Goal: Information Seeking & Learning: Check status

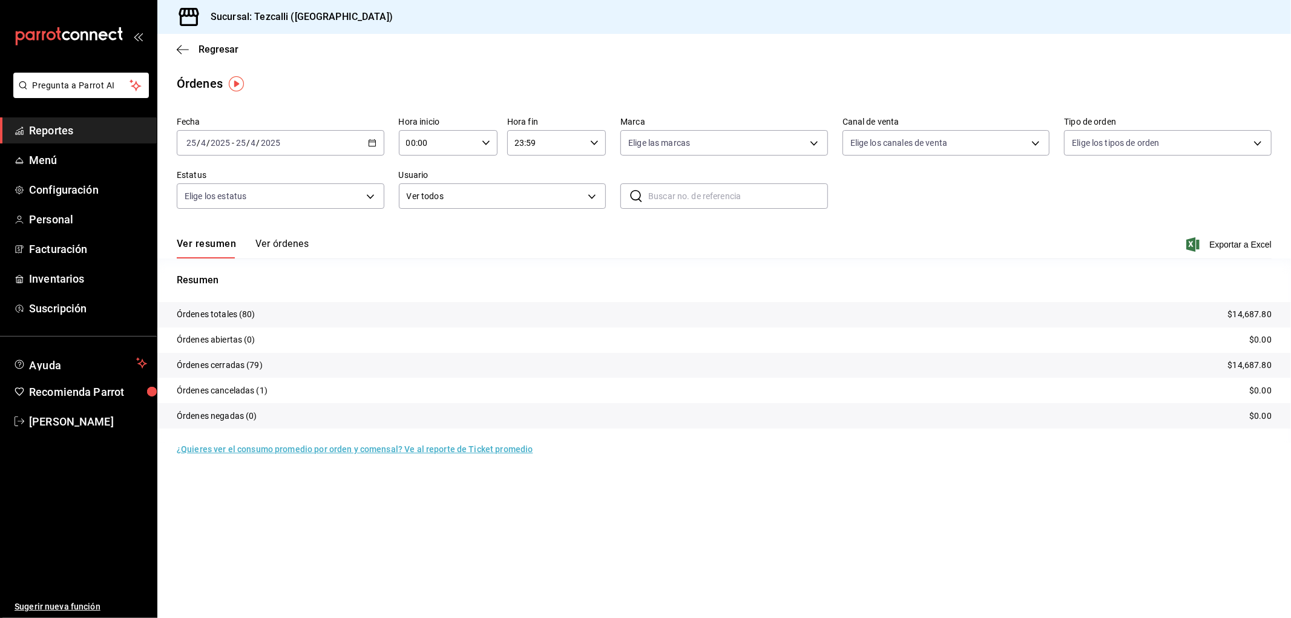
drag, startPoint x: 602, startPoint y: 0, endPoint x: 678, endPoint y: 0, distance: 76.3
click at [845, 31] on div "Sucursal: Tezcalli ([GEOGRAPHIC_DATA])" at bounding box center [724, 17] width 1134 height 34
click at [284, 240] on button "Ver órdenes" at bounding box center [281, 248] width 53 height 21
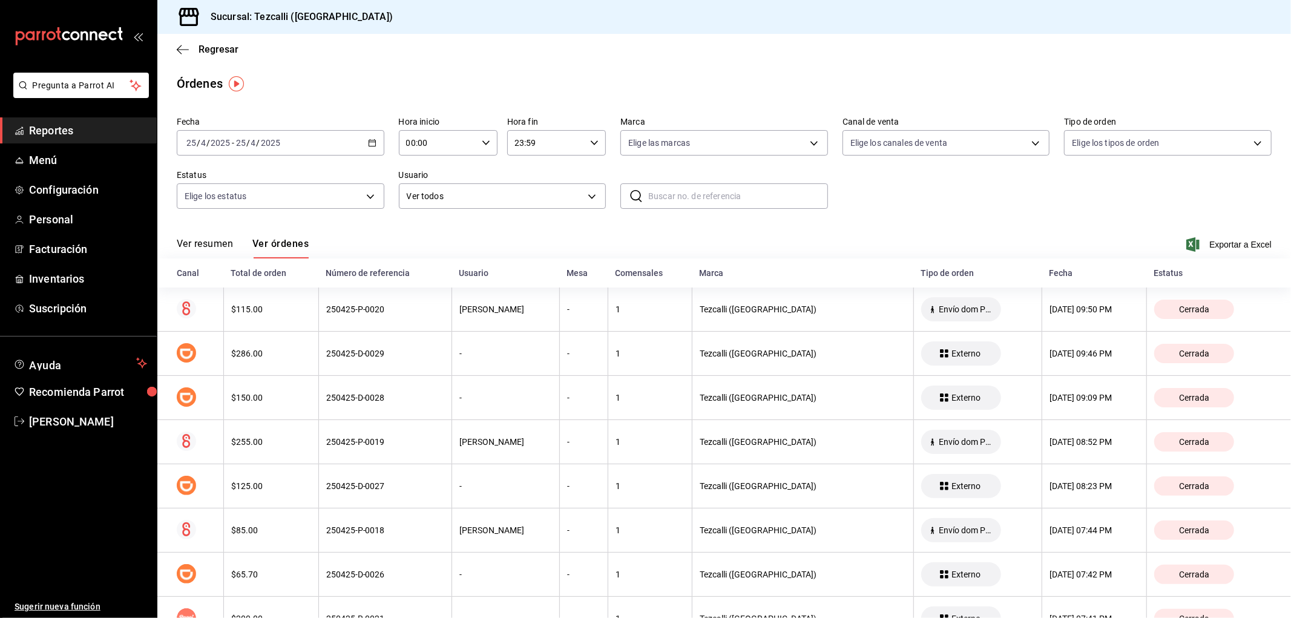
click at [213, 248] on button "Ver resumen" at bounding box center [205, 248] width 56 height 21
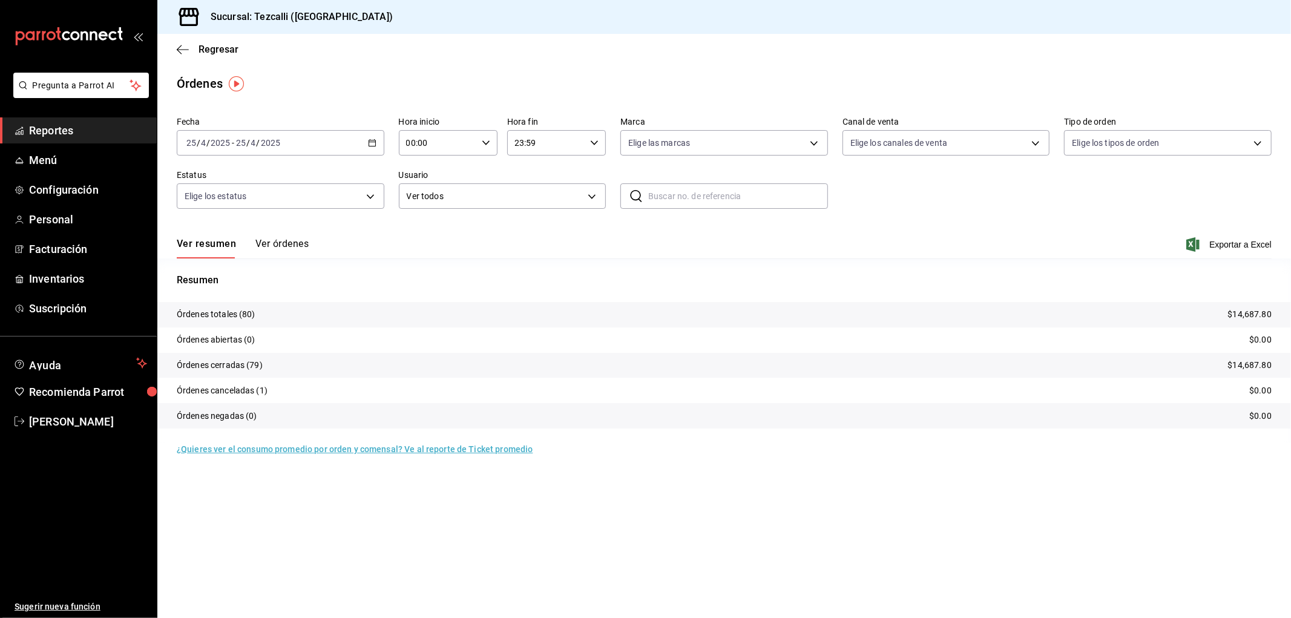
click at [292, 246] on button "Ver órdenes" at bounding box center [281, 248] width 53 height 21
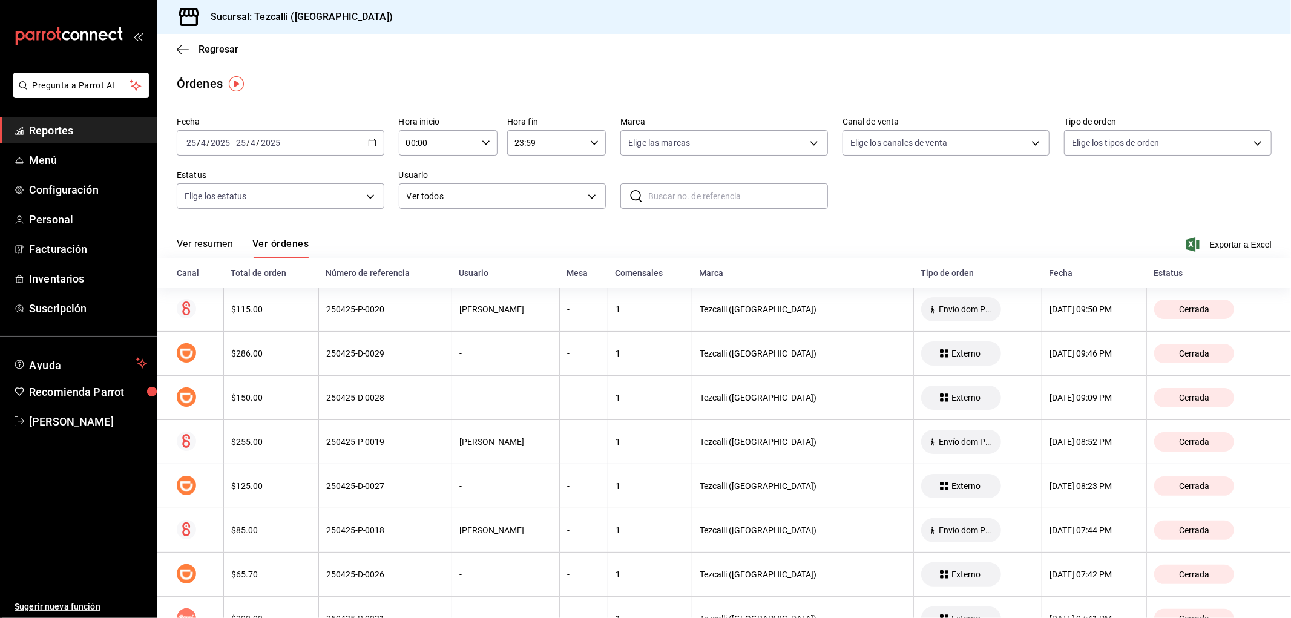
click at [245, 135] on div "[DATE] [DATE] - [DATE] [DATE]" at bounding box center [281, 142] width 208 height 25
click at [239, 189] on li "Hoy" at bounding box center [233, 179] width 113 height 27
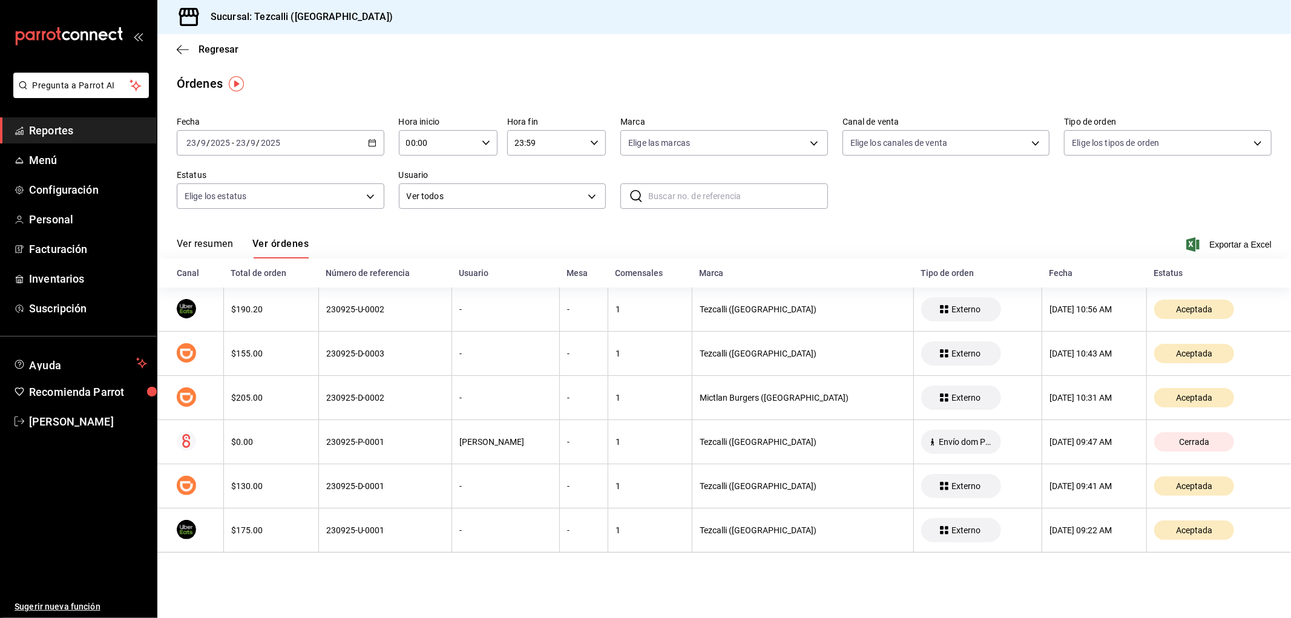
click at [195, 247] on button "Ver resumen" at bounding box center [205, 248] width 56 height 21
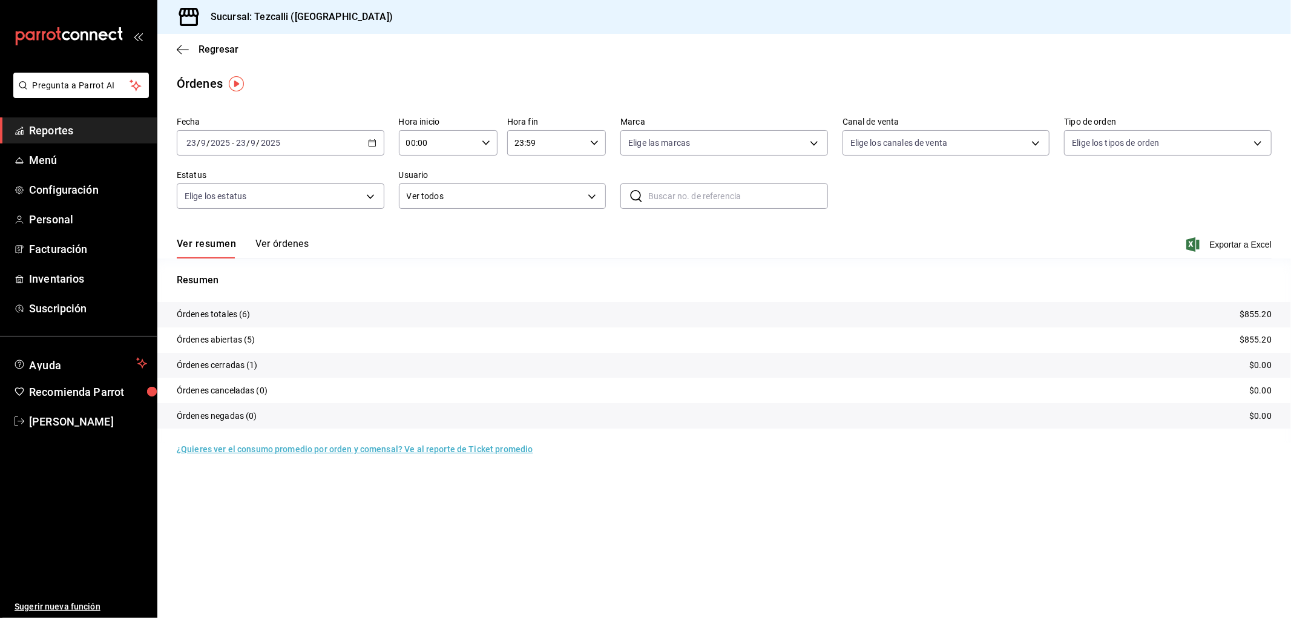
click at [300, 246] on button "Ver órdenes" at bounding box center [281, 248] width 53 height 21
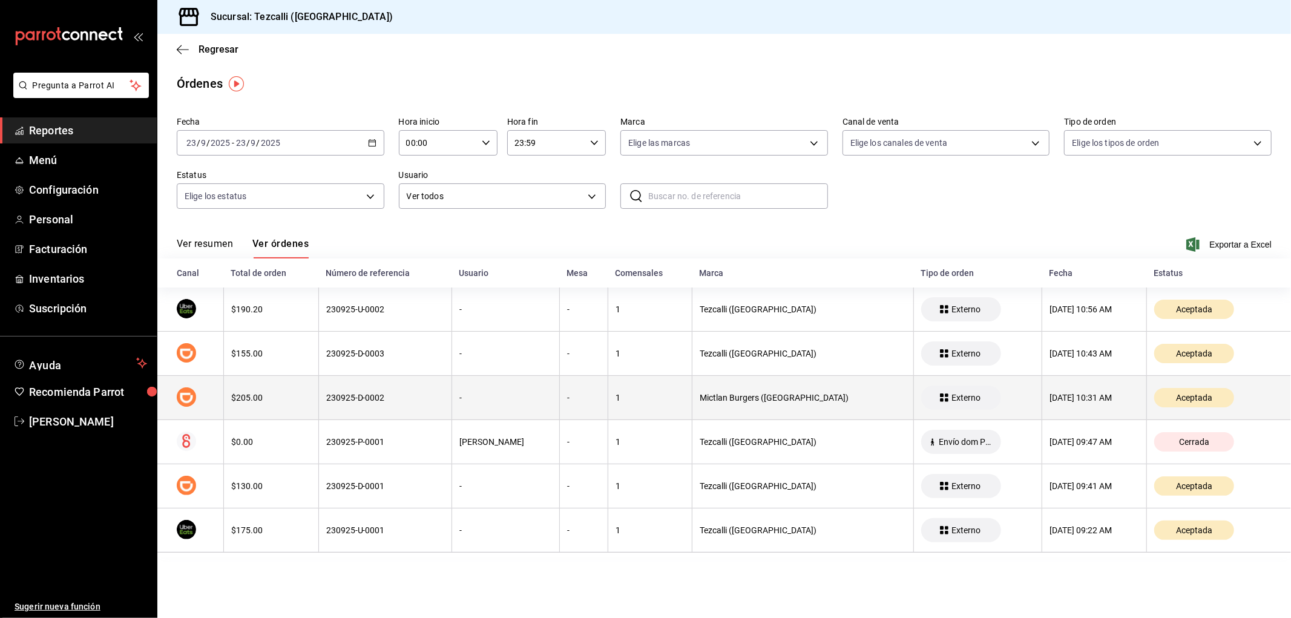
click at [385, 406] on th "230925-D-0002" at bounding box center [384, 398] width 133 height 44
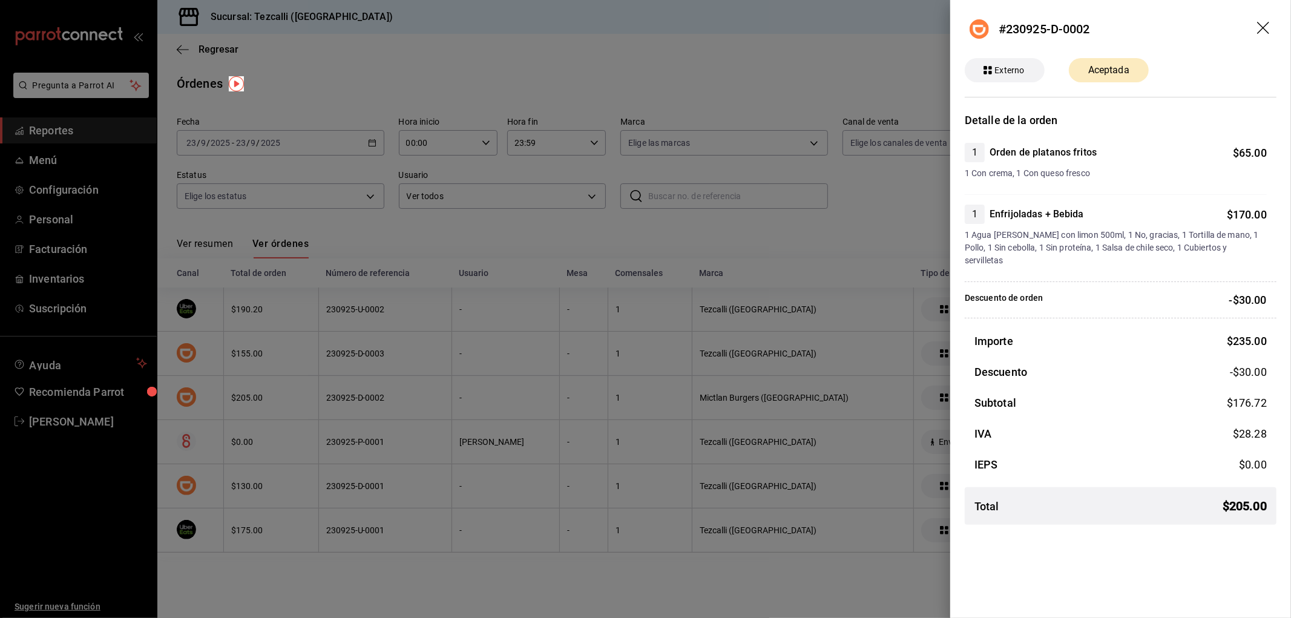
click at [385, 406] on div at bounding box center [645, 309] width 1291 height 618
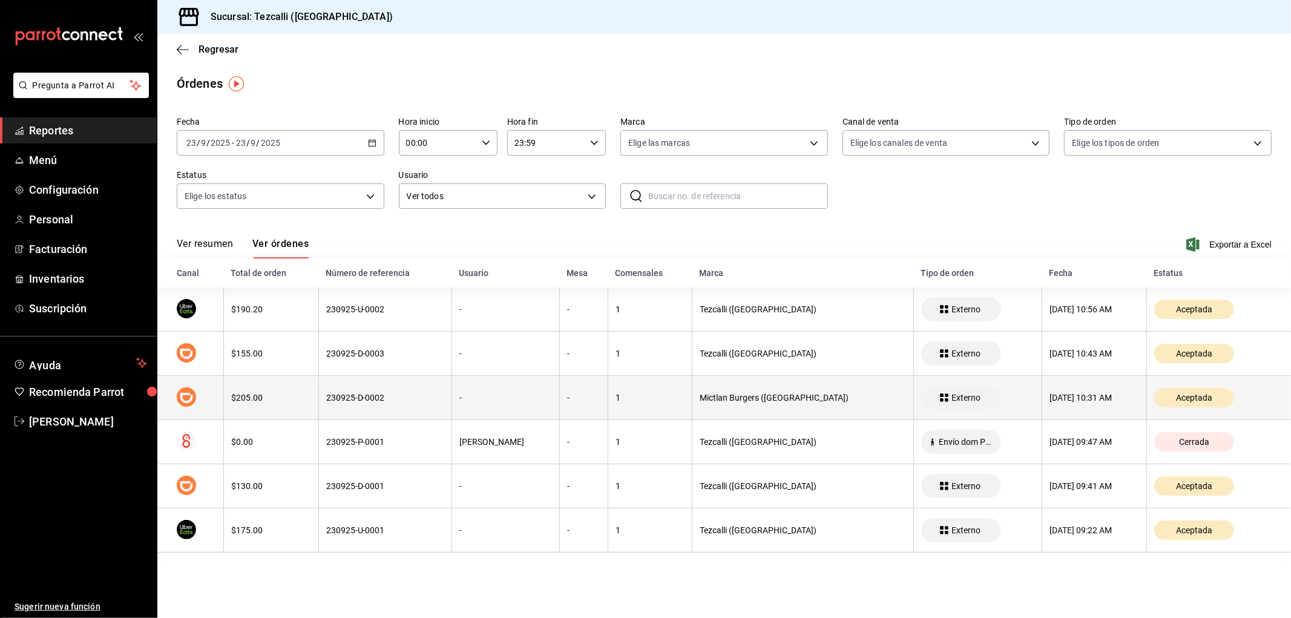
click at [388, 380] on th "230925-D-0002" at bounding box center [384, 398] width 133 height 44
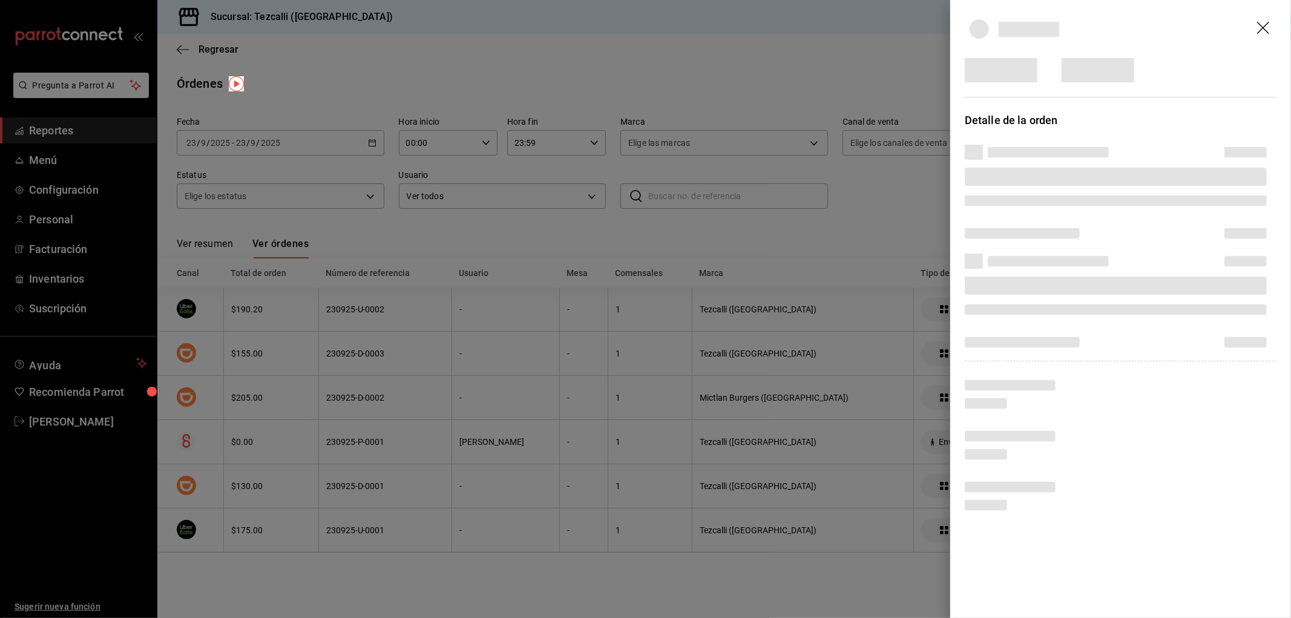
click at [388, 360] on div at bounding box center [645, 309] width 1291 height 618
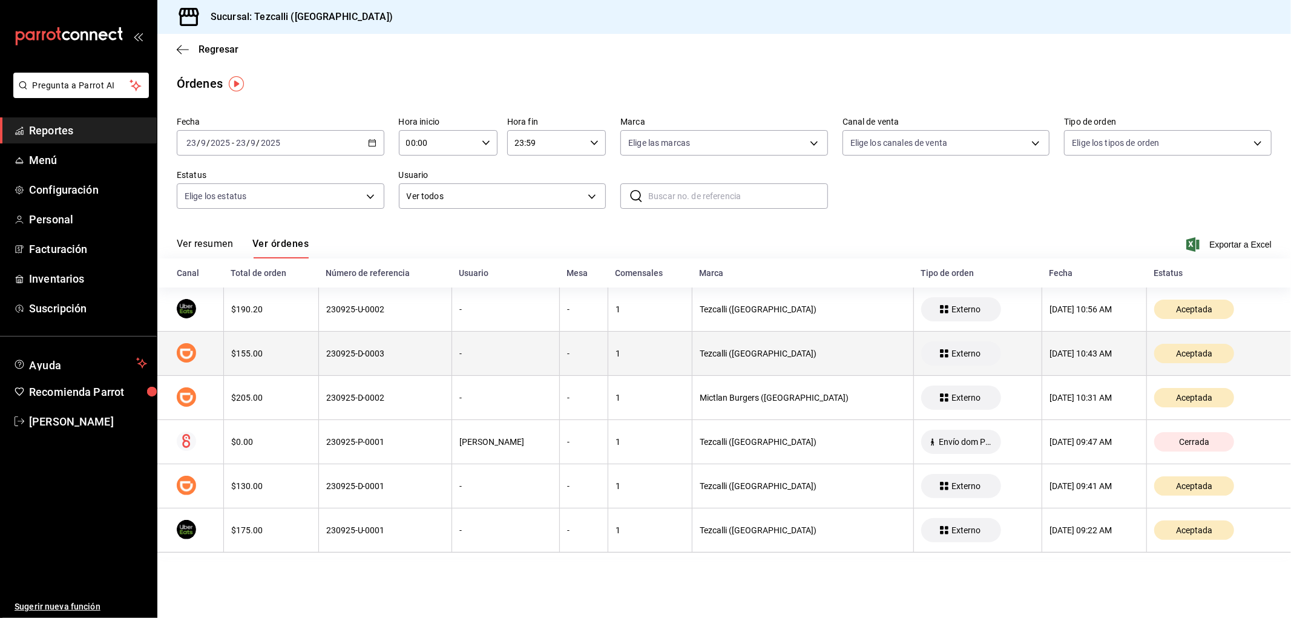
click at [390, 354] on div "230925-D-0003" at bounding box center [385, 354] width 118 height 10
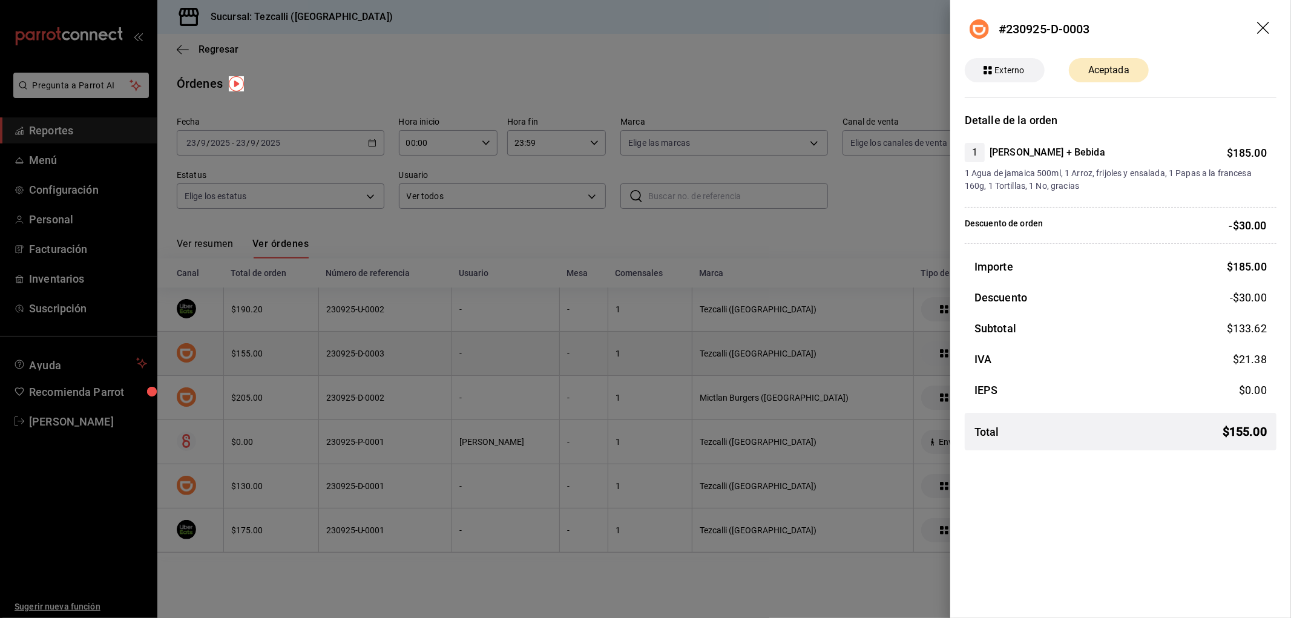
click at [390, 354] on div at bounding box center [645, 309] width 1291 height 618
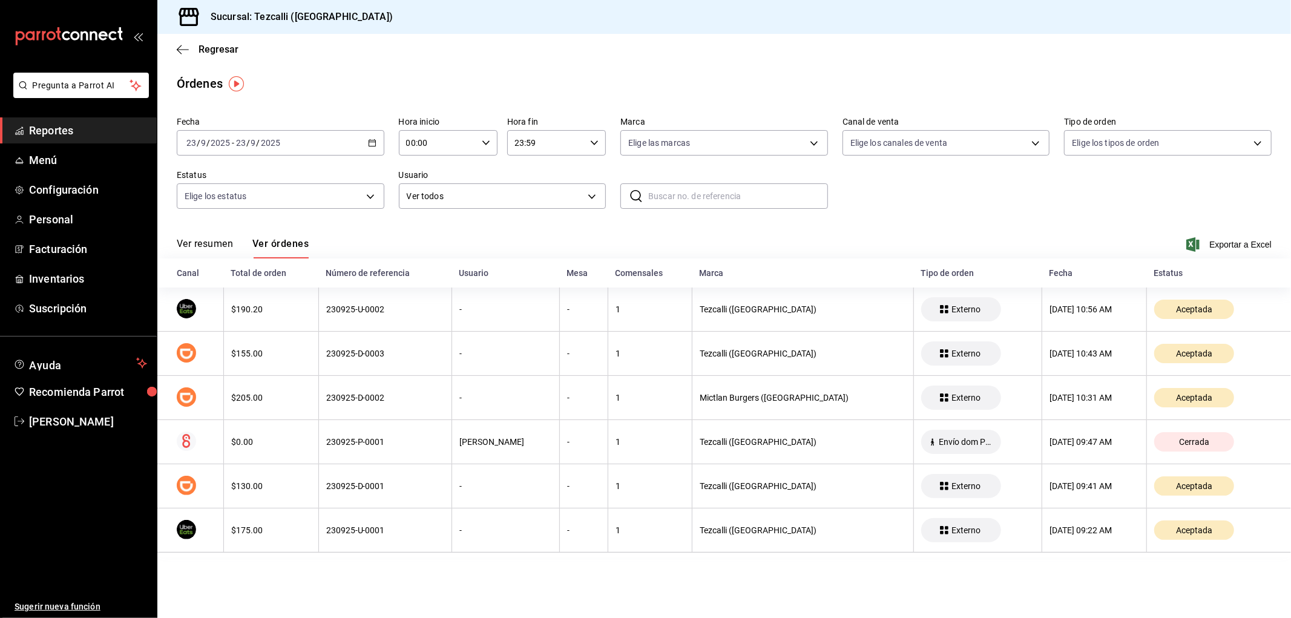
click at [205, 240] on button "Ver resumen" at bounding box center [205, 248] width 56 height 21
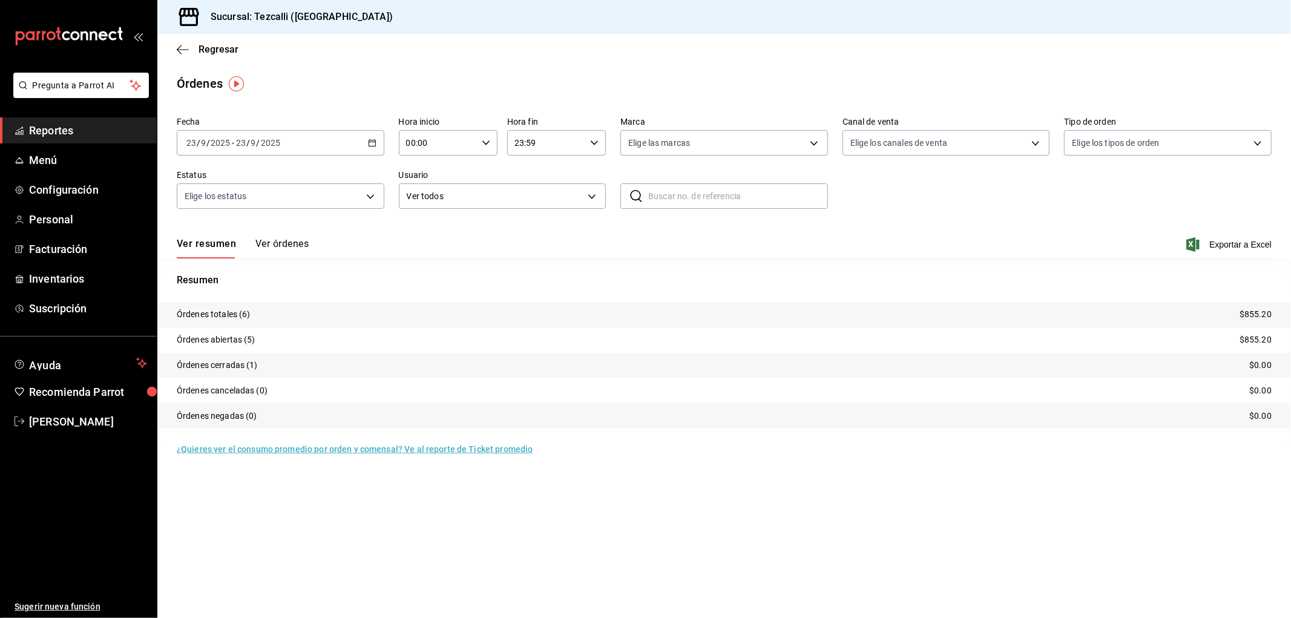
click at [291, 245] on button "Ver órdenes" at bounding box center [281, 248] width 53 height 21
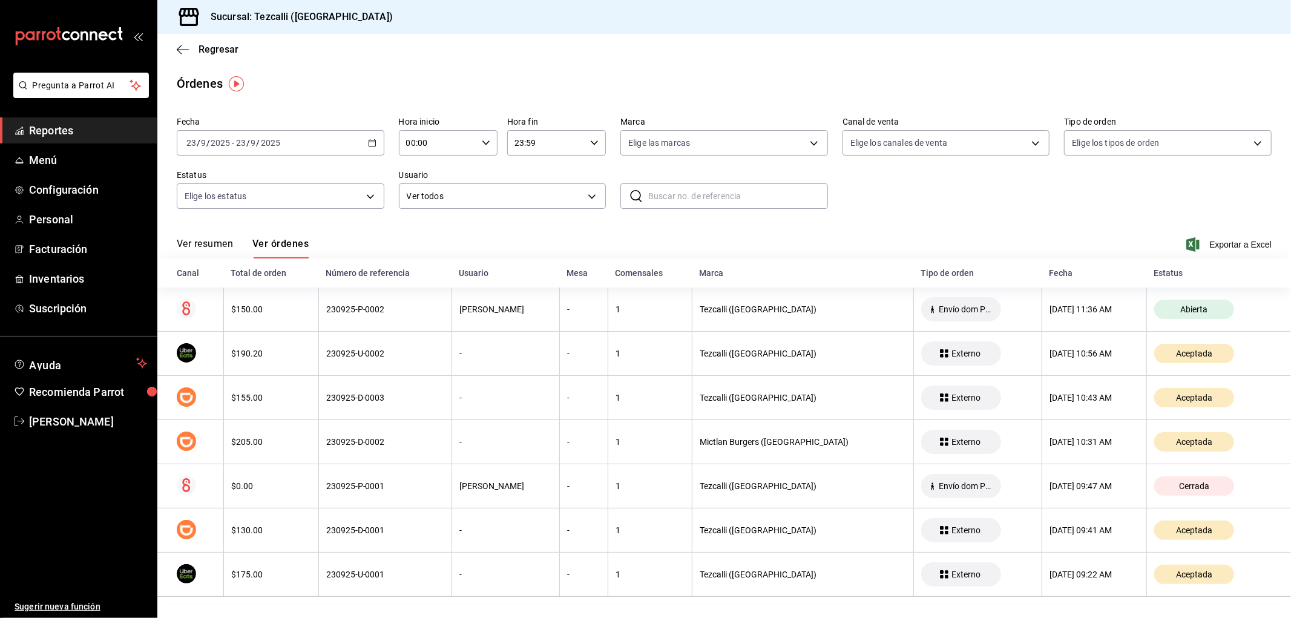
click at [233, 238] on button "Ver resumen" at bounding box center [205, 248] width 56 height 21
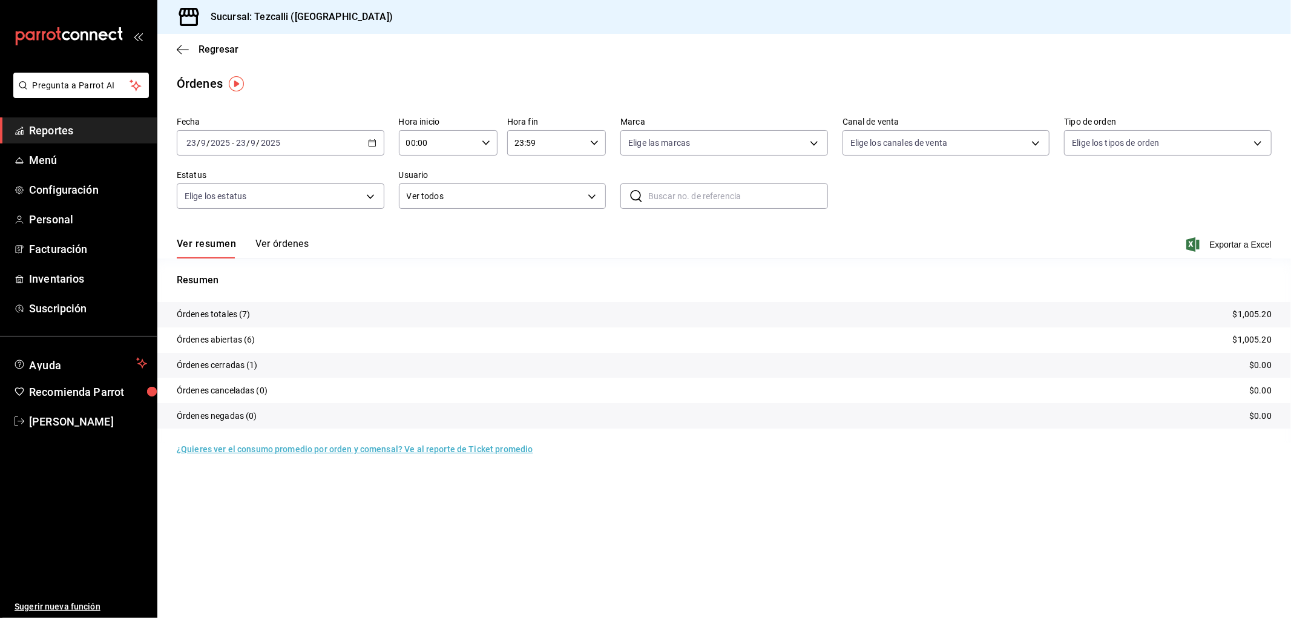
click at [294, 246] on button "Ver órdenes" at bounding box center [281, 248] width 53 height 21
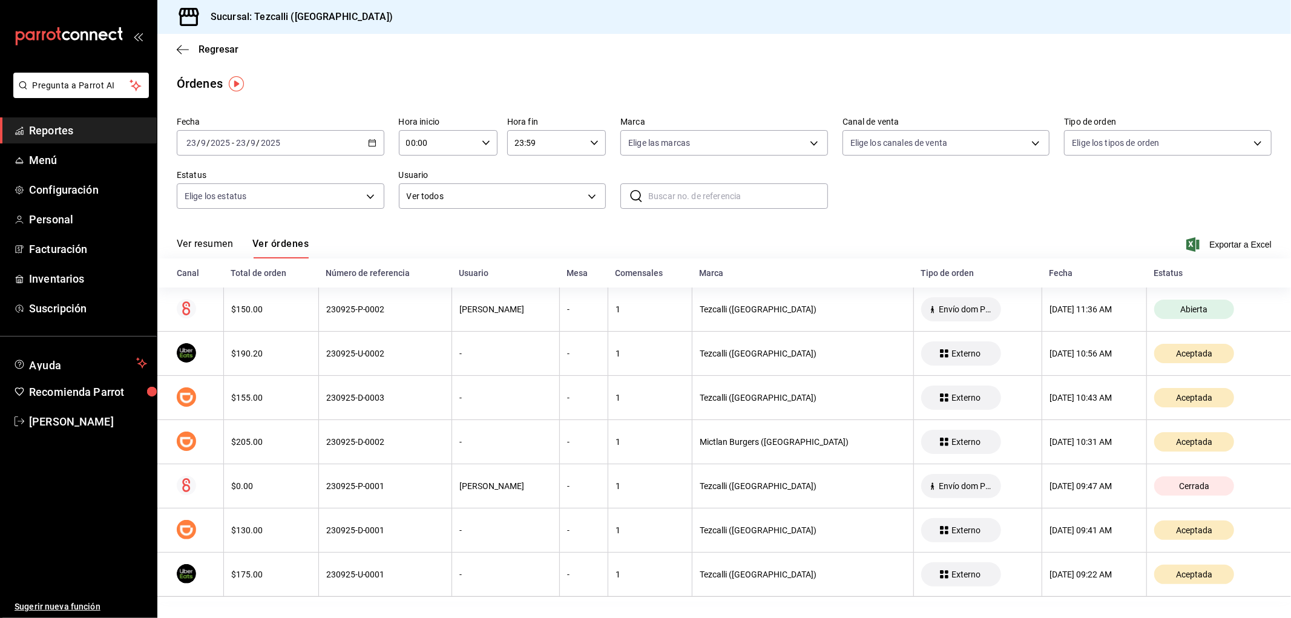
click at [208, 253] on button "Ver resumen" at bounding box center [205, 248] width 56 height 21
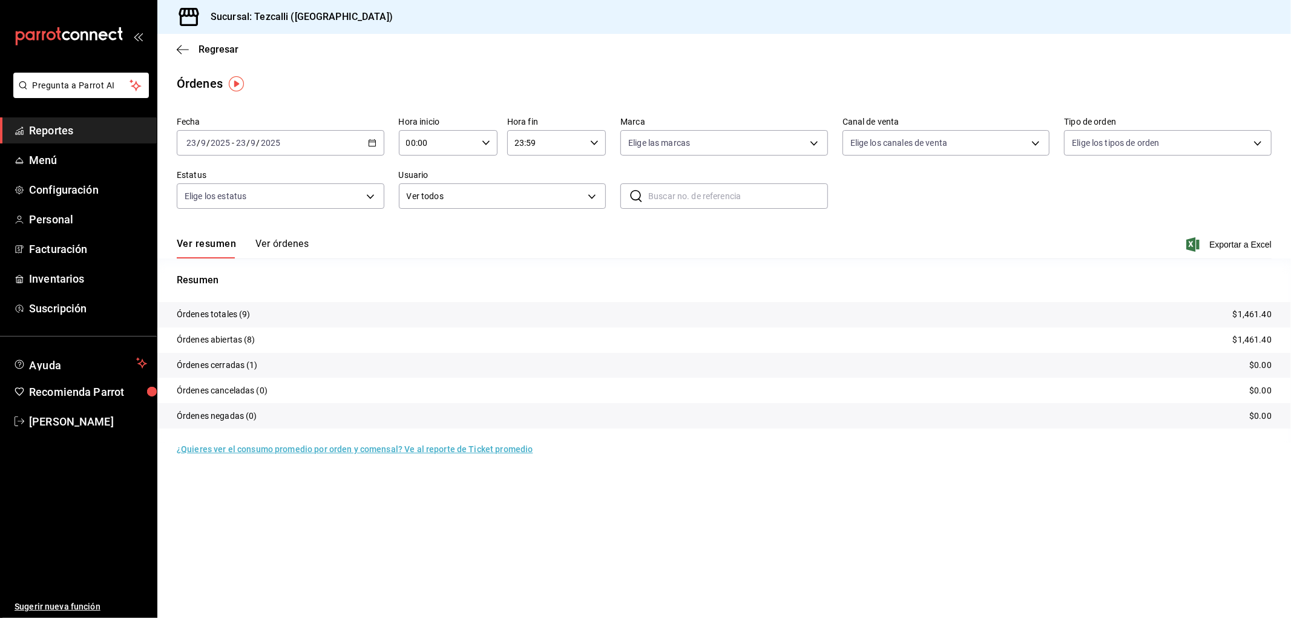
click at [844, 6] on div "Sucursal: Tezcalli ([GEOGRAPHIC_DATA])" at bounding box center [724, 17] width 1134 height 34
click at [260, 145] on input "2025" at bounding box center [270, 143] width 21 height 10
click at [122, 117] on link "Reportes" at bounding box center [78, 130] width 157 height 26
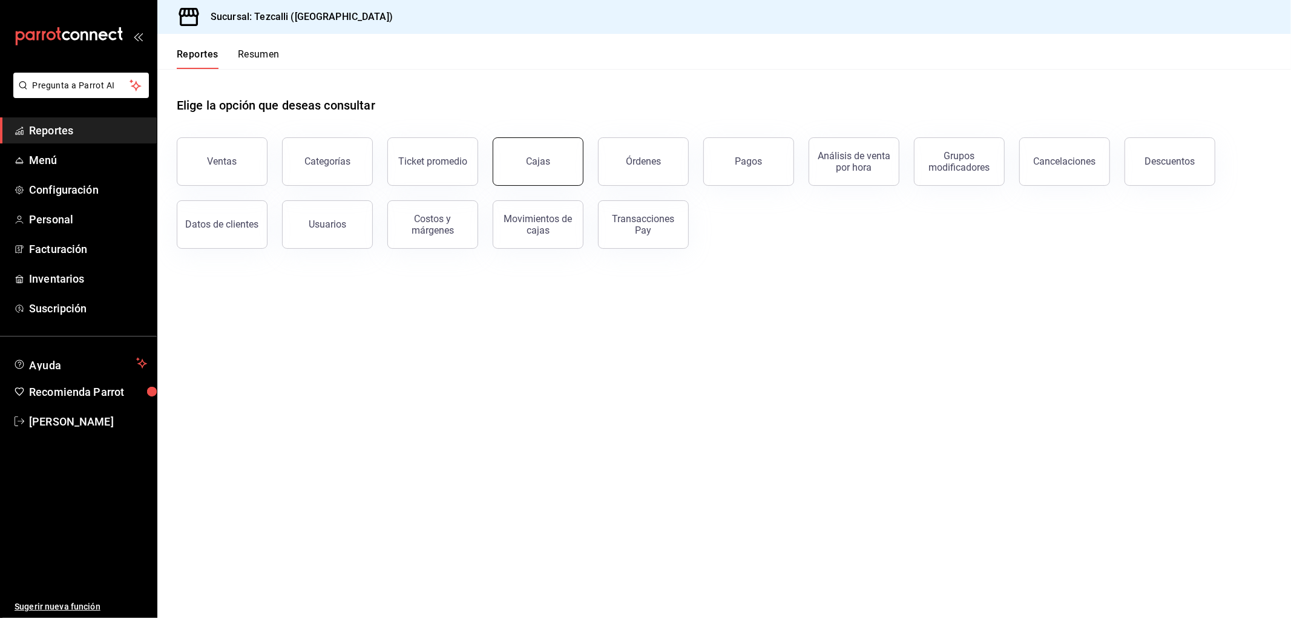
click at [560, 163] on link "Cajas" at bounding box center [538, 161] width 91 height 48
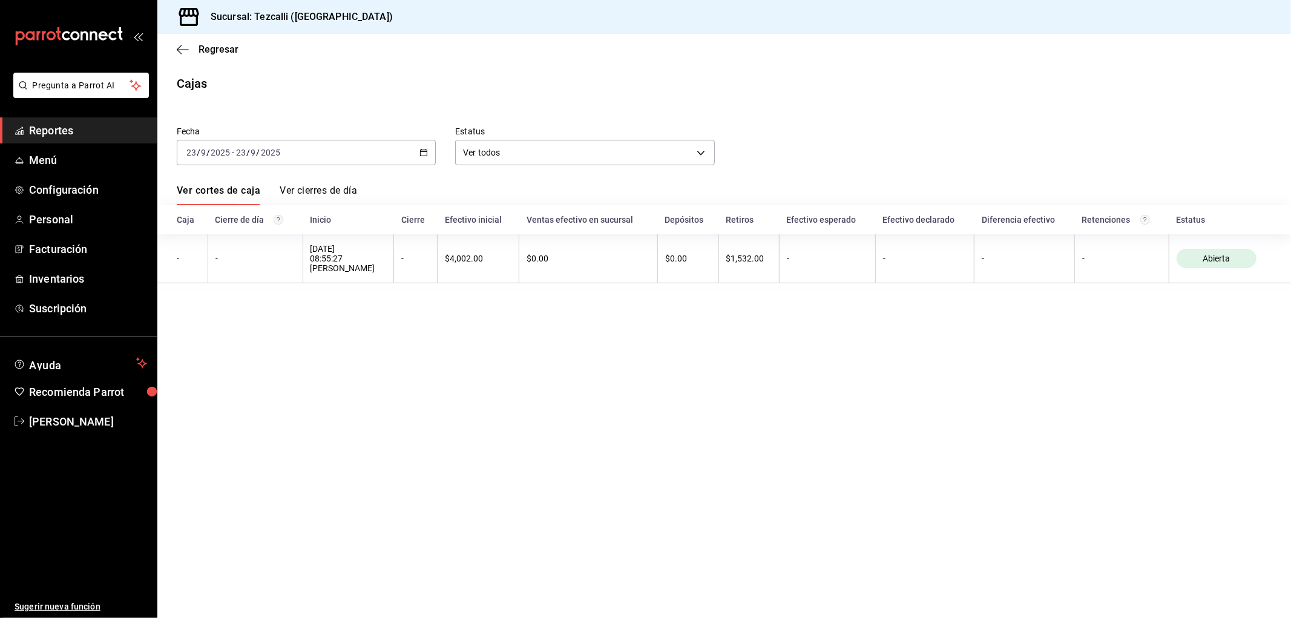
click at [378, 155] on div "[DATE] [DATE] - [DATE] [DATE]" at bounding box center [306, 152] width 259 height 25
click at [243, 327] on span "Rango de fechas" at bounding box center [234, 325] width 94 height 13
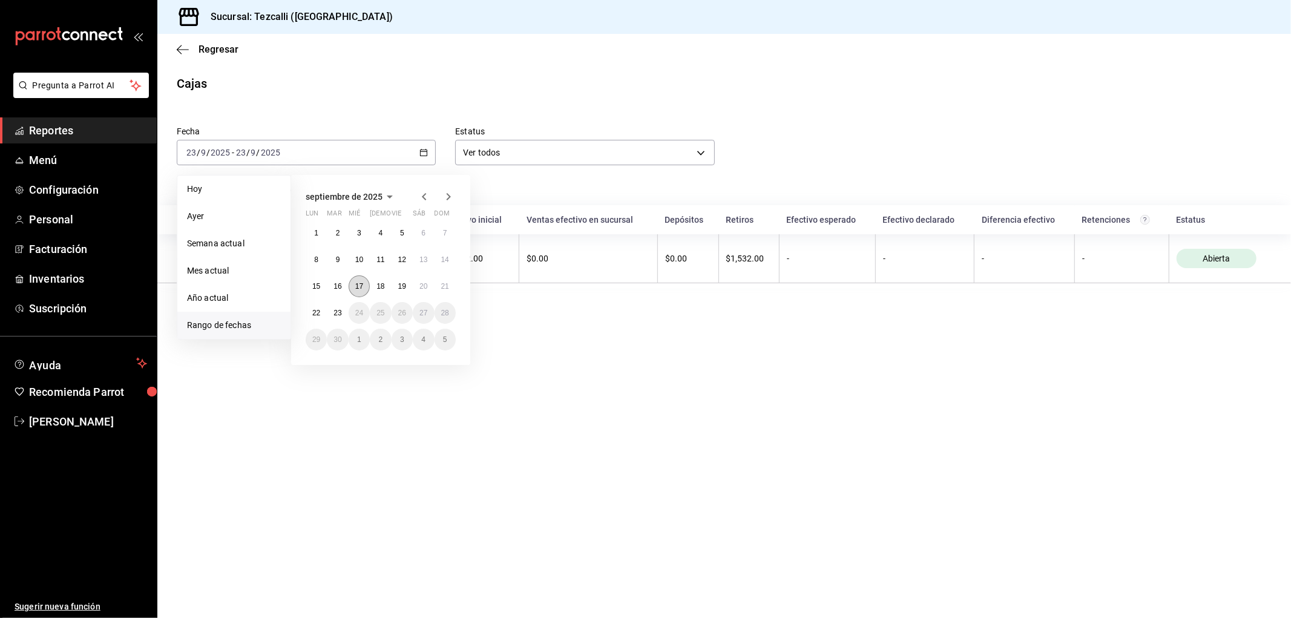
click at [355, 289] on abbr "17" at bounding box center [359, 286] width 8 height 8
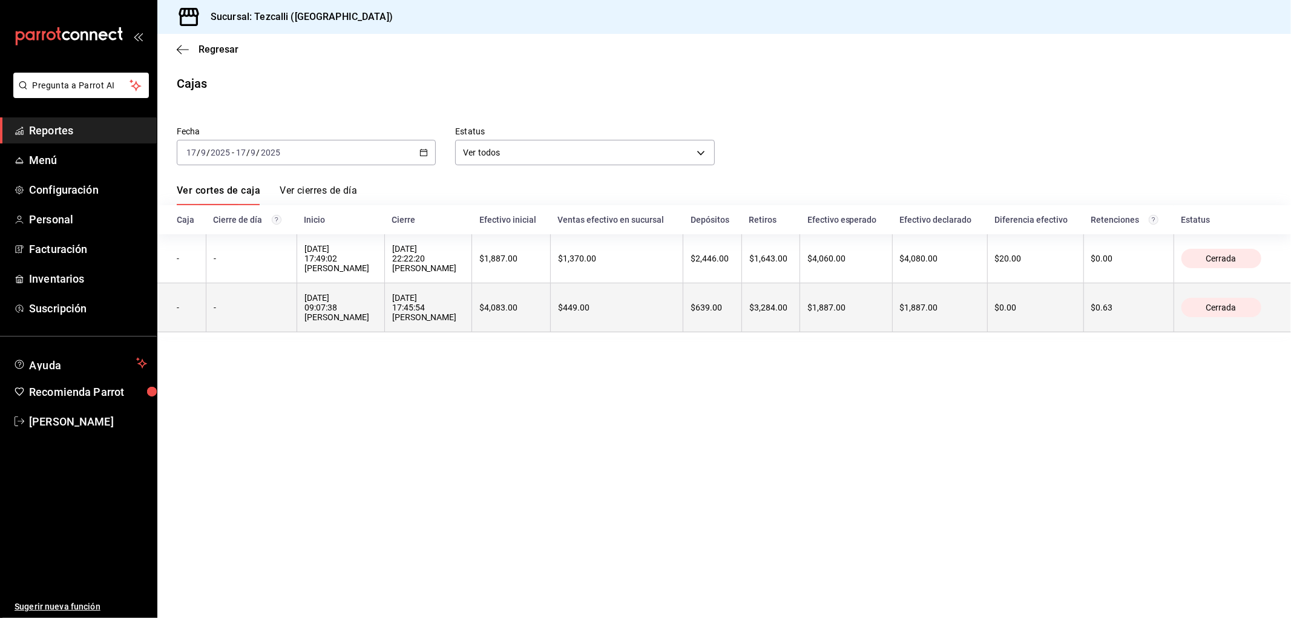
click at [348, 310] on div "[DATE] 09:07:38 [PERSON_NAME]" at bounding box center [340, 307] width 73 height 29
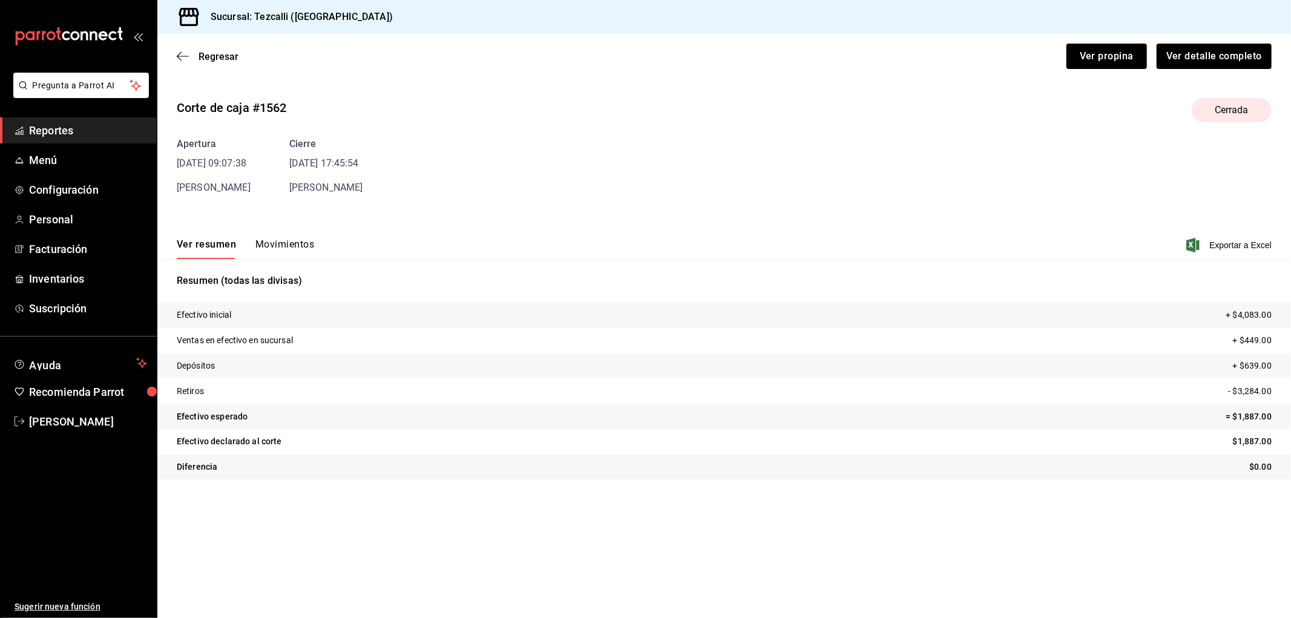
click at [293, 251] on button "Movimientos" at bounding box center [284, 248] width 59 height 21
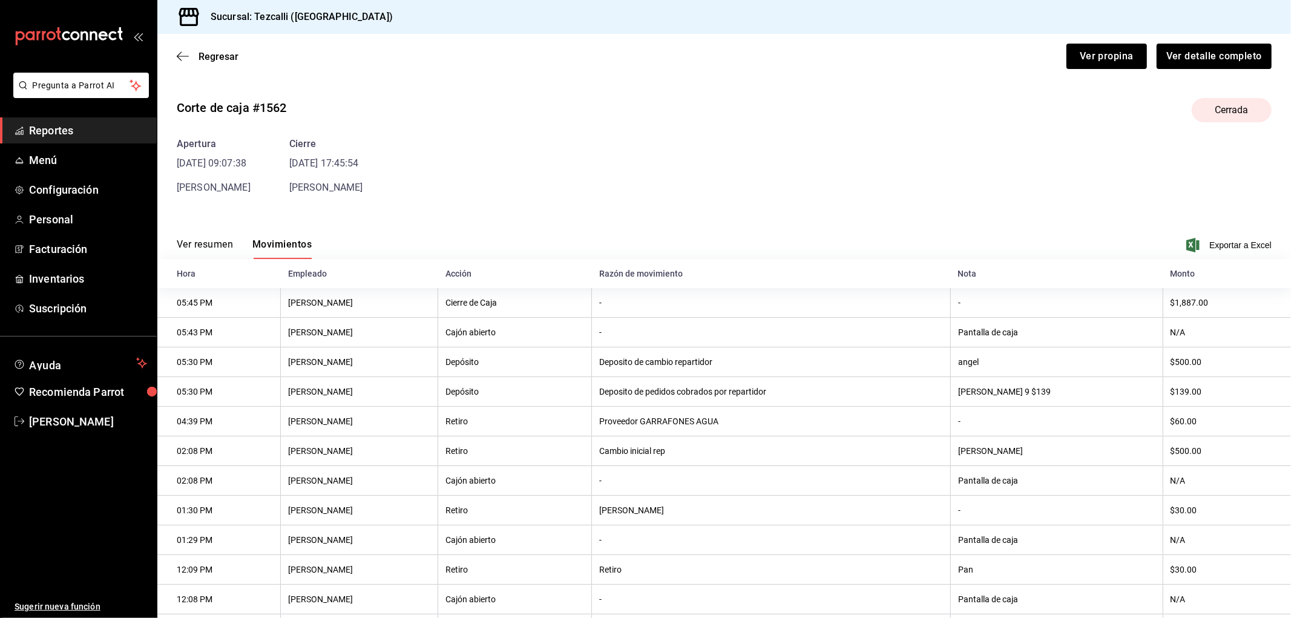
click at [436, 330] on th "[PERSON_NAME]" at bounding box center [359, 333] width 157 height 30
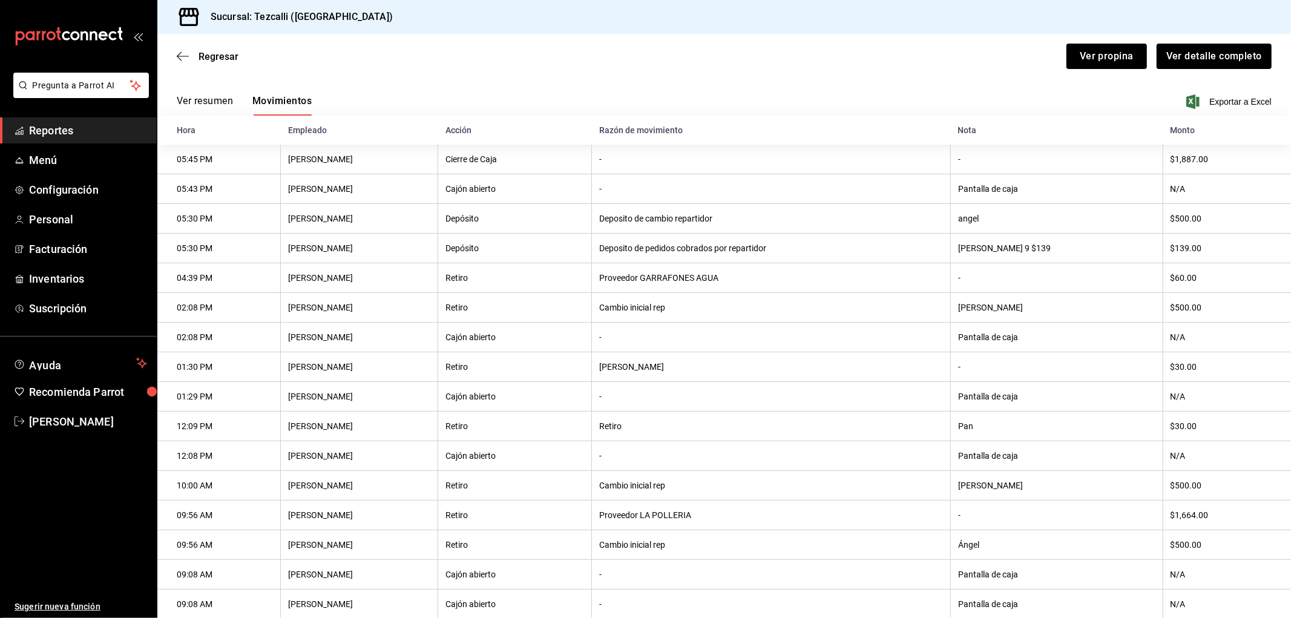
scroll to position [76, 0]
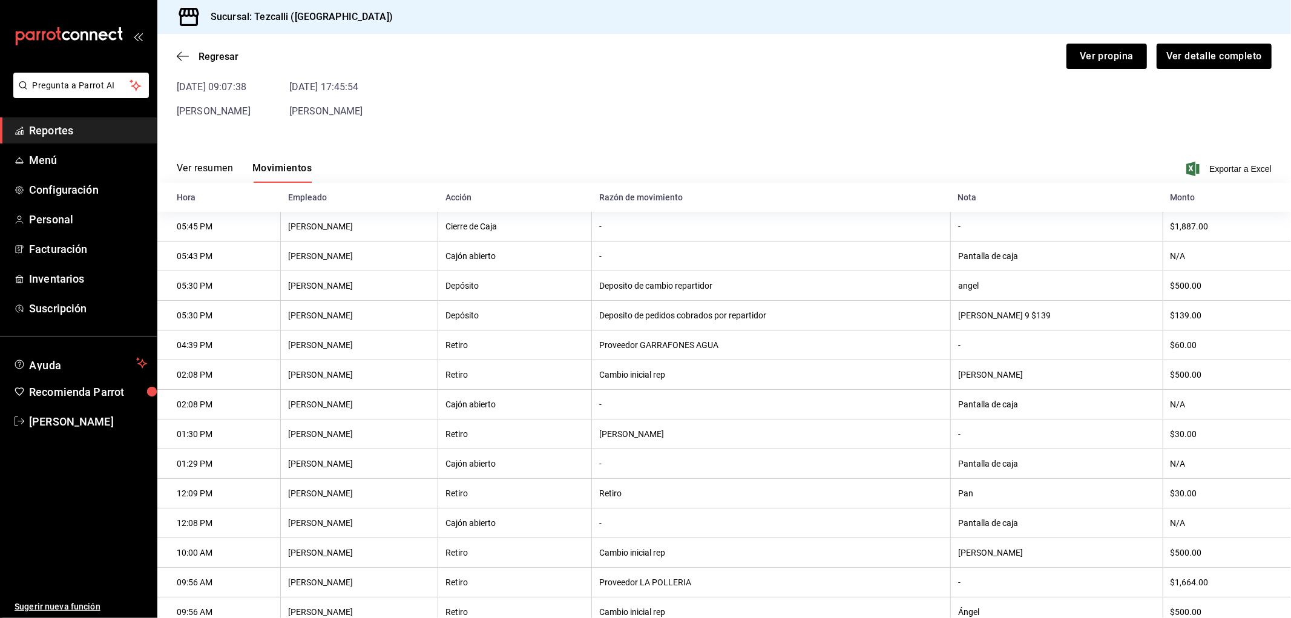
drag, startPoint x: 1209, startPoint y: 366, endPoint x: 1039, endPoint y: 367, distance: 170.7
click at [1076, 367] on tr "02:08 PM [PERSON_NAME] Retiro Cambio inicial rep [PERSON_NAME] $500.00" at bounding box center [724, 375] width 1134 height 30
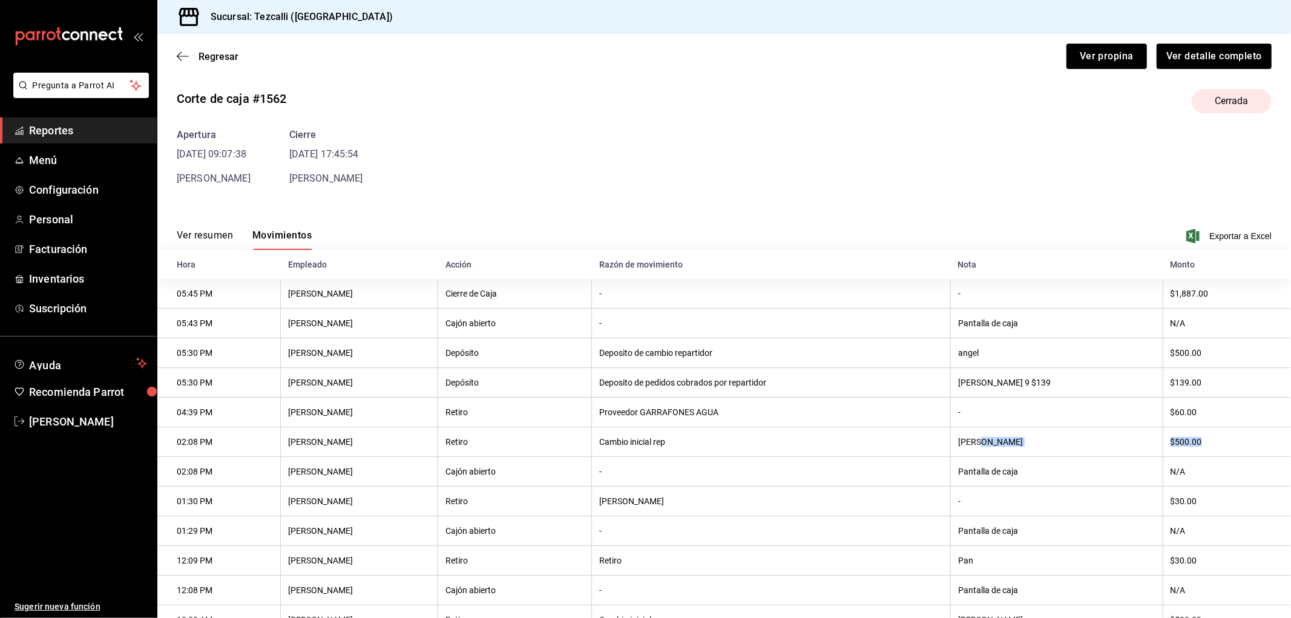
scroll to position [0, 0]
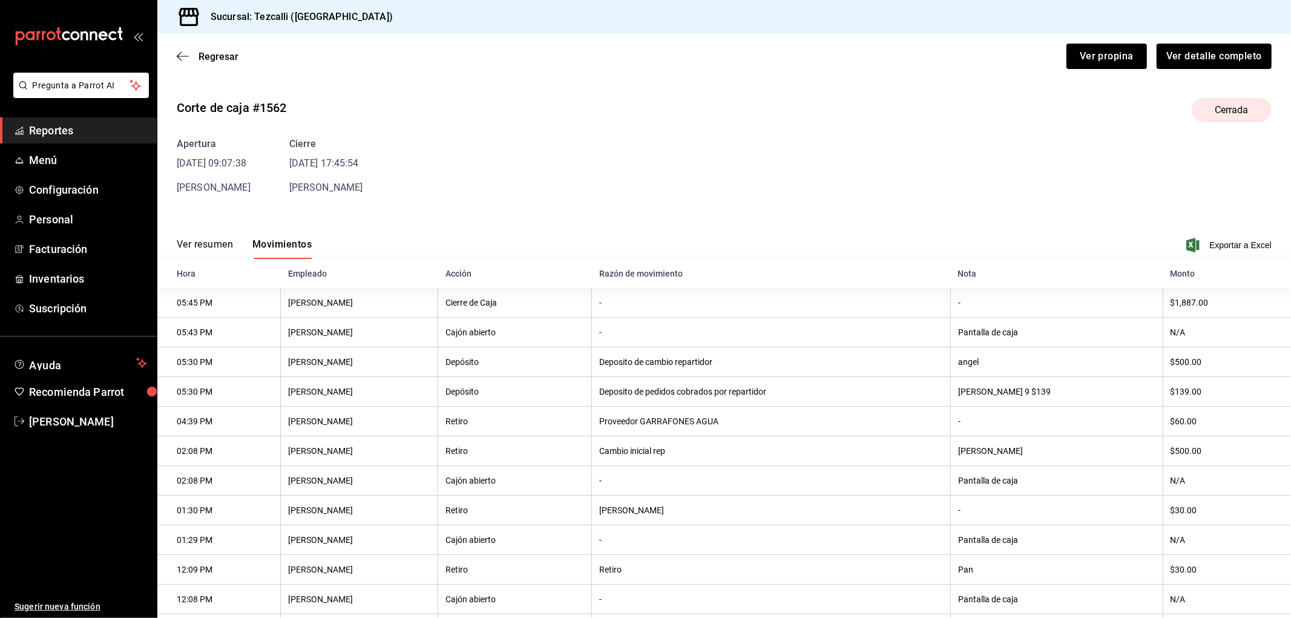
click at [228, 65] on div "Regresar Ver propina Ver detalle completo" at bounding box center [724, 56] width 1134 height 45
click at [232, 51] on span "Regresar" at bounding box center [219, 56] width 40 height 11
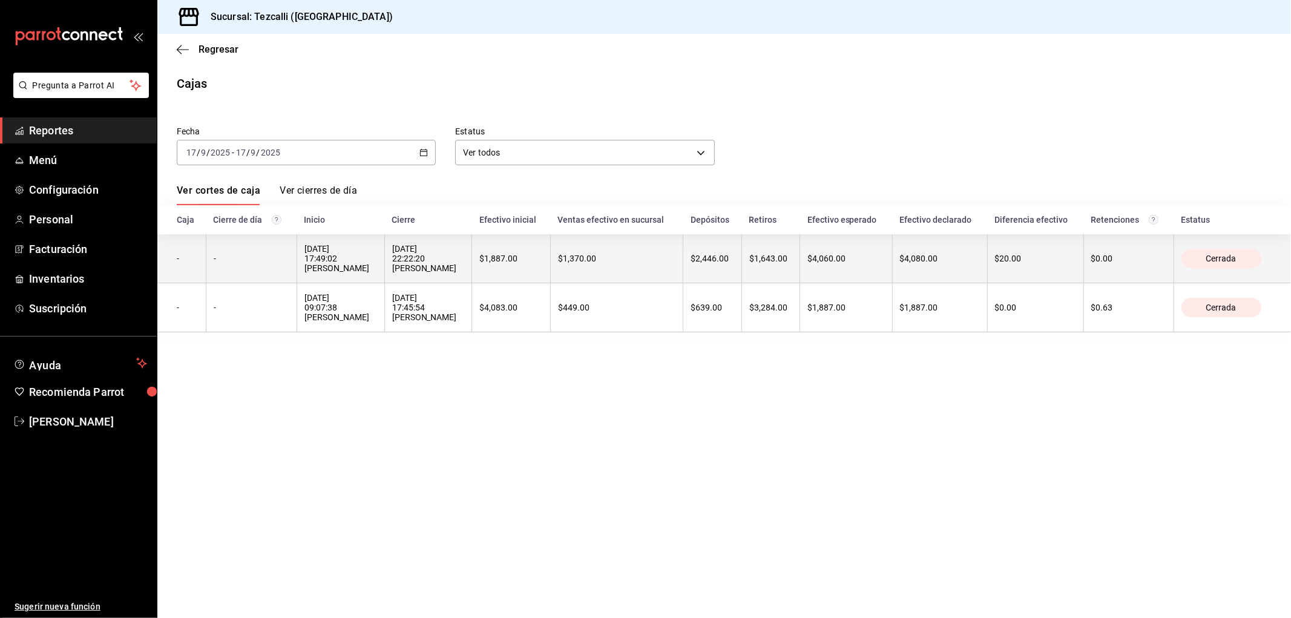
click at [458, 255] on div "[DATE] 22:22:20 [PERSON_NAME]" at bounding box center [428, 258] width 73 height 29
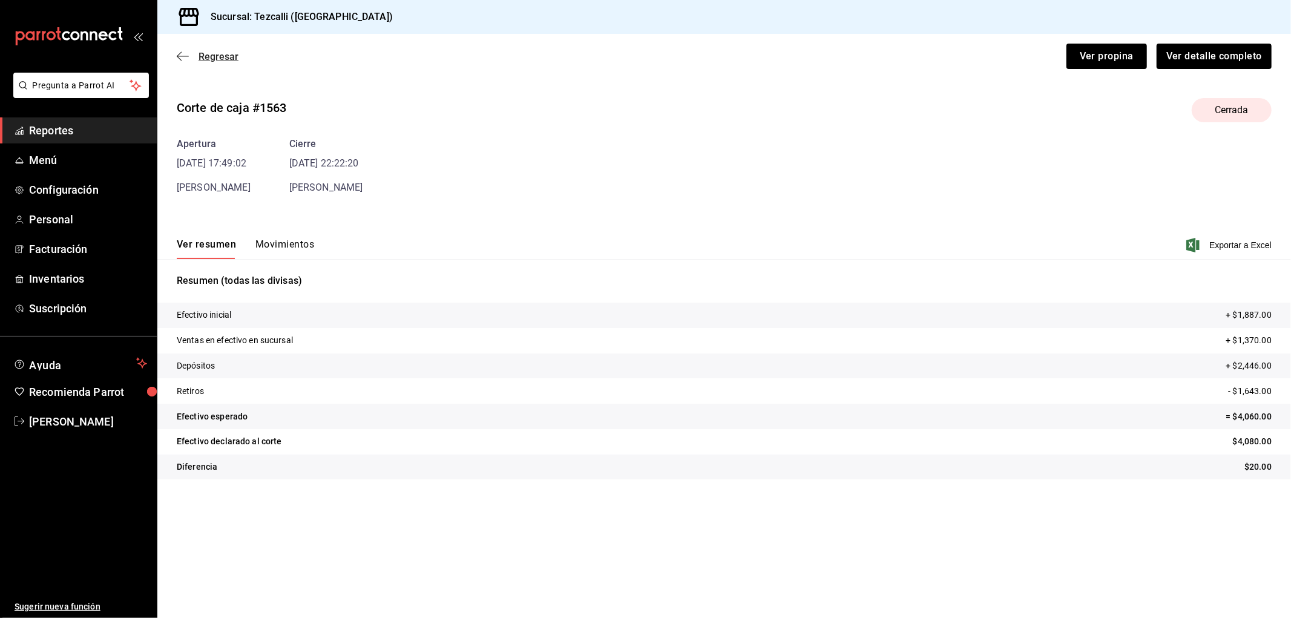
click at [222, 59] on span "Regresar" at bounding box center [219, 56] width 40 height 11
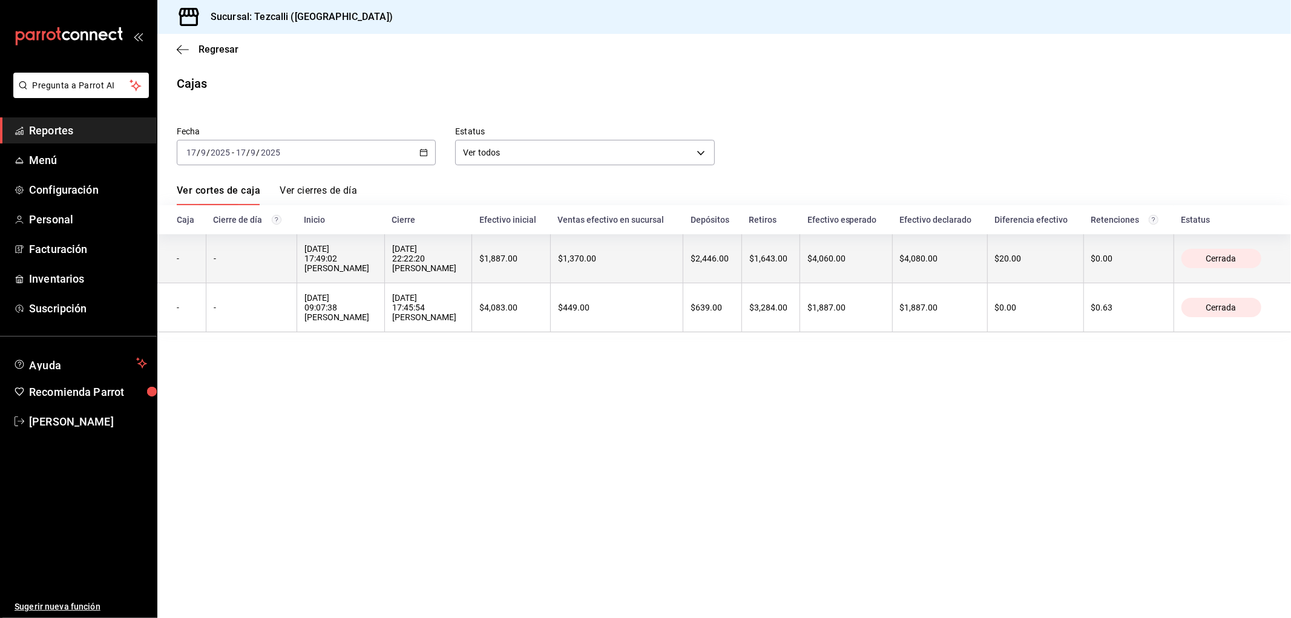
click at [432, 264] on div "[DATE] 22:22:20 [PERSON_NAME]" at bounding box center [428, 258] width 73 height 29
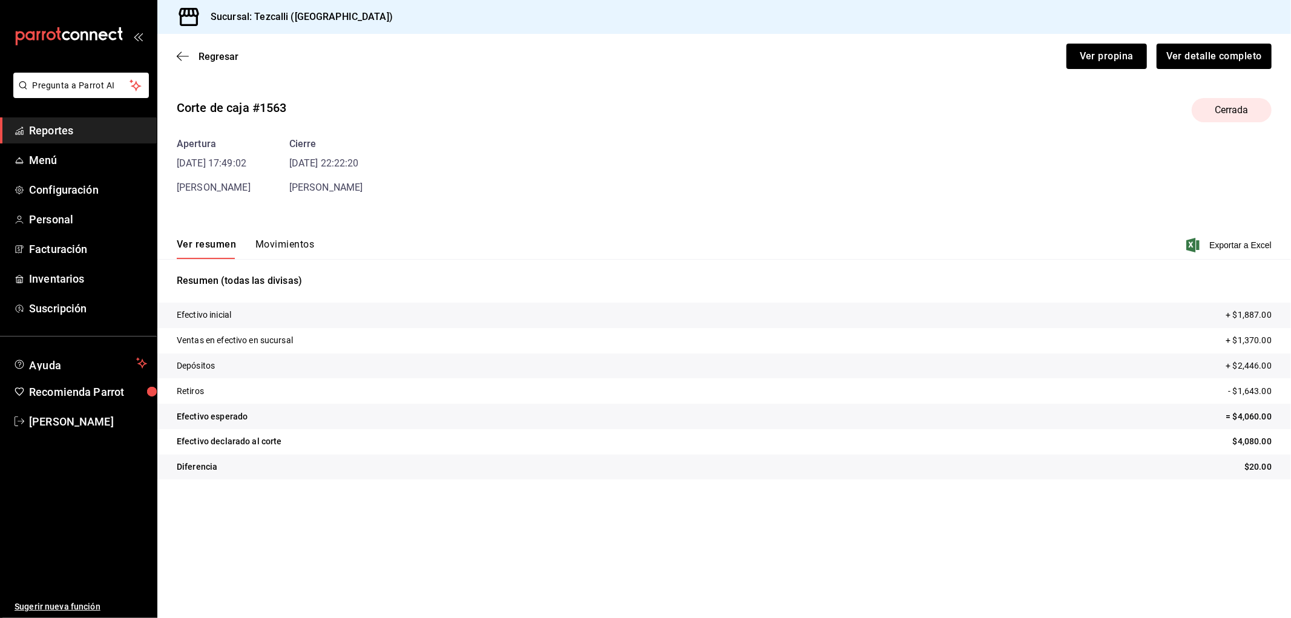
click at [300, 240] on button "Movimientos" at bounding box center [284, 248] width 59 height 21
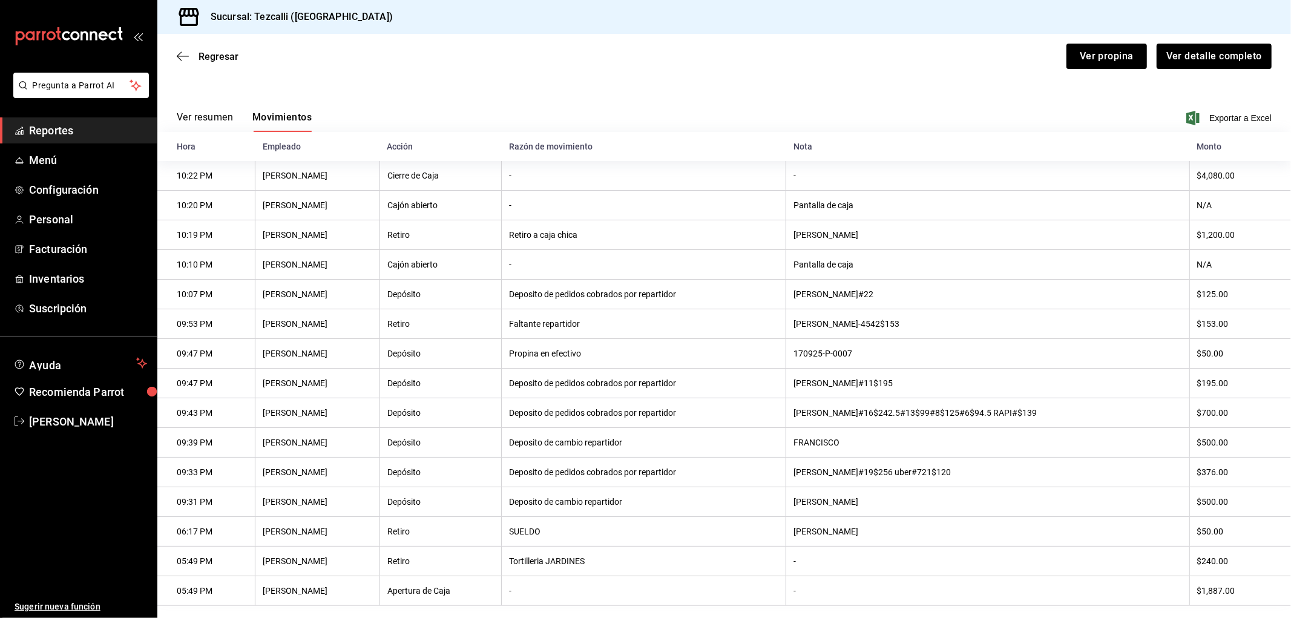
scroll to position [150, 0]
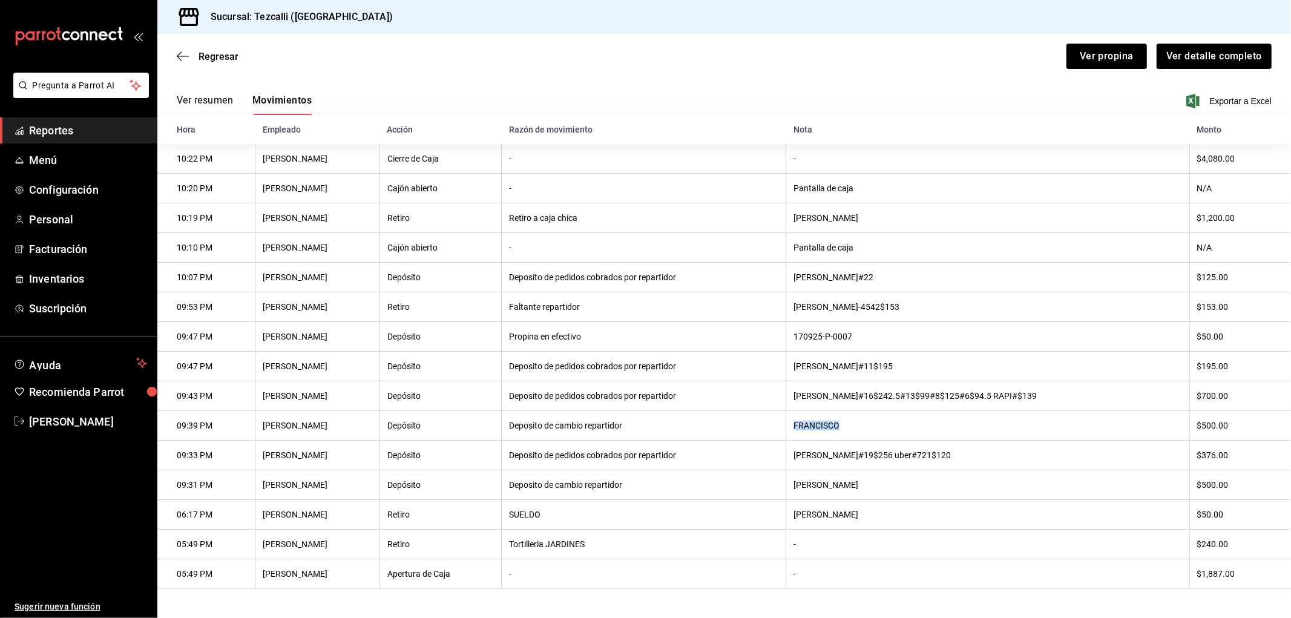
drag, startPoint x: 780, startPoint y: 416, endPoint x: 921, endPoint y: 416, distance: 141.6
click at [921, 416] on tr "09:39 PM [PERSON_NAME] Depósito Deposito de cambio repartidor [PERSON_NAME] $50…" at bounding box center [724, 426] width 1134 height 30
drag, startPoint x: 913, startPoint y: 295, endPoint x: 810, endPoint y: 298, distance: 102.9
click at [836, 292] on th "[PERSON_NAME]-4542$153" at bounding box center [987, 307] width 403 height 30
click at [945, 390] on th "[PERSON_NAME]#16$242.5#13$99#8$125#6$94.5 RAPI#$139" at bounding box center [987, 396] width 403 height 30
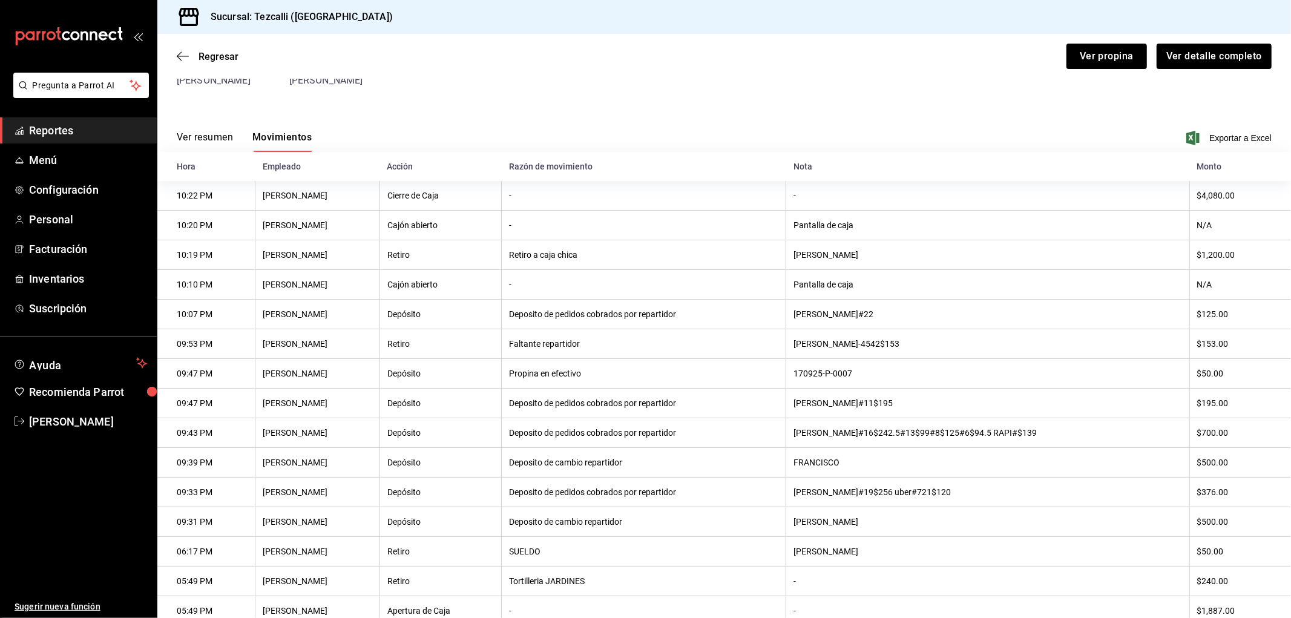
scroll to position [83, 0]
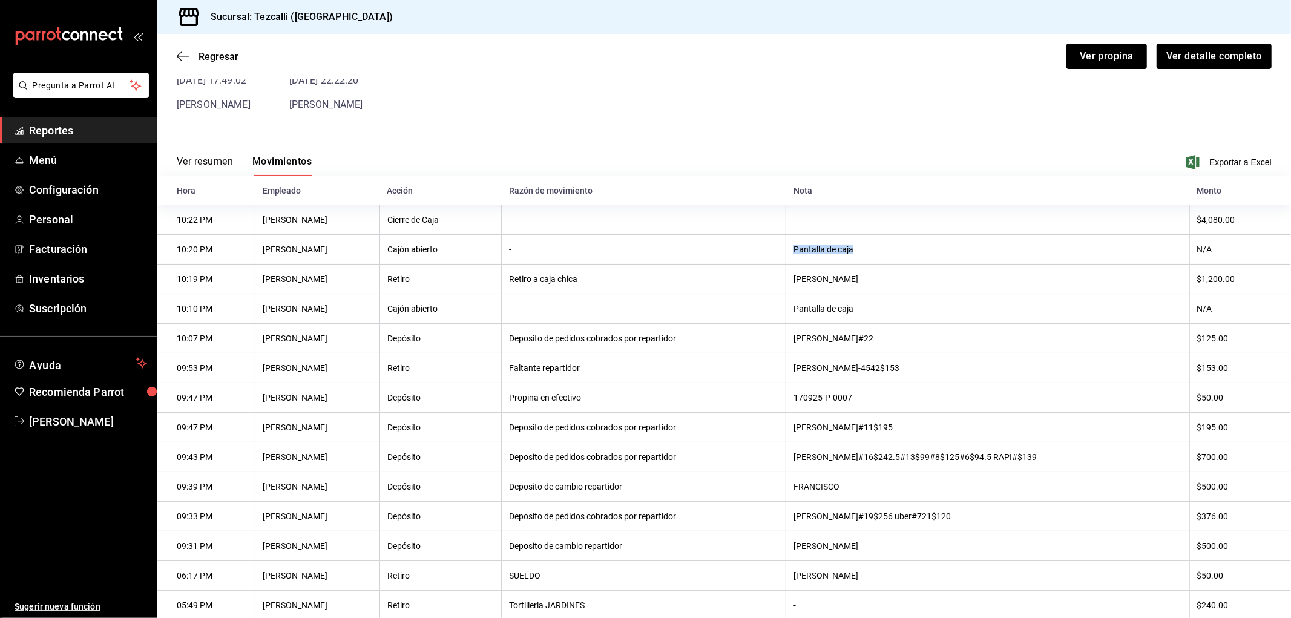
drag, startPoint x: 875, startPoint y: 253, endPoint x: 608, endPoint y: 263, distance: 266.5
click at [657, 258] on tr "10:20 PM [PERSON_NAME] Cajón abierto - Pantalla de caja N/A" at bounding box center [724, 250] width 1134 height 30
drag, startPoint x: 1155, startPoint y: 280, endPoint x: 636, endPoint y: 291, distance: 519.4
click at [636, 291] on tr "10:19 PM [PERSON_NAME] Retiro Retiro a caja [PERSON_NAME] $1,200.00" at bounding box center [724, 279] width 1134 height 30
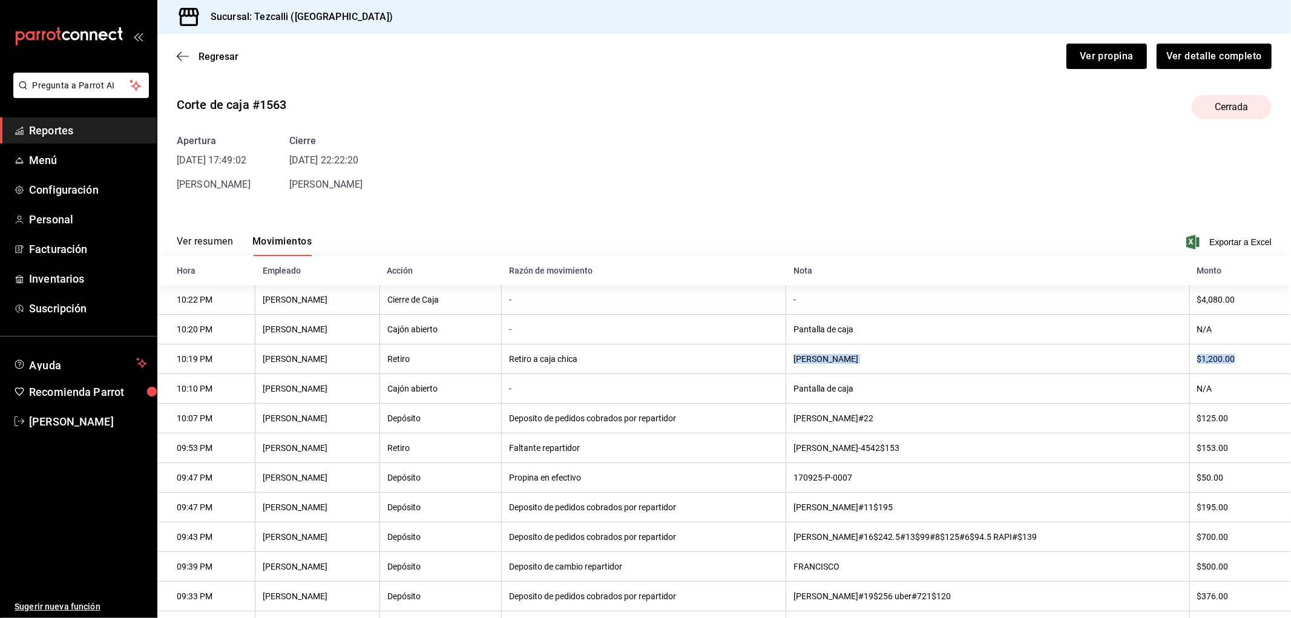
scroll to position [0, 0]
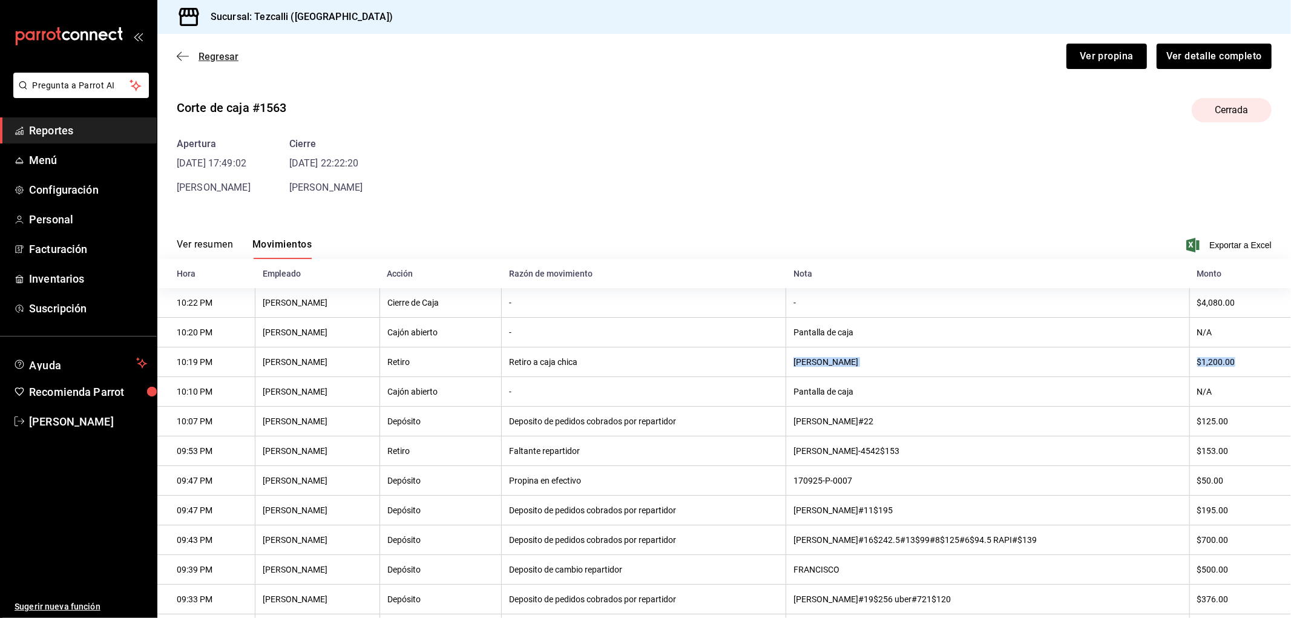
click at [223, 57] on span "Regresar" at bounding box center [219, 56] width 40 height 11
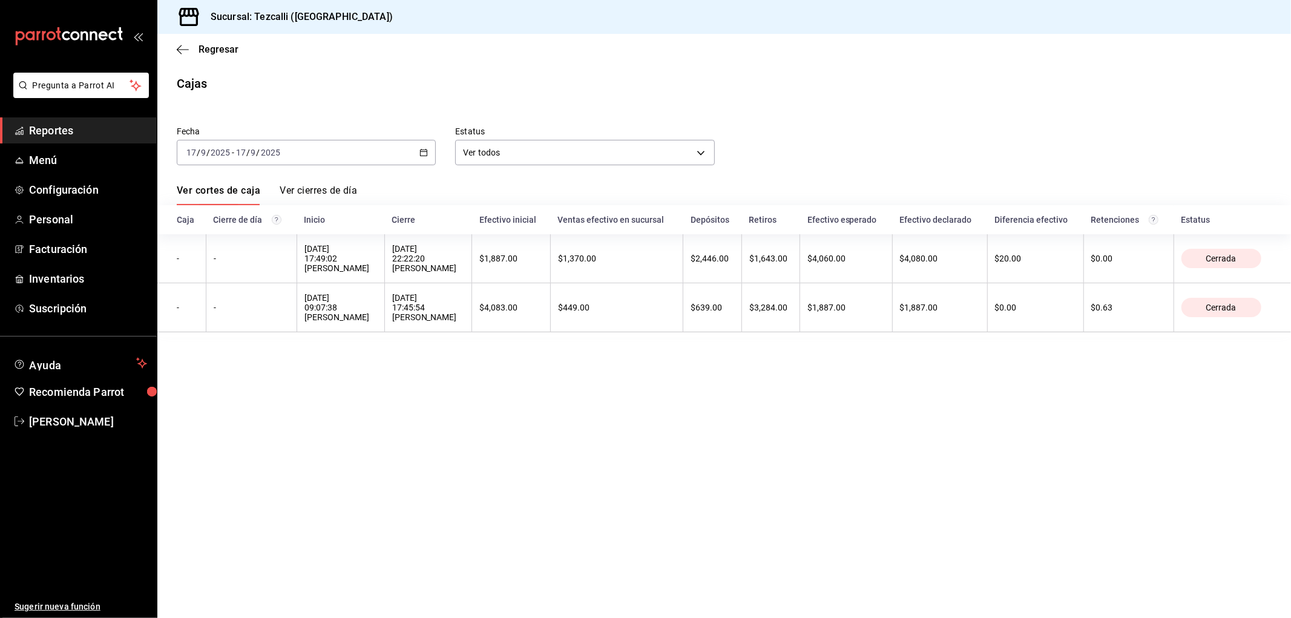
click at [353, 161] on div "[DATE] [DATE] - [DATE] [DATE]" at bounding box center [306, 152] width 259 height 25
click at [256, 319] on span "Rango de fechas" at bounding box center [234, 325] width 94 height 13
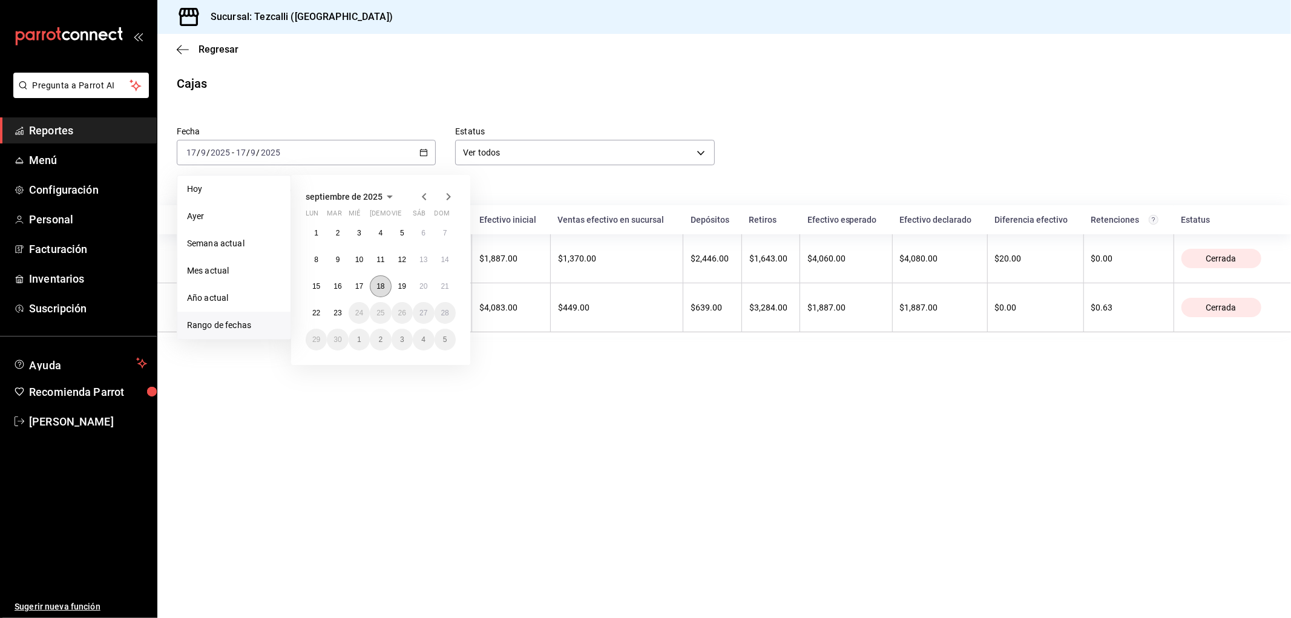
click at [376, 289] on abbr "18" at bounding box center [380, 286] width 8 height 8
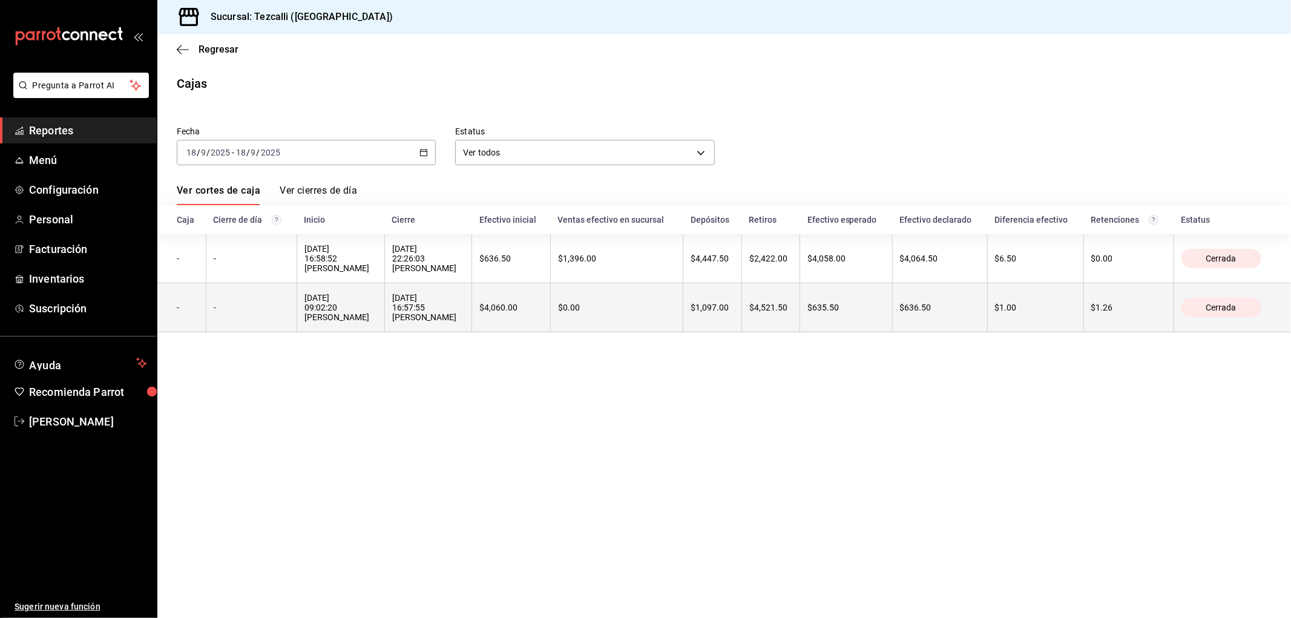
click at [465, 312] on div "[DATE] 16:57:55 [PERSON_NAME]" at bounding box center [428, 307] width 73 height 29
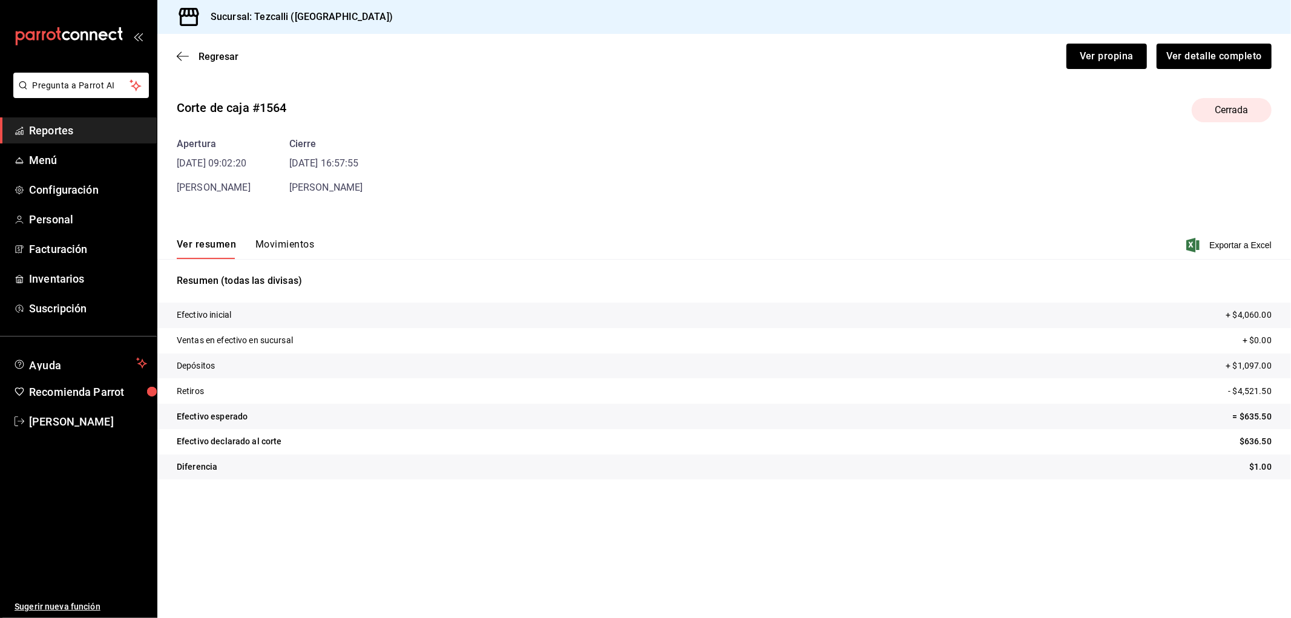
click at [277, 250] on button "Movimientos" at bounding box center [284, 248] width 59 height 21
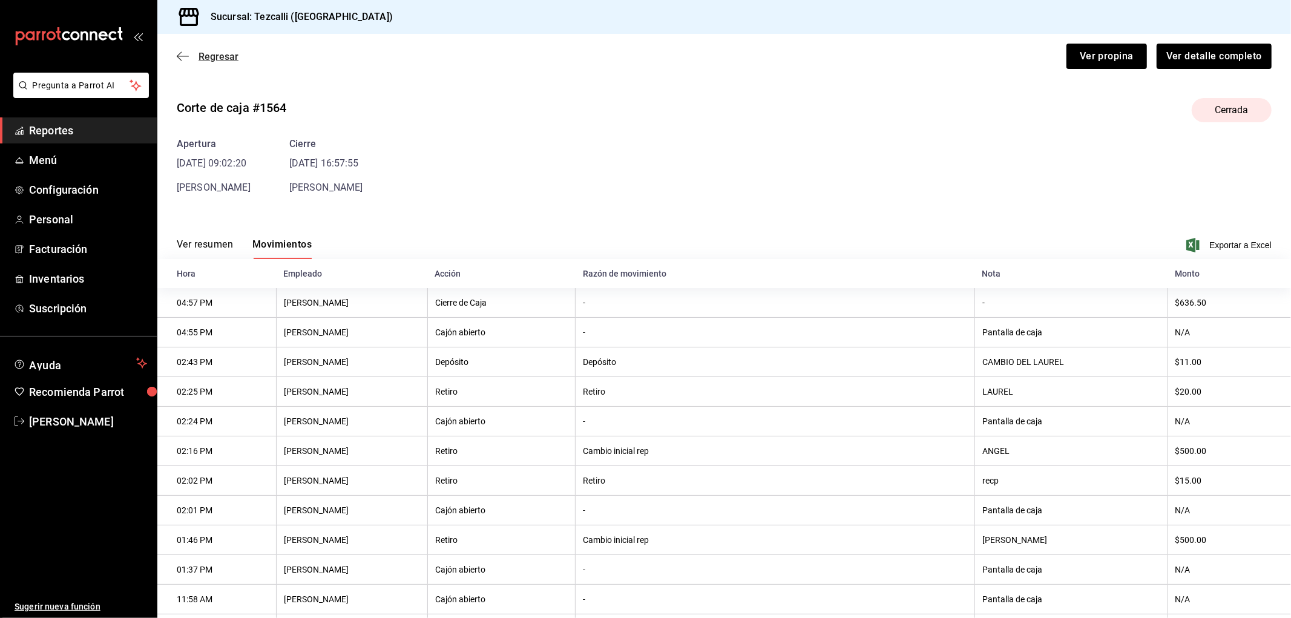
click at [210, 57] on span "Regresar" at bounding box center [219, 56] width 40 height 11
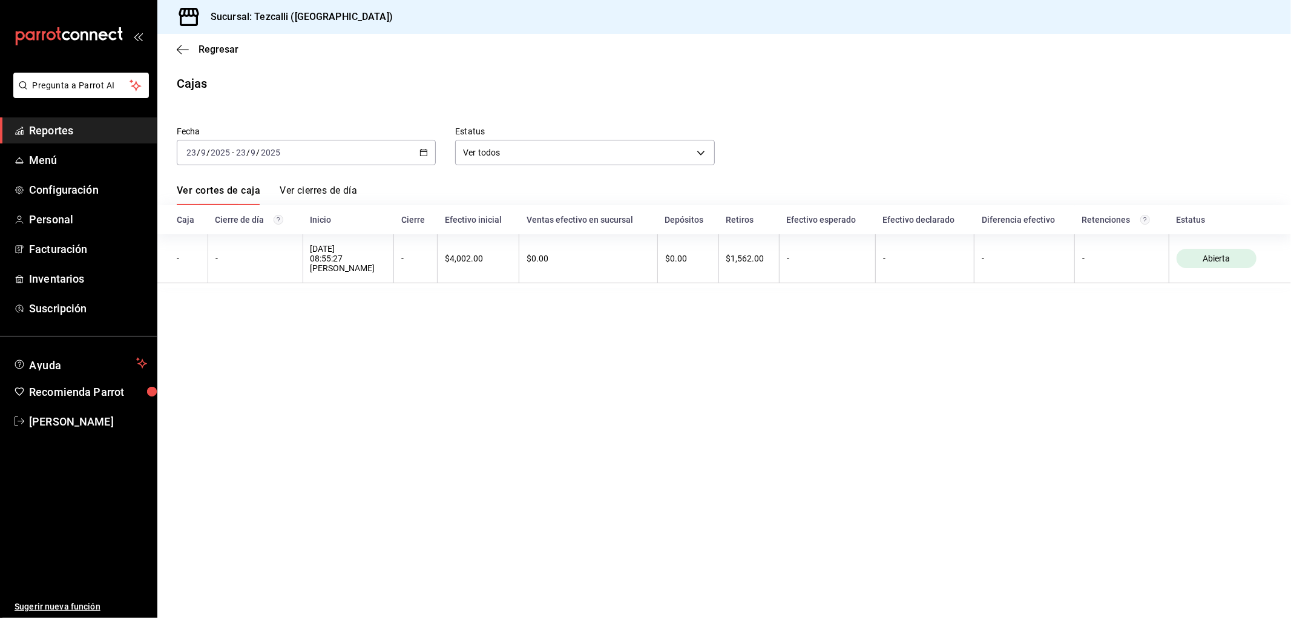
click at [364, 159] on div "[DATE] [DATE] - [DATE] [DATE]" at bounding box center [306, 152] width 259 height 25
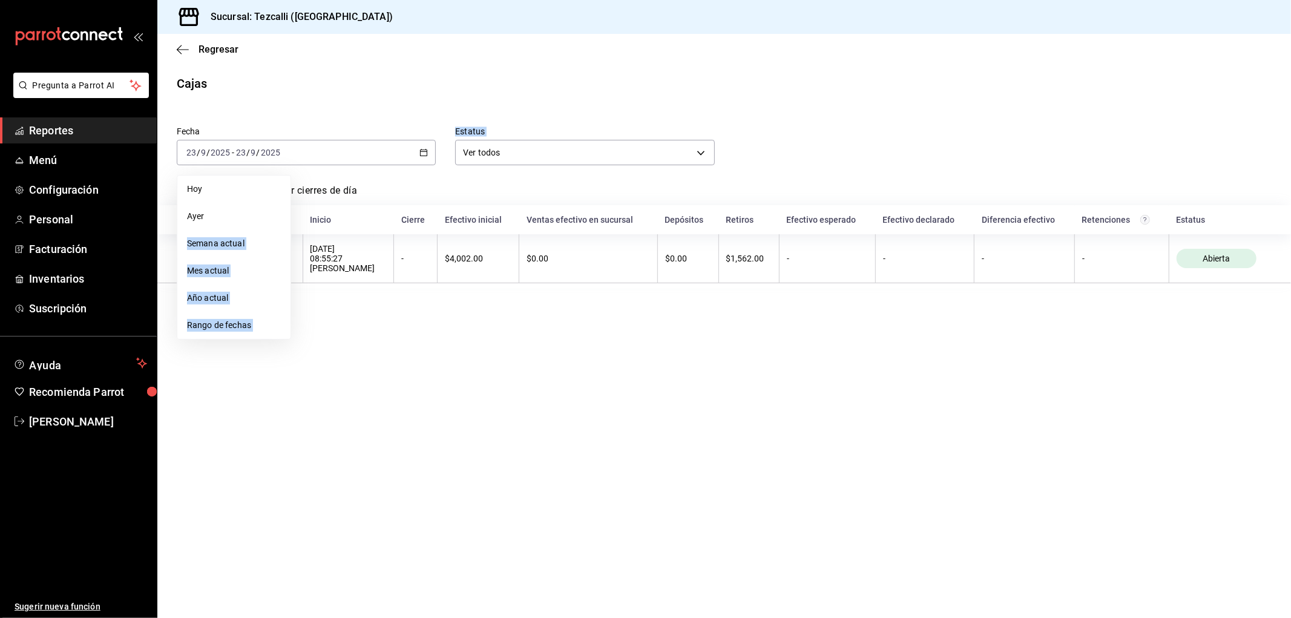
drag, startPoint x: 263, startPoint y: 222, endPoint x: 354, endPoint y: 345, distance: 152.8
click at [354, 345] on main "Regresar Cajas Fecha [DATE] [DATE] - [DATE] [DATE] [DATE] [DATE] Semana actual …" at bounding box center [724, 326] width 1134 height 584
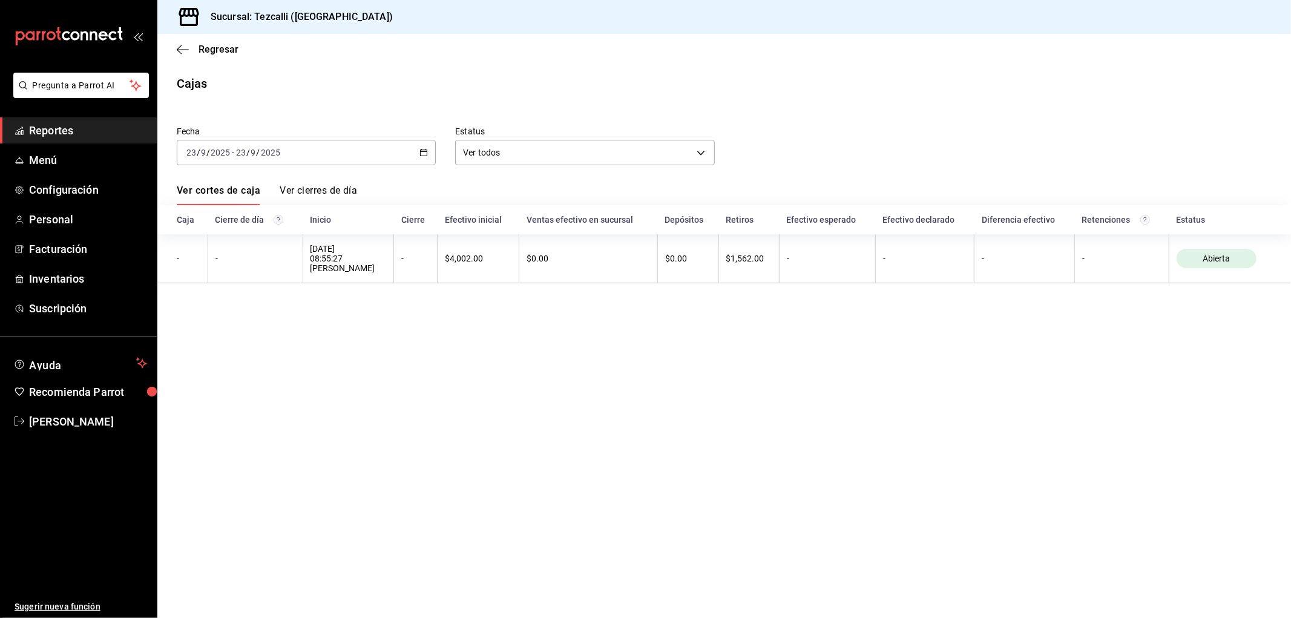
click at [347, 159] on div "[DATE] [DATE] - [DATE] [DATE]" at bounding box center [306, 152] width 259 height 25
click at [251, 324] on span "Rango de fechas" at bounding box center [234, 325] width 94 height 13
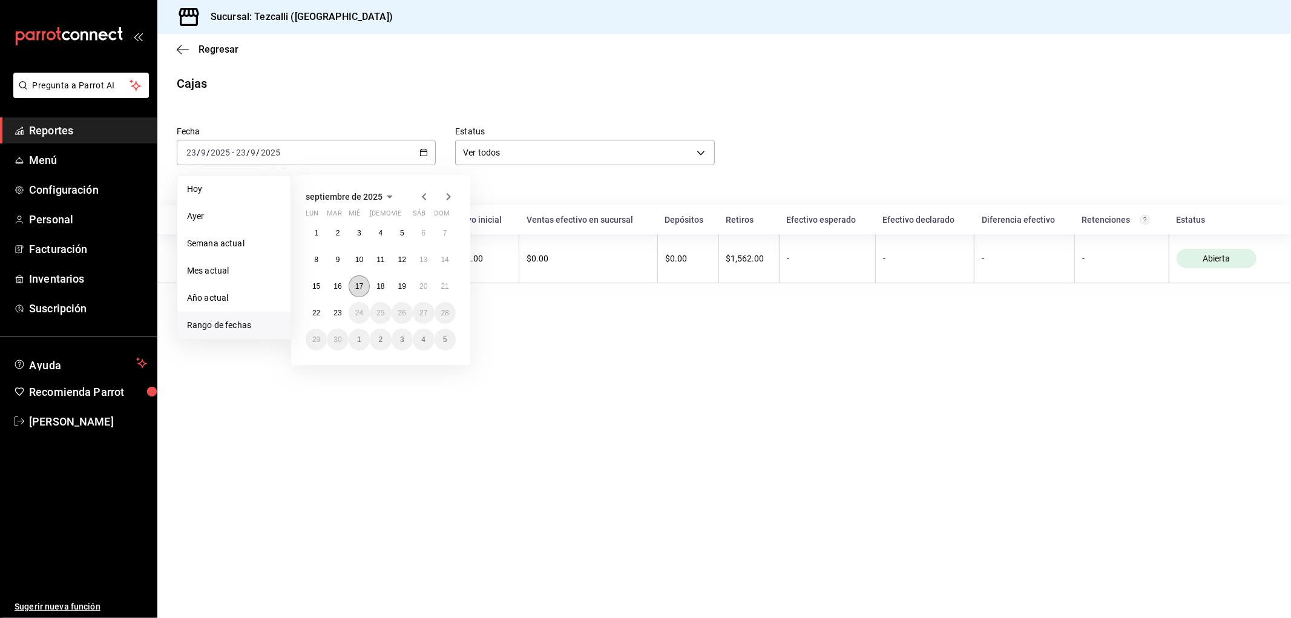
click at [361, 286] on abbr "17" at bounding box center [359, 286] width 8 height 8
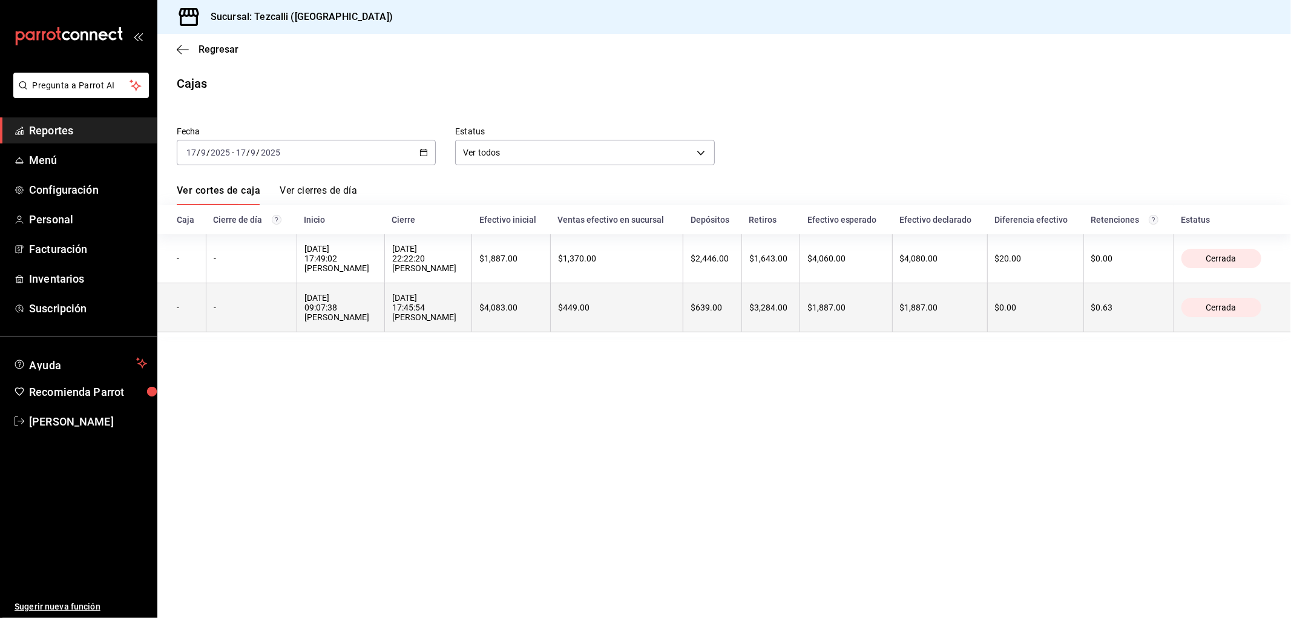
click at [455, 322] on div "[DATE] 17:45:54 [PERSON_NAME]" at bounding box center [428, 307] width 73 height 29
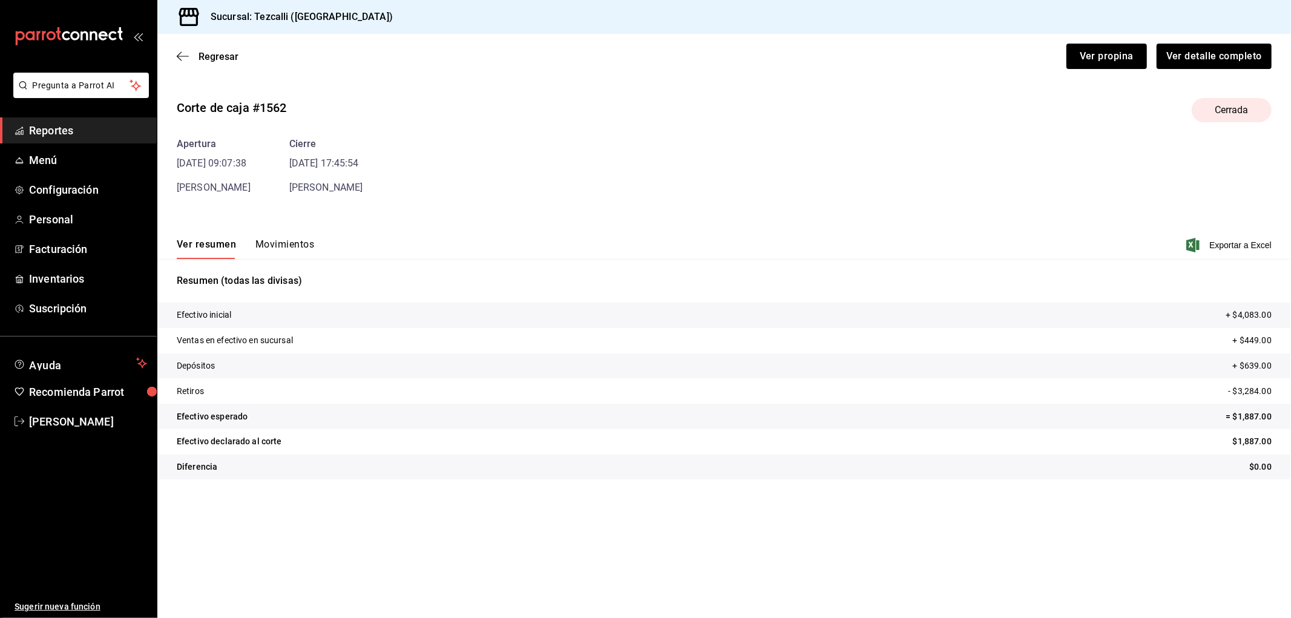
click at [291, 257] on button "Movimientos" at bounding box center [284, 248] width 59 height 21
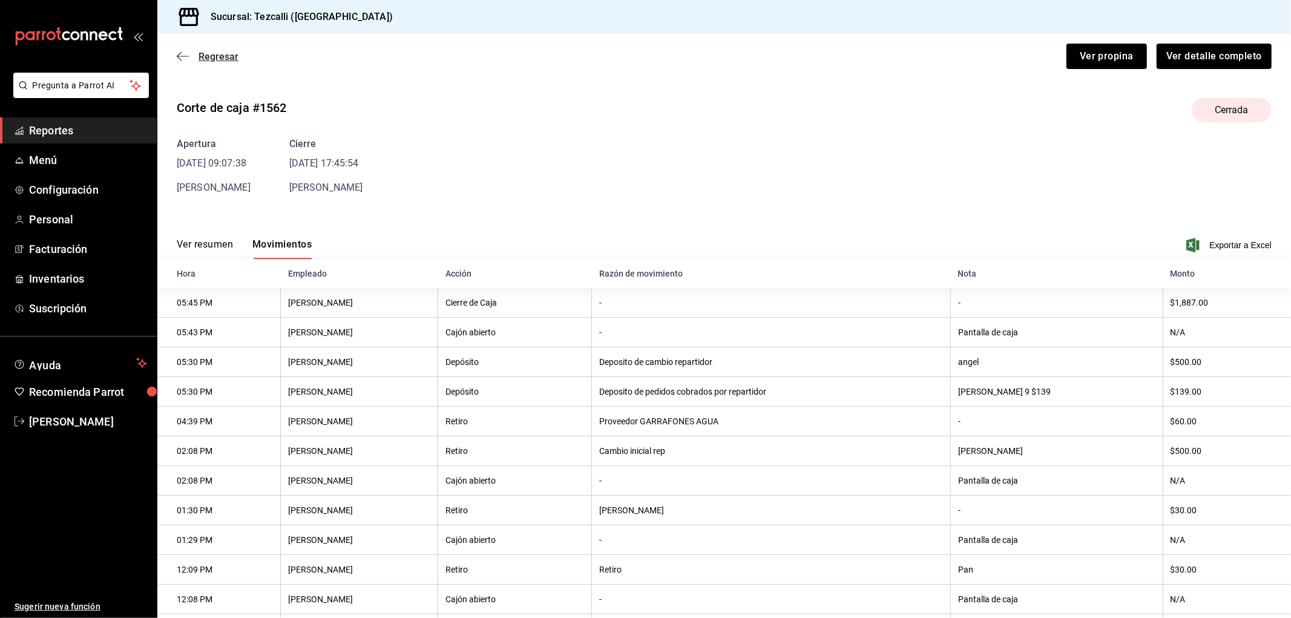
click at [218, 56] on span "Regresar" at bounding box center [219, 56] width 40 height 11
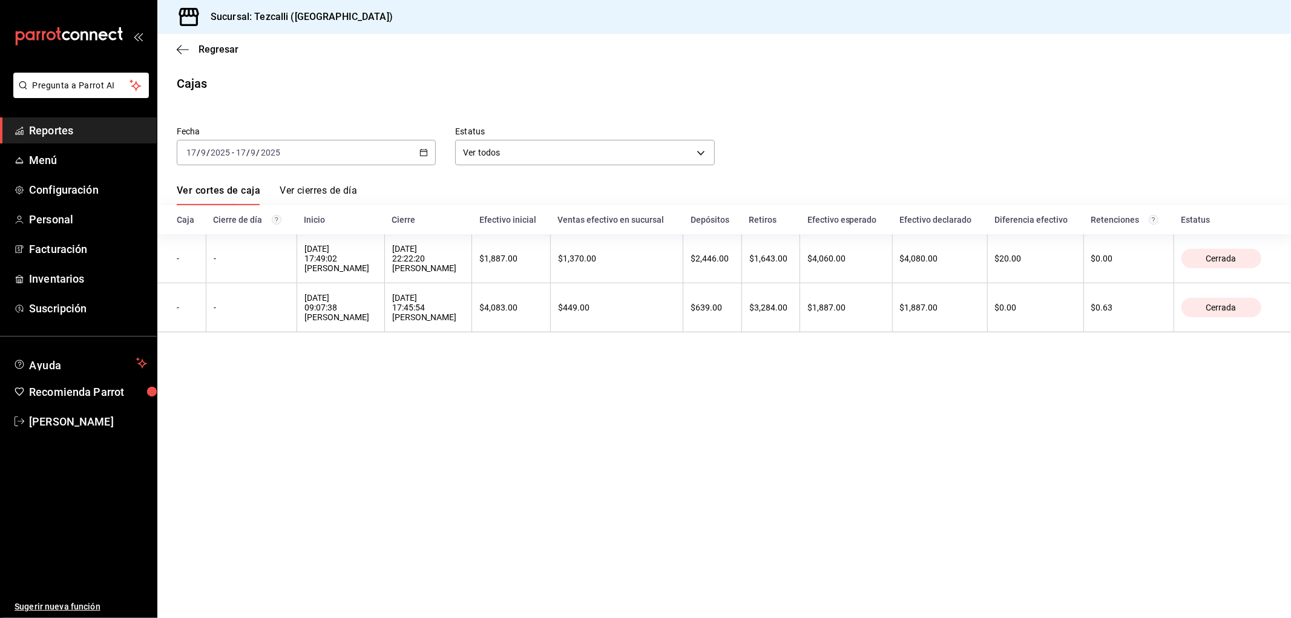
click at [328, 156] on div "[DATE] [DATE] - [DATE] [DATE]" at bounding box center [306, 152] width 259 height 25
click at [275, 320] on span "Rango de fechas" at bounding box center [234, 325] width 94 height 13
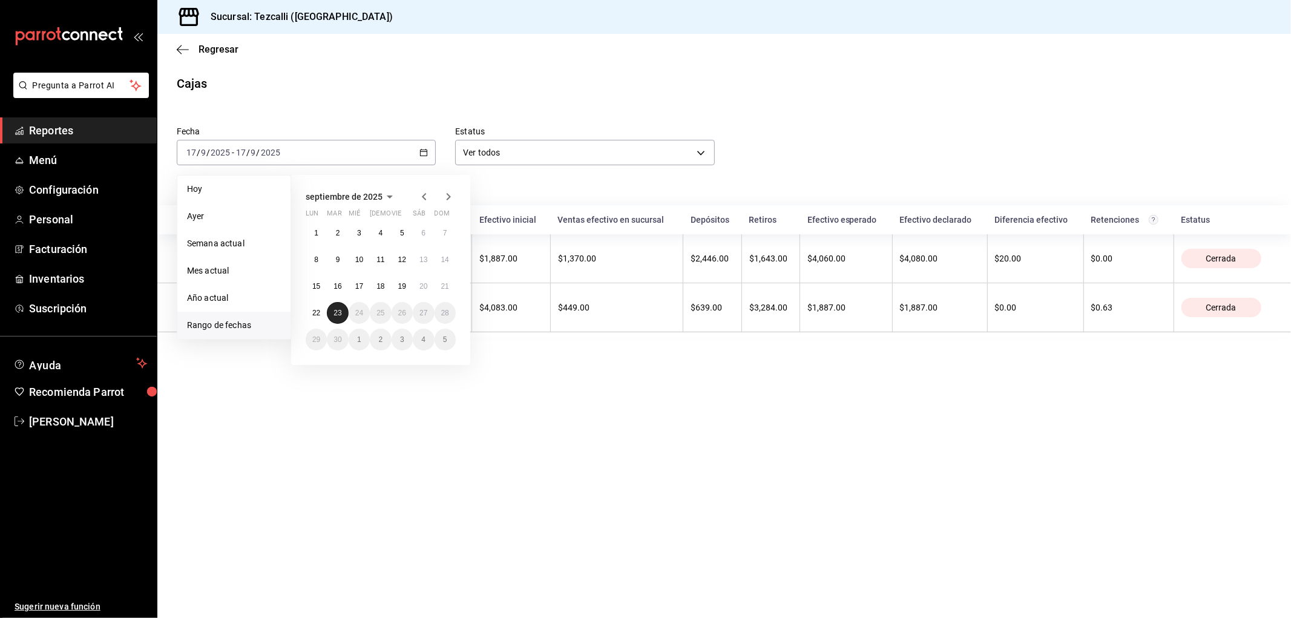
click at [341, 315] on abbr "23" at bounding box center [337, 313] width 8 height 8
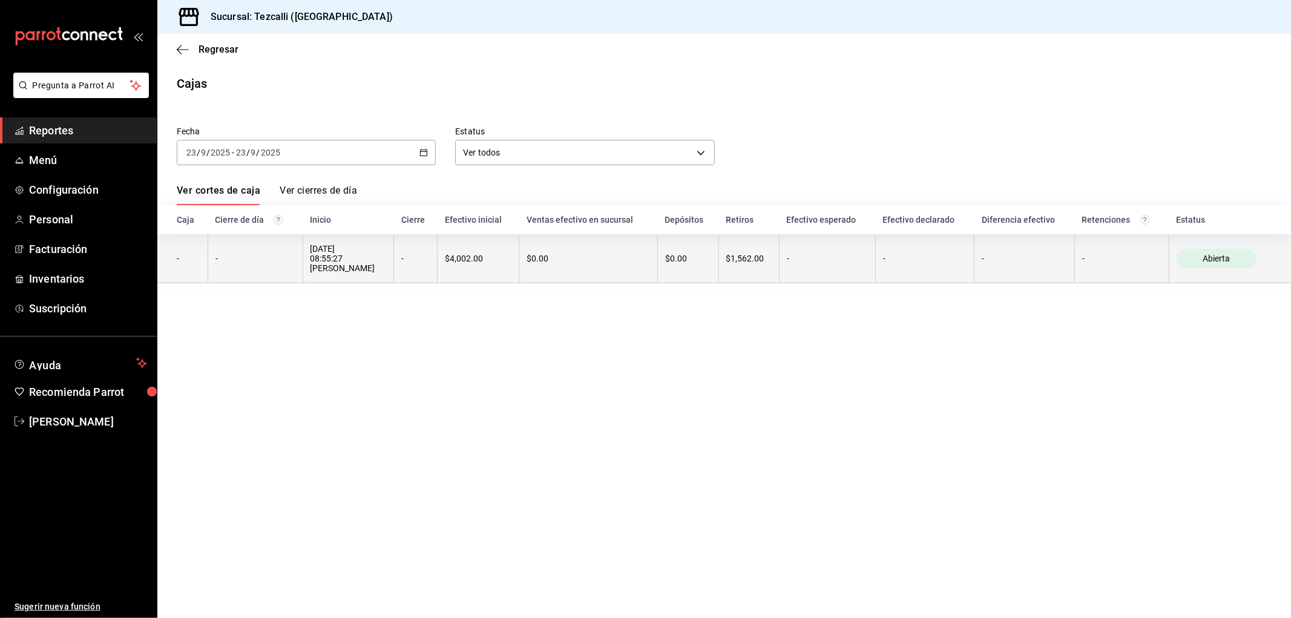
click at [364, 271] on div "[DATE] 08:55:27 [PERSON_NAME]" at bounding box center [348, 258] width 76 height 29
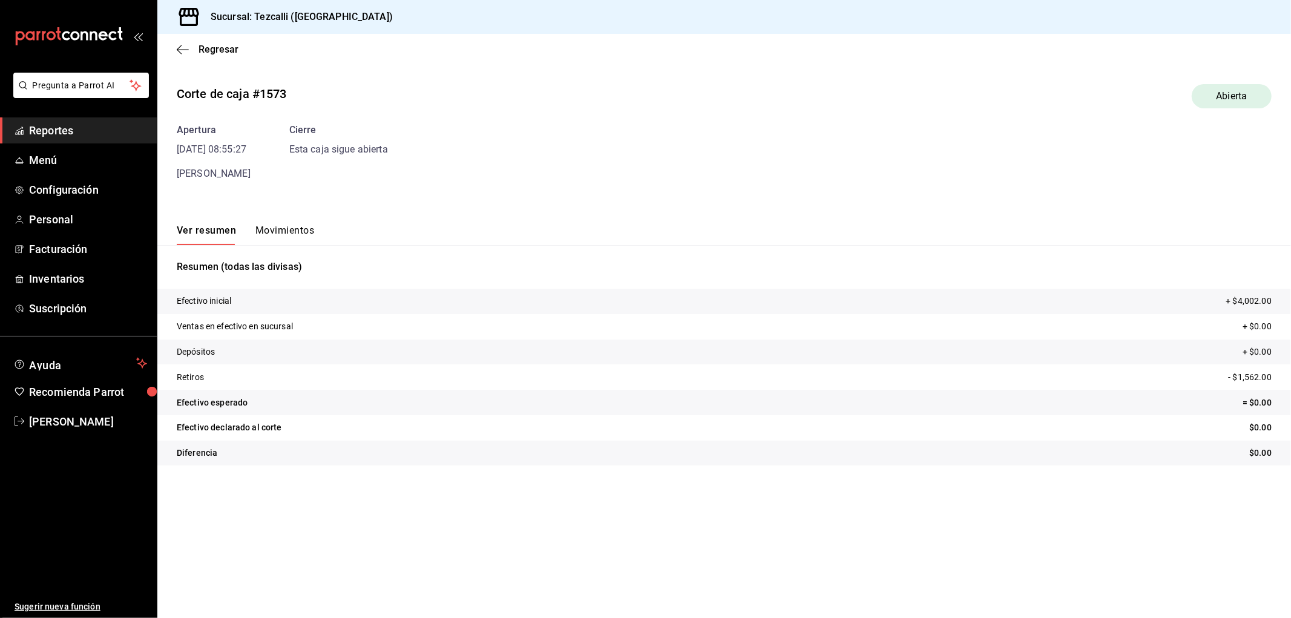
click at [276, 240] on button "Movimientos" at bounding box center [284, 235] width 59 height 21
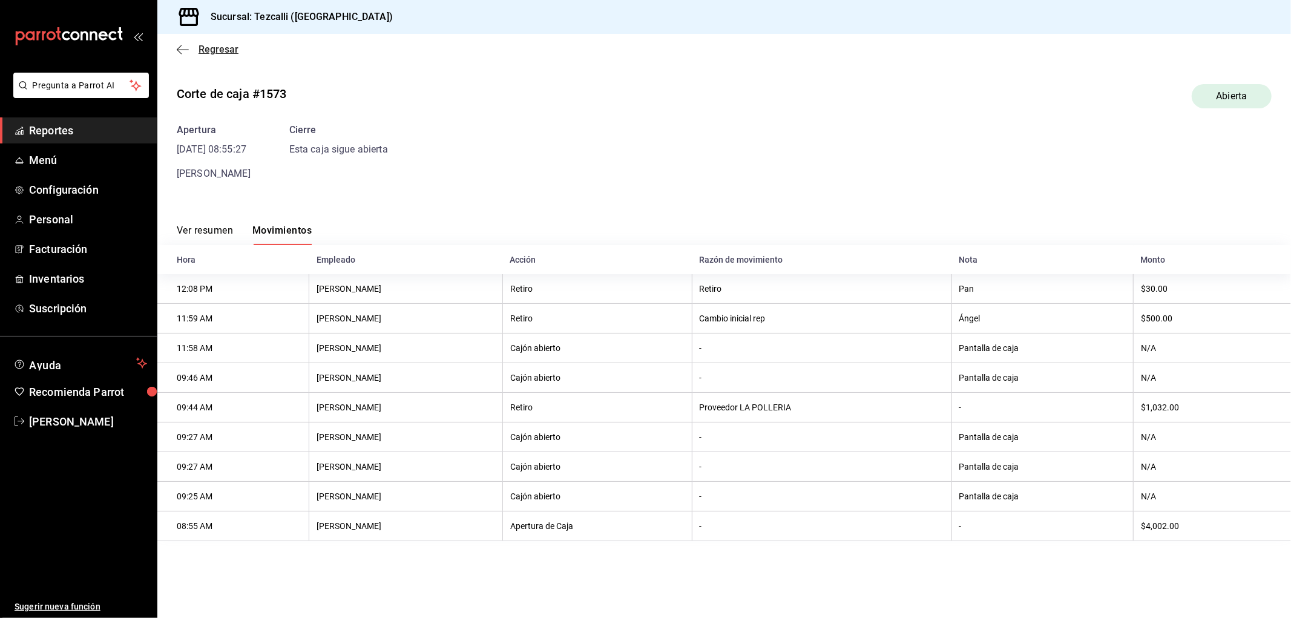
click at [228, 55] on span "Regresar" at bounding box center [219, 49] width 40 height 11
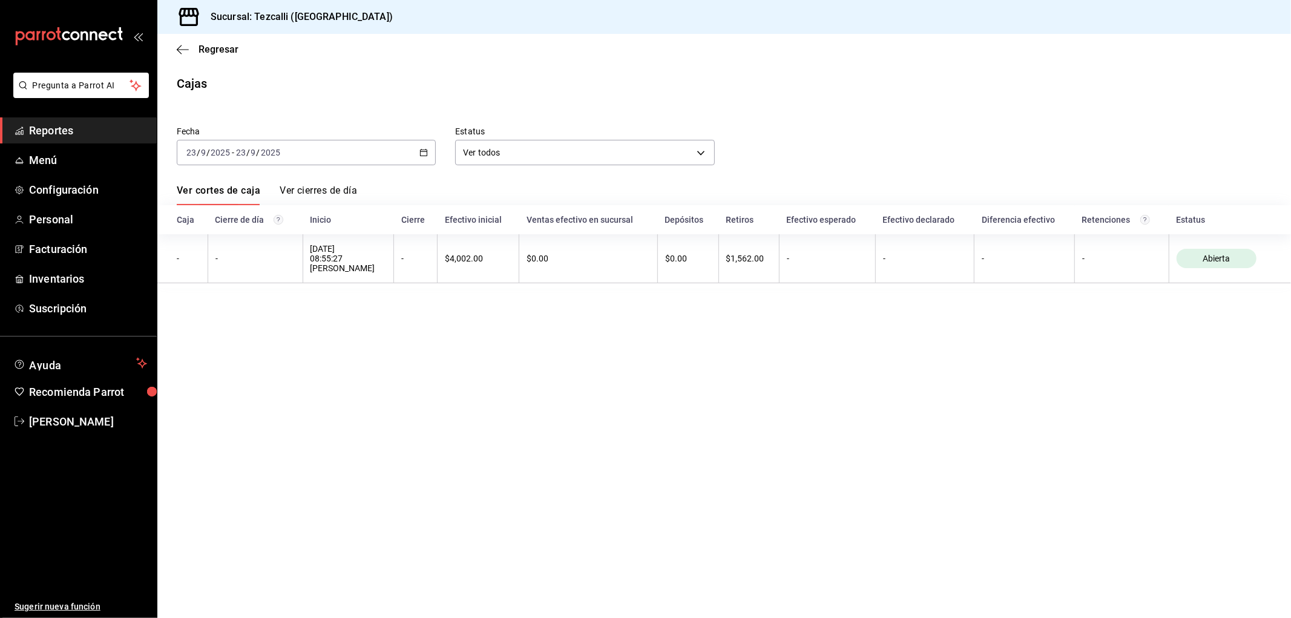
click at [287, 162] on div "[DATE] [DATE] - [DATE] [DATE]" at bounding box center [306, 152] width 259 height 25
click at [240, 320] on span "Rango de fechas" at bounding box center [234, 325] width 94 height 13
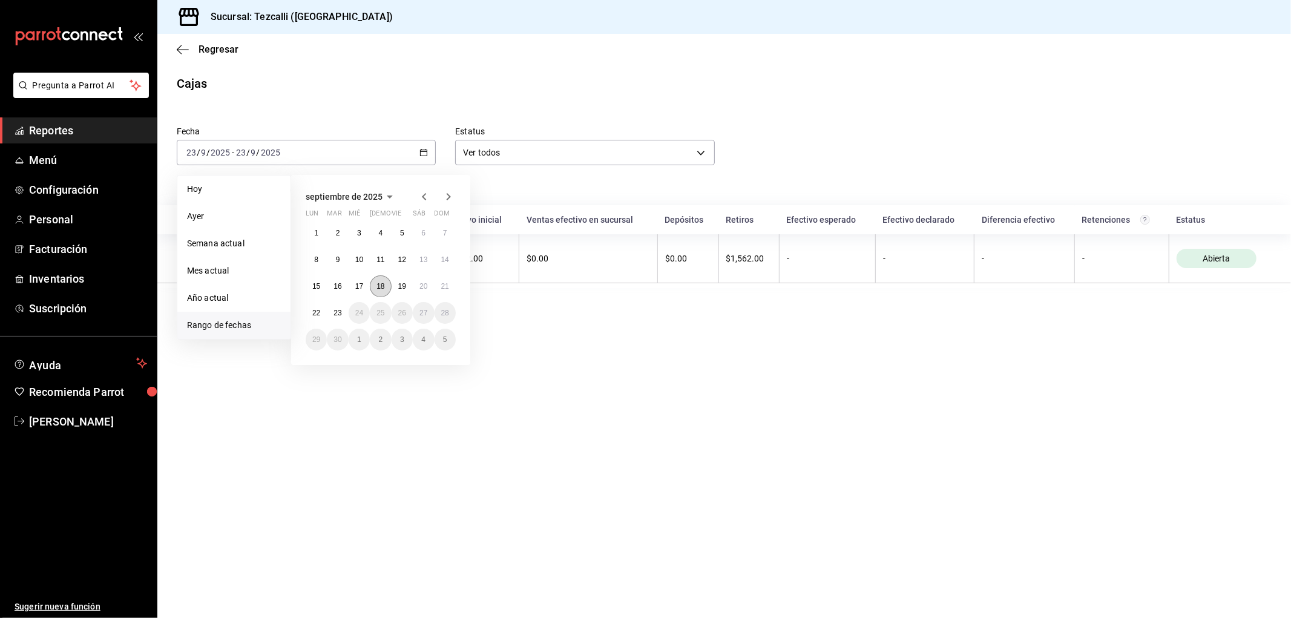
click at [373, 289] on button "18" at bounding box center [380, 286] width 21 height 22
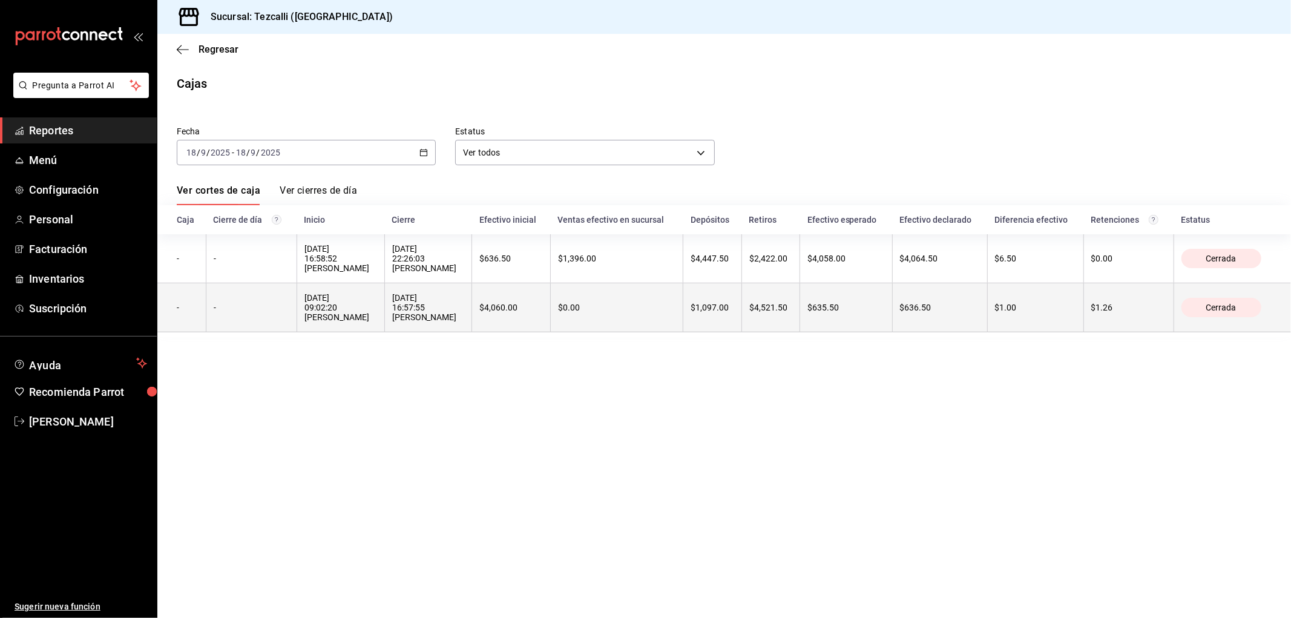
click at [354, 322] on div "[DATE] 09:02:20 [PERSON_NAME]" at bounding box center [340, 307] width 73 height 29
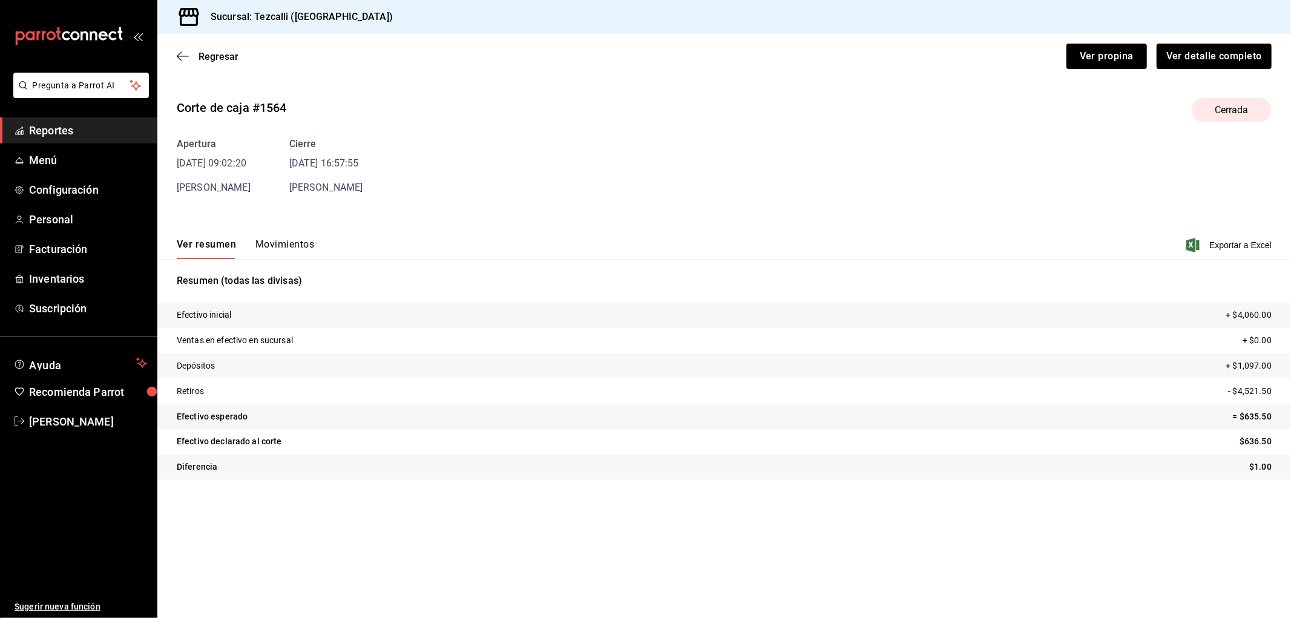
click at [289, 246] on button "Movimientos" at bounding box center [284, 248] width 59 height 21
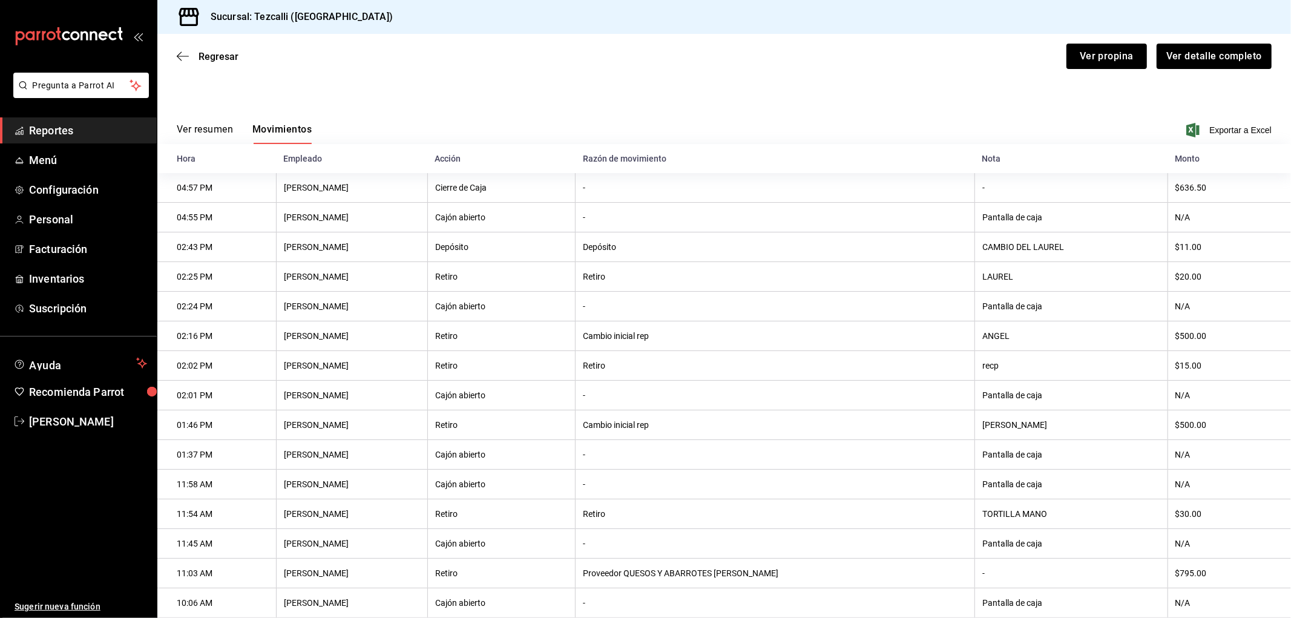
scroll to position [294, 0]
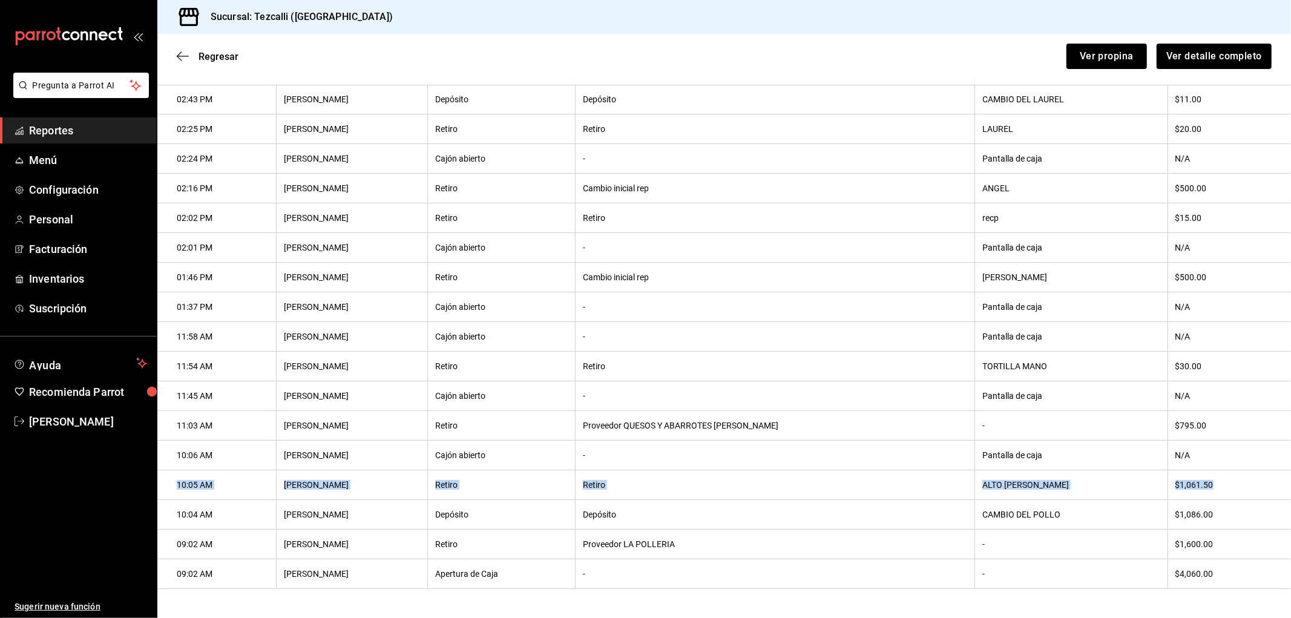
drag, startPoint x: 1224, startPoint y: 484, endPoint x: 174, endPoint y: 479, distance: 1050.7
click at [174, 479] on tr "10:05 AM [PERSON_NAME] Retiro Retiro ALTO [PERSON_NAME] $1,061.50" at bounding box center [724, 485] width 1134 height 30
click at [1233, 488] on th "$1,061.50" at bounding box center [1229, 485] width 123 height 30
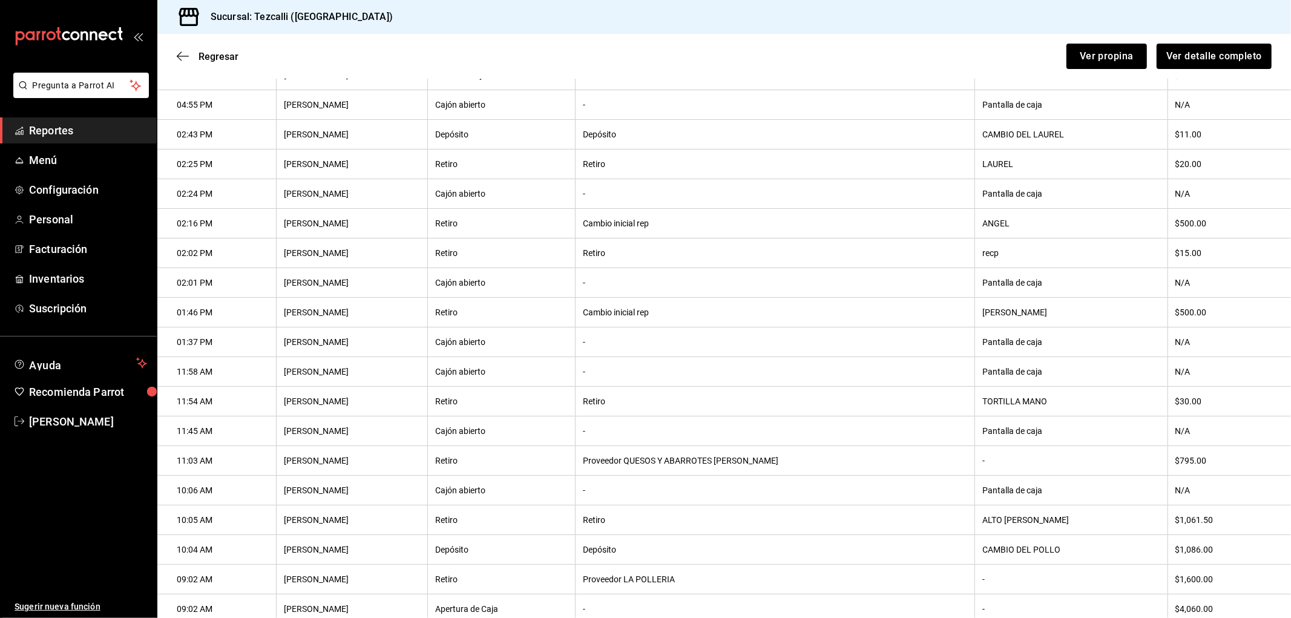
scroll to position [204, 0]
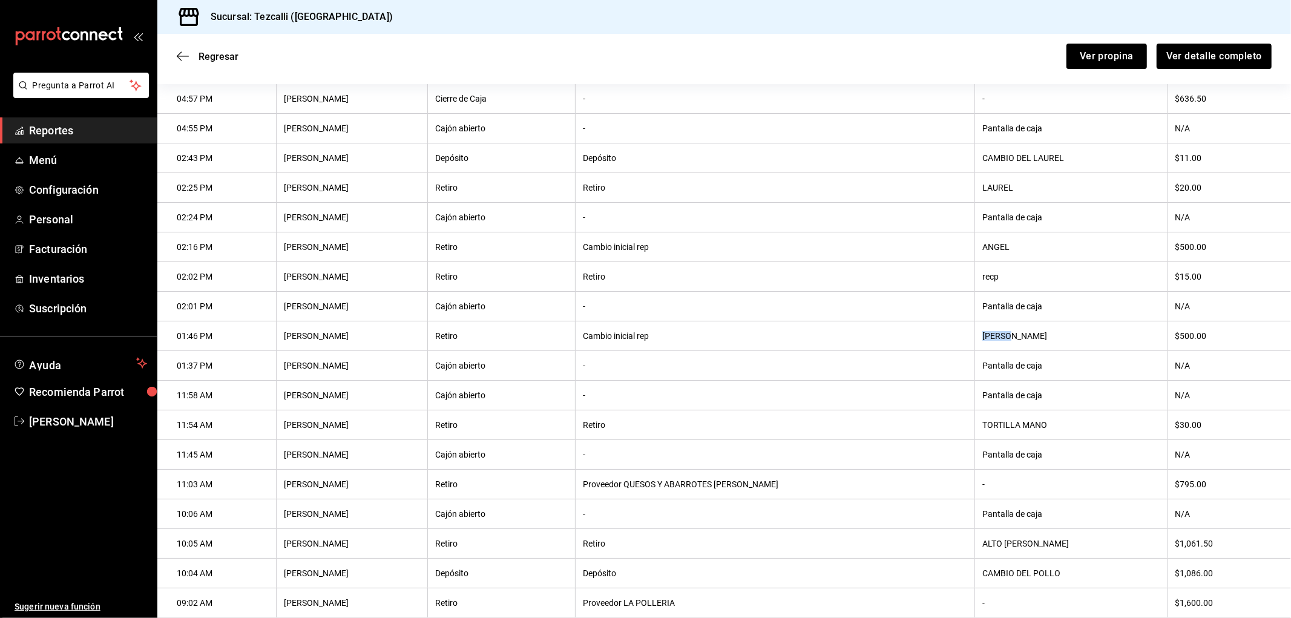
drag, startPoint x: 1054, startPoint y: 341, endPoint x: 896, endPoint y: 332, distance: 158.3
click at [897, 332] on tr "01:46 PM [PERSON_NAME] Retiro Cambio inicial rep [PERSON_NAME] $500.00" at bounding box center [724, 336] width 1134 height 30
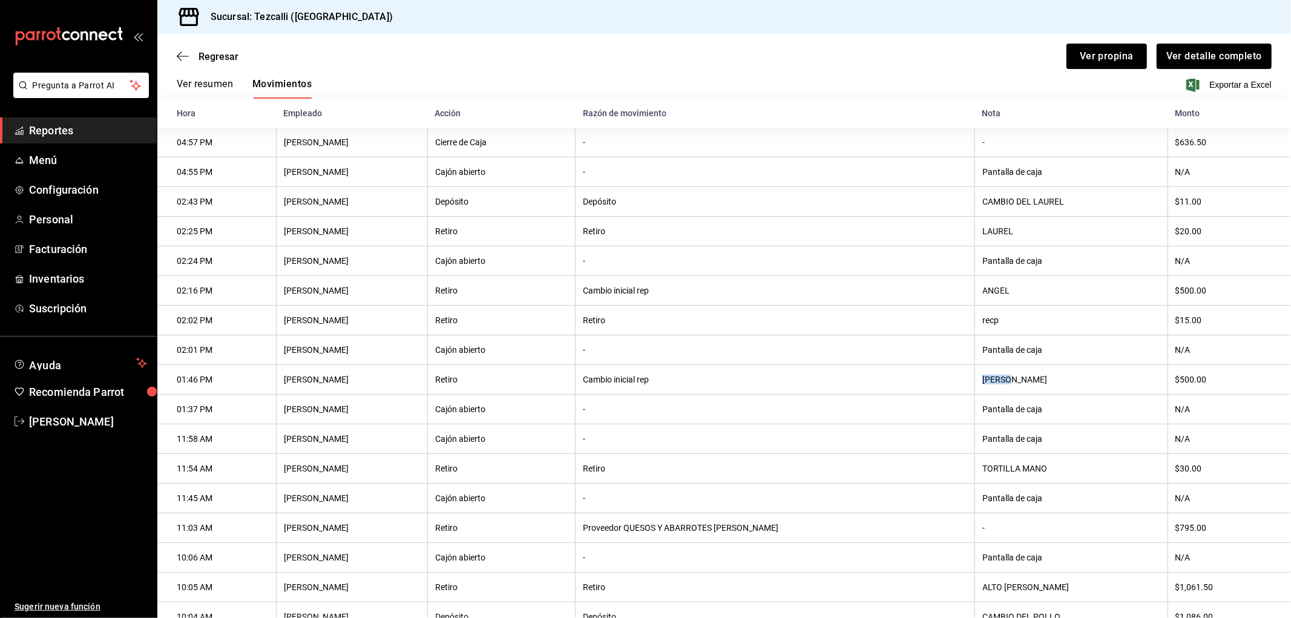
scroll to position [137, 0]
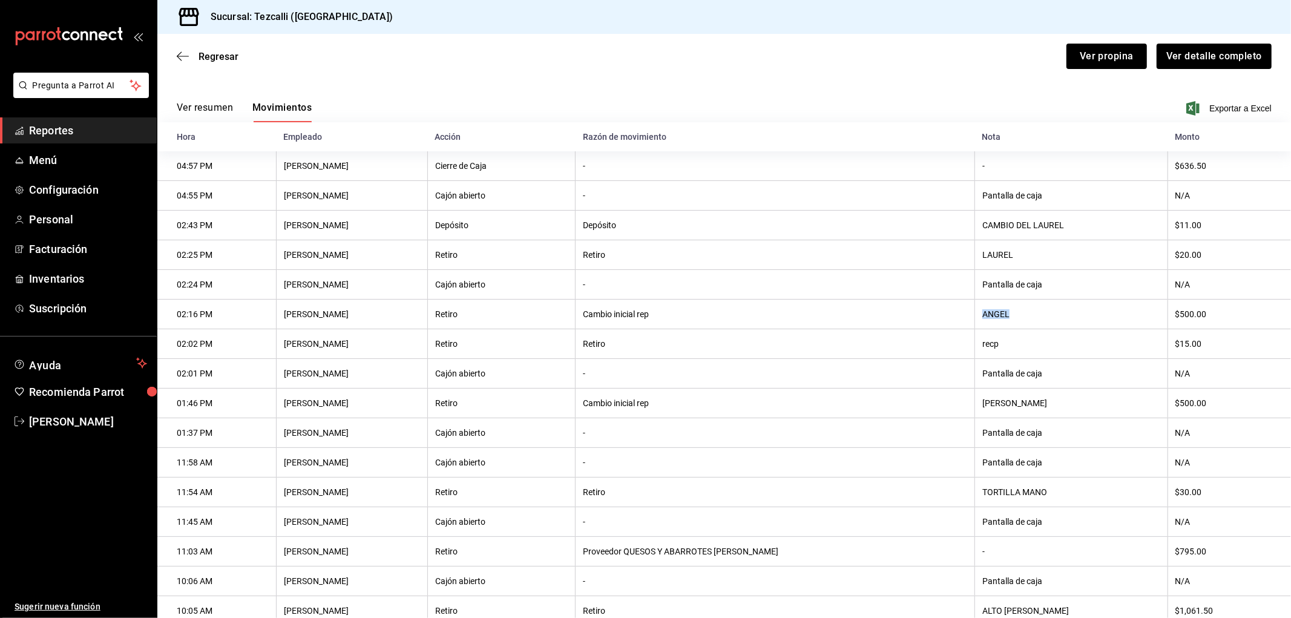
drag, startPoint x: 1011, startPoint y: 321, endPoint x: 850, endPoint y: 321, distance: 161.6
click at [879, 321] on tr "02:16 PM [PERSON_NAME] Retiro Cambio inicial rep [PERSON_NAME] $500.00" at bounding box center [724, 315] width 1134 height 30
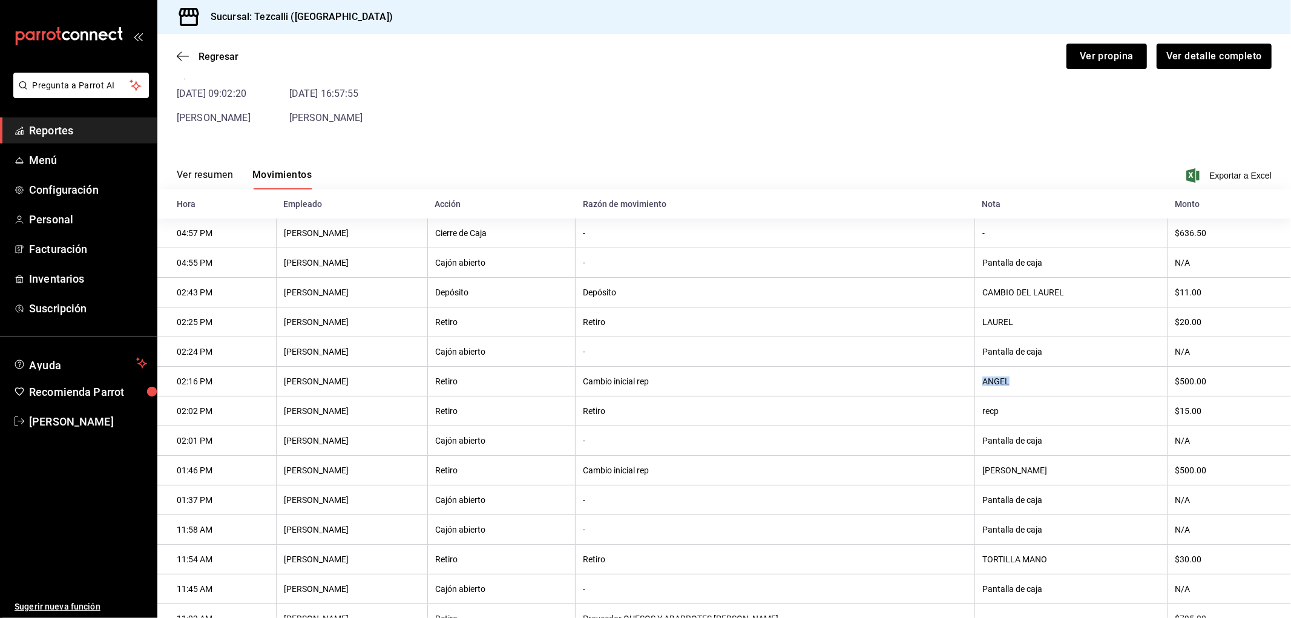
scroll to position [0, 0]
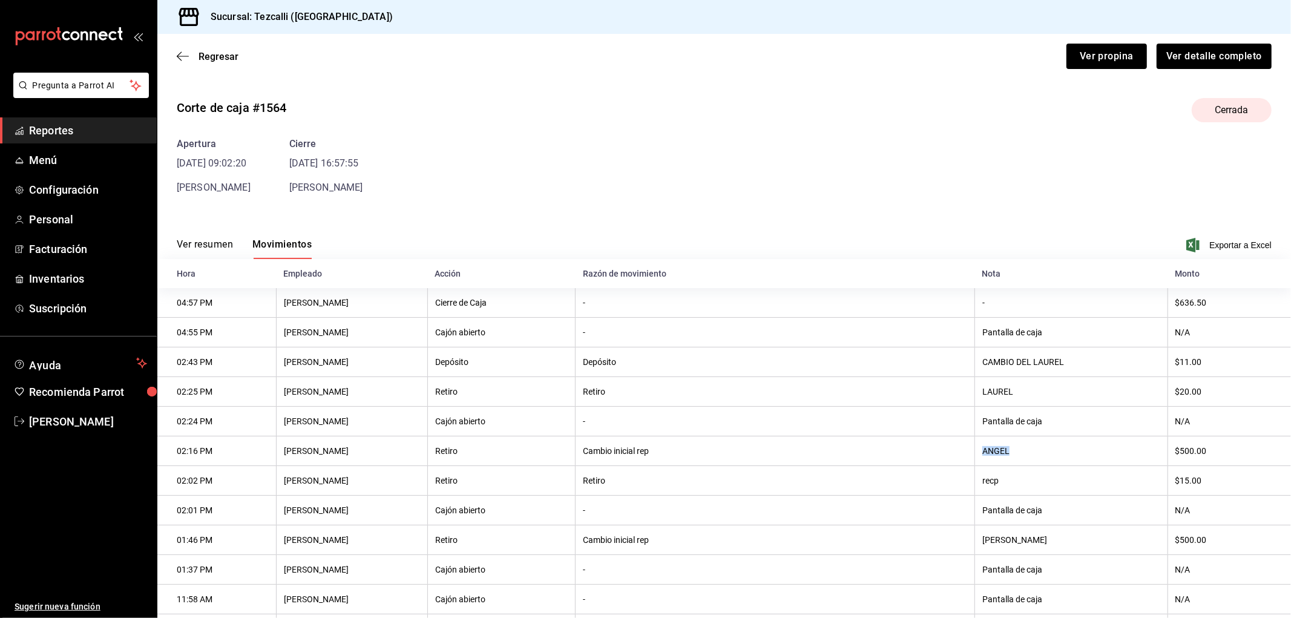
click at [228, 240] on button "Ver resumen" at bounding box center [205, 248] width 56 height 21
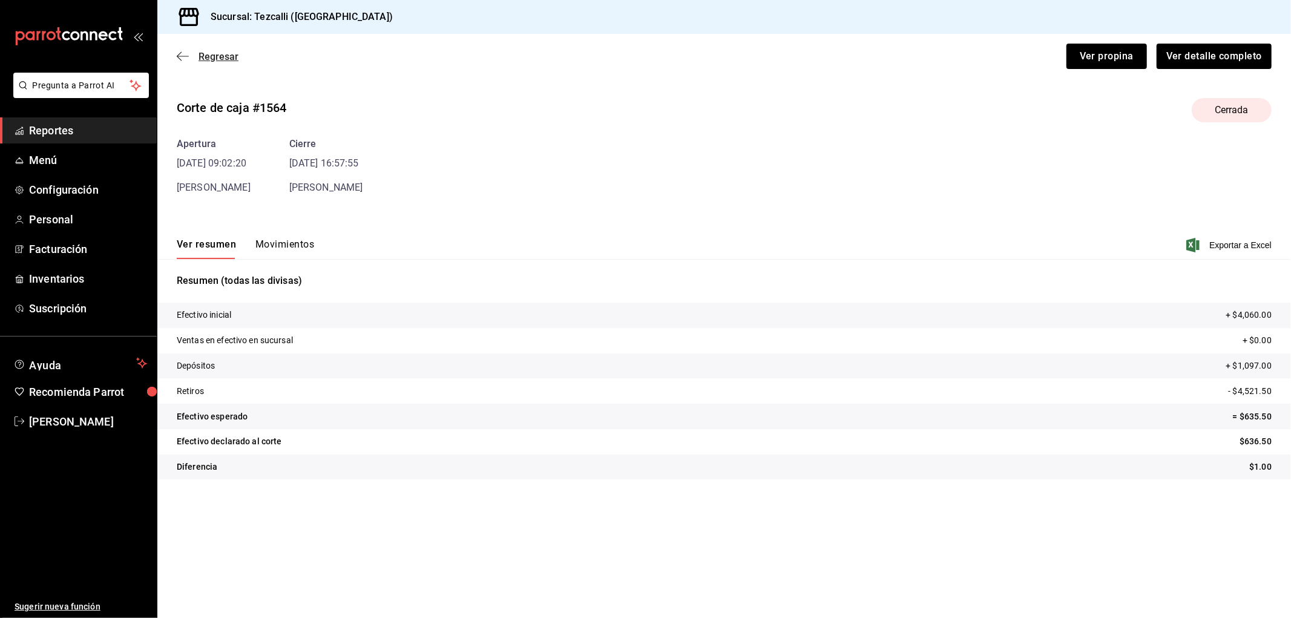
click at [228, 53] on span "Regresar" at bounding box center [219, 56] width 40 height 11
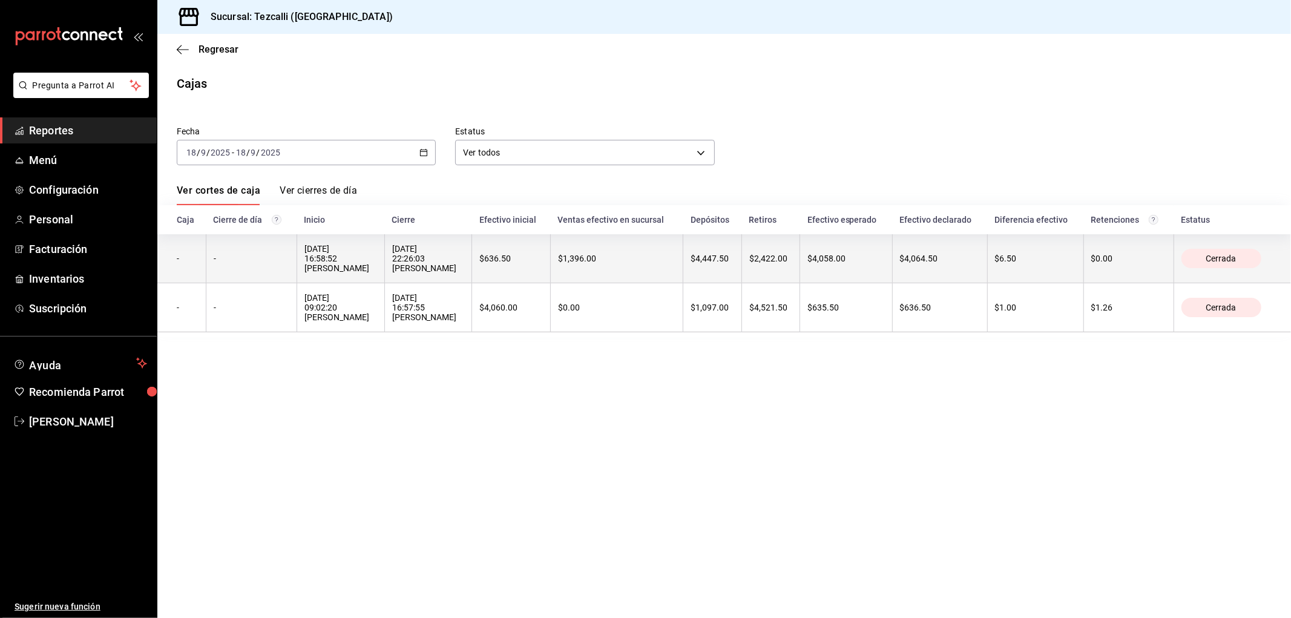
click at [465, 273] on div "[DATE] 22:26:03 [PERSON_NAME]" at bounding box center [428, 258] width 73 height 29
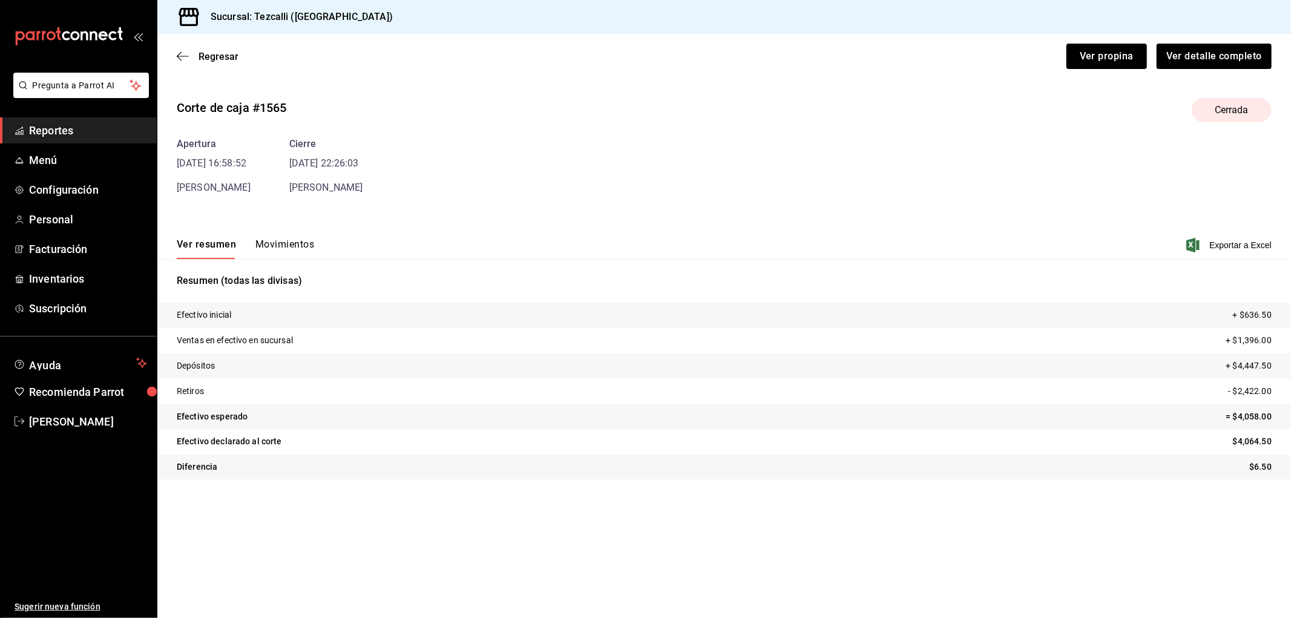
click at [295, 254] on button "Movimientos" at bounding box center [284, 248] width 59 height 21
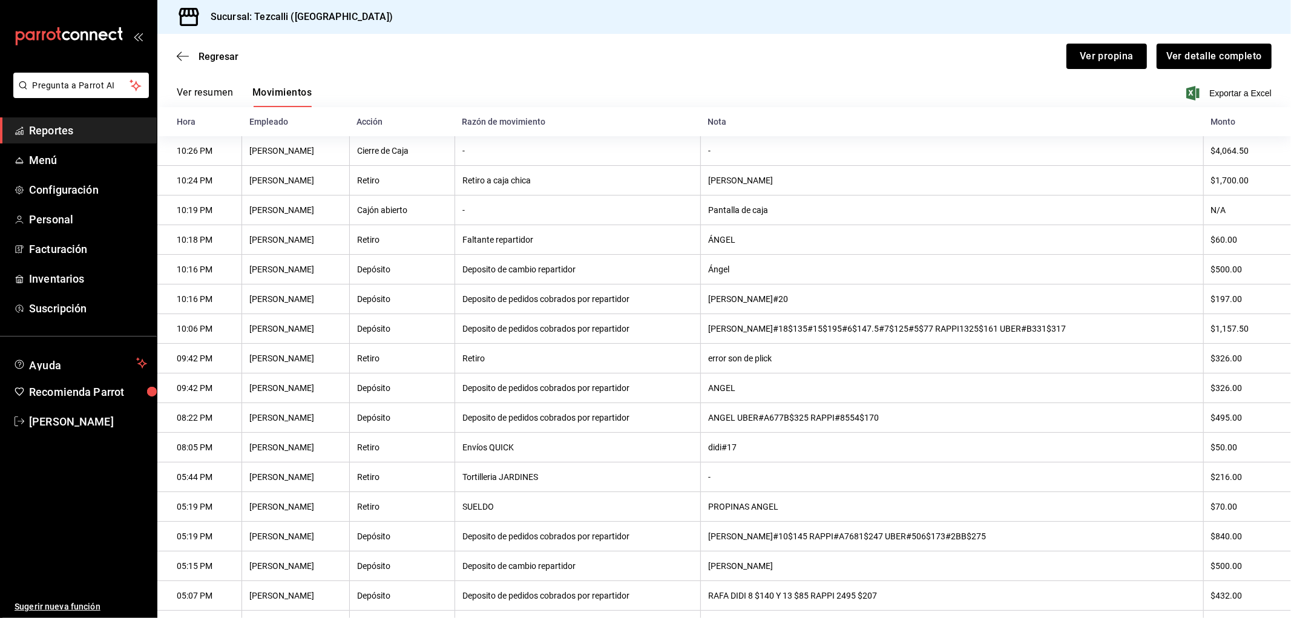
scroll to position [211, 0]
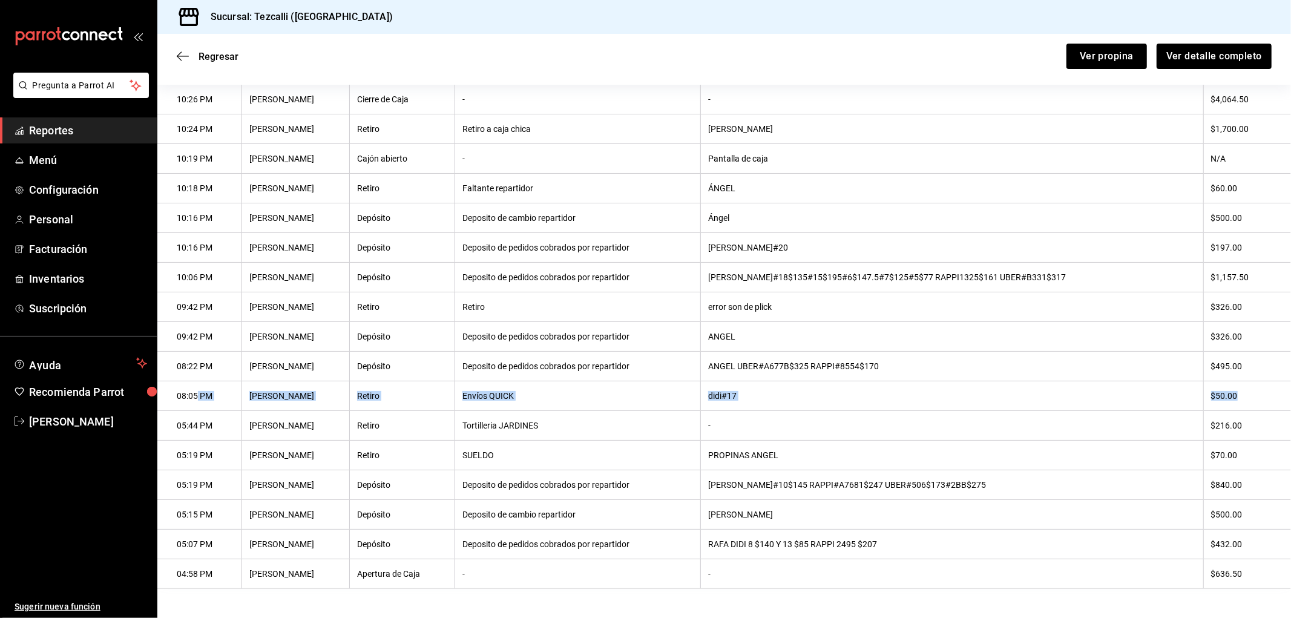
drag, startPoint x: 1261, startPoint y: 395, endPoint x: 198, endPoint y: 395, distance: 1063.4
click at [198, 395] on tr "08:05 PM [PERSON_NAME] Retiro Envíos QUICK didi#17 $50.00" at bounding box center [724, 396] width 1134 height 30
click at [892, 402] on th "didi#17" at bounding box center [951, 396] width 503 height 30
drag, startPoint x: 1251, startPoint y: 389, endPoint x: 176, endPoint y: 400, distance: 1075.6
click at [176, 400] on tr "08:05 PM [PERSON_NAME] Retiro Envíos QUICK didi#17 $50.00" at bounding box center [724, 396] width 1134 height 30
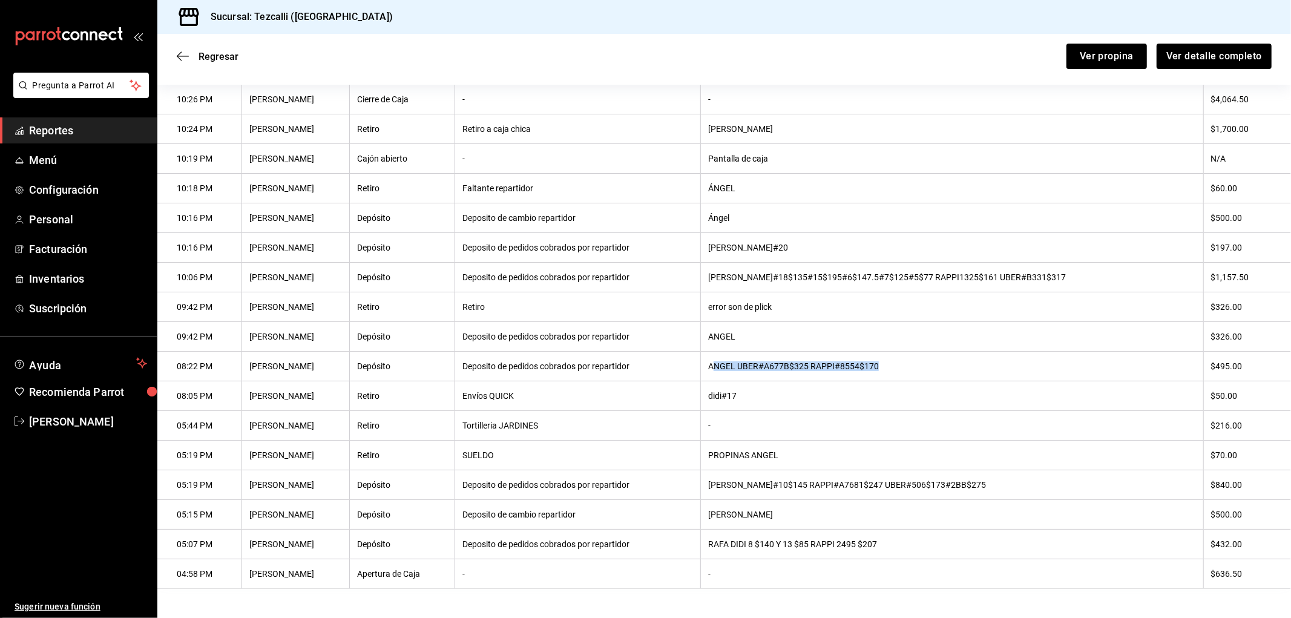
drag, startPoint x: 777, startPoint y: 364, endPoint x: 1050, endPoint y: 366, distance: 273.6
click at [1050, 366] on th "ANGEL UBER#A677B$325 RAPPI#8554$170" at bounding box center [951, 367] width 503 height 30
drag, startPoint x: 767, startPoint y: 272, endPoint x: 1157, endPoint y: 268, distance: 389.8
click at [1157, 268] on th "[PERSON_NAME]#18$135#15$195#6$147.5#7$125#5$77 RAPPI1325$161 UBER#B331$317" at bounding box center [951, 278] width 503 height 30
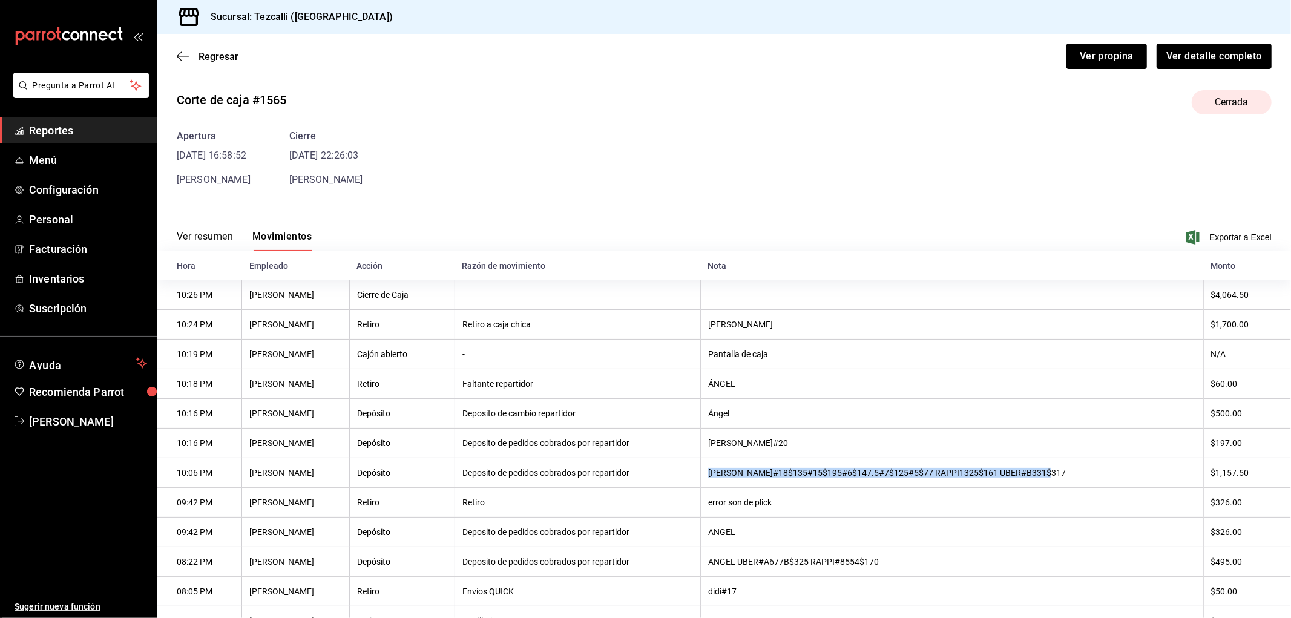
scroll to position [0, 0]
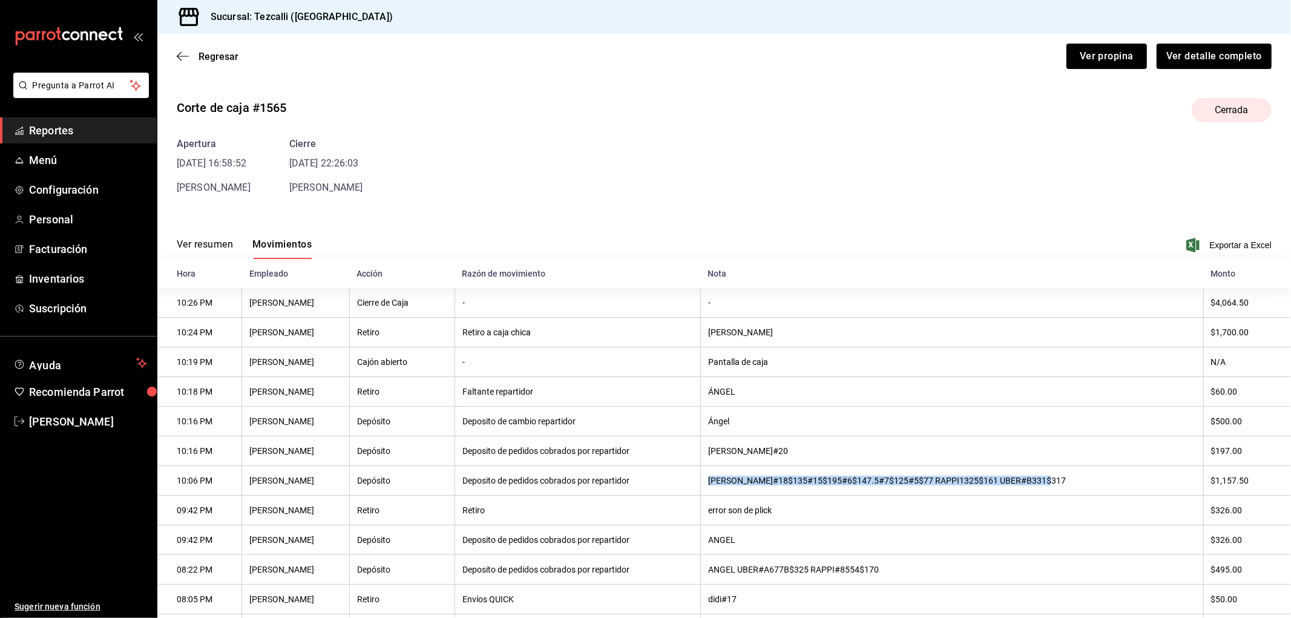
click at [203, 240] on button "Ver resumen" at bounding box center [205, 248] width 56 height 21
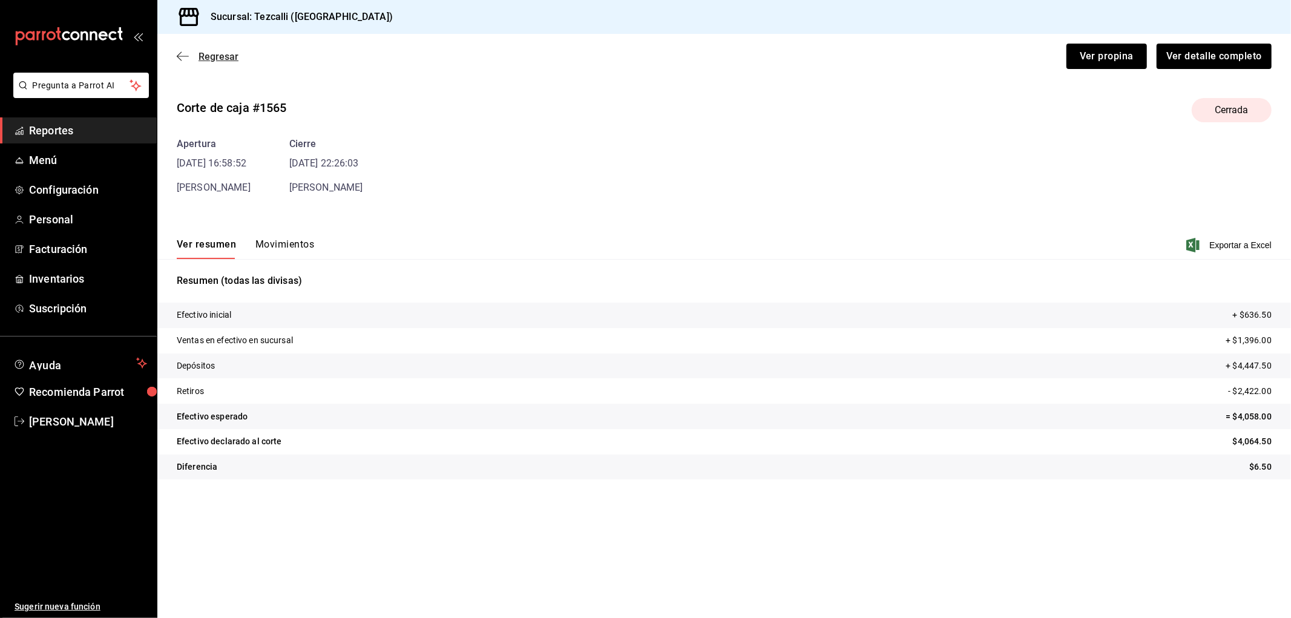
click at [218, 52] on span "Regresar" at bounding box center [219, 56] width 40 height 11
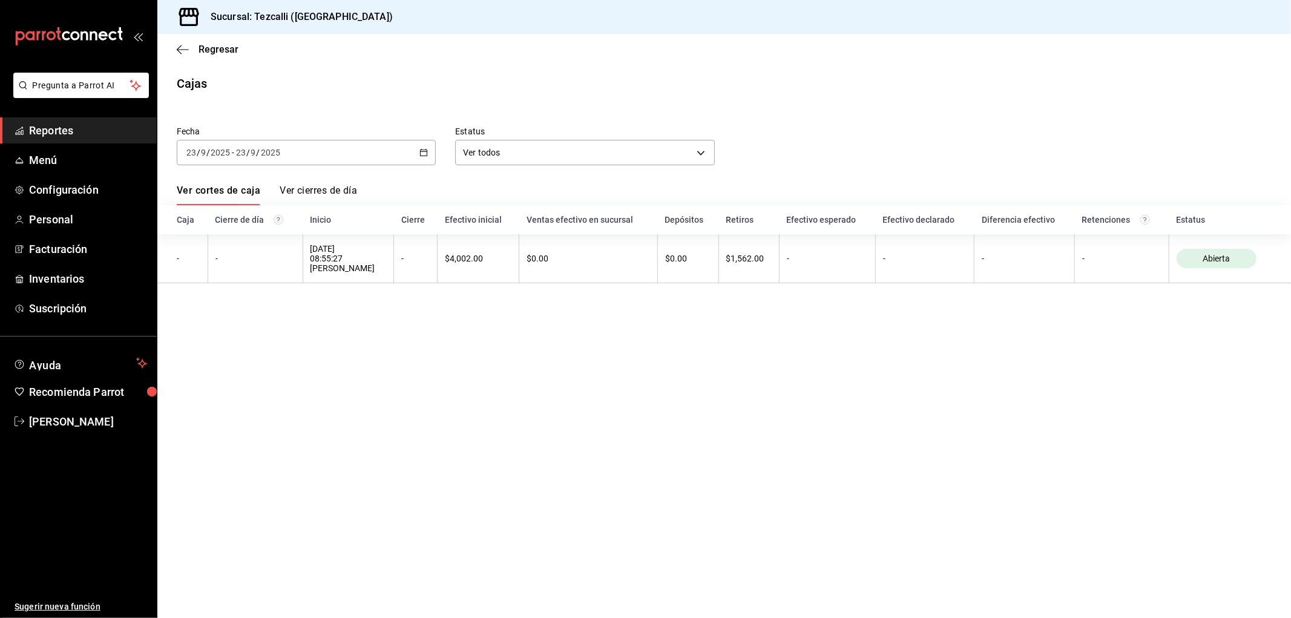
click at [324, 143] on div "[DATE] [DATE] - [DATE] [DATE]" at bounding box center [306, 152] width 259 height 25
click at [234, 319] on span "Rango de fechas" at bounding box center [234, 325] width 94 height 13
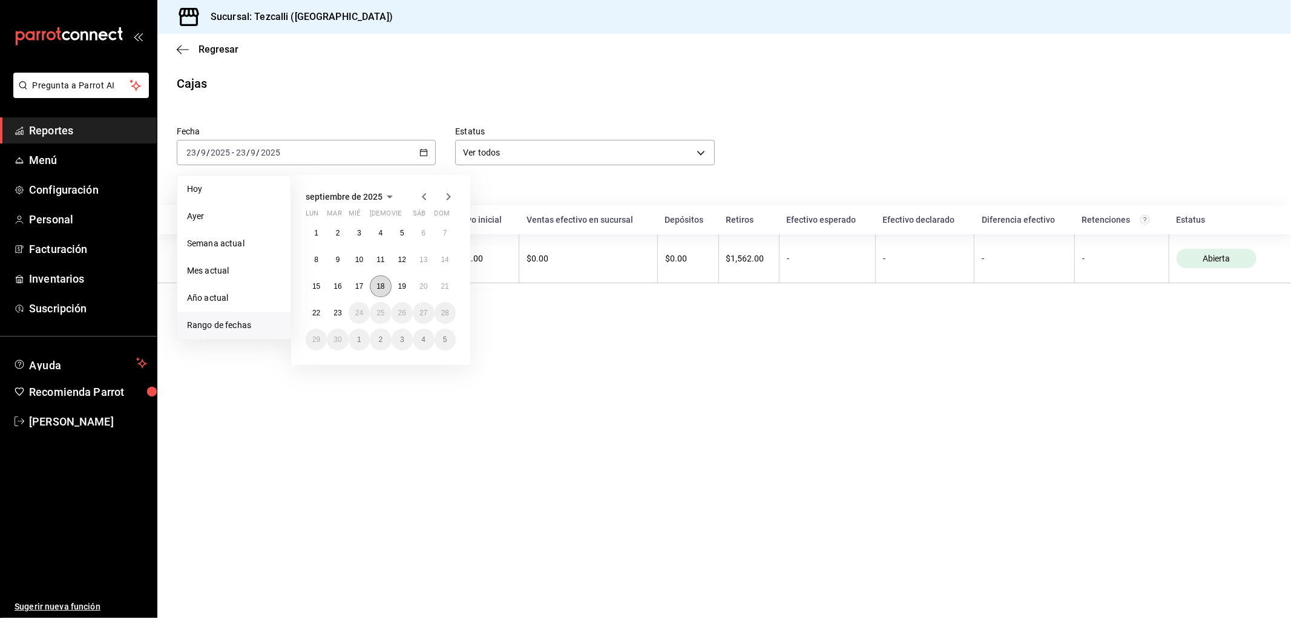
click at [382, 286] on abbr "18" at bounding box center [380, 286] width 8 height 8
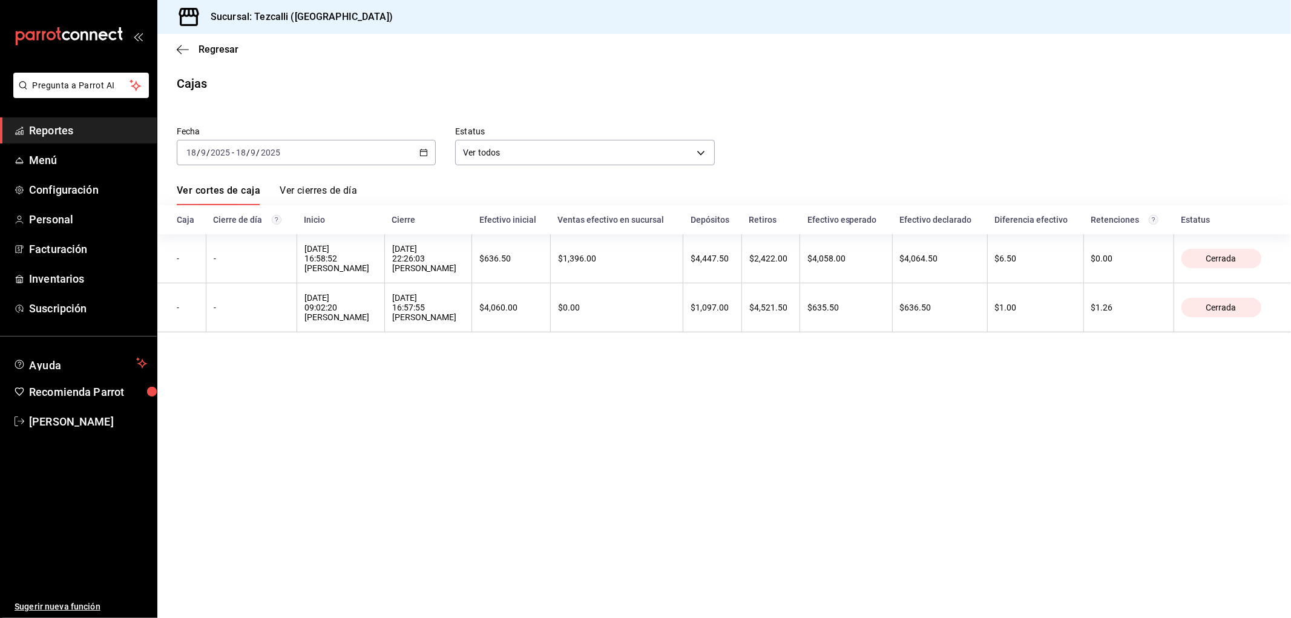
click at [378, 150] on div "[DATE] [DATE] - [DATE] [DATE]" at bounding box center [306, 152] width 259 height 25
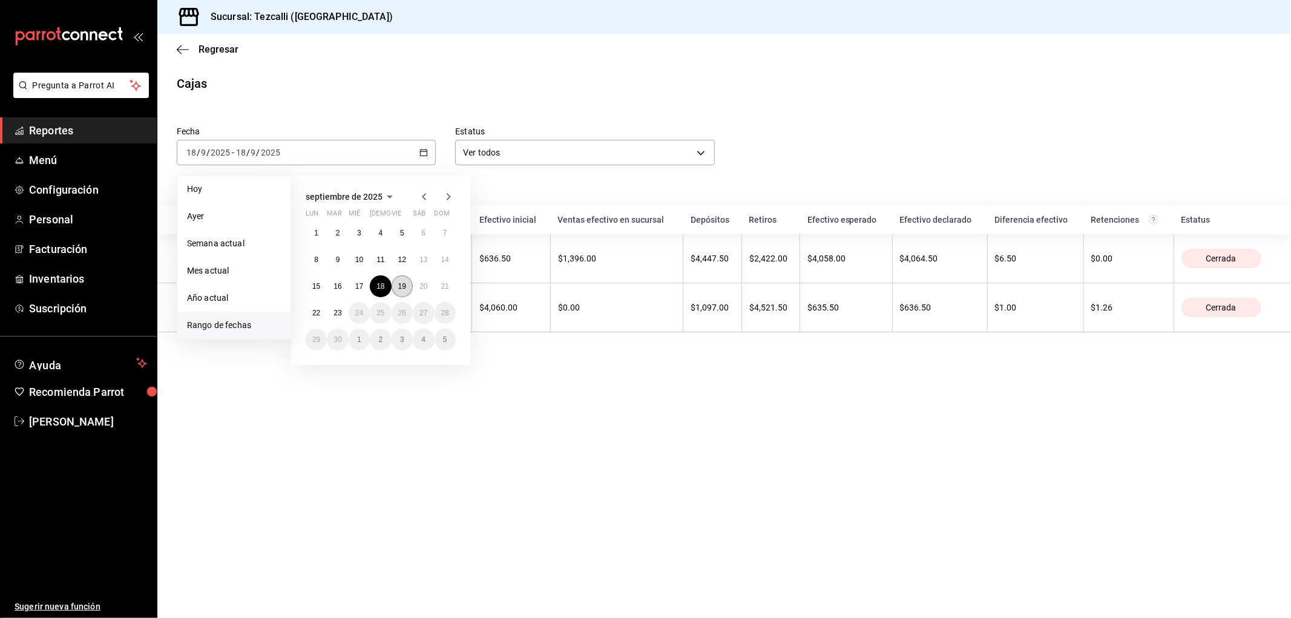
click at [393, 291] on button "19" at bounding box center [402, 286] width 21 height 22
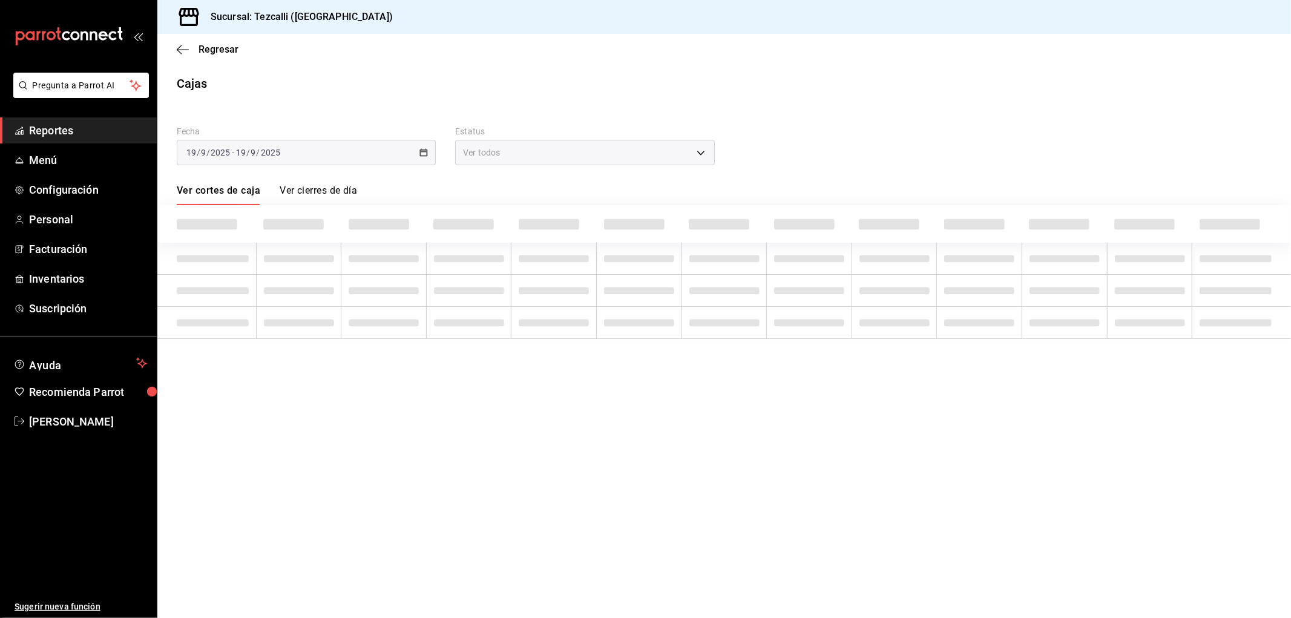
click at [525, 478] on main "Regresar Cajas Fecha [DATE] [DATE] - [DATE] [DATE] Estatus Ver todos ALL Ver co…" at bounding box center [724, 326] width 1134 height 584
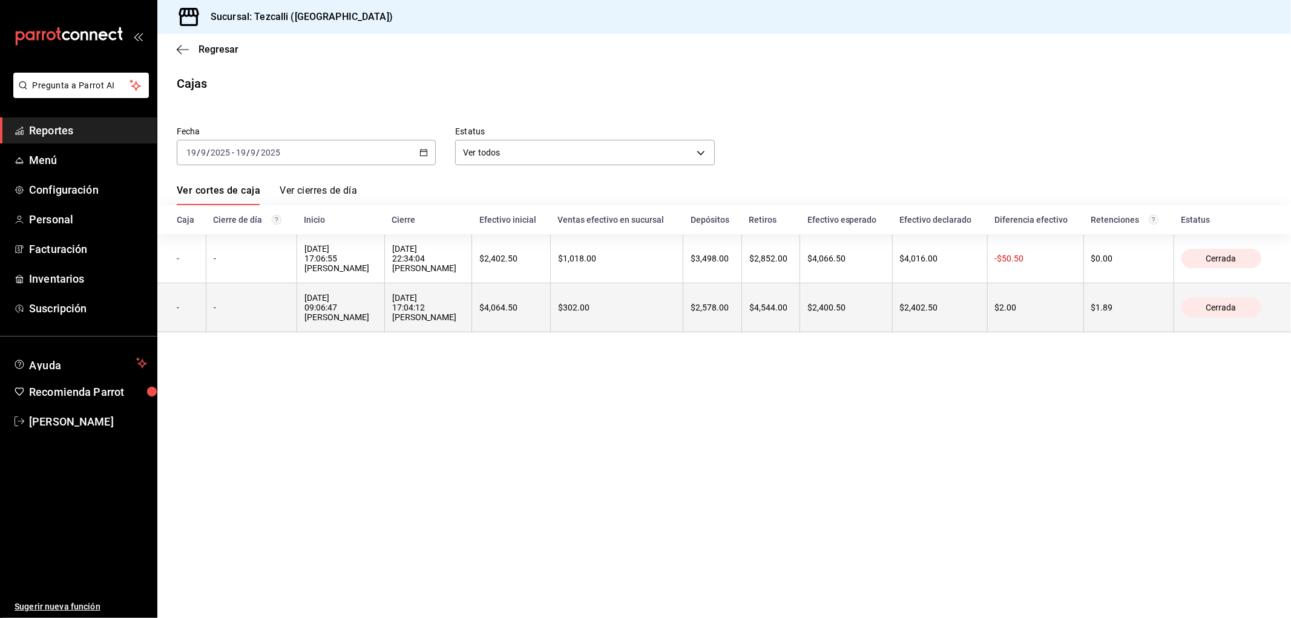
click at [616, 325] on th "$302.00" at bounding box center [616, 307] width 133 height 49
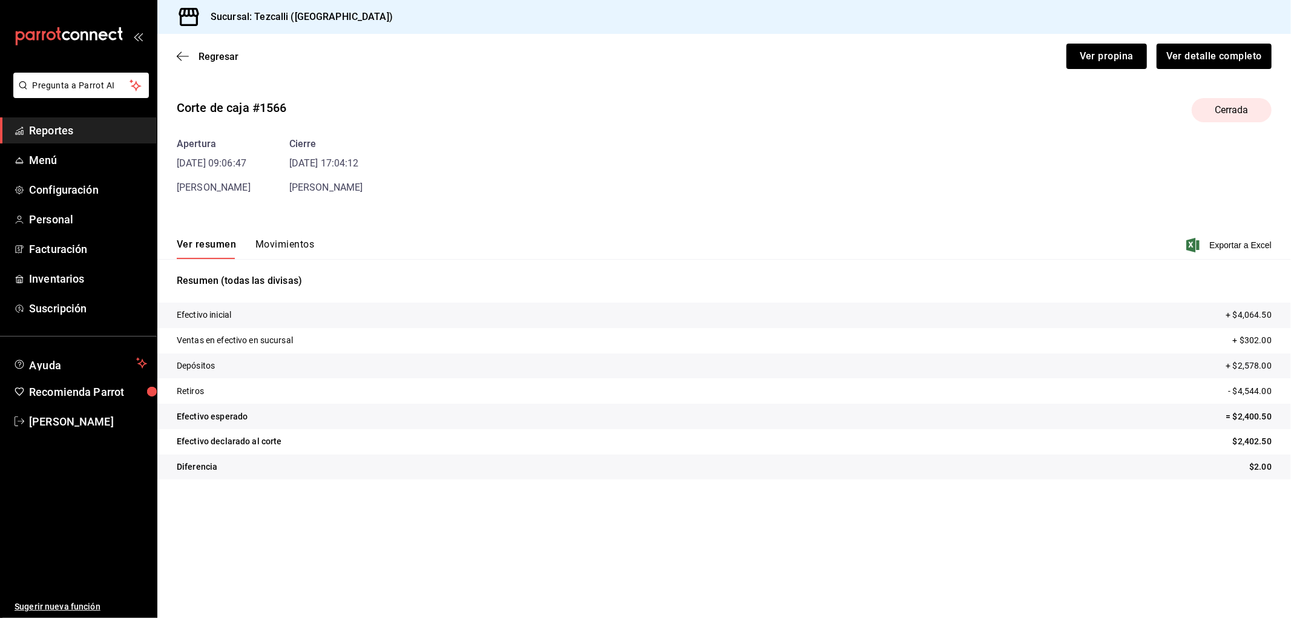
click at [286, 240] on button "Movimientos" at bounding box center [284, 248] width 59 height 21
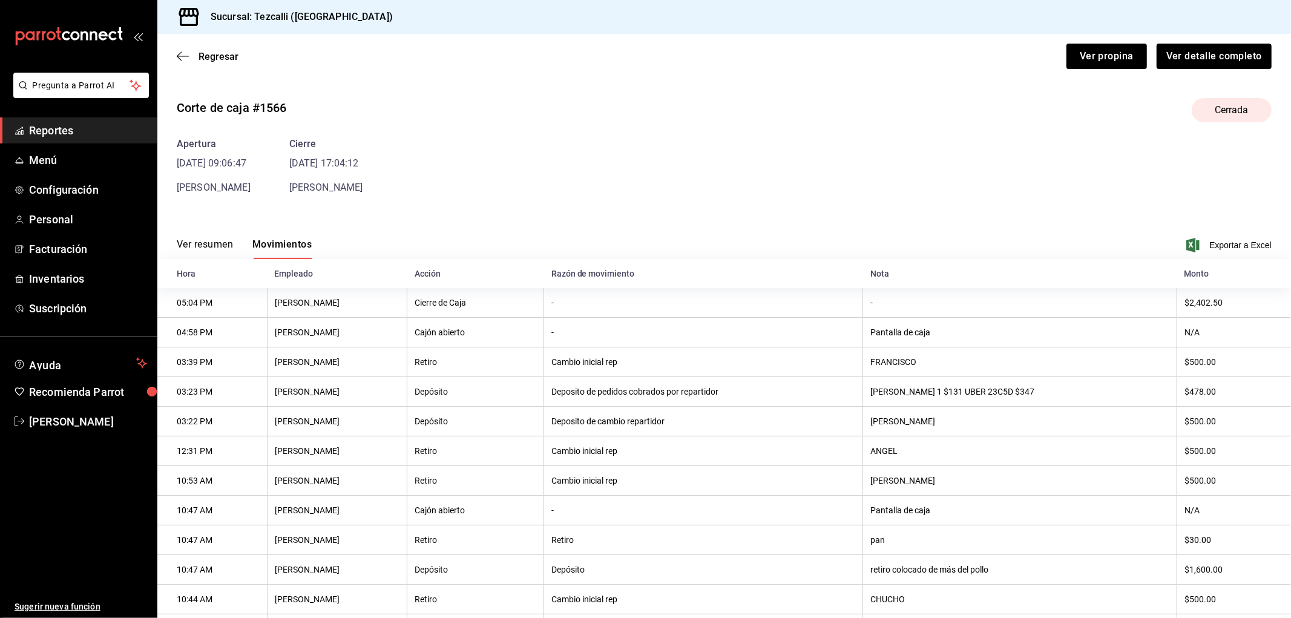
click at [201, 234] on div "Ver resumen Movimientos Exportar a Excel" at bounding box center [724, 241] width 1134 height 35
click at [200, 237] on div "Ver resumen Movimientos Exportar a Excel" at bounding box center [724, 241] width 1134 height 35
click at [201, 242] on button "Ver resumen" at bounding box center [205, 248] width 56 height 21
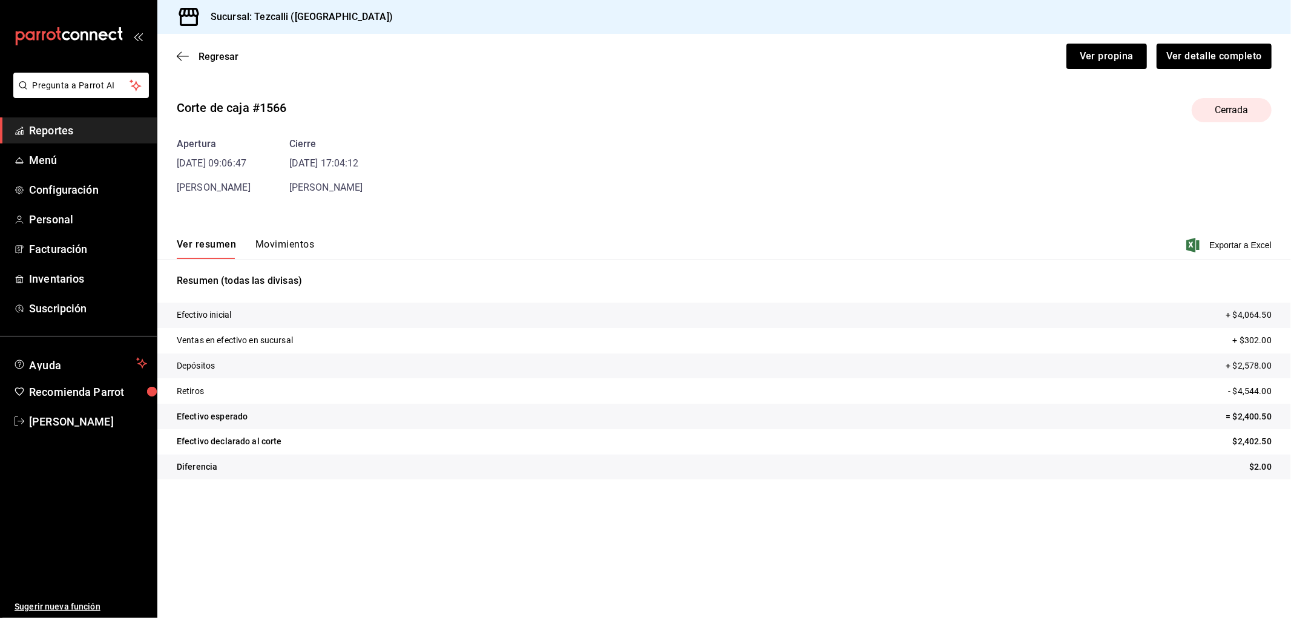
click at [214, 45] on div "Regresar Ver propina Ver detalle completo" at bounding box center [724, 56] width 1134 height 45
click at [217, 51] on span "Regresar" at bounding box center [219, 56] width 40 height 11
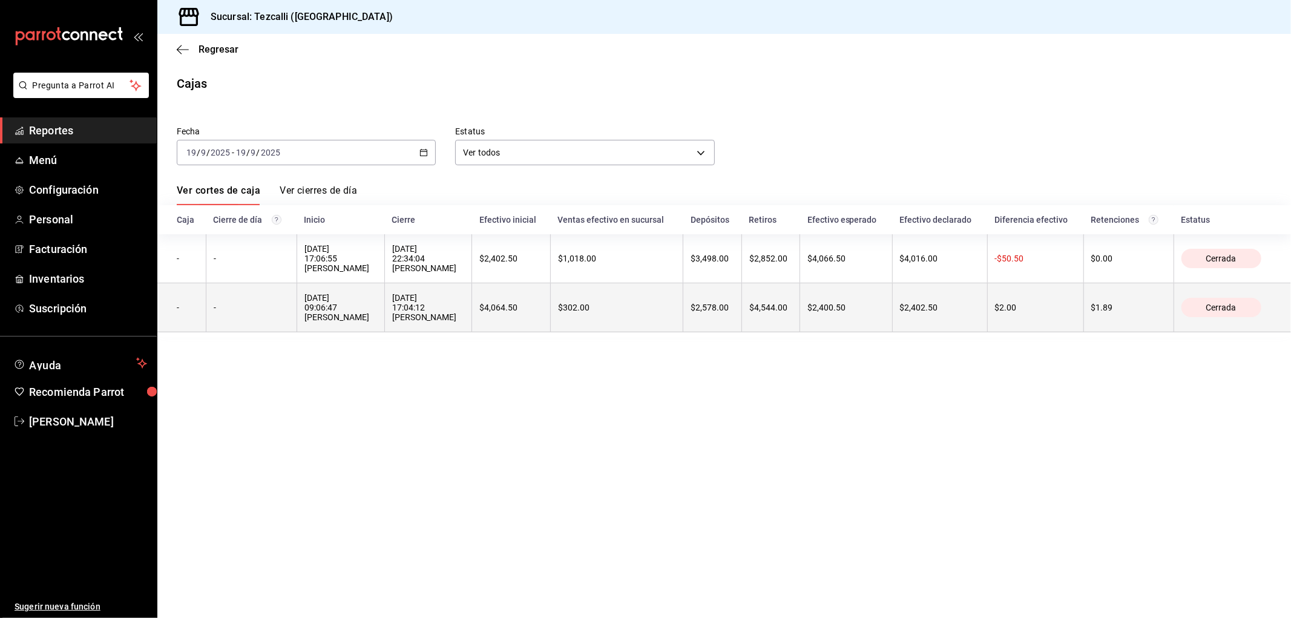
click at [409, 305] on div "[DATE] 17:04:12 [PERSON_NAME]" at bounding box center [428, 307] width 73 height 29
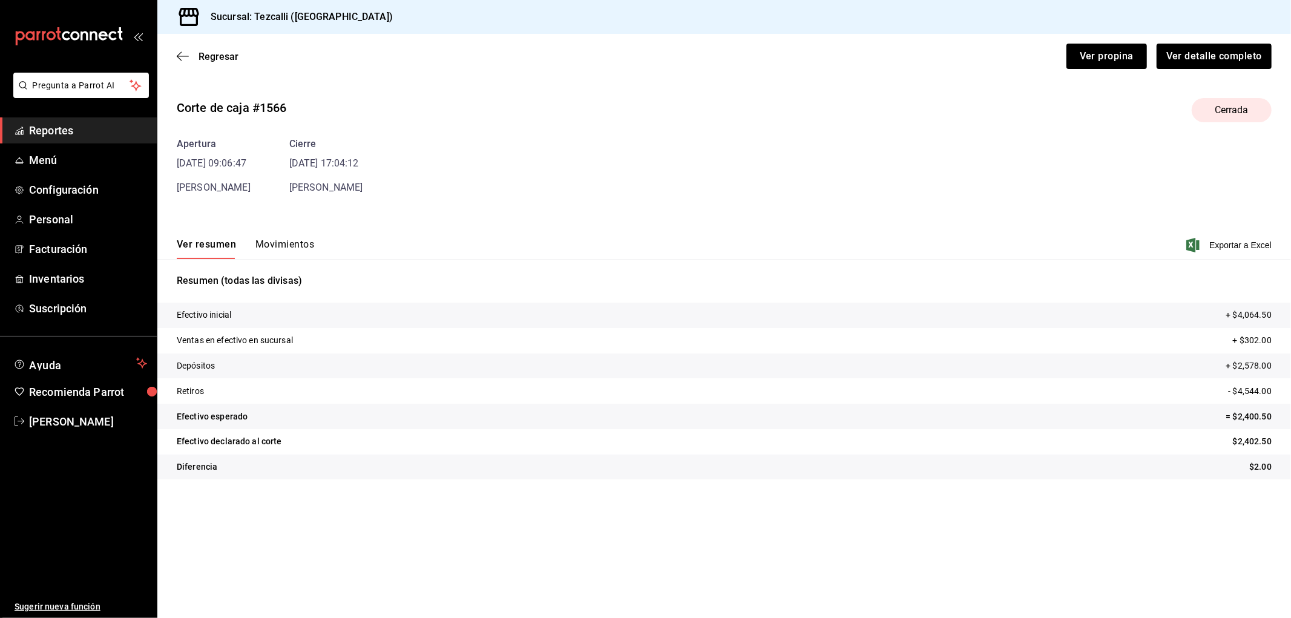
click at [291, 239] on button "Movimientos" at bounding box center [284, 248] width 59 height 21
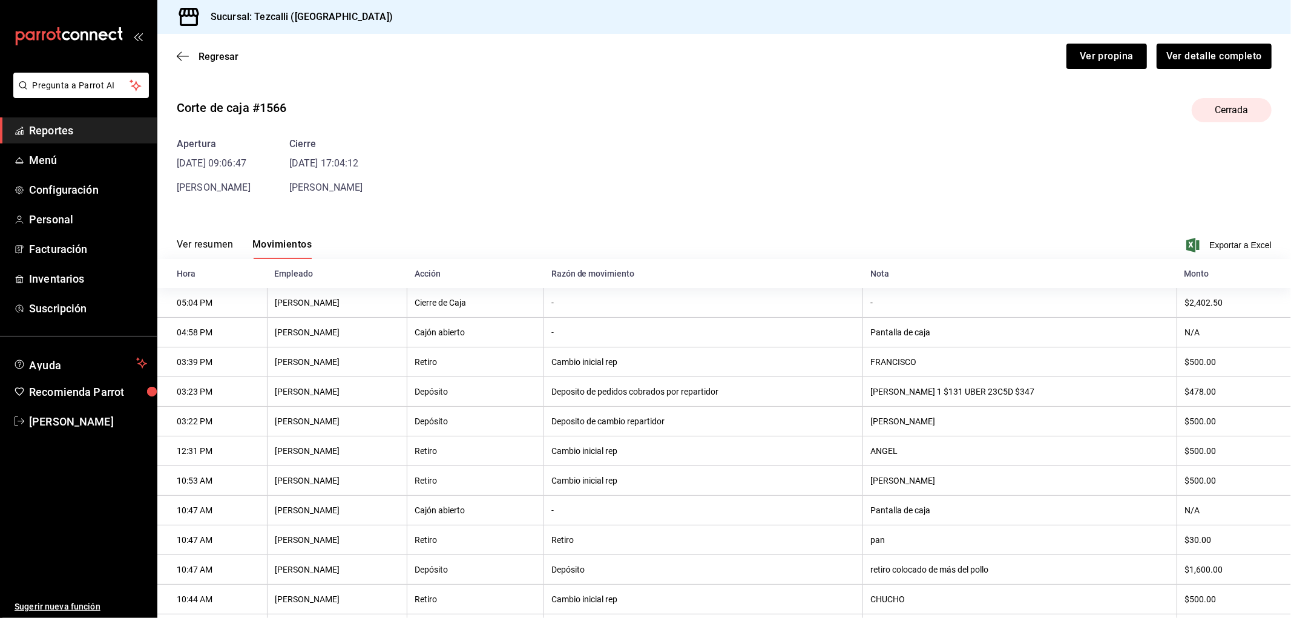
scroll to position [180, 0]
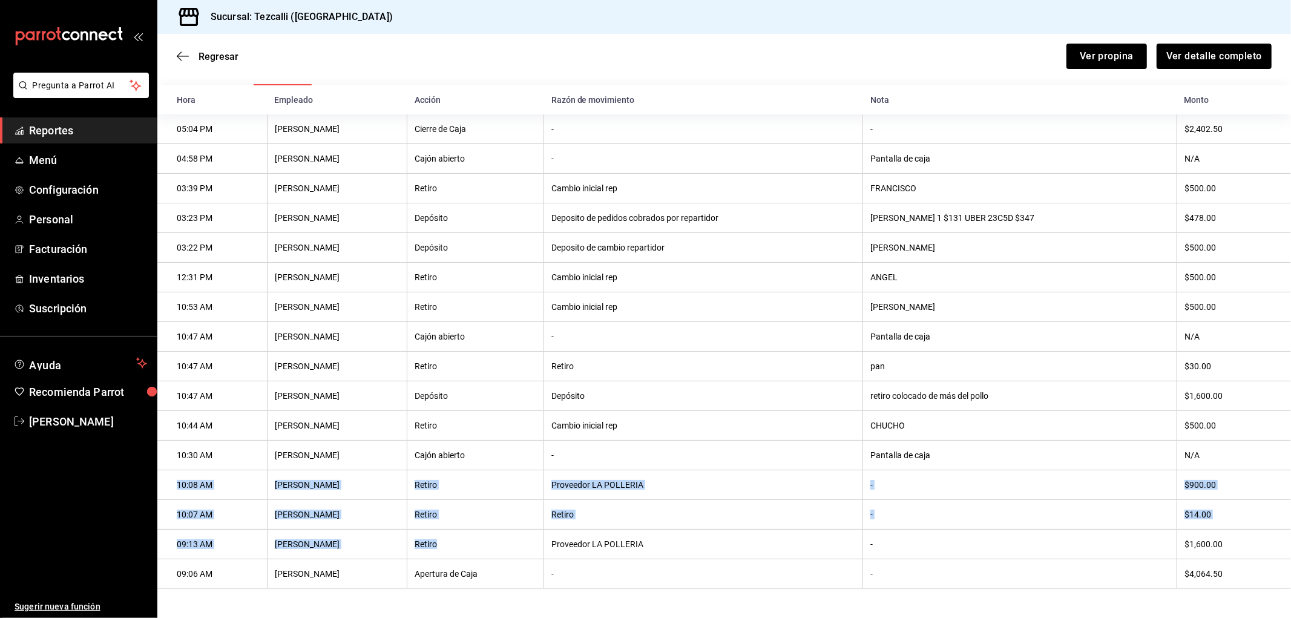
drag, startPoint x: 561, startPoint y: 550, endPoint x: 1214, endPoint y: 462, distance: 658.3
click at [1214, 462] on tbody "05:04 PM [PERSON_NAME] Cierre de Caja - - $2,402.50 04:58 PM [PERSON_NAME] Cajó…" at bounding box center [724, 351] width 1134 height 475
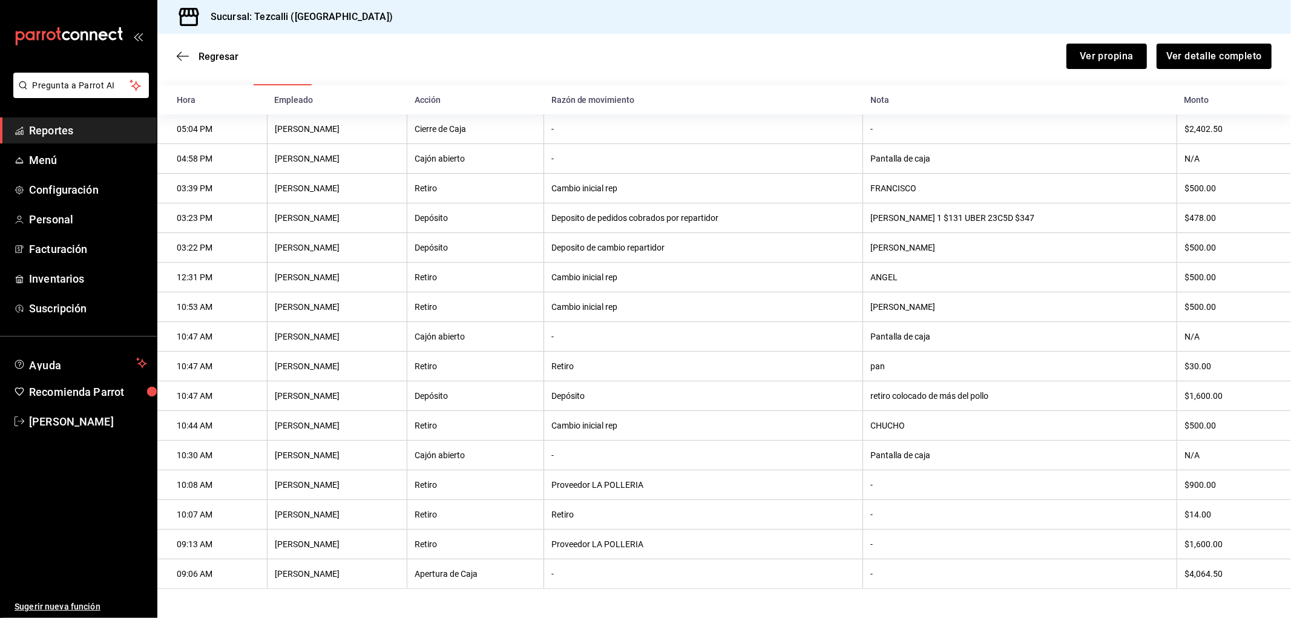
click at [1223, 530] on th "$1,600.00" at bounding box center [1234, 545] width 114 height 30
drag, startPoint x: 1120, startPoint y: 479, endPoint x: 1066, endPoint y: 479, distance: 53.9
click at [1066, 479] on tr "10:08 AM [PERSON_NAME] Retiro Proveedor LA POLLERIA - $900.00" at bounding box center [724, 485] width 1134 height 30
drag, startPoint x: 1140, startPoint y: 427, endPoint x: 1115, endPoint y: 425, distance: 24.3
click at [1100, 427] on tr "10:44 AM [PERSON_NAME] Retiro Cambio inicial rep CHUCHO $500.00" at bounding box center [724, 426] width 1134 height 30
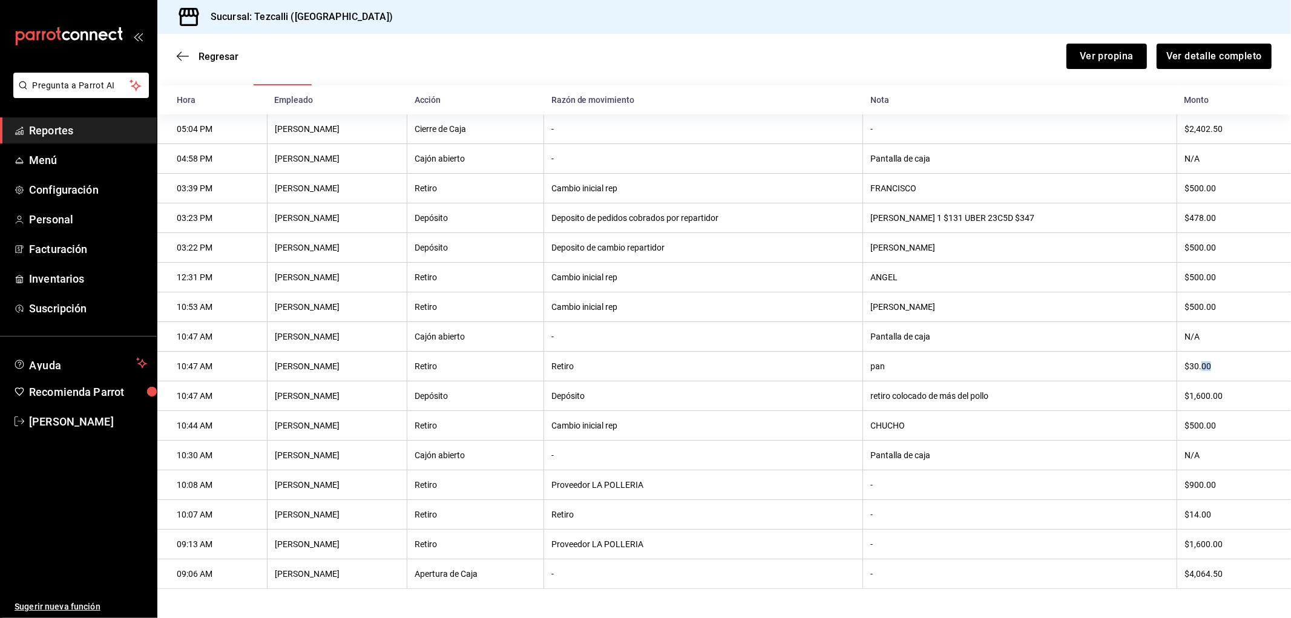
drag, startPoint x: 1211, startPoint y: 360, endPoint x: 1102, endPoint y: 361, distance: 109.6
click at [1116, 361] on tr "10:47 AM [PERSON_NAME] Retiro Retiro pan $30.00" at bounding box center [724, 367] width 1134 height 30
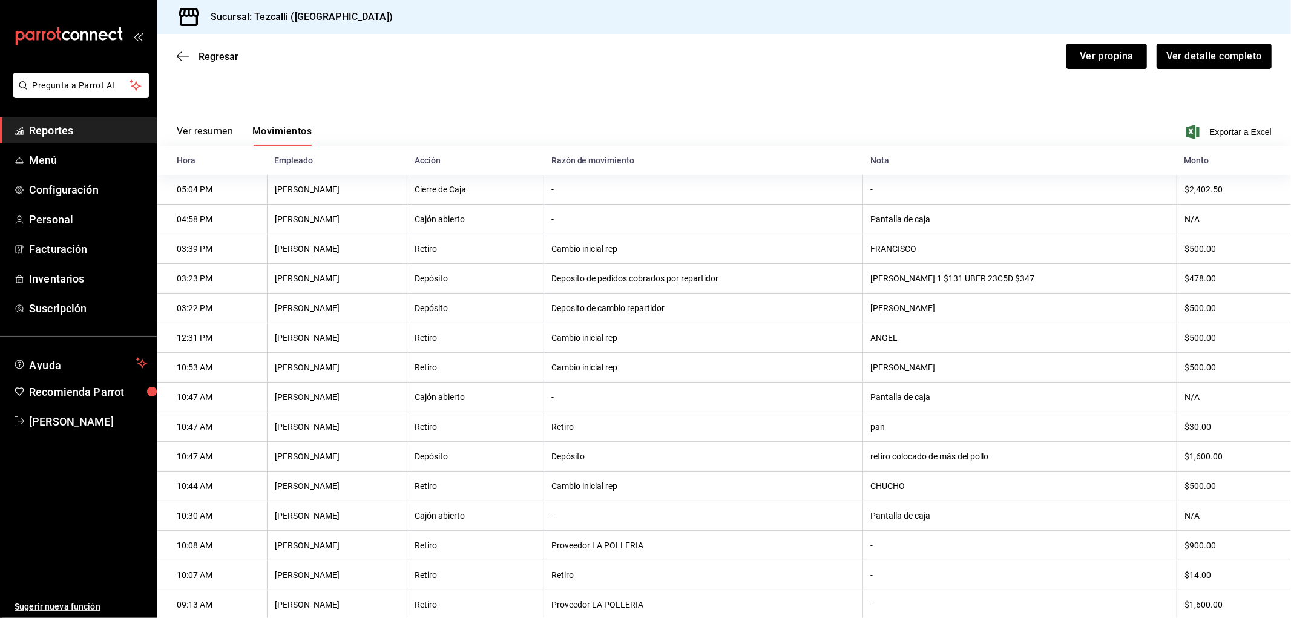
drag, startPoint x: 1223, startPoint y: 371, endPoint x: 1124, endPoint y: 369, distance: 99.3
click at [1134, 368] on tr "10:53 AM [PERSON_NAME] Retiro Cambio inicial rep [PERSON_NAME] $500.00" at bounding box center [724, 368] width 1134 height 30
click at [1139, 336] on tr "12:31 PM [PERSON_NAME] Retiro Cambio inicial rep [PERSON_NAME] $500.00" at bounding box center [724, 338] width 1134 height 30
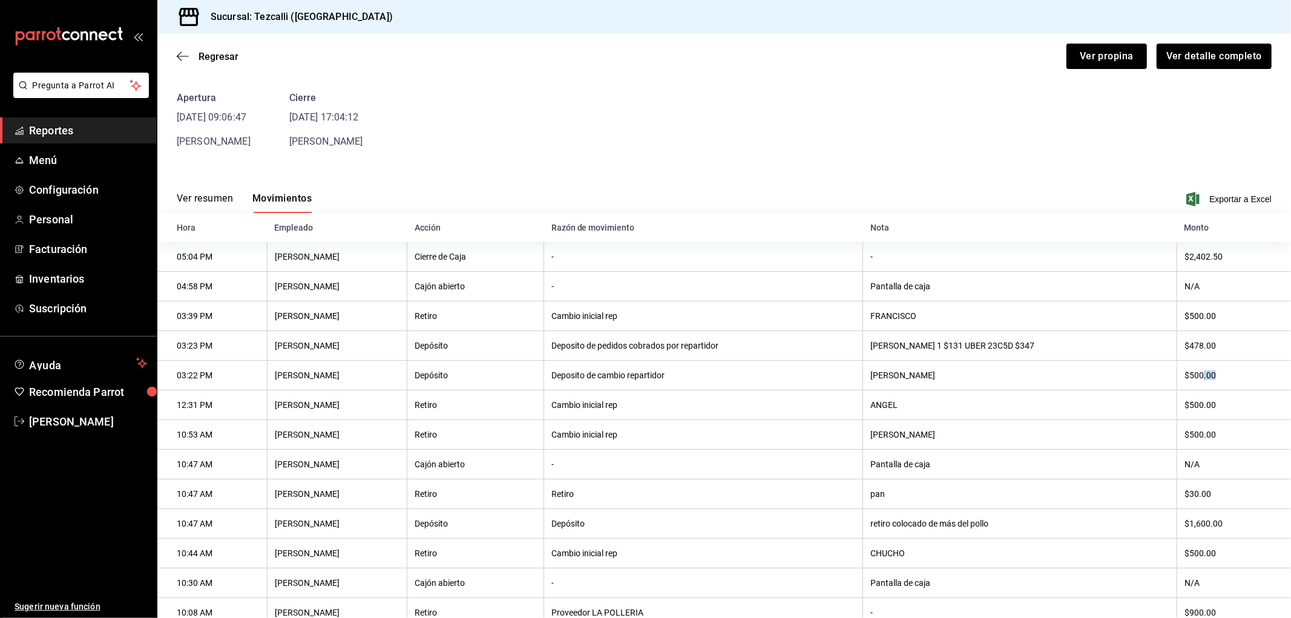
drag, startPoint x: 1221, startPoint y: 372, endPoint x: 1115, endPoint y: 378, distance: 106.1
click at [1164, 374] on tr "03:22 PM [PERSON_NAME] Depósito Deposito de cambio repartidor [PERSON_NAME] $50…" at bounding box center [724, 376] width 1134 height 30
drag, startPoint x: 1160, startPoint y: 318, endPoint x: 1136, endPoint y: 327, distance: 25.7
click at [1145, 325] on tr "03:39 PM [PERSON_NAME] Retiro Cambio inicial rep [PERSON_NAME] $500.00" at bounding box center [724, 316] width 1134 height 30
click at [200, 201] on button "Ver resumen" at bounding box center [205, 202] width 56 height 21
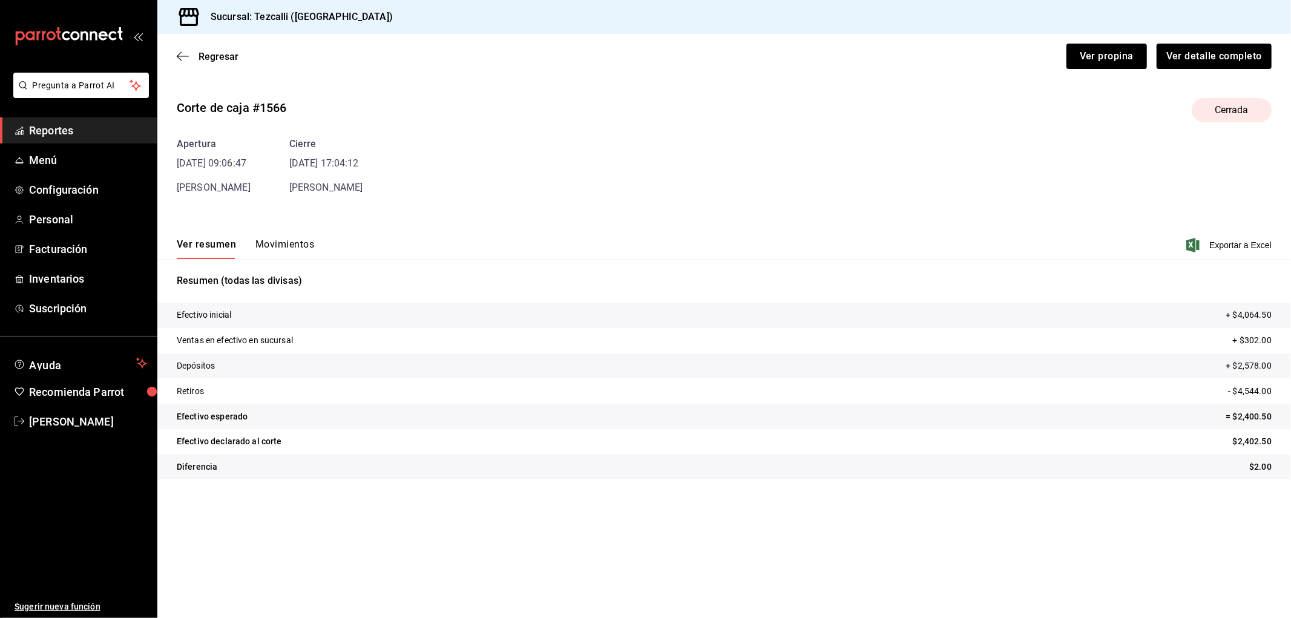
scroll to position [0, 0]
click at [211, 51] on span "Regresar" at bounding box center [219, 56] width 40 height 11
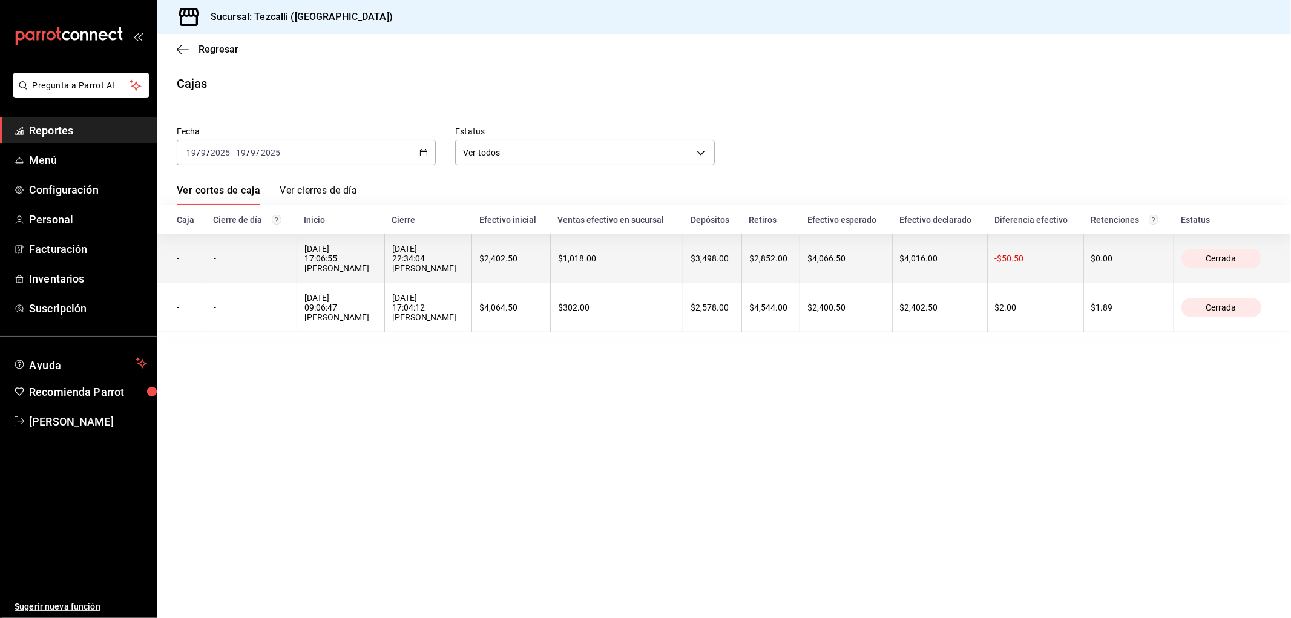
click at [460, 270] on div "[DATE] 22:34:04 [PERSON_NAME]" at bounding box center [428, 258] width 73 height 29
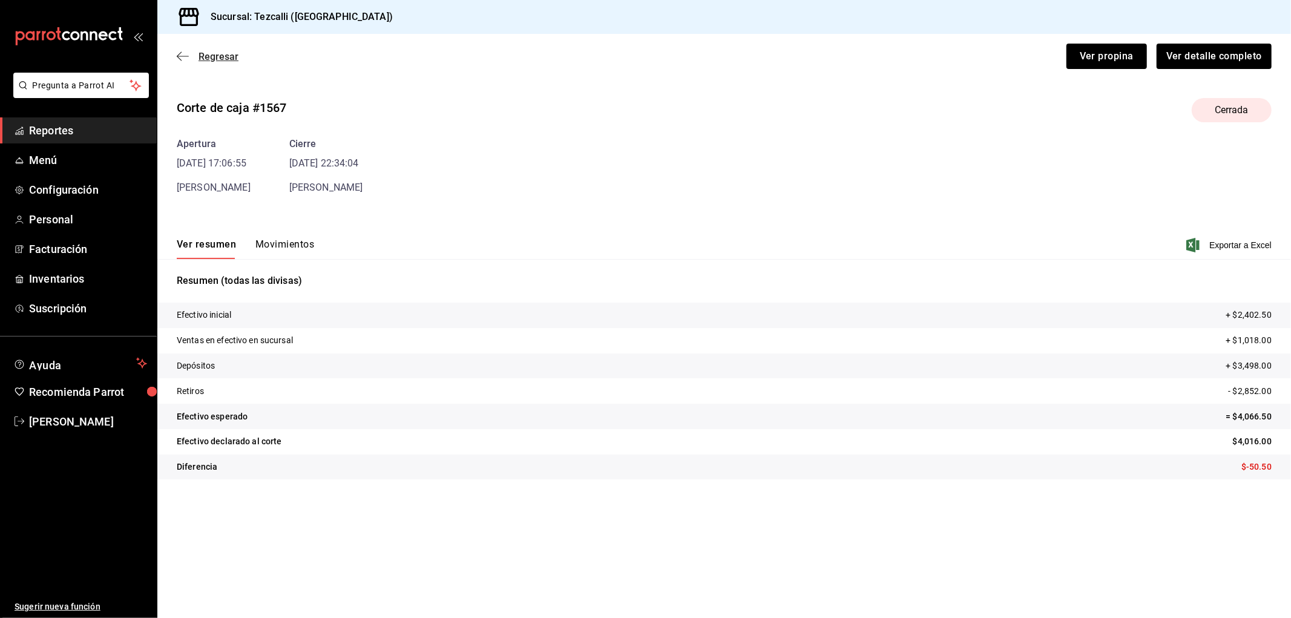
click at [219, 53] on span "Regresar" at bounding box center [219, 56] width 40 height 11
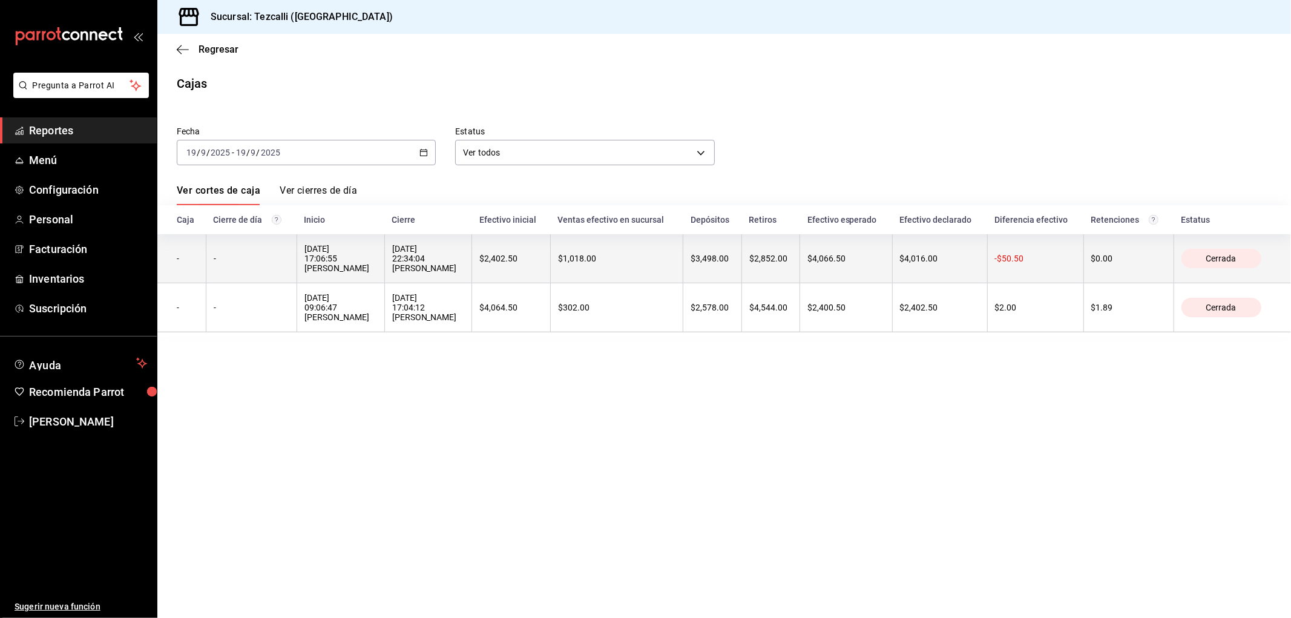
click at [456, 267] on div "[DATE] 22:34:04 [PERSON_NAME]" at bounding box center [428, 258] width 73 height 29
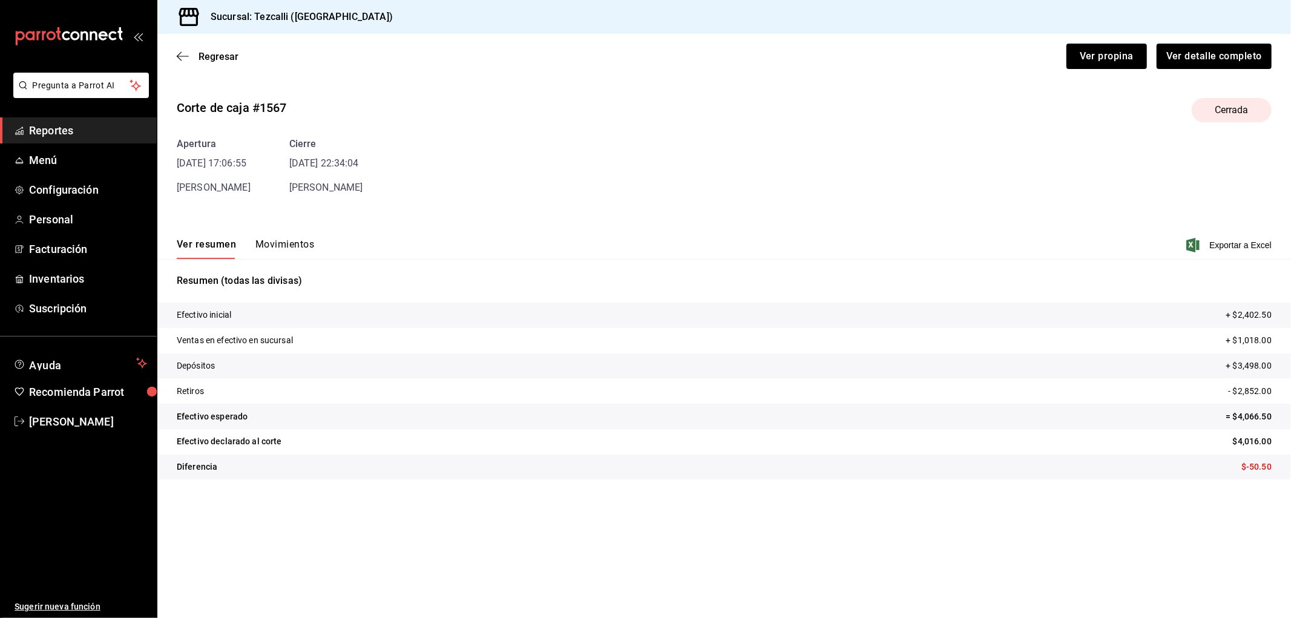
click at [274, 250] on button "Movimientos" at bounding box center [284, 248] width 59 height 21
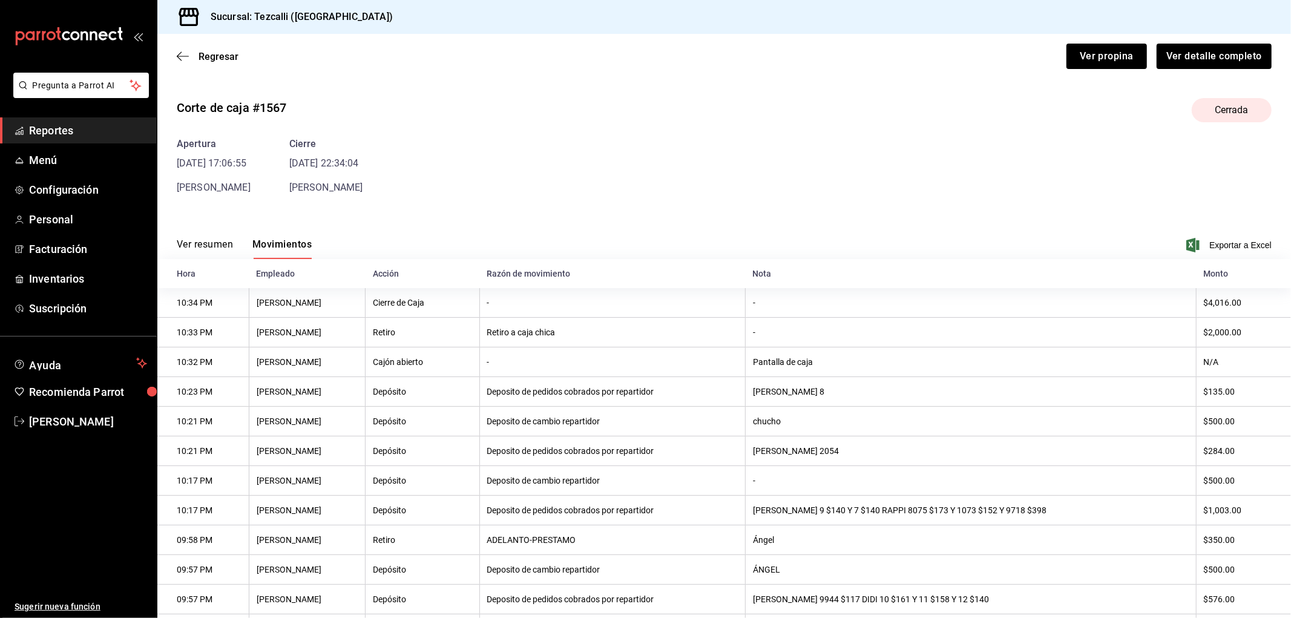
scroll to position [211, 0]
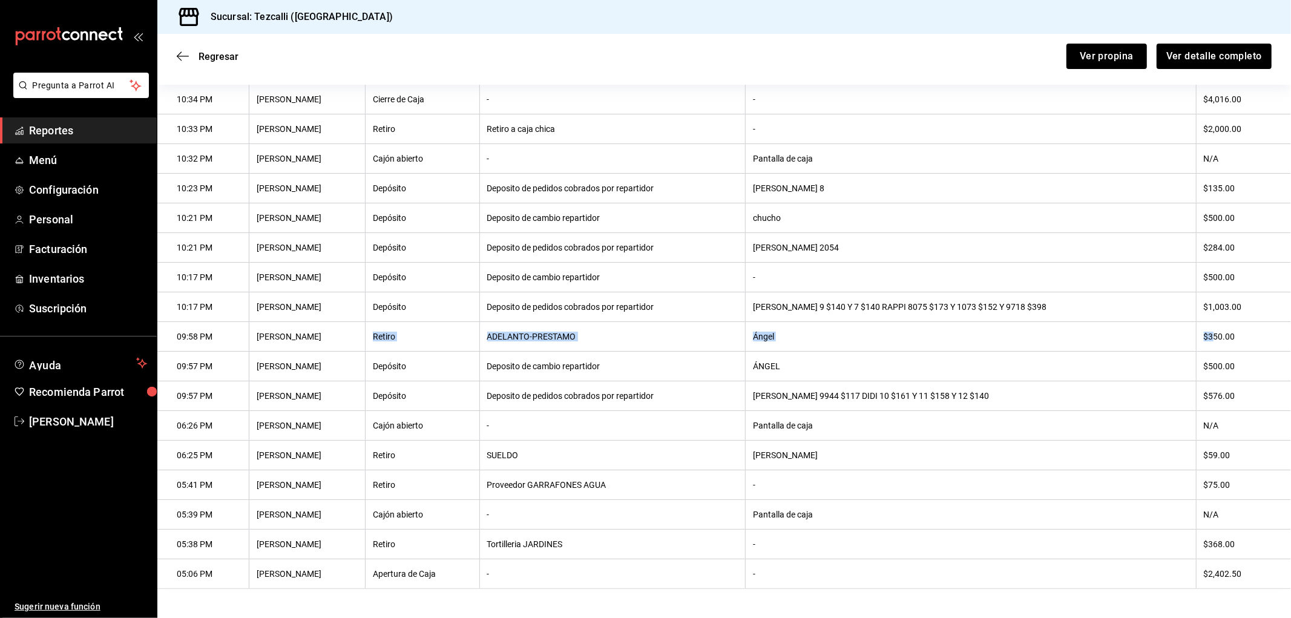
drag, startPoint x: 1091, startPoint y: 327, endPoint x: 373, endPoint y: 326, distance: 717.8
click at [373, 326] on tr "09:58 PM [PERSON_NAME] [PERSON_NAME]-[PERSON_NAME] $350.00" at bounding box center [724, 337] width 1134 height 30
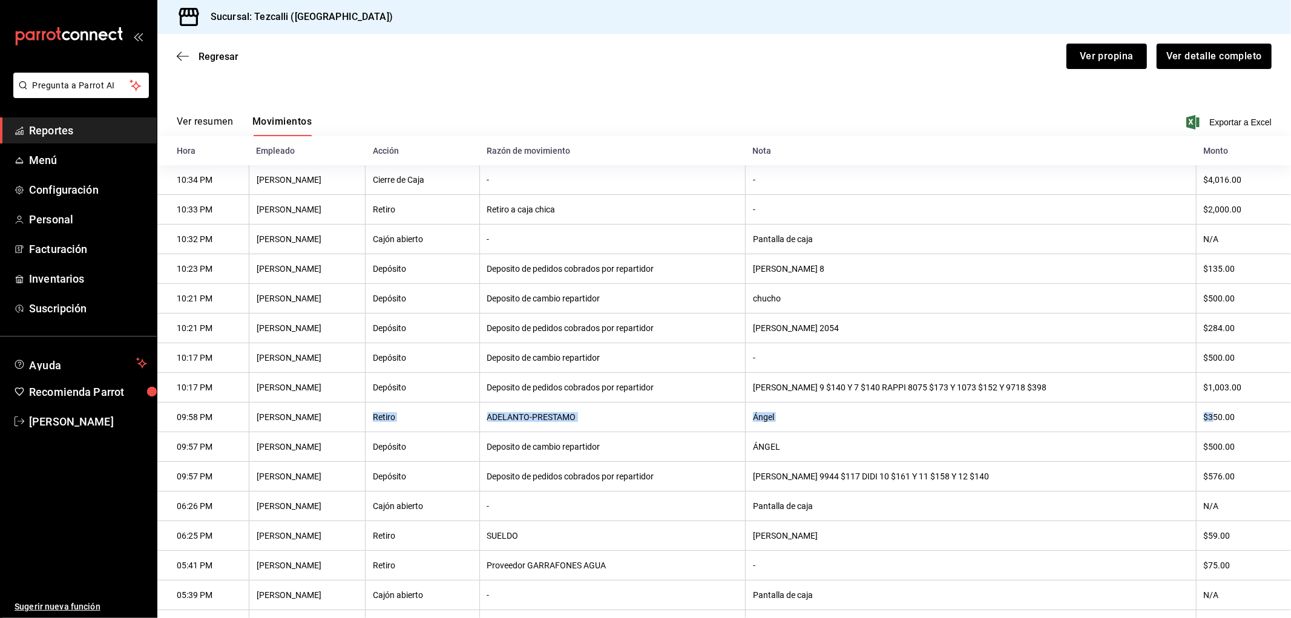
scroll to position [134, 0]
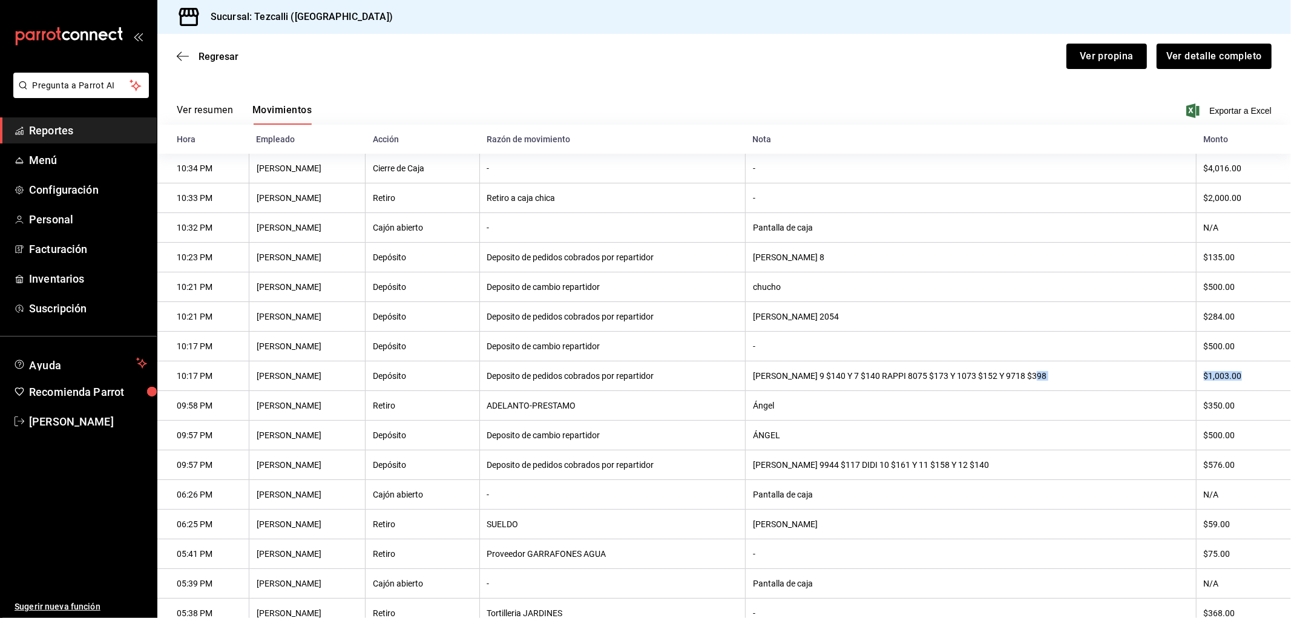
drag, startPoint x: 1240, startPoint y: 379, endPoint x: 1014, endPoint y: 394, distance: 225.7
click at [1013, 390] on tr "10:17 PM [PERSON_NAME] Depósito Deposito de pedidos cobrados por repartidor [PE…" at bounding box center [724, 376] width 1134 height 30
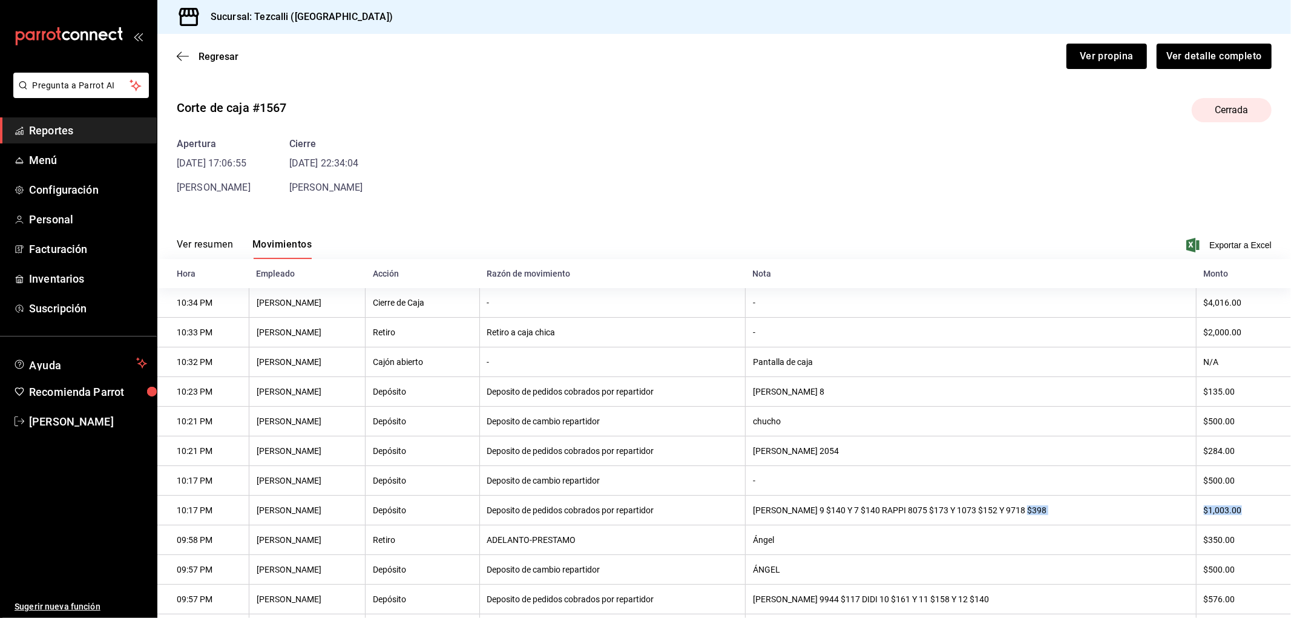
click at [213, 246] on button "Ver resumen" at bounding box center [205, 248] width 56 height 21
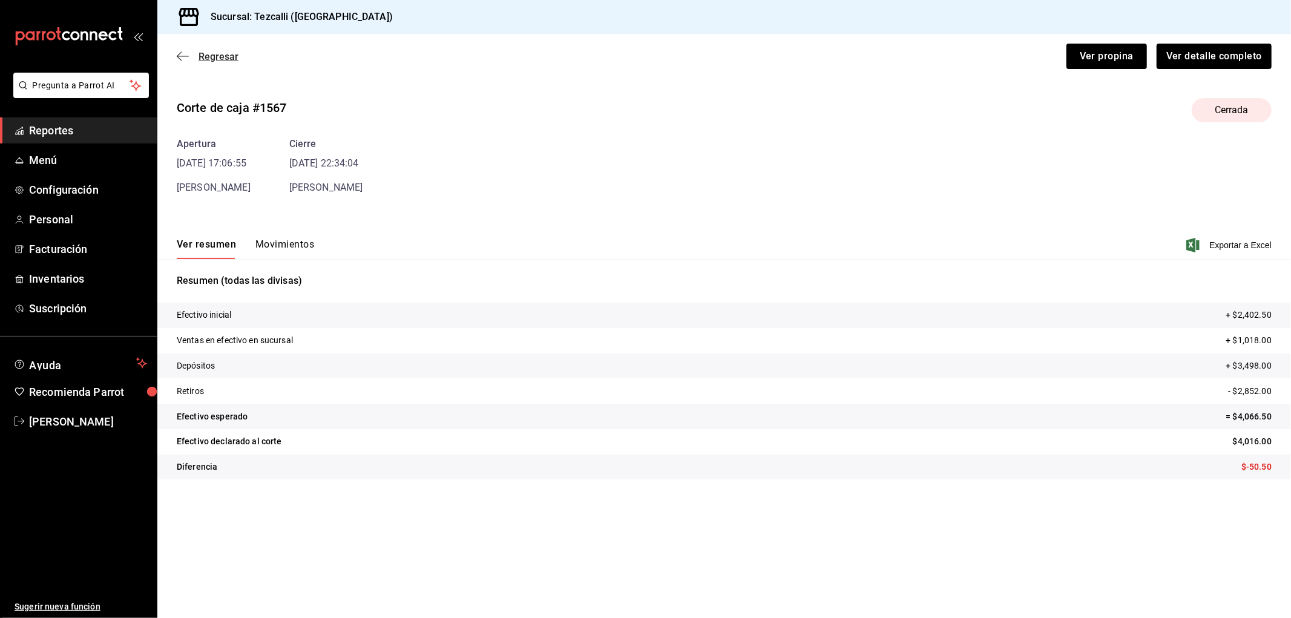
click at [221, 61] on span "Regresar" at bounding box center [219, 56] width 40 height 11
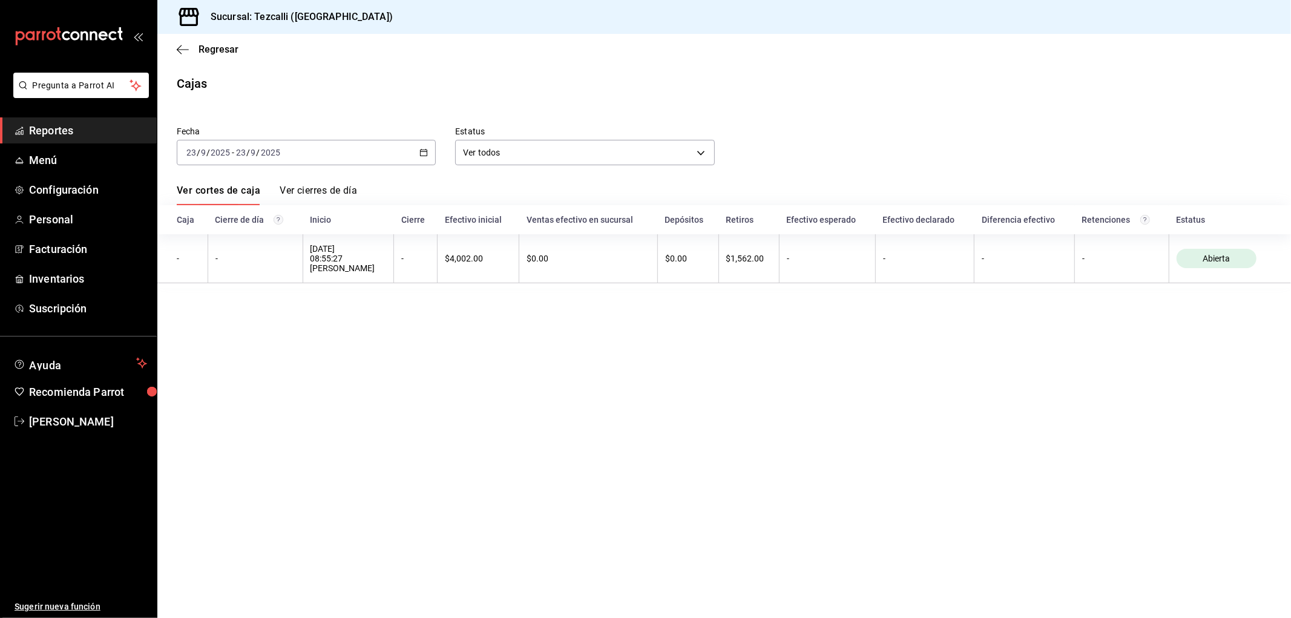
click at [330, 148] on div "[DATE] [DATE] - [DATE] [DATE]" at bounding box center [306, 152] width 259 height 25
click at [269, 323] on span "Rango de fechas" at bounding box center [234, 325] width 94 height 13
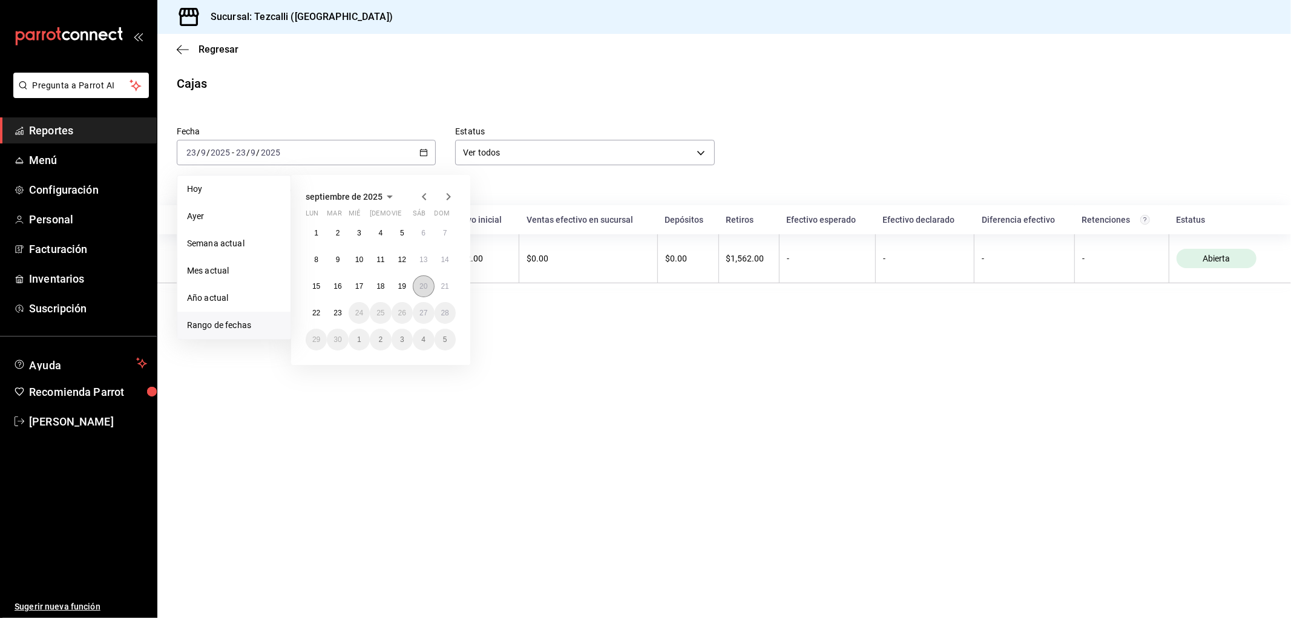
click at [418, 284] on button "20" at bounding box center [423, 286] width 21 height 22
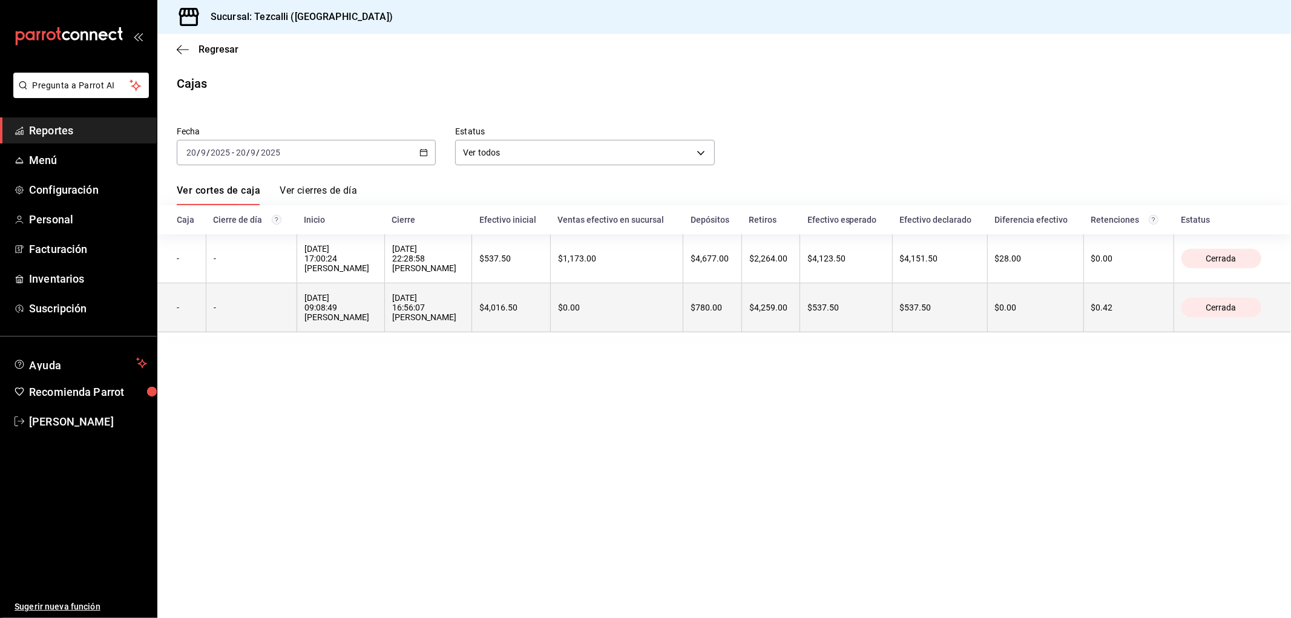
click at [384, 332] on th "[DATE] 09:08:49 [PERSON_NAME]" at bounding box center [341, 307] width 88 height 49
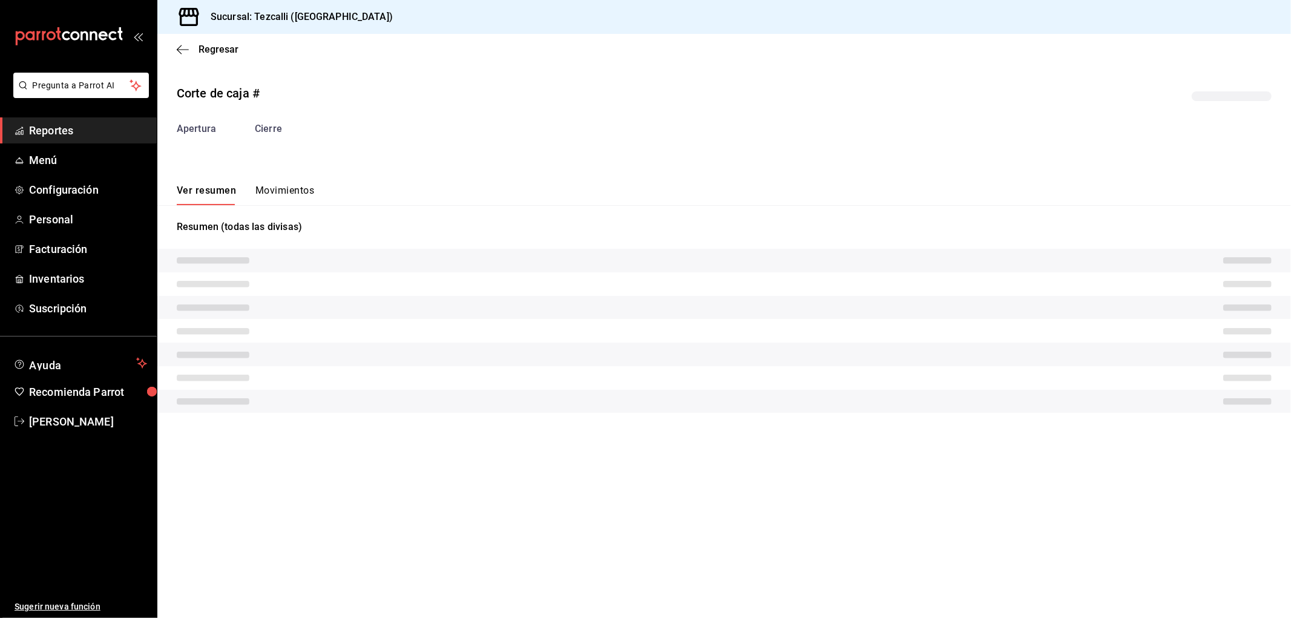
click at [430, 334] on tr at bounding box center [724, 331] width 1134 height 24
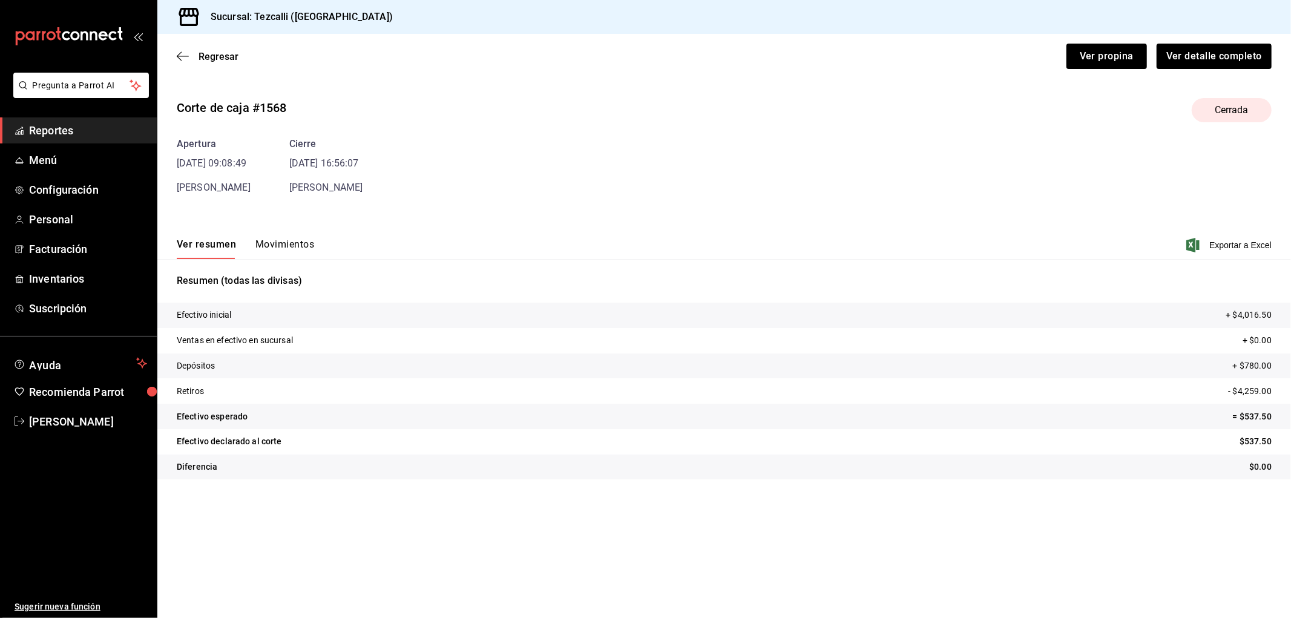
click at [294, 243] on button "Movimientos" at bounding box center [284, 248] width 59 height 21
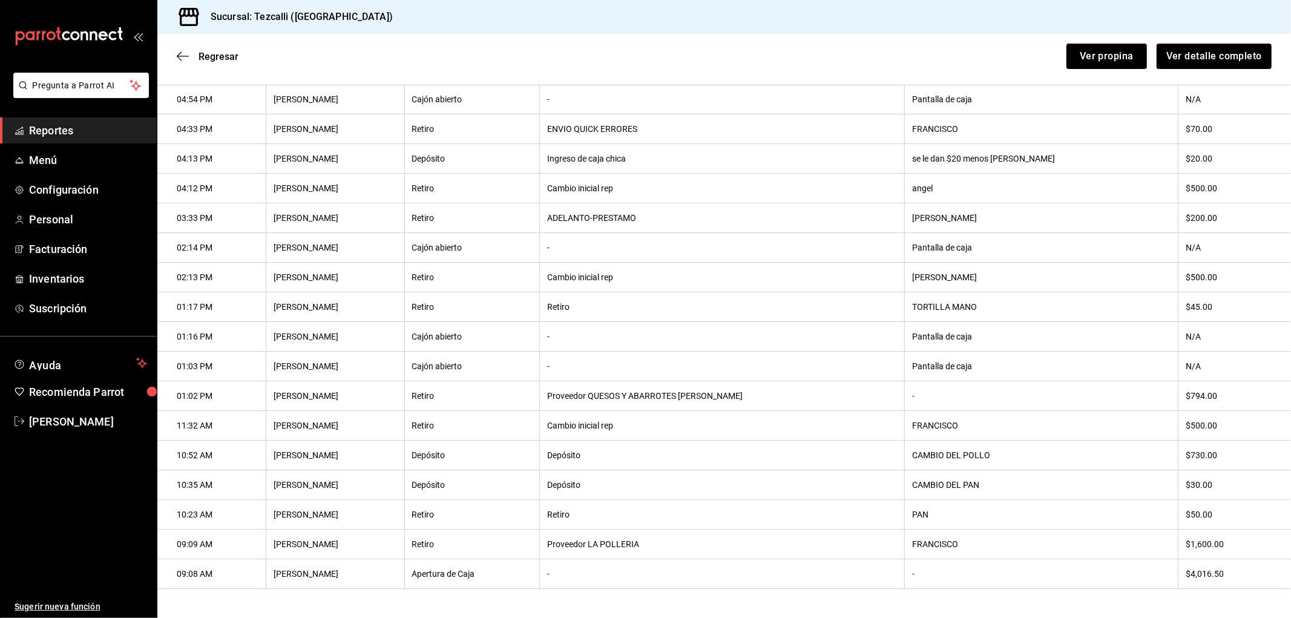
scroll to position [263, 0]
drag, startPoint x: 1205, startPoint y: 298, endPoint x: 1199, endPoint y: 295, distance: 7.1
click at [1200, 295] on th "$45.00" at bounding box center [1234, 307] width 113 height 30
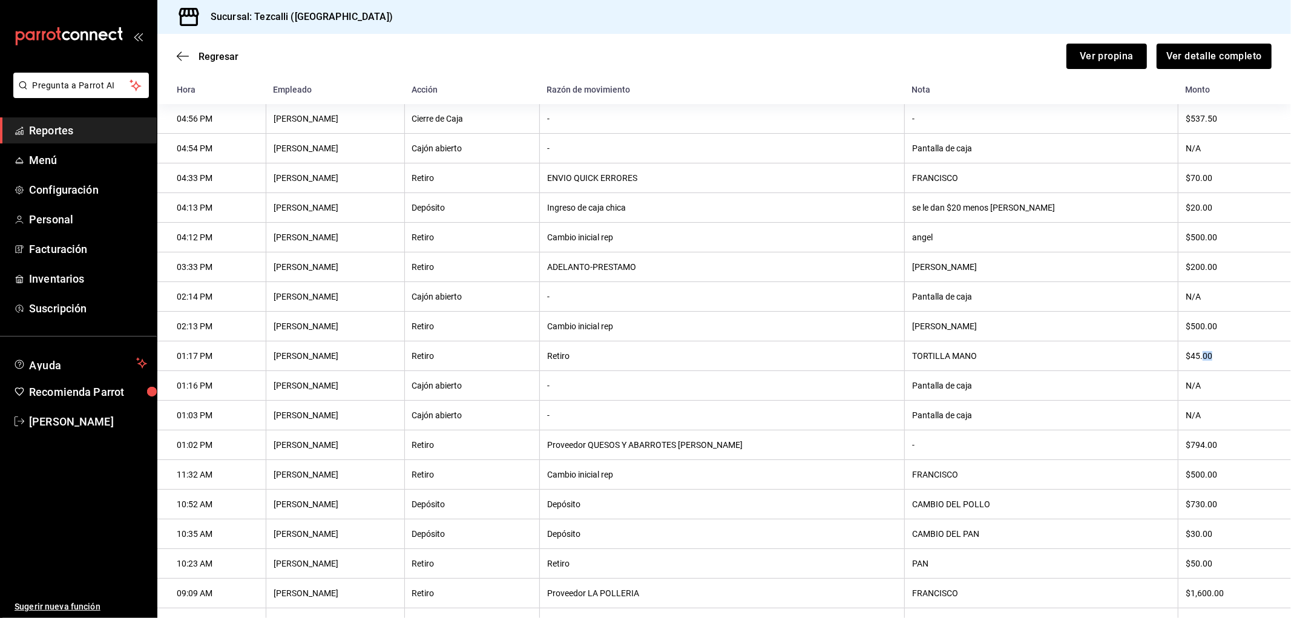
scroll to position [129, 0]
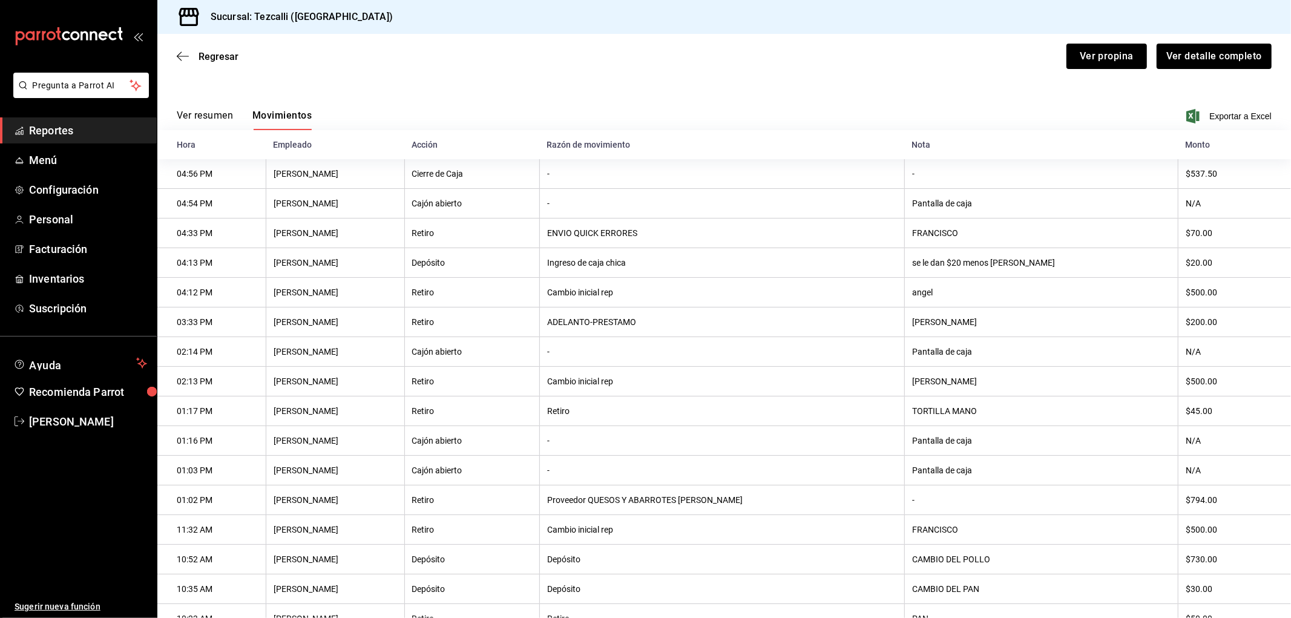
drag, startPoint x: 1227, startPoint y: 381, endPoint x: 1155, endPoint y: 379, distance: 72.0
click at [1162, 378] on tr "02:13 PM [PERSON_NAME] Retiro Cambio inicial rep [PERSON_NAME] $500.00" at bounding box center [724, 382] width 1134 height 30
drag, startPoint x: 1230, startPoint y: 326, endPoint x: 1158, endPoint y: 325, distance: 72.6
click at [1178, 325] on th "$200.00" at bounding box center [1234, 322] width 113 height 30
drag, startPoint x: 1199, startPoint y: 289, endPoint x: 1097, endPoint y: 297, distance: 102.5
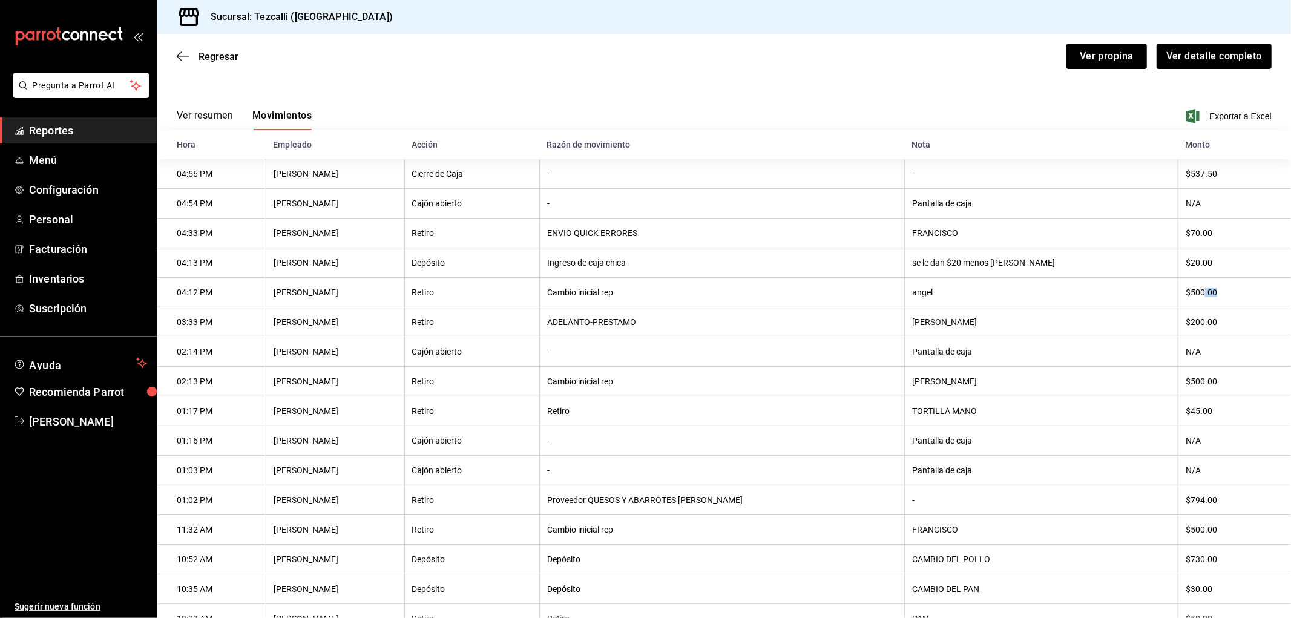
click at [1097, 295] on tr "04:12 PM [PERSON_NAME] Retiro Cambio inicial rep [PERSON_NAME] $500.00" at bounding box center [724, 293] width 1134 height 30
drag, startPoint x: 1217, startPoint y: 266, endPoint x: 1122, endPoint y: 264, distance: 94.5
click at [1122, 263] on tr "04:13 PM [PERSON_NAME] Depósito Ingreso de caja chica se le dan $20 menos [PERS…" at bounding box center [724, 263] width 1134 height 30
drag, startPoint x: 1212, startPoint y: 227, endPoint x: 1106, endPoint y: 226, distance: 105.9
click at [1116, 225] on tr "04:33 PM [PERSON_NAME] Retiro ENVIO QUICK ERRORES [PERSON_NAME] $70.00" at bounding box center [724, 233] width 1134 height 30
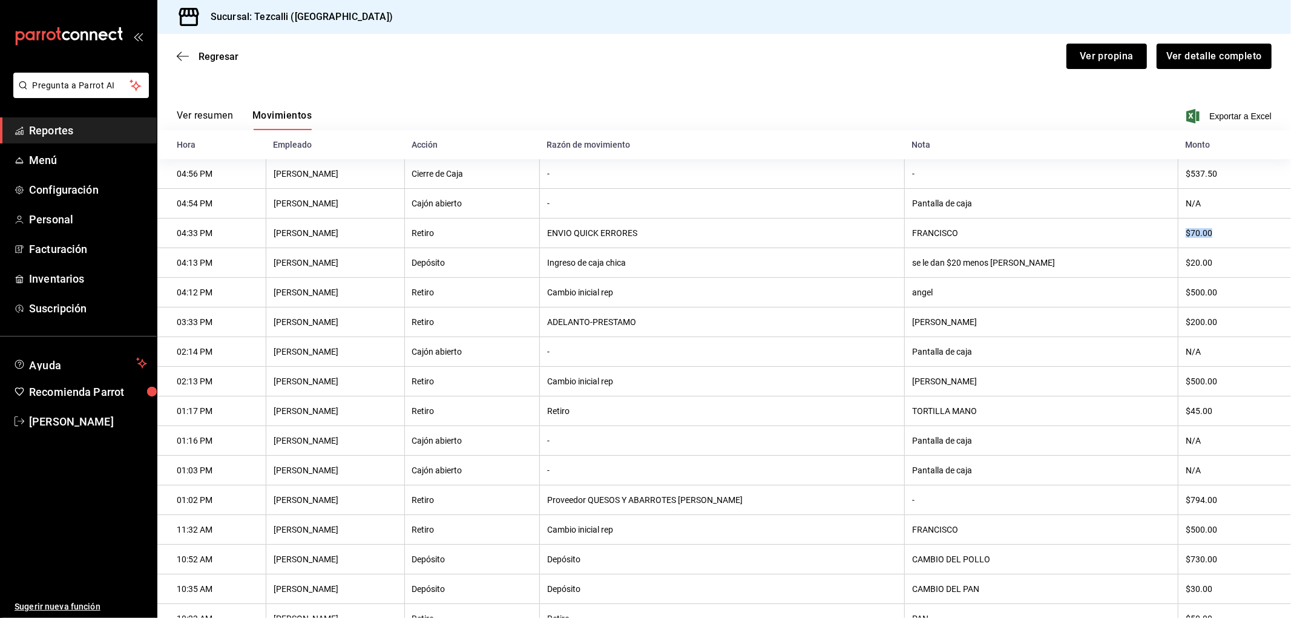
scroll to position [0, 0]
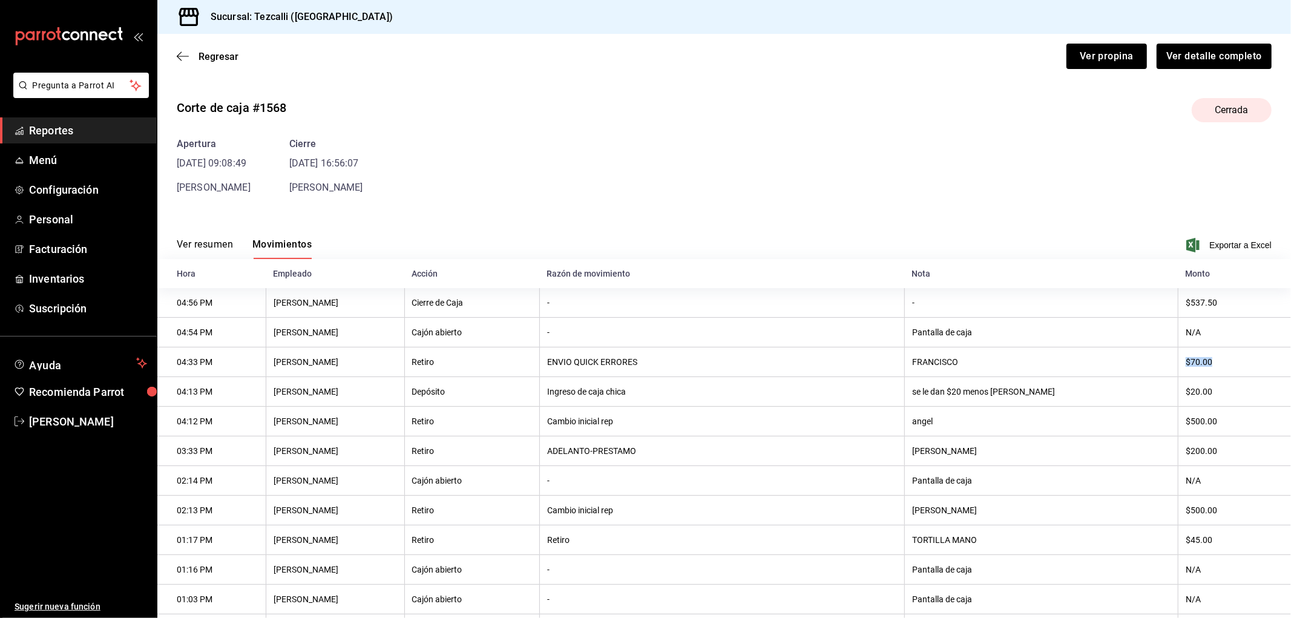
click at [209, 242] on button "Ver resumen" at bounding box center [205, 248] width 56 height 21
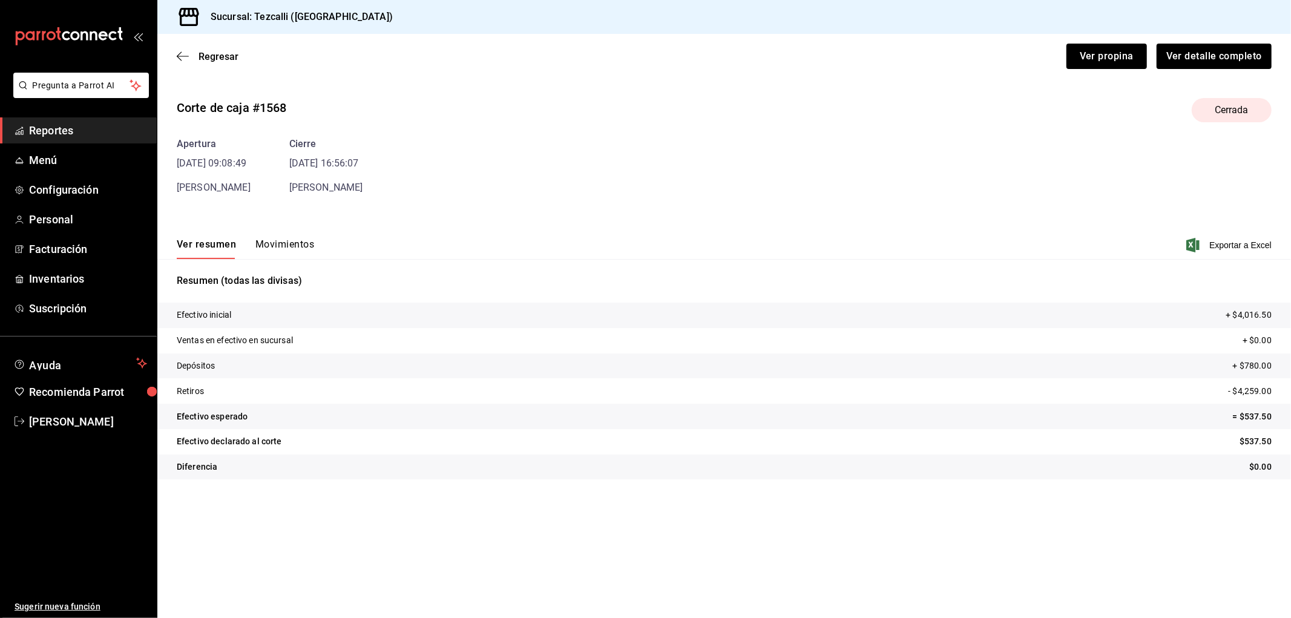
click at [222, 49] on div "Regresar Ver propina Ver detalle completo" at bounding box center [724, 56] width 1134 height 45
click at [223, 57] on span "Regresar" at bounding box center [219, 56] width 40 height 11
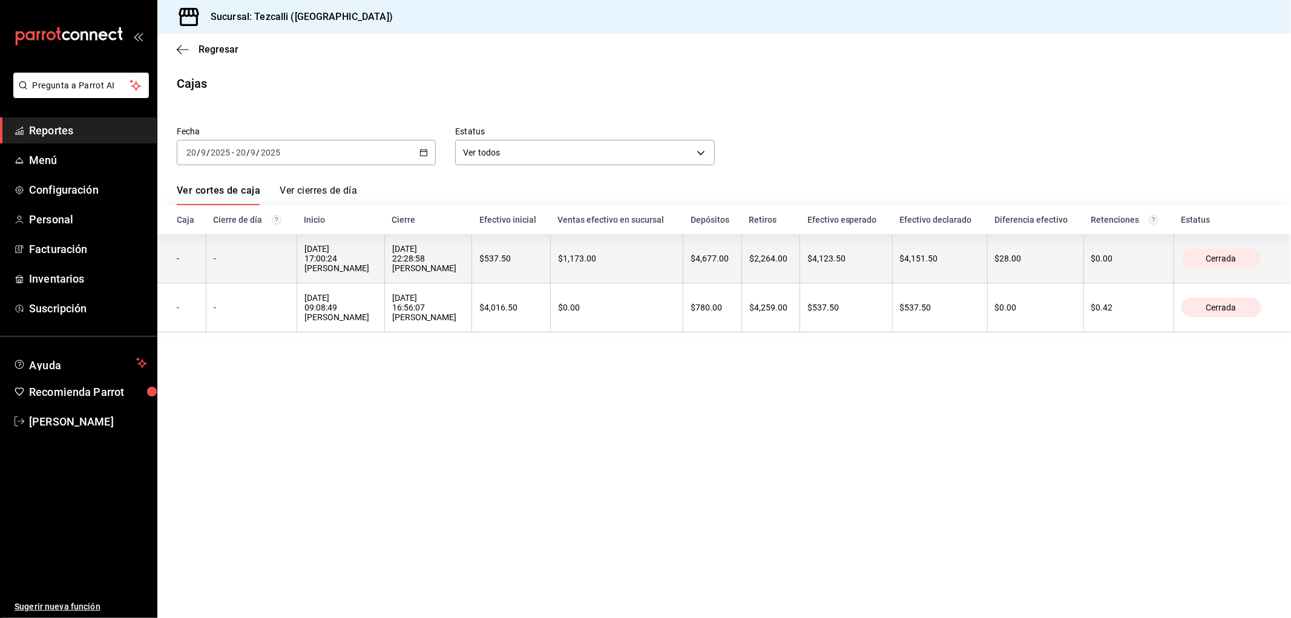
click at [660, 268] on th "$1,173.00" at bounding box center [616, 258] width 133 height 49
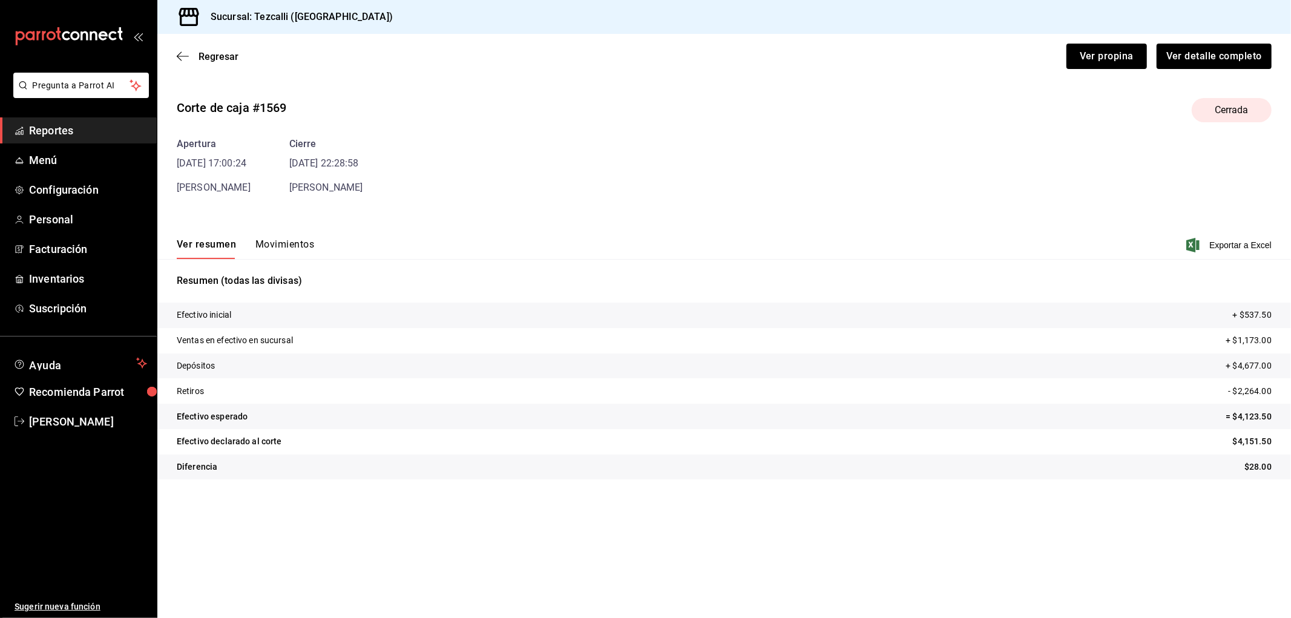
click at [300, 251] on button "Movimientos" at bounding box center [284, 248] width 59 height 21
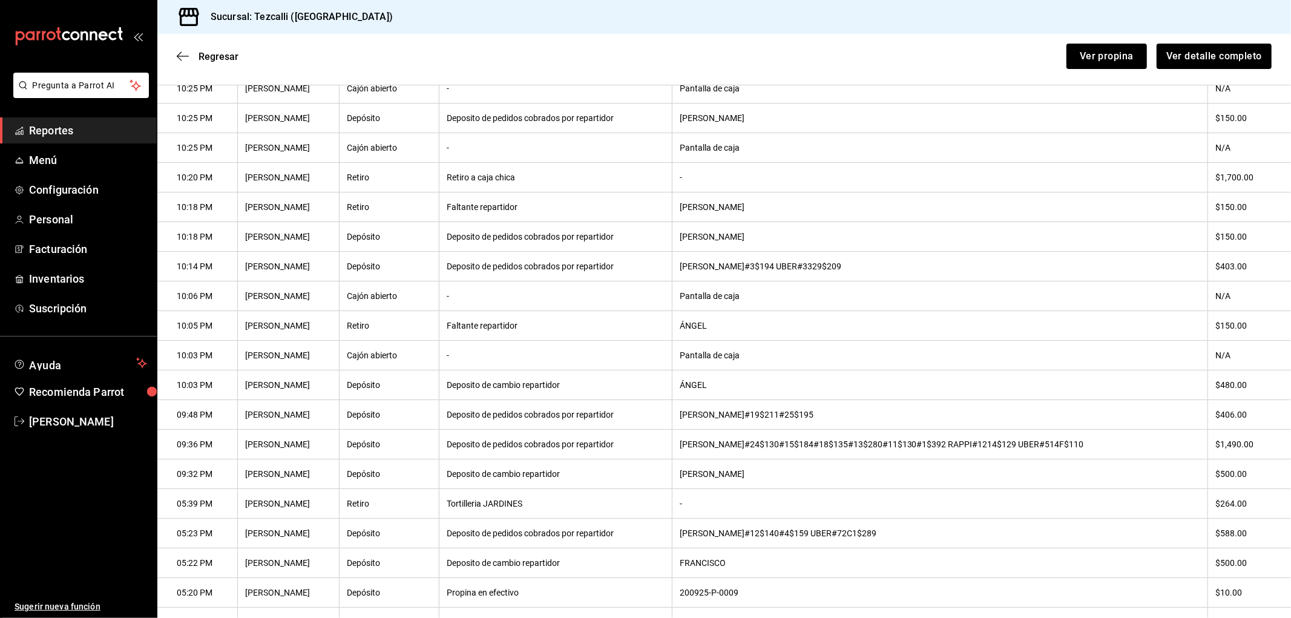
scroll to position [324, 0]
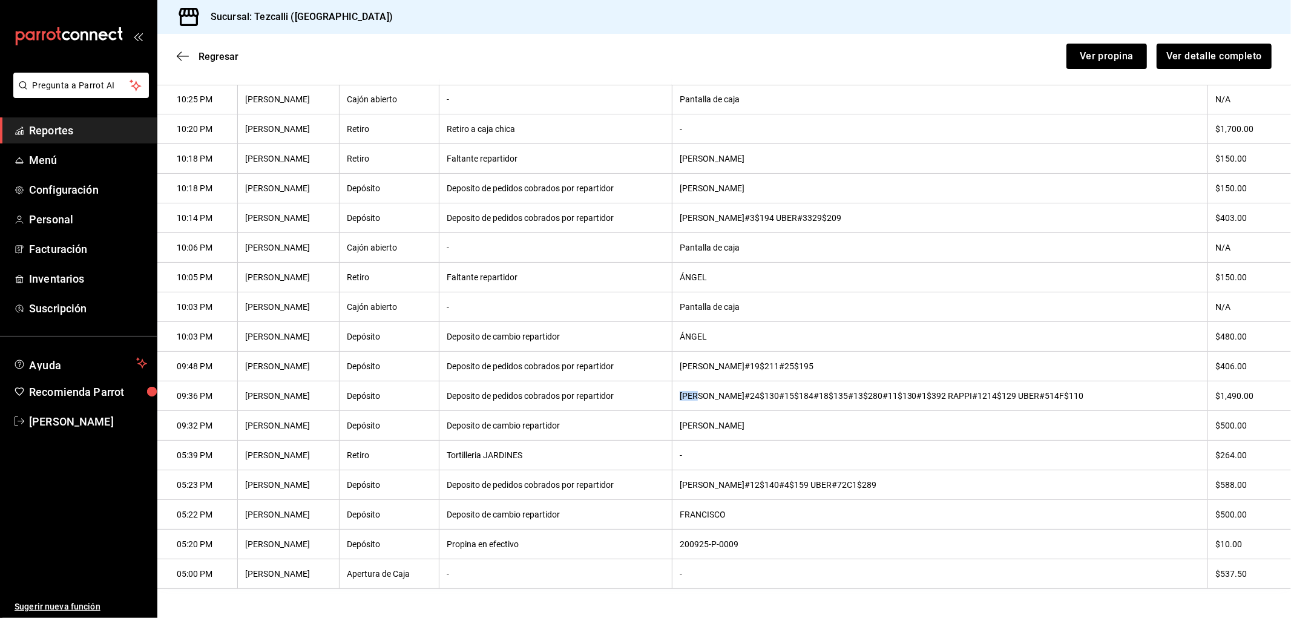
drag, startPoint x: 738, startPoint y: 389, endPoint x: 763, endPoint y: 389, distance: 24.8
click at [763, 389] on th "[PERSON_NAME]#24$130#15$184#18$135#13$280#11$130#1$392 RAPPI#1214$129 UBER#514F…" at bounding box center [940, 396] width 536 height 30
click at [867, 359] on th "[PERSON_NAME]#19$211#25$195" at bounding box center [940, 367] width 536 height 30
click at [845, 369] on th "[PERSON_NAME]#19$211#25$195" at bounding box center [940, 367] width 536 height 30
drag, startPoint x: 757, startPoint y: 337, endPoint x: 666, endPoint y: 337, distance: 90.2
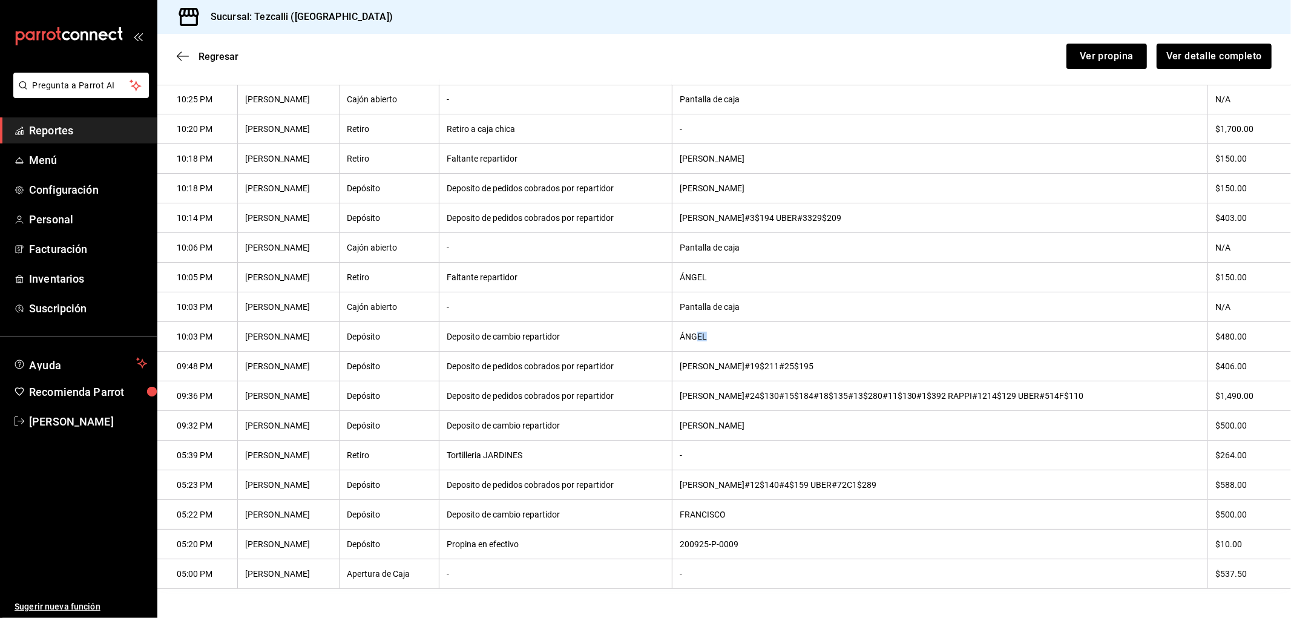
click at [669, 337] on tr "10:03 PM [PERSON_NAME] de cambio repartidor [PERSON_NAME] $480.00" at bounding box center [724, 337] width 1134 height 30
drag, startPoint x: 803, startPoint y: 281, endPoint x: 705, endPoint y: 283, distance: 98.1
click at [706, 282] on tr "10:05 PM [PERSON_NAME] repartidor [PERSON_NAME] $150.00" at bounding box center [724, 278] width 1134 height 30
drag, startPoint x: 790, startPoint y: 212, endPoint x: 692, endPoint y: 212, distance: 98.1
click at [703, 212] on tr "10:14 PM [PERSON_NAME] Deposito de pedidos cobrados por repartidor CHUCHO DIDI#…" at bounding box center [724, 218] width 1134 height 30
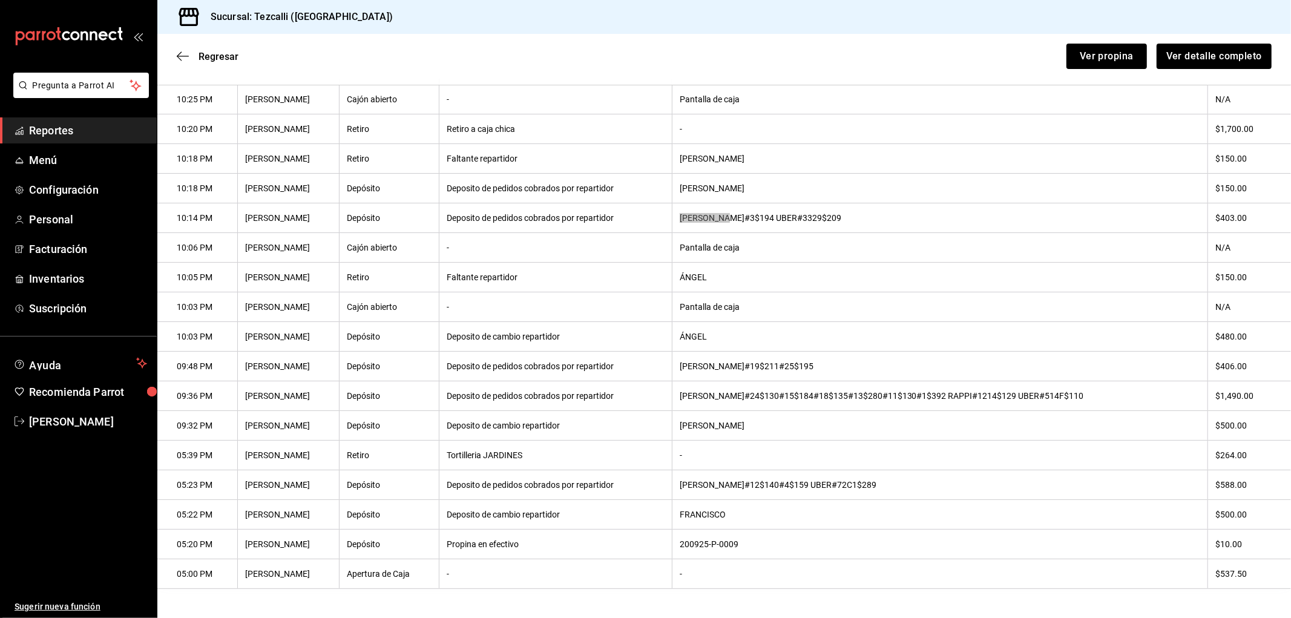
scroll to position [257, 0]
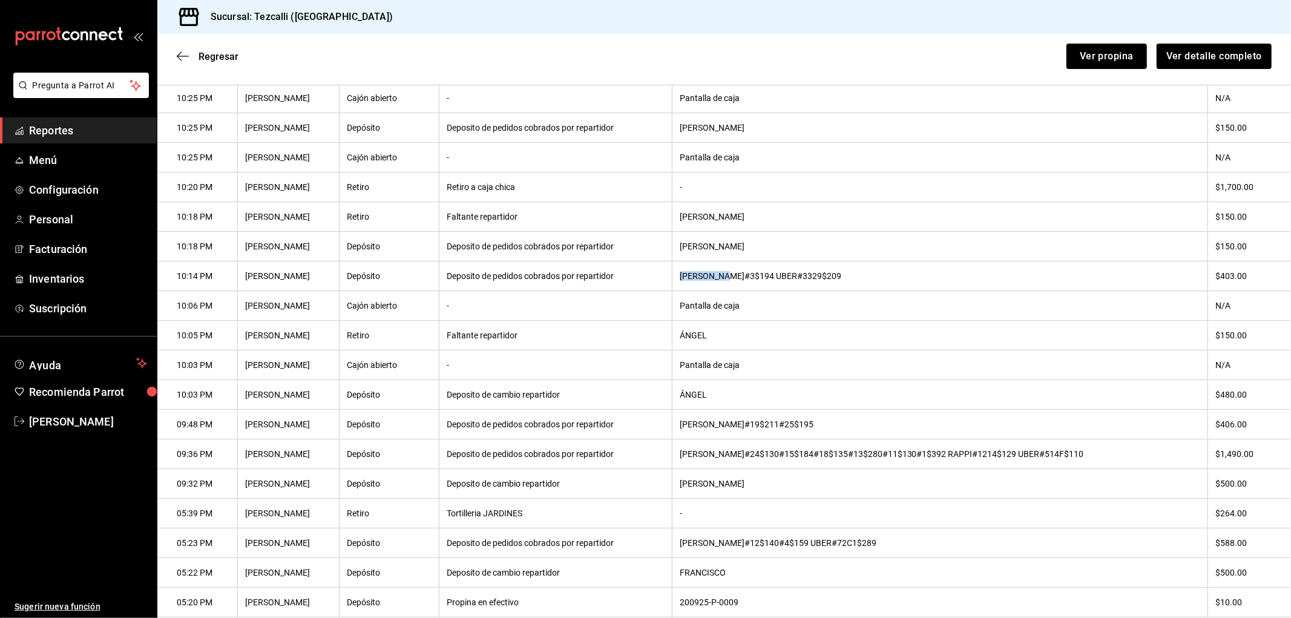
click at [828, 279] on th "[PERSON_NAME]#3$194 UBER#3329$209" at bounding box center [940, 276] width 536 height 30
drag, startPoint x: 646, startPoint y: 246, endPoint x: 576, endPoint y: 246, distance: 70.2
click at [600, 246] on tr "10:18 PM [PERSON_NAME] de pedidos cobrados por repartidor [PERSON_NAME] $150.00" at bounding box center [724, 247] width 1134 height 30
click at [858, 261] on th "[PERSON_NAME]" at bounding box center [940, 247] width 536 height 30
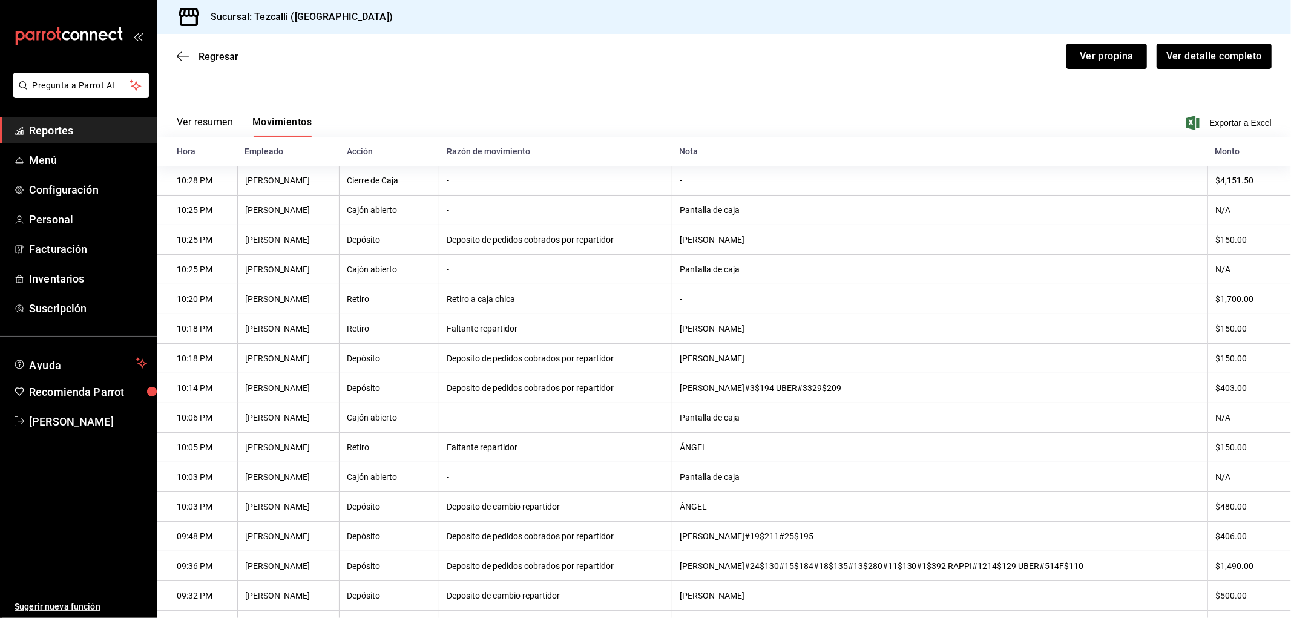
scroll to position [0, 0]
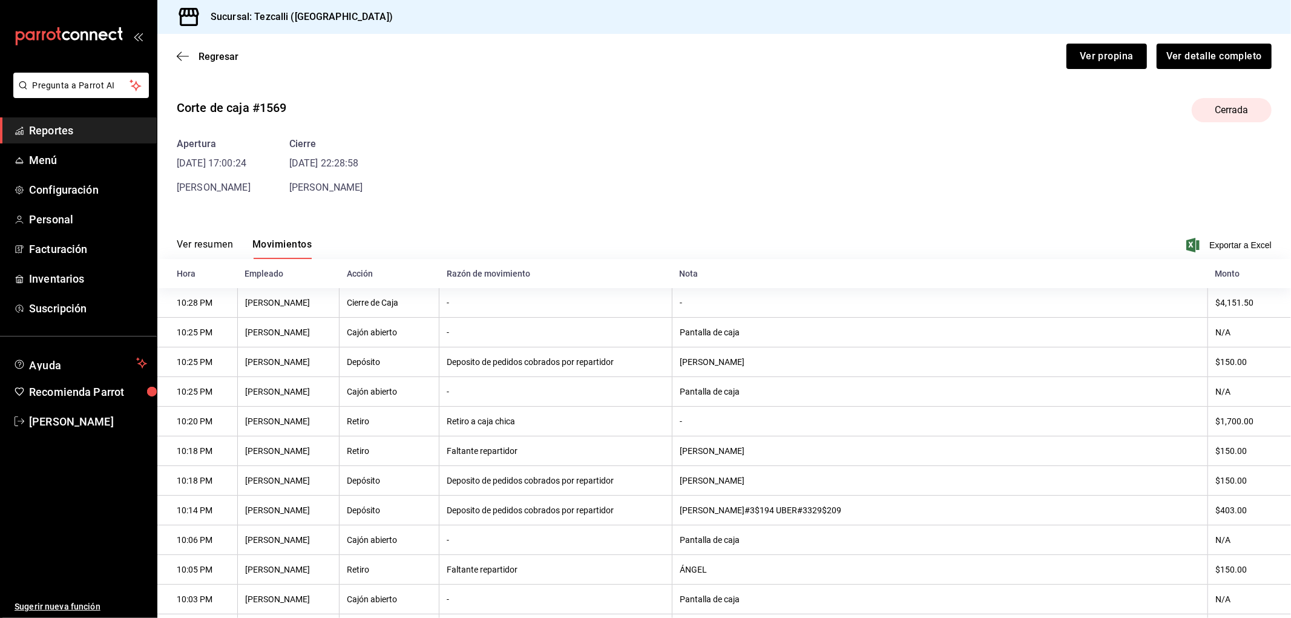
click at [214, 250] on button "Ver resumen" at bounding box center [205, 248] width 56 height 21
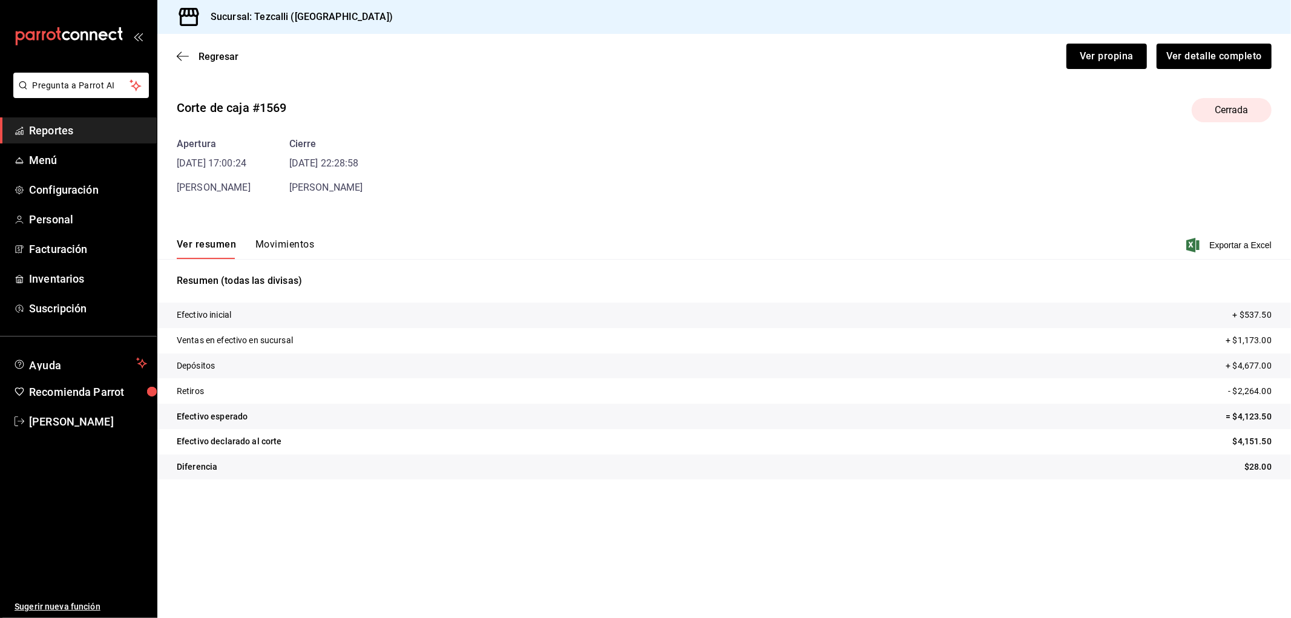
drag, startPoint x: 1283, startPoint y: 462, endPoint x: 1103, endPoint y: 460, distance: 179.8
click at [1115, 460] on tr "Diferencia $28.00" at bounding box center [724, 467] width 1134 height 25
click at [1079, 460] on tr "Diferencia $28.00" at bounding box center [724, 467] width 1134 height 25
click at [232, 62] on span "Regresar" at bounding box center [219, 56] width 40 height 11
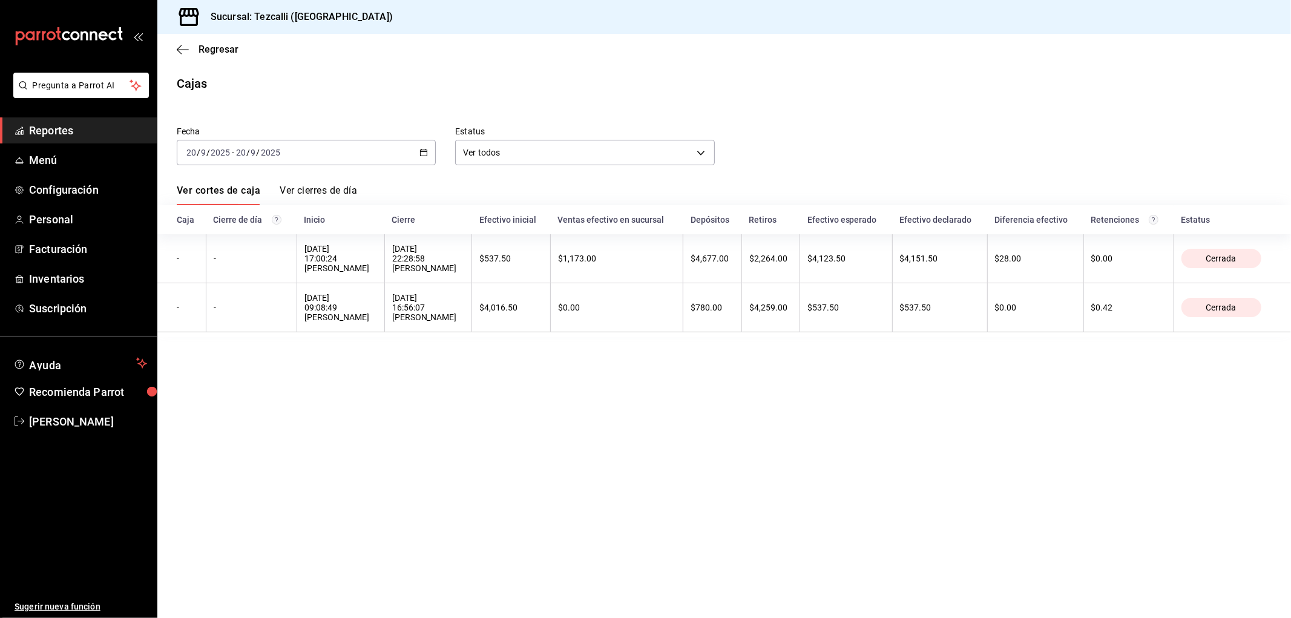
click at [764, 180] on div "Fecha [DATE] [DATE] - [DATE] [DATE] Estatus Ver todos ALL Ver cortes de caja Ve…" at bounding box center [724, 224] width 1095 height 225
click at [278, 163] on div "[DATE] [DATE] - [DATE] [DATE]" at bounding box center [306, 152] width 259 height 25
click at [260, 327] on span "Rango de fechas" at bounding box center [234, 325] width 94 height 13
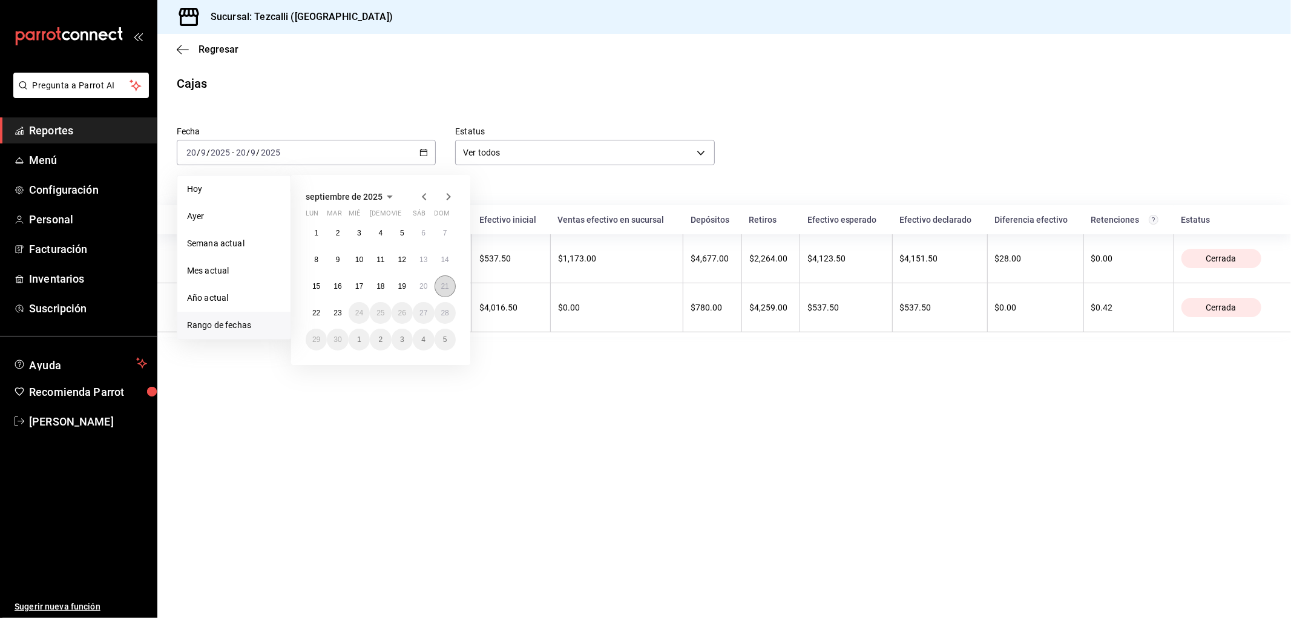
click at [444, 289] on abbr "21" at bounding box center [445, 286] width 8 height 8
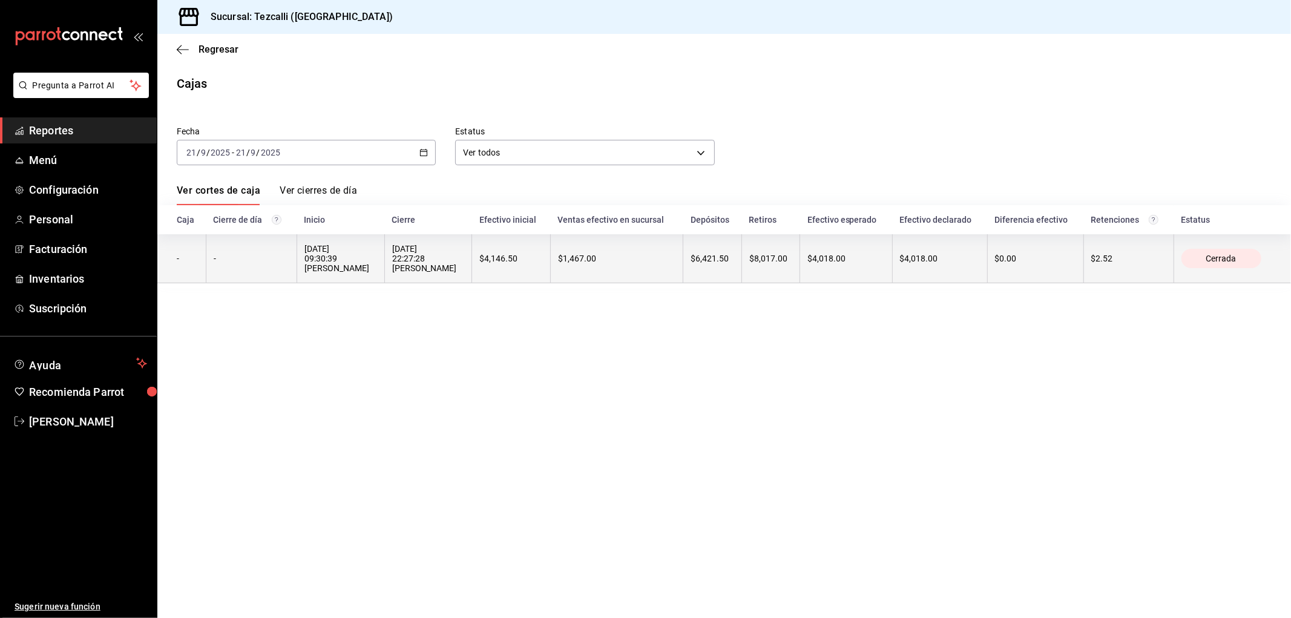
click at [607, 263] on div "$1,467.00" at bounding box center [616, 259] width 117 height 10
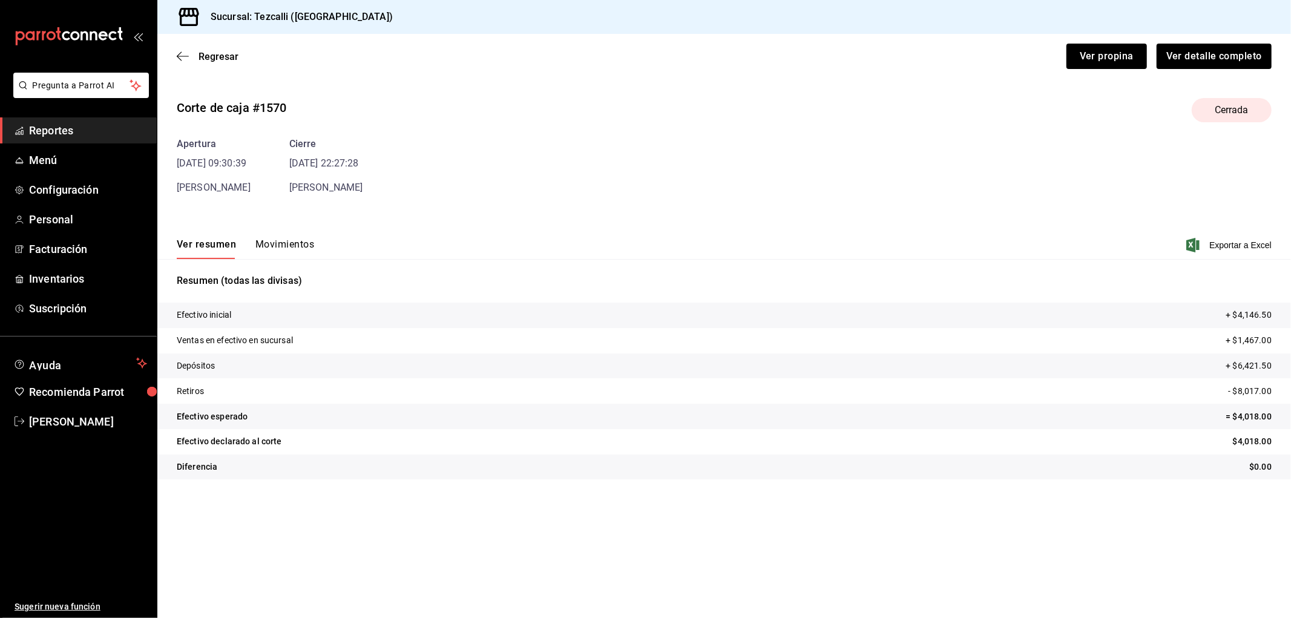
click at [300, 256] on button "Movimientos" at bounding box center [284, 248] width 59 height 21
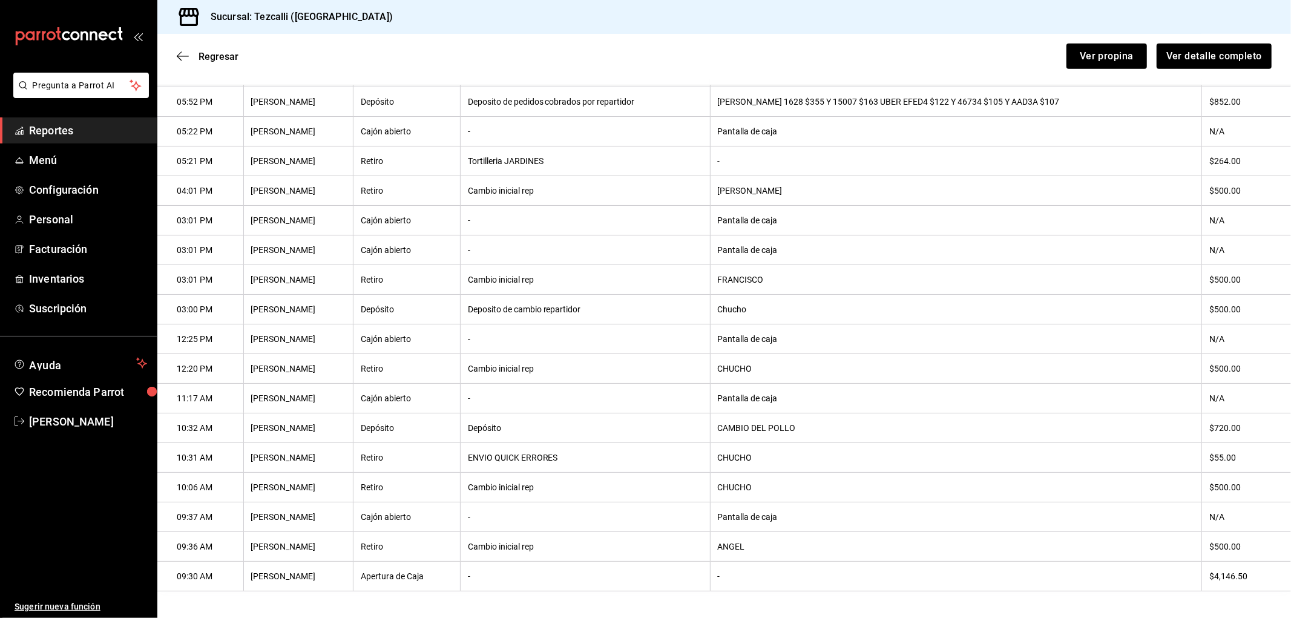
scroll to position [746, 0]
drag, startPoint x: 675, startPoint y: 456, endPoint x: 637, endPoint y: 458, distance: 37.6
click at [628, 457] on tr "10:31 AM [PERSON_NAME] Retiro ENVIO QUICK ERRORES CHUCHO $55.00" at bounding box center [724, 456] width 1134 height 30
drag, startPoint x: 792, startPoint y: 365, endPoint x: 661, endPoint y: 363, distance: 130.7
click at [661, 363] on tr "12:20 PM [PERSON_NAME] Retiro Cambio inicial rep CHUCHO $500.00" at bounding box center [724, 367] width 1134 height 30
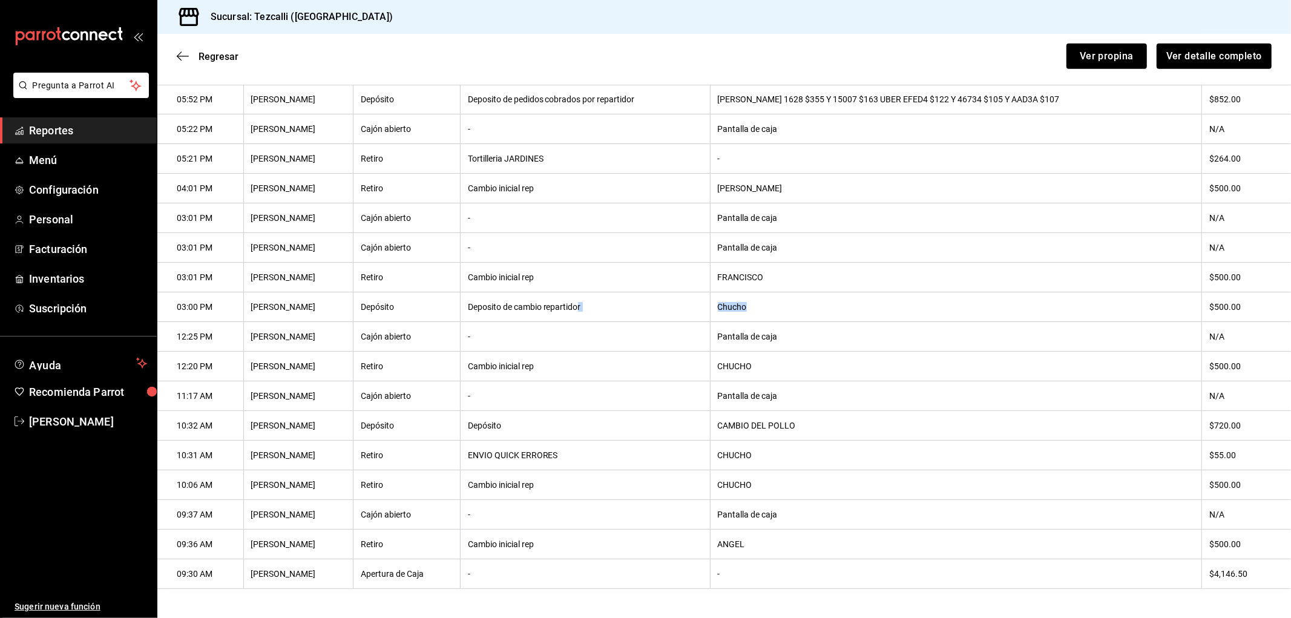
drag, startPoint x: 792, startPoint y: 298, endPoint x: 536, endPoint y: 294, distance: 256.0
click at [571, 294] on tr "03:00 PM [PERSON_NAME] Depósito Deposito de cambio repartidor Chucho $500.00" at bounding box center [724, 307] width 1134 height 30
drag, startPoint x: 789, startPoint y: 340, endPoint x: 749, endPoint y: 336, distance: 39.6
click at [763, 336] on th "Pantalla de caja" at bounding box center [955, 337] width 491 height 30
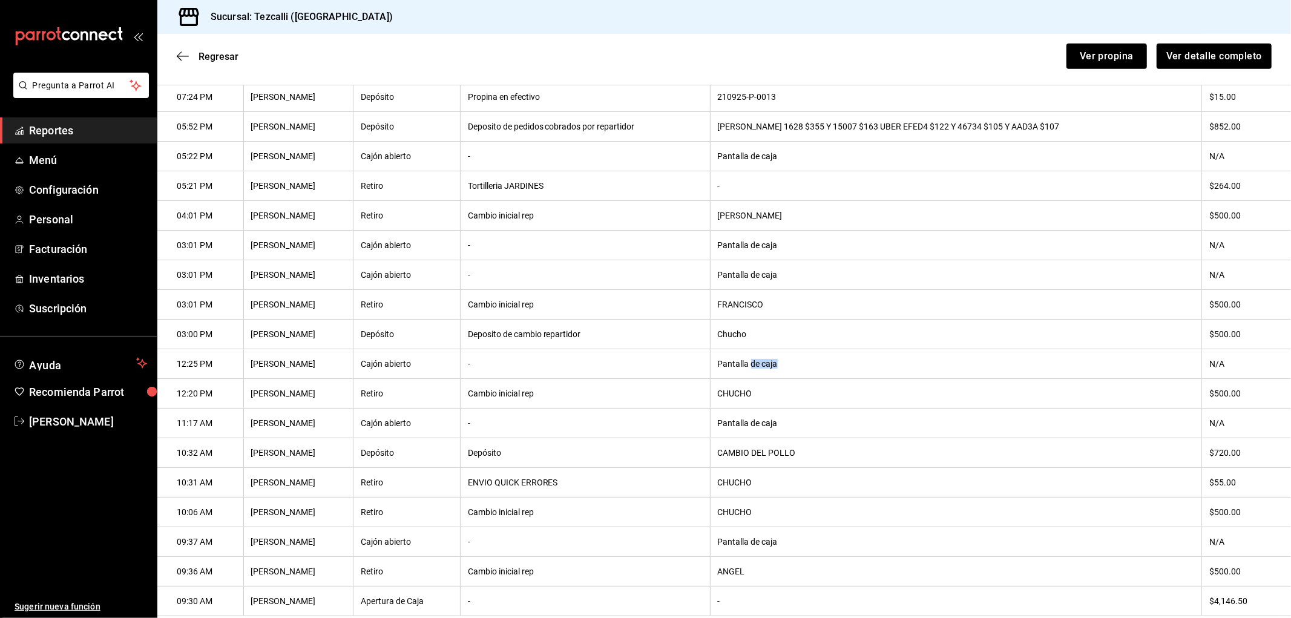
scroll to position [678, 0]
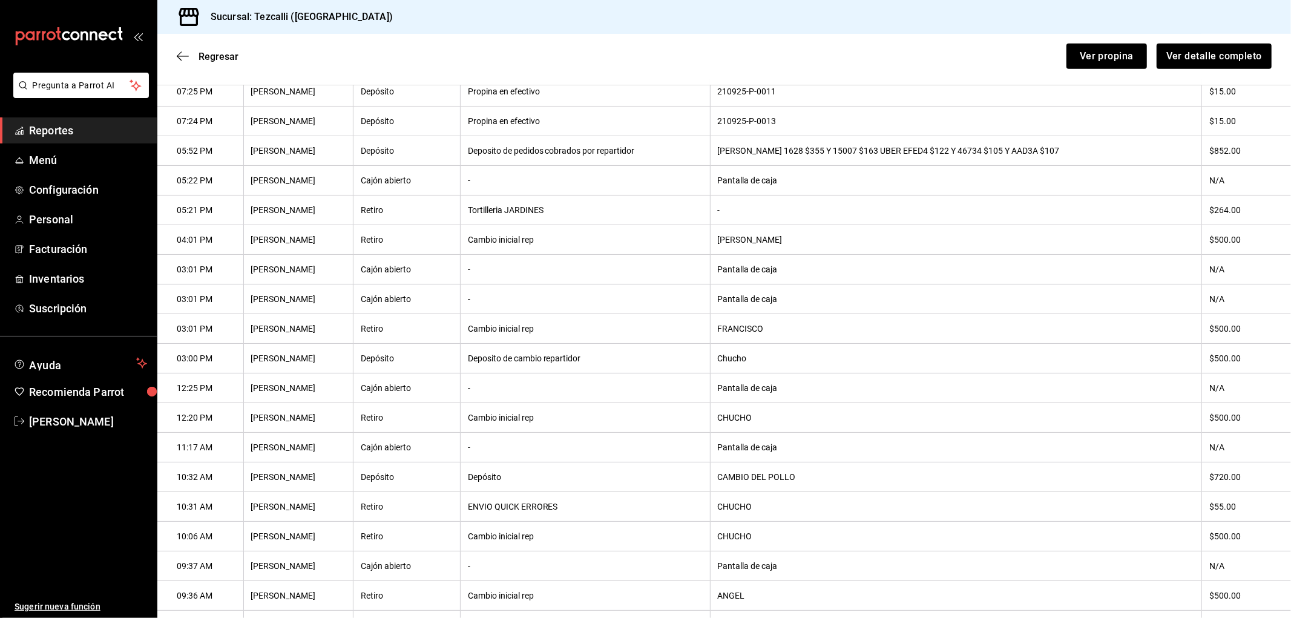
drag, startPoint x: 781, startPoint y: 329, endPoint x: 694, endPoint y: 335, distance: 87.9
click at [716, 335] on tr "03:01 PM [PERSON_NAME] Retiro Cambio inicial rep [PERSON_NAME] $500.00" at bounding box center [724, 329] width 1134 height 30
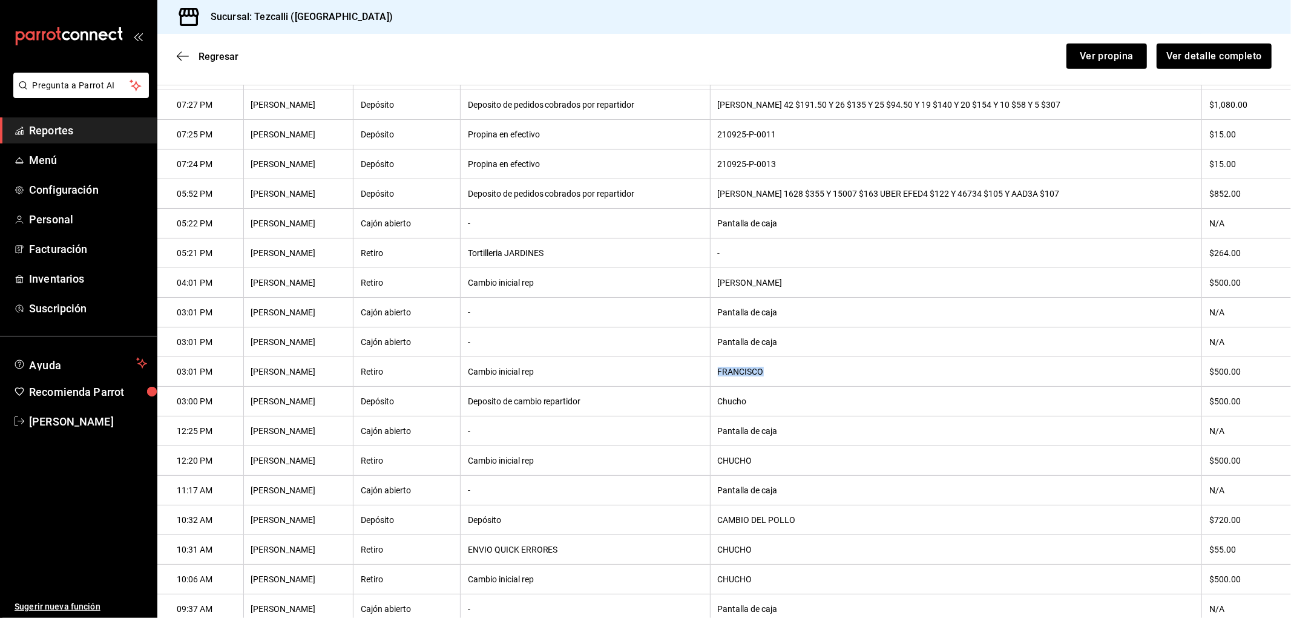
scroll to position [611, 0]
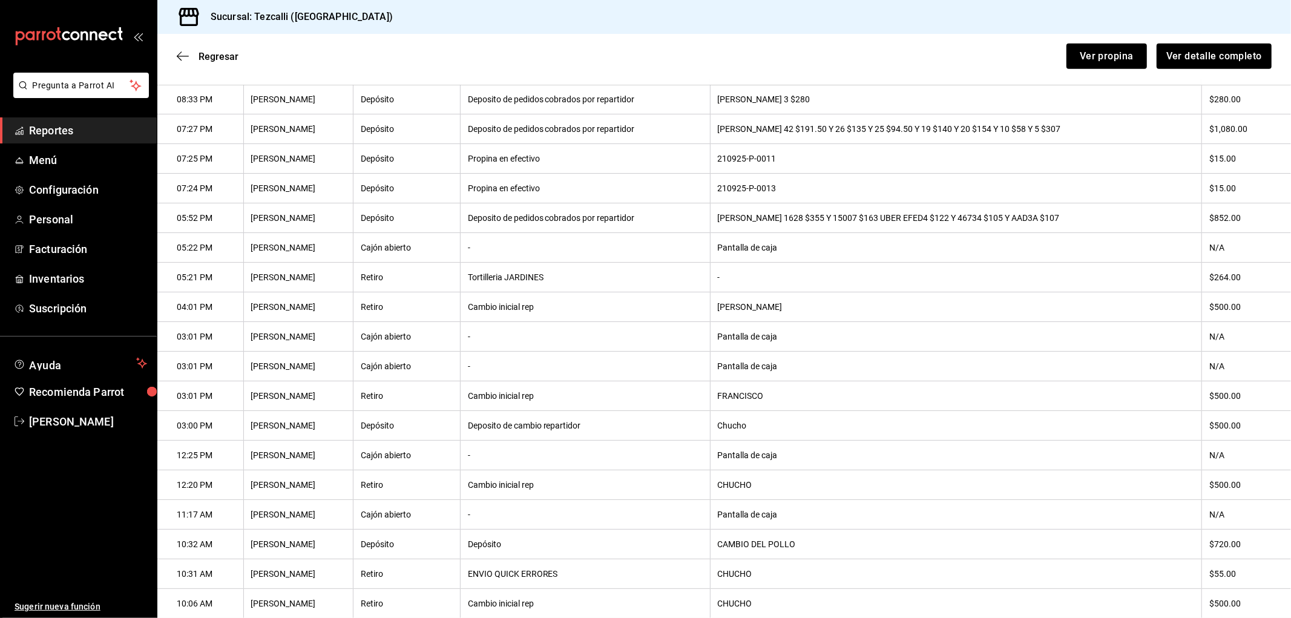
drag, startPoint x: 796, startPoint y: 316, endPoint x: 603, endPoint y: 309, distance: 192.6
click at [791, 316] on th "[PERSON_NAME]" at bounding box center [955, 307] width 491 height 30
click at [681, 311] on tr "04:01 PM [PERSON_NAME] Retiro Cambio inicial rep [PERSON_NAME] $500.00" at bounding box center [724, 307] width 1134 height 30
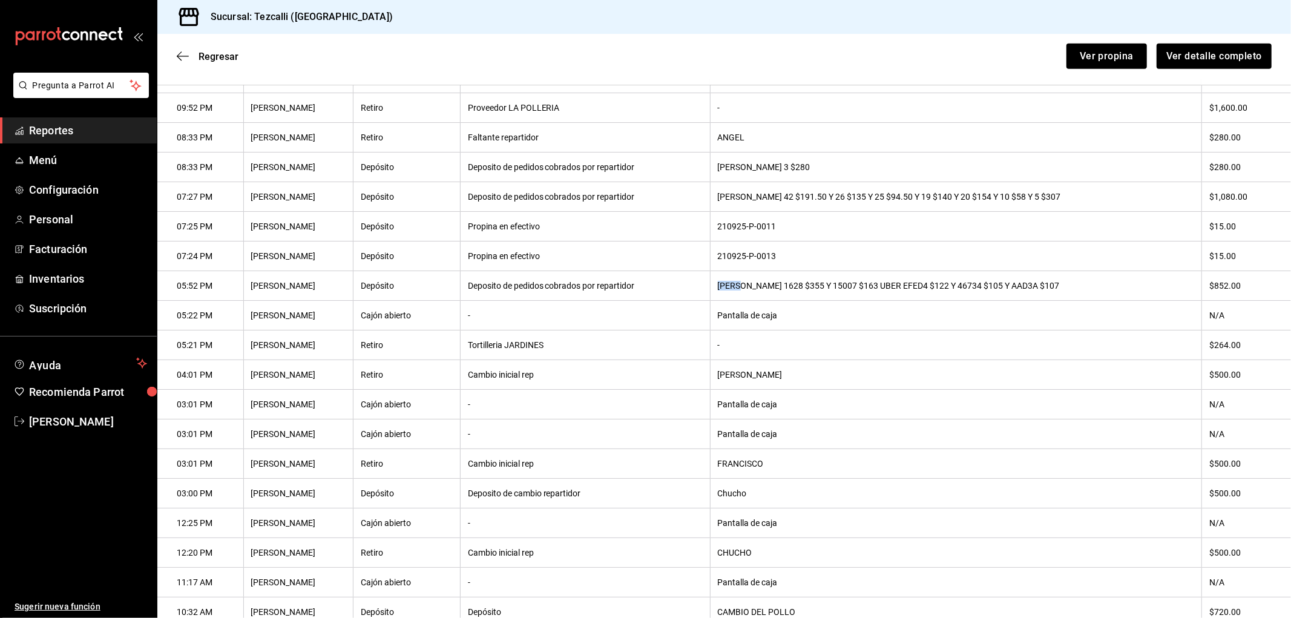
drag, startPoint x: 731, startPoint y: 291, endPoint x: 758, endPoint y: 292, distance: 27.2
click at [758, 292] on th "[PERSON_NAME] 1628 $355 Y 15007 $163 UBER EFED4 $122 Y 46734 $105 Y AAD3A $107" at bounding box center [955, 286] width 491 height 30
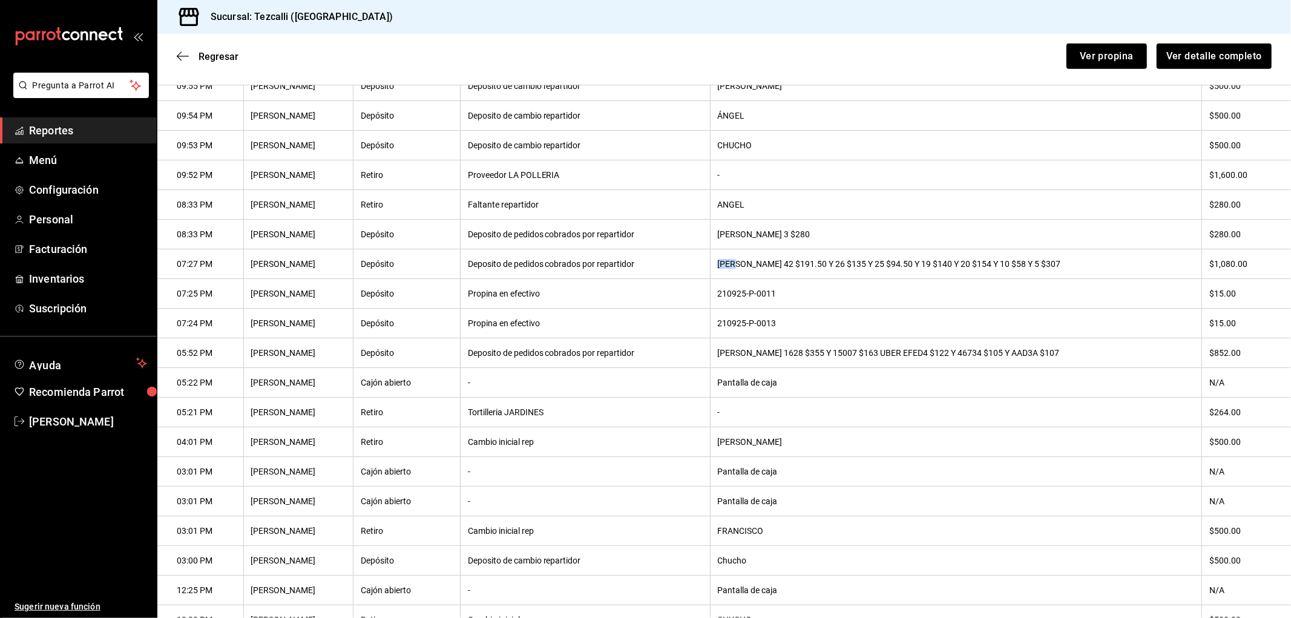
click at [751, 270] on th "[PERSON_NAME] 42 $191.50 Y 26 $135 Y 25 $94.50 Y 19 $140 Y 20 $154 Y 10 $58 Y 5…" at bounding box center [955, 264] width 491 height 30
click at [766, 304] on th "210925-P-0011" at bounding box center [955, 294] width 491 height 30
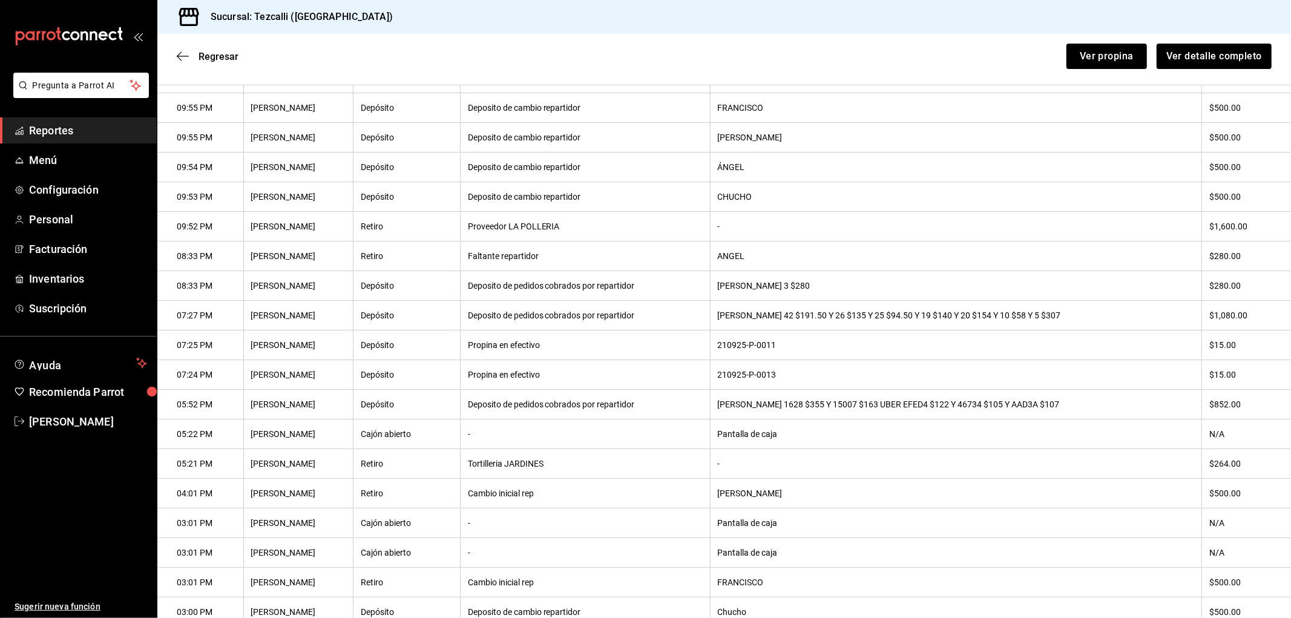
scroll to position [409, 0]
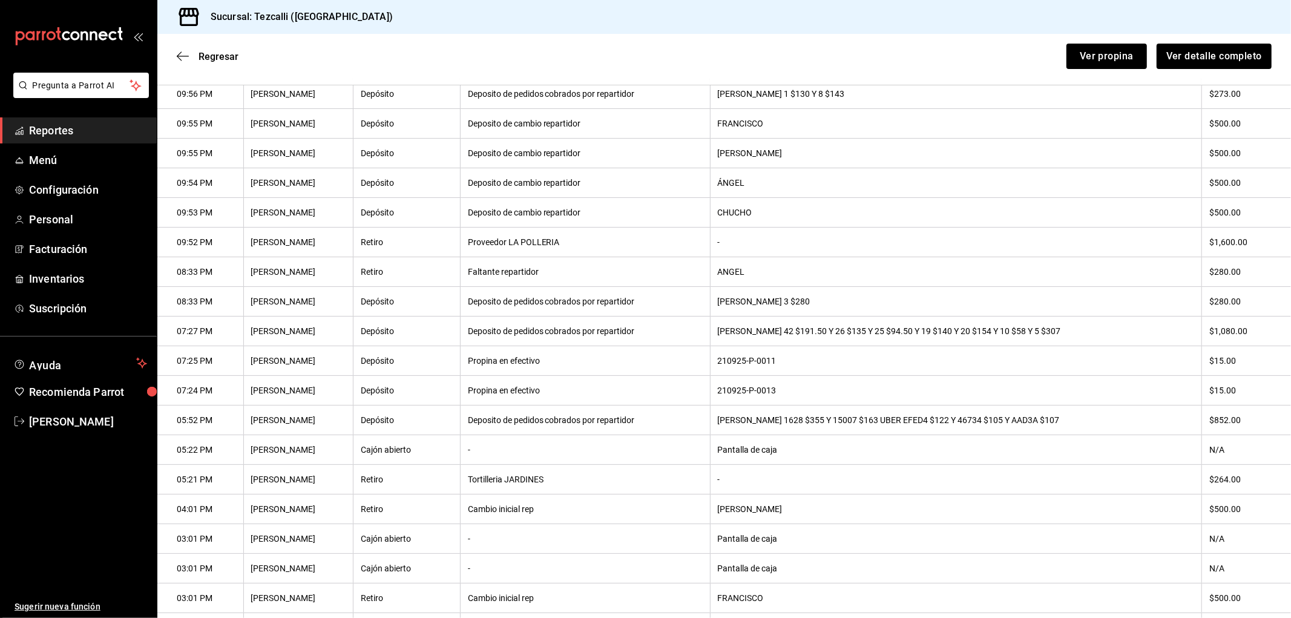
drag, startPoint x: 783, startPoint y: 273, endPoint x: 537, endPoint y: 261, distance: 246.6
click at [549, 262] on tr "08:33 PM [PERSON_NAME] Retiro Faltante repartidor [PERSON_NAME] $280.00" at bounding box center [724, 272] width 1134 height 30
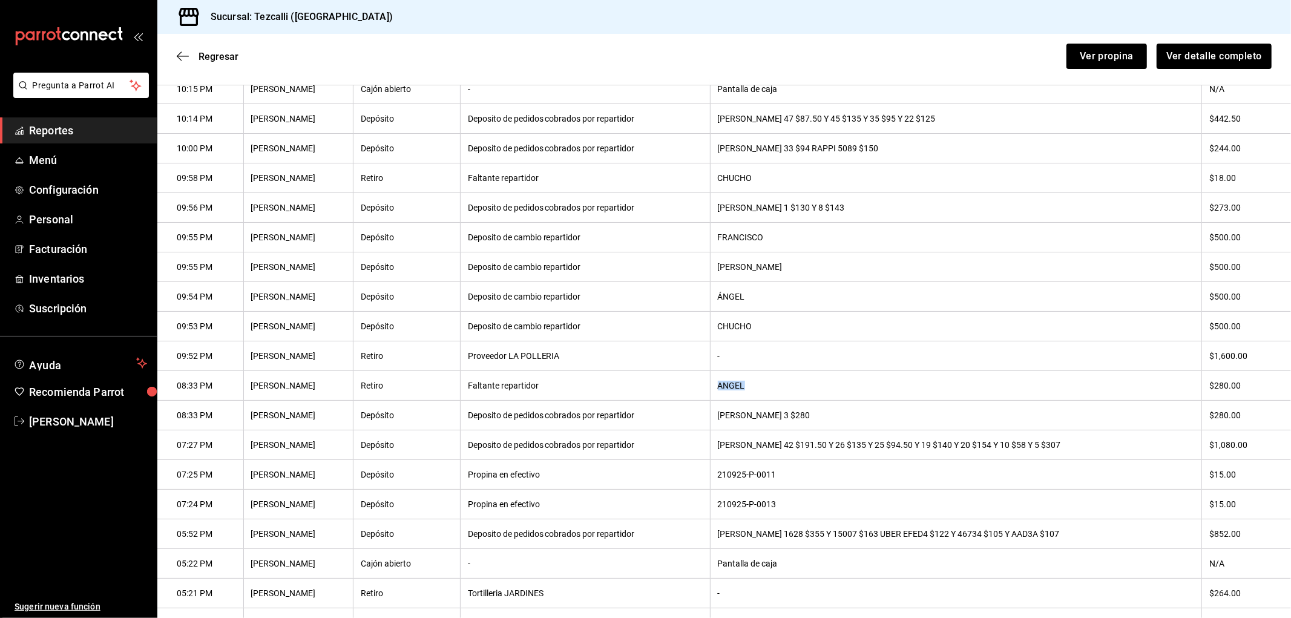
scroll to position [275, 0]
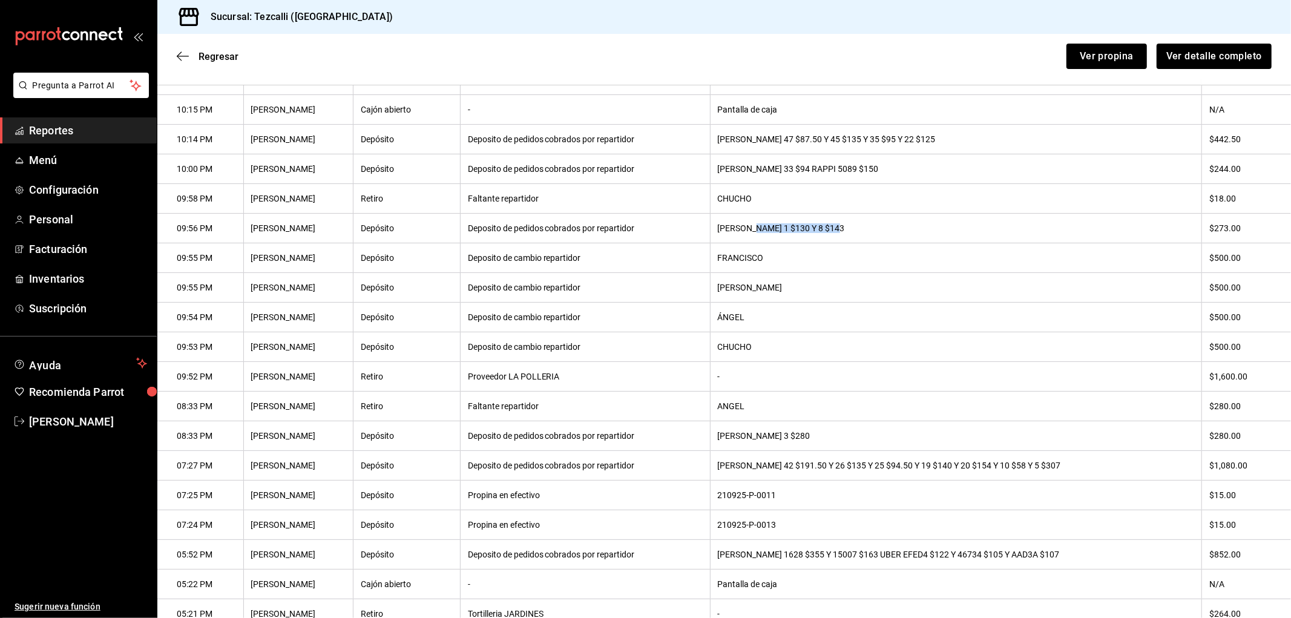
click at [741, 227] on th "[PERSON_NAME] 1 $130 Y 8 $143" at bounding box center [955, 229] width 491 height 30
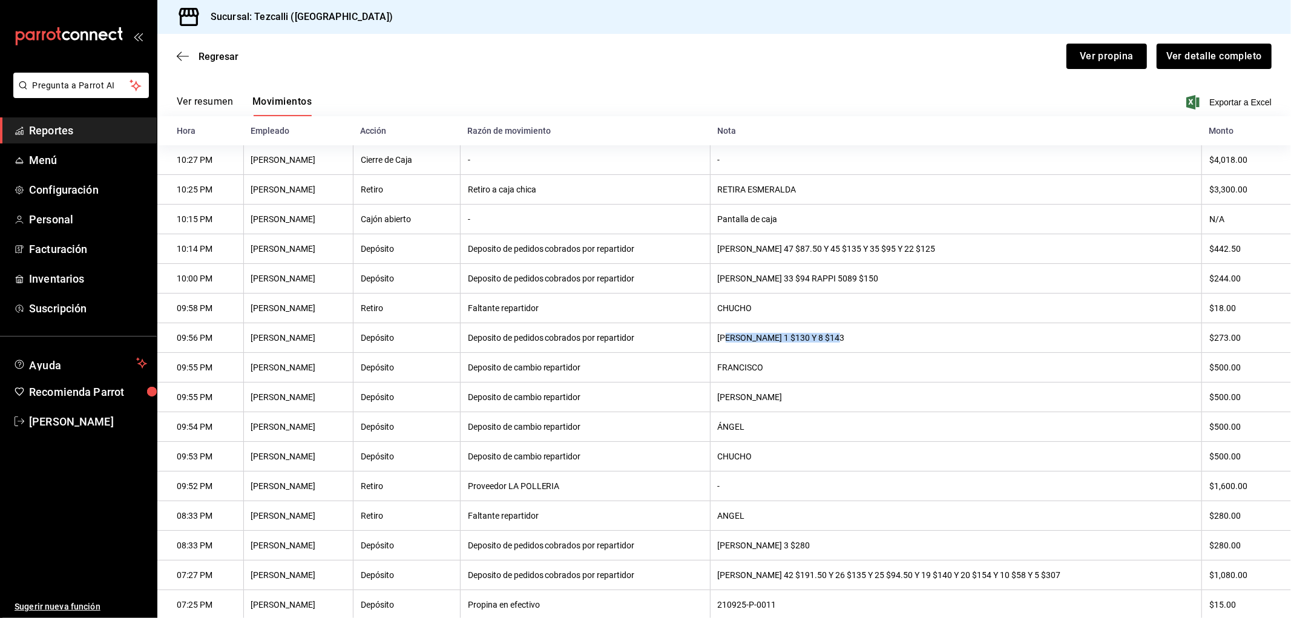
scroll to position [140, 0]
drag, startPoint x: 783, startPoint y: 310, endPoint x: 675, endPoint y: 310, distance: 107.7
click at [682, 309] on tr "09:58 PM [PERSON_NAME] Retiro Faltante repartidor CHUCHO $18.00" at bounding box center [724, 311] width 1134 height 30
click at [848, 243] on th "[PERSON_NAME] 47 $87.50 Y 45 $135 Y 35 $95 Y 22 $125" at bounding box center [955, 252] width 491 height 30
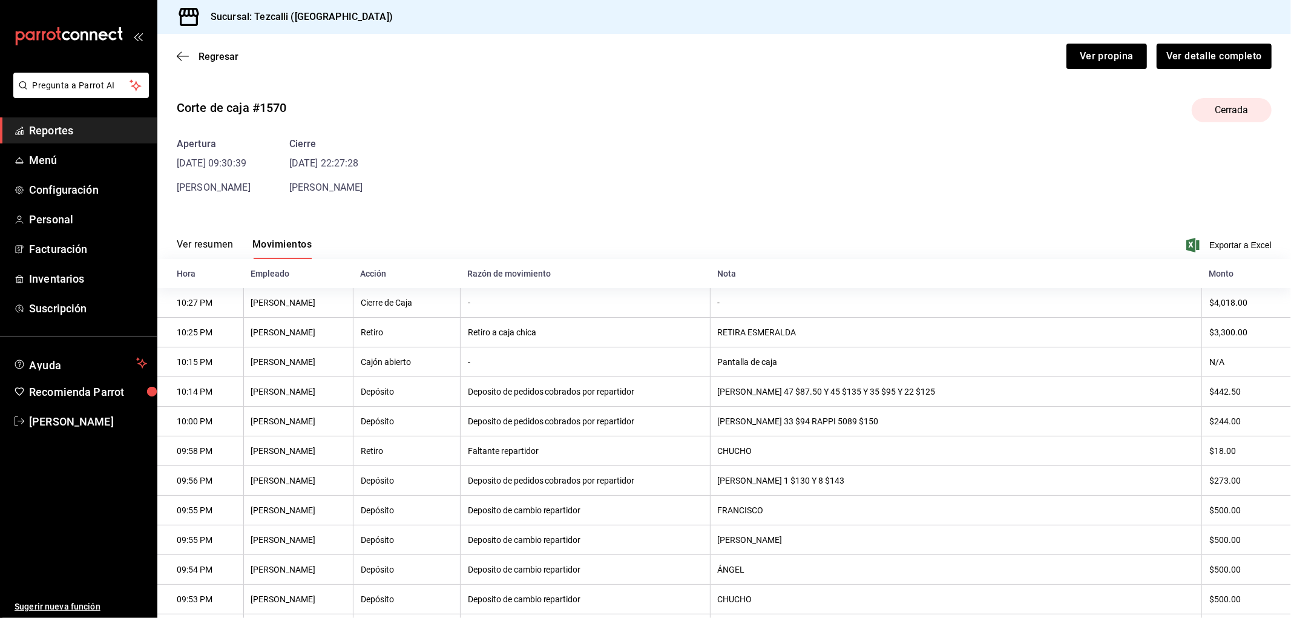
click at [197, 246] on button "Ver resumen" at bounding box center [205, 248] width 56 height 21
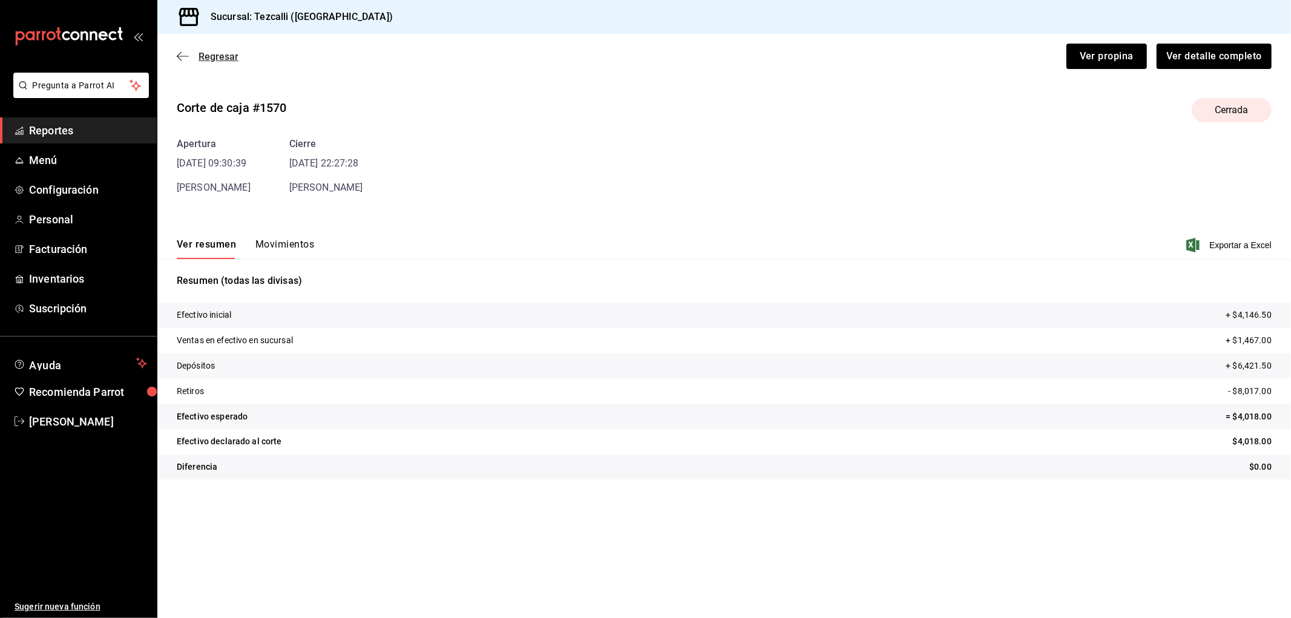
click at [208, 53] on span "Regresar" at bounding box center [219, 56] width 40 height 11
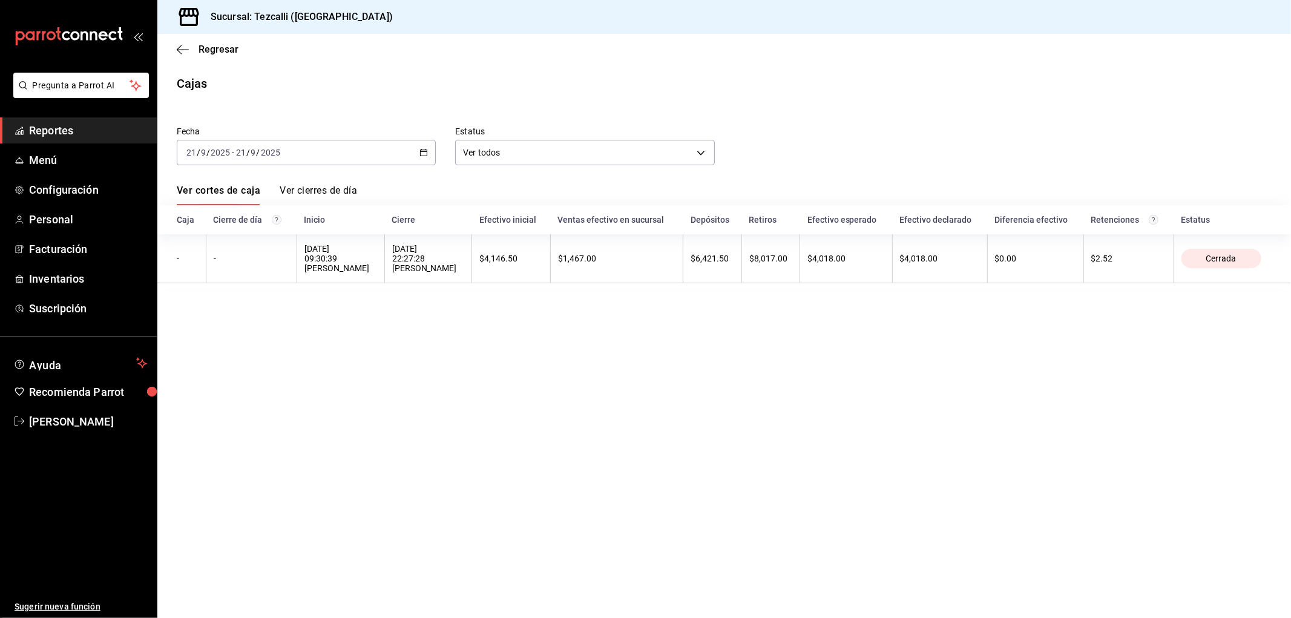
click at [340, 160] on div "[DATE] [DATE] - [DATE] [DATE]" at bounding box center [306, 152] width 259 height 25
click at [273, 328] on span "Rango de fechas" at bounding box center [234, 325] width 94 height 13
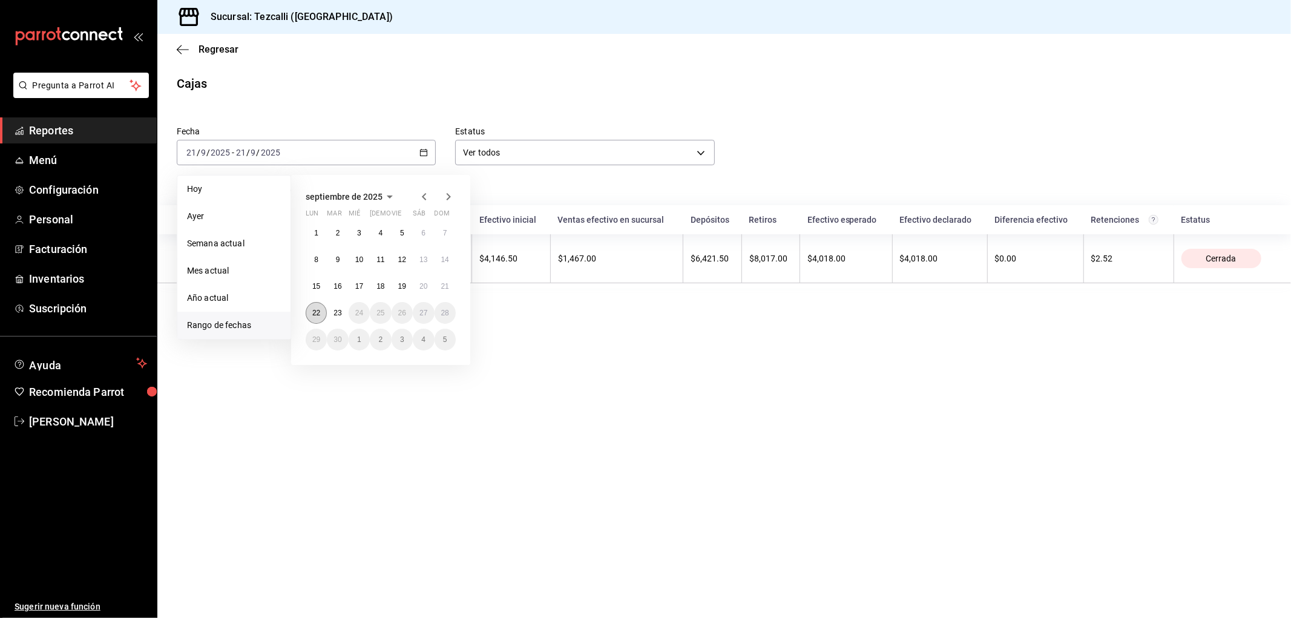
click at [320, 315] on abbr "22" at bounding box center [316, 313] width 8 height 8
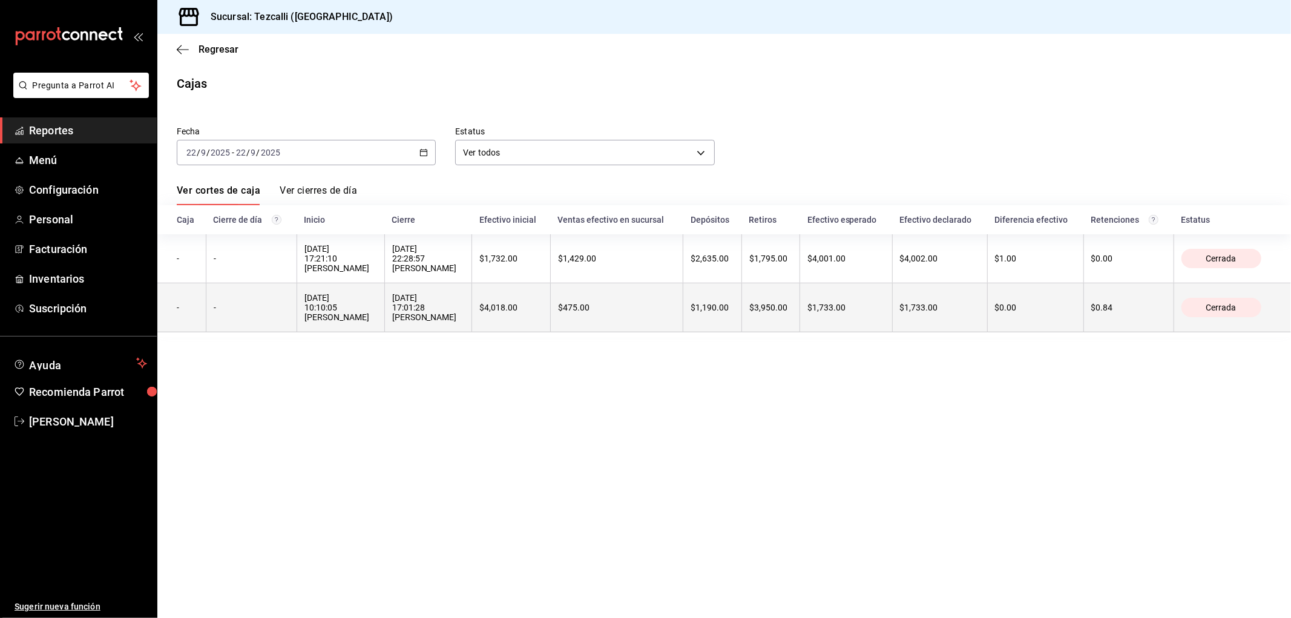
click at [485, 315] on th "$4,018.00" at bounding box center [511, 307] width 78 height 49
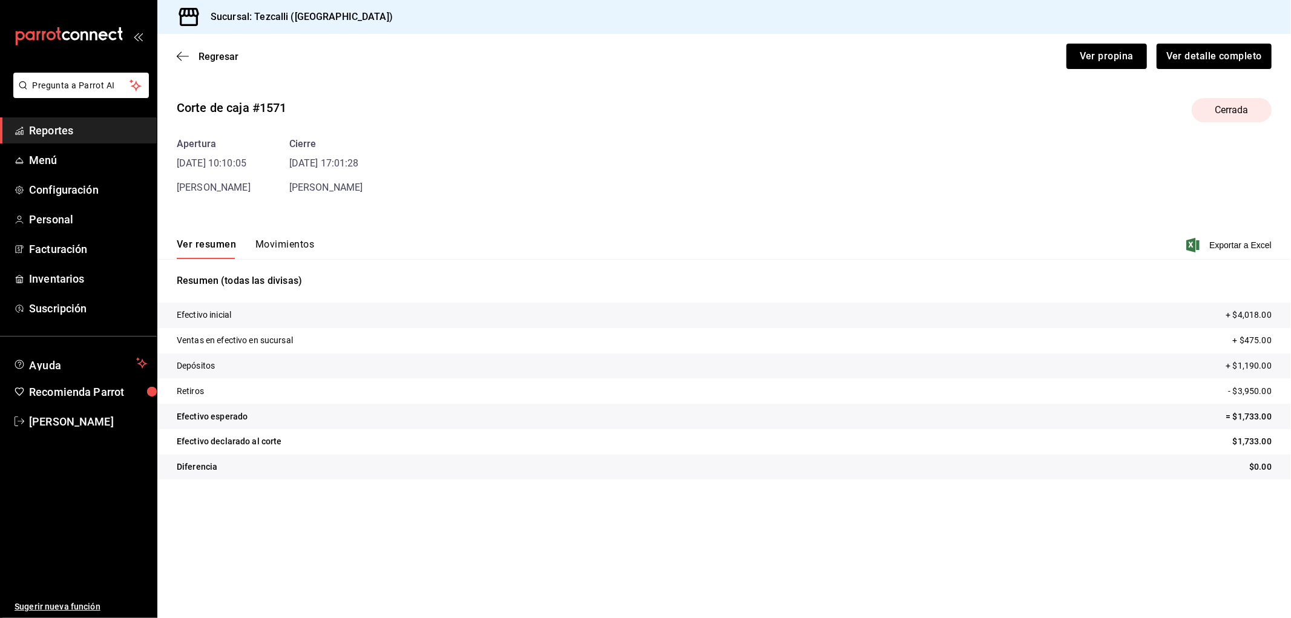
click at [283, 243] on button "Movimientos" at bounding box center [284, 248] width 59 height 21
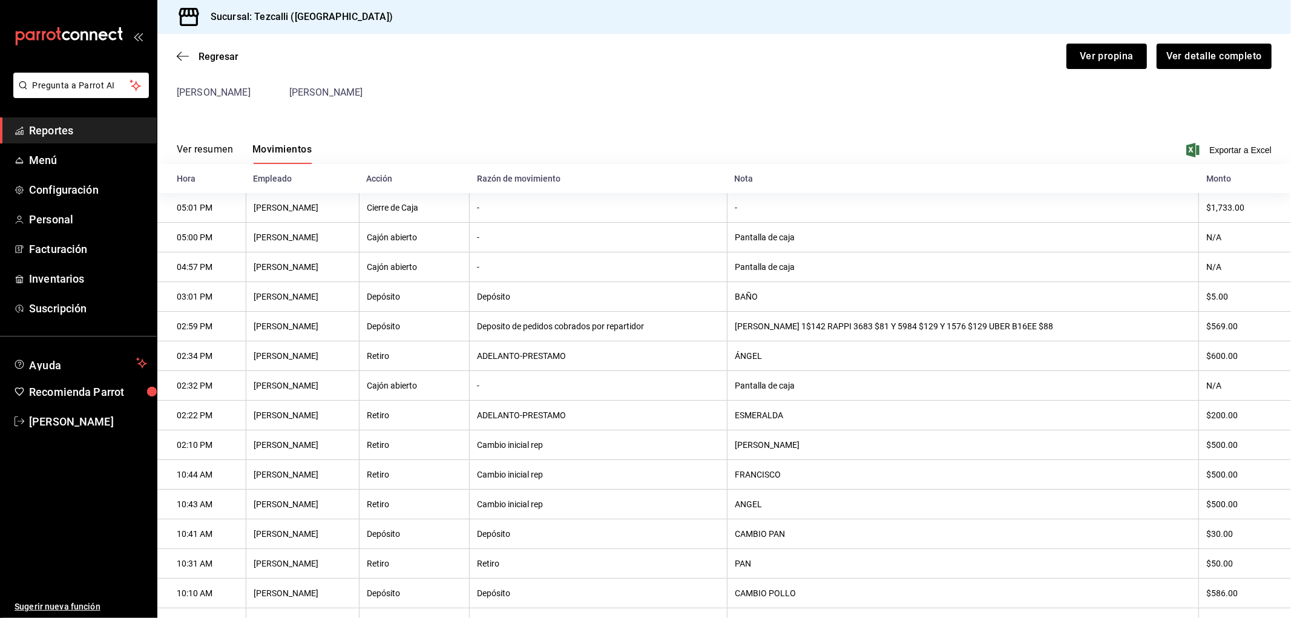
scroll to position [180, 0]
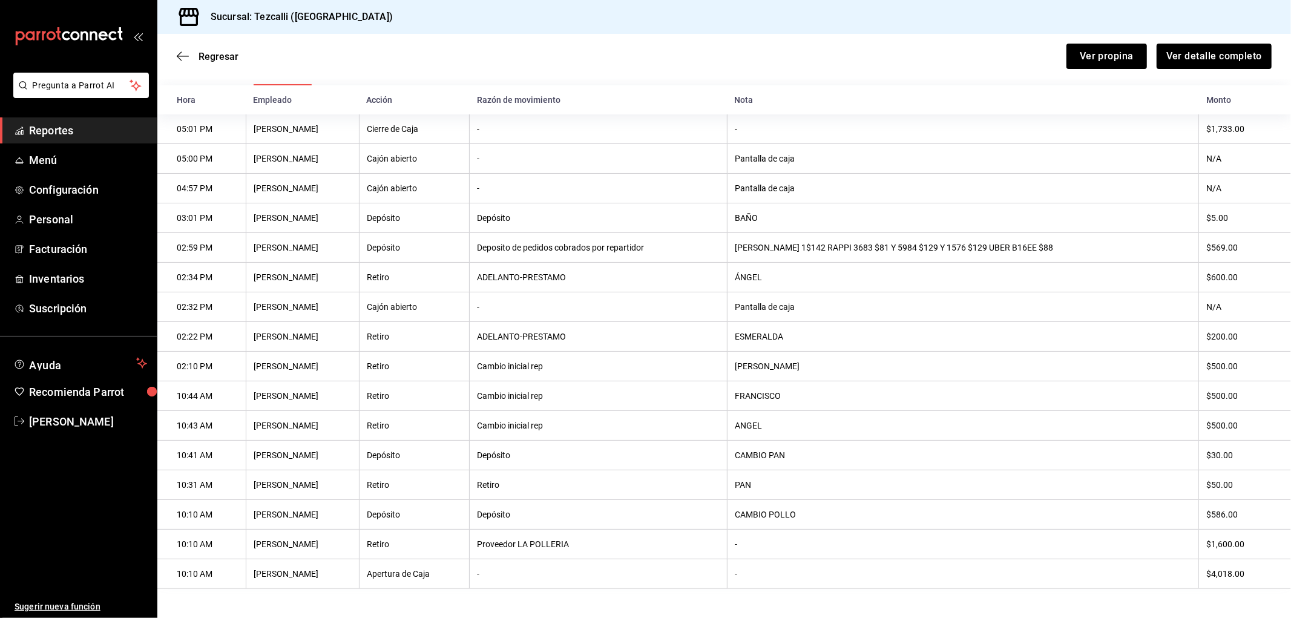
drag, startPoint x: 784, startPoint y: 274, endPoint x: 639, endPoint y: 277, distance: 145.3
click at [667, 274] on tr "02:34 PM [PERSON_NAME] Retiro ADELANTO-[PERSON_NAME] $600.00" at bounding box center [724, 278] width 1134 height 30
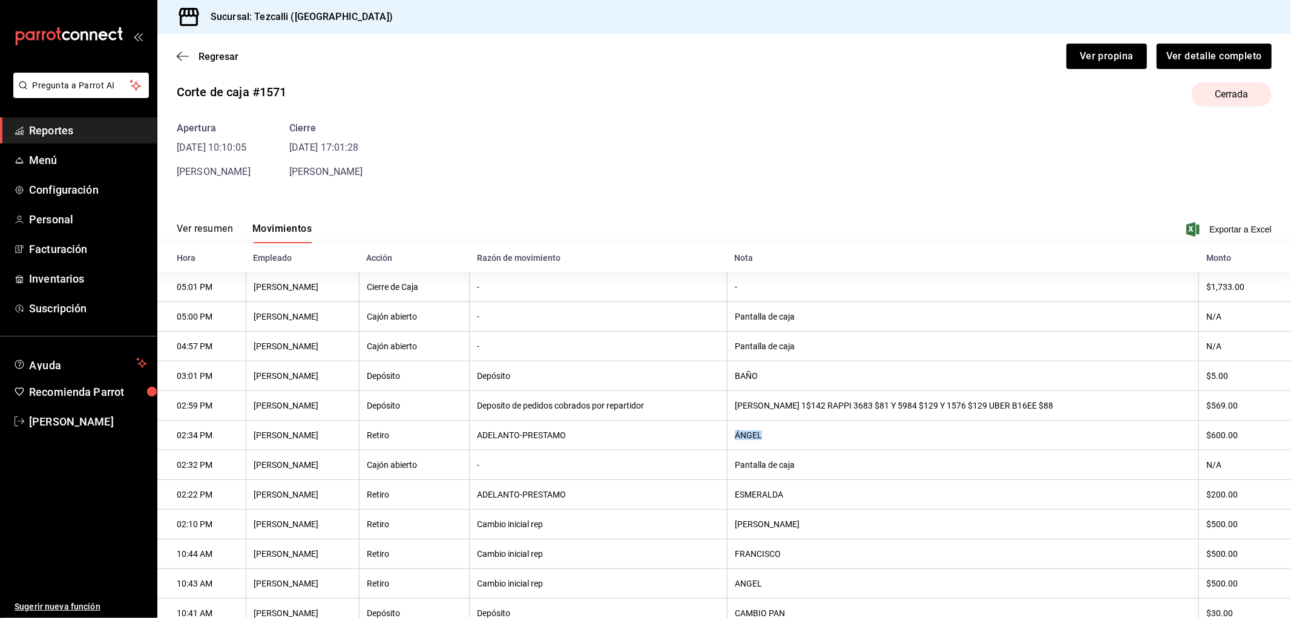
scroll to position [0, 0]
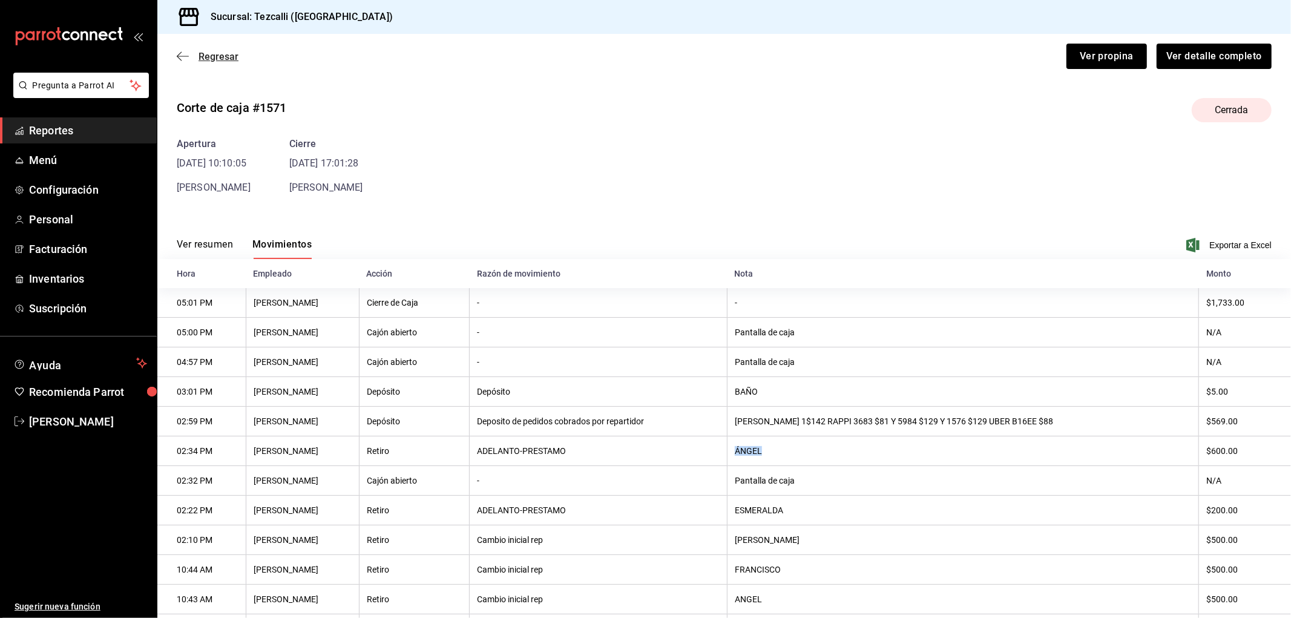
click at [226, 54] on span "Regresar" at bounding box center [219, 56] width 40 height 11
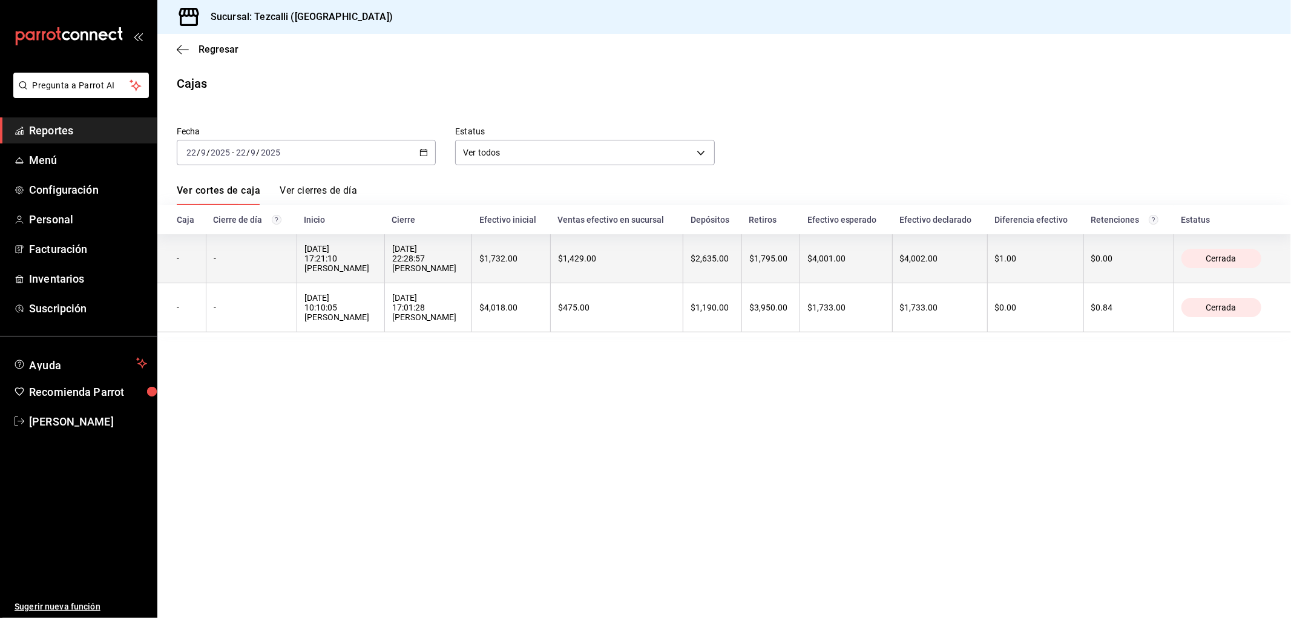
click at [499, 261] on div "$1,732.00" at bounding box center [510, 259] width 63 height 10
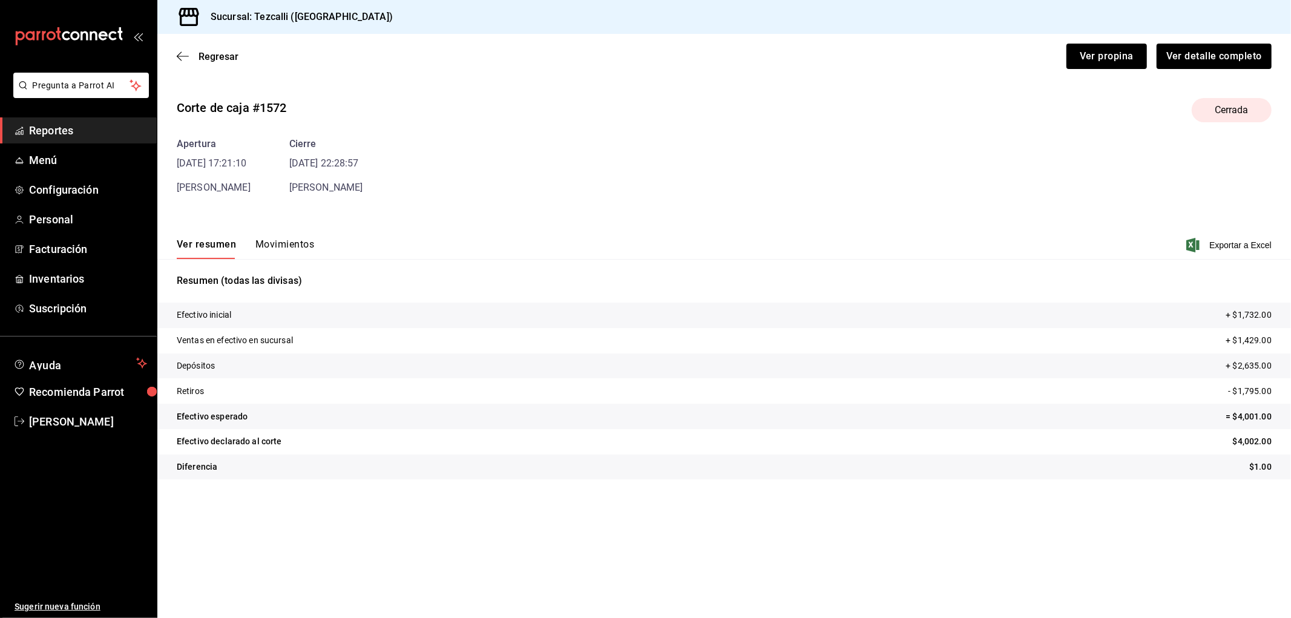
click at [297, 246] on button "Movimientos" at bounding box center [284, 248] width 59 height 21
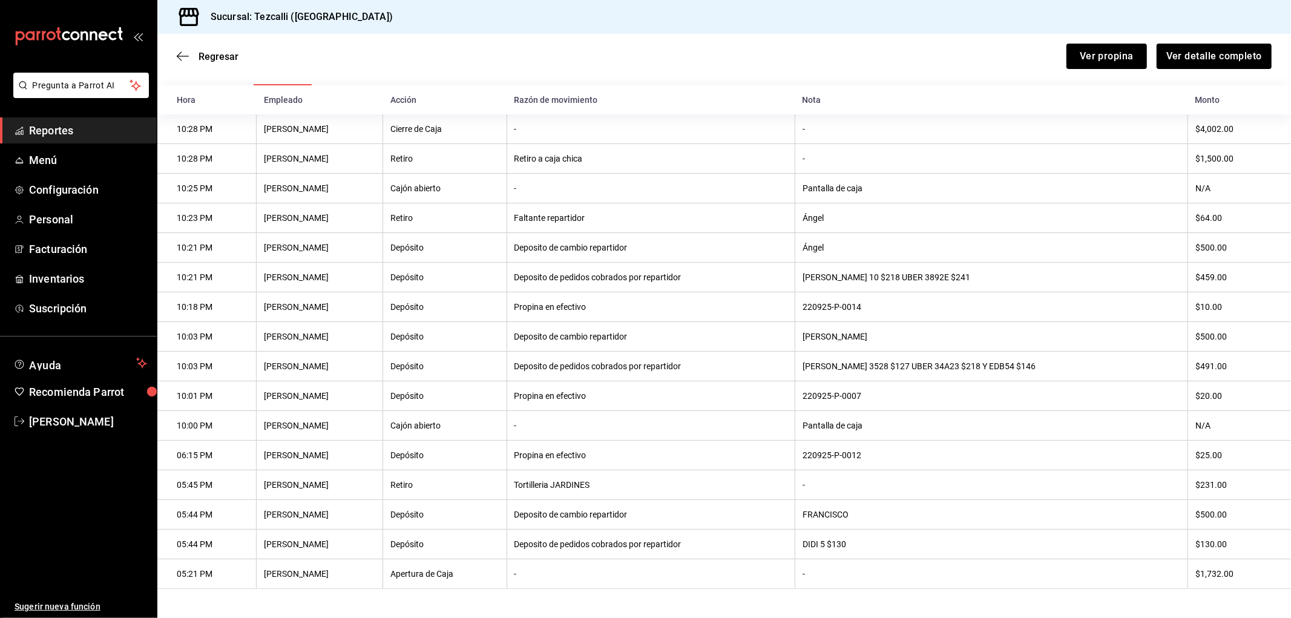
scroll to position [114, 0]
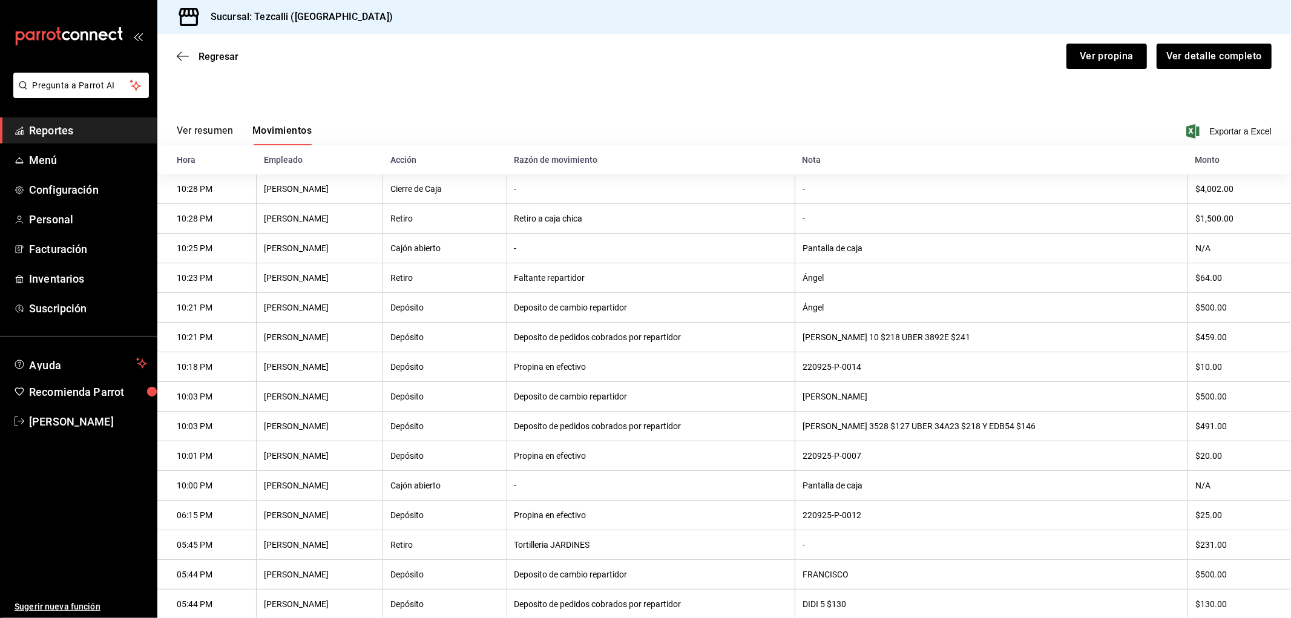
click at [1007, 340] on th "[PERSON_NAME] 10 $218 UBER 3892E $241" at bounding box center [991, 338] width 393 height 30
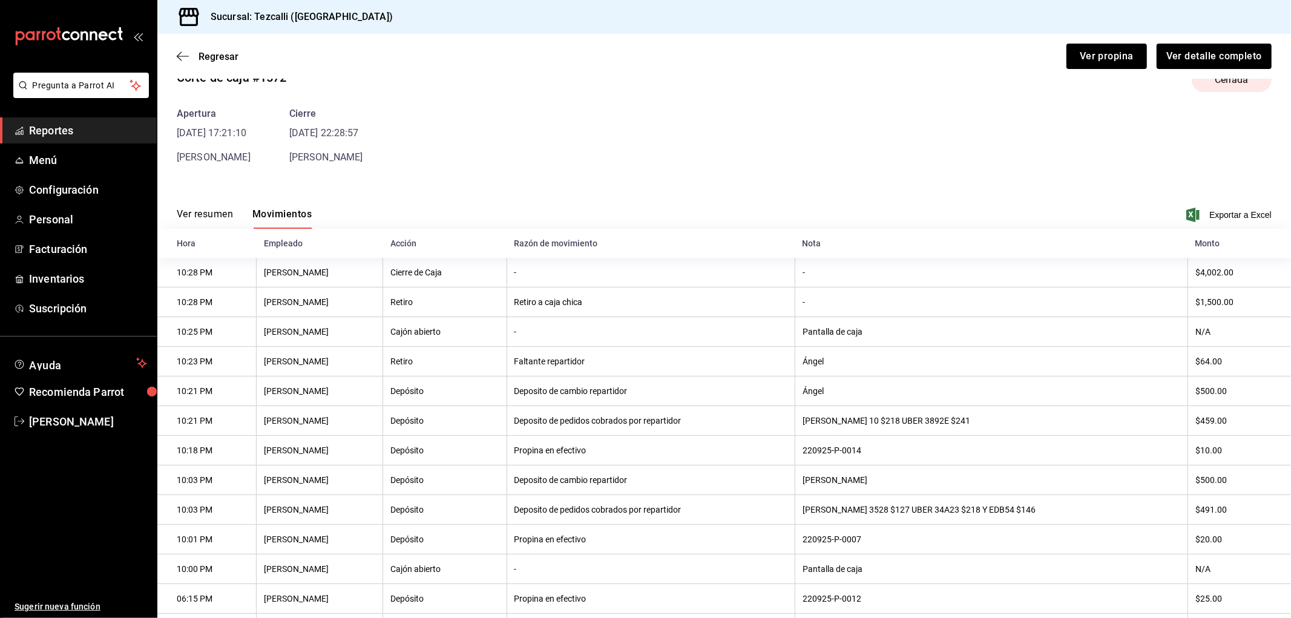
scroll to position [0, 0]
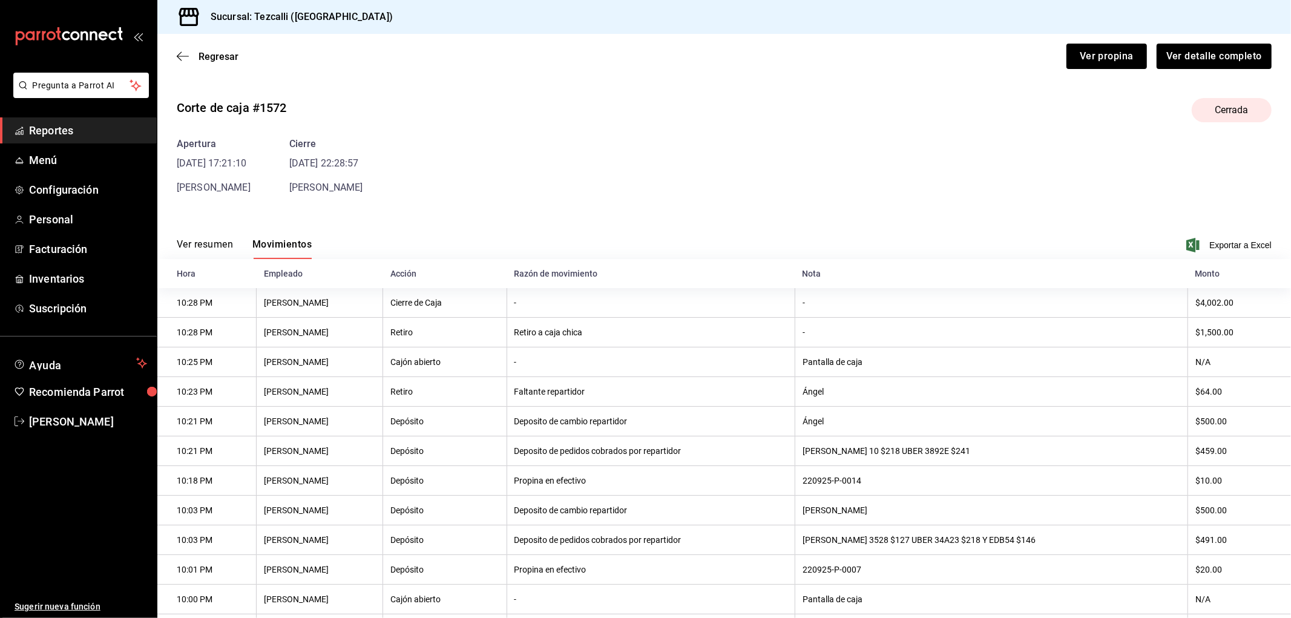
click at [206, 249] on button "Ver resumen" at bounding box center [205, 248] width 56 height 21
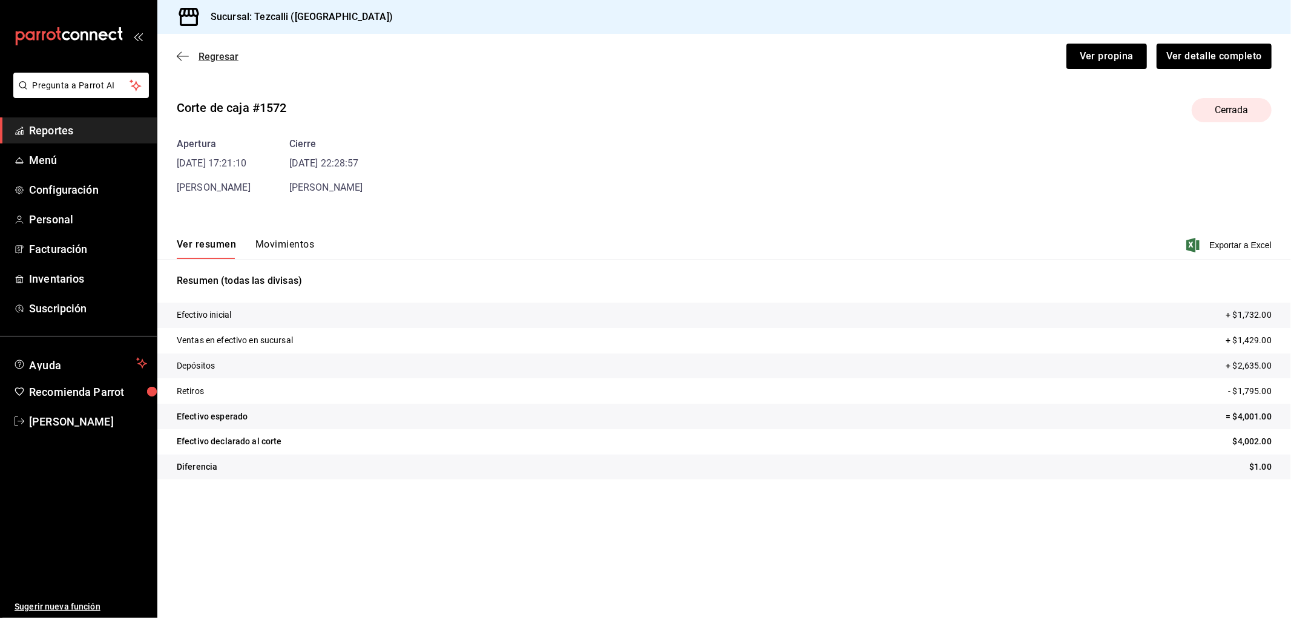
click at [228, 56] on span "Regresar" at bounding box center [219, 56] width 40 height 11
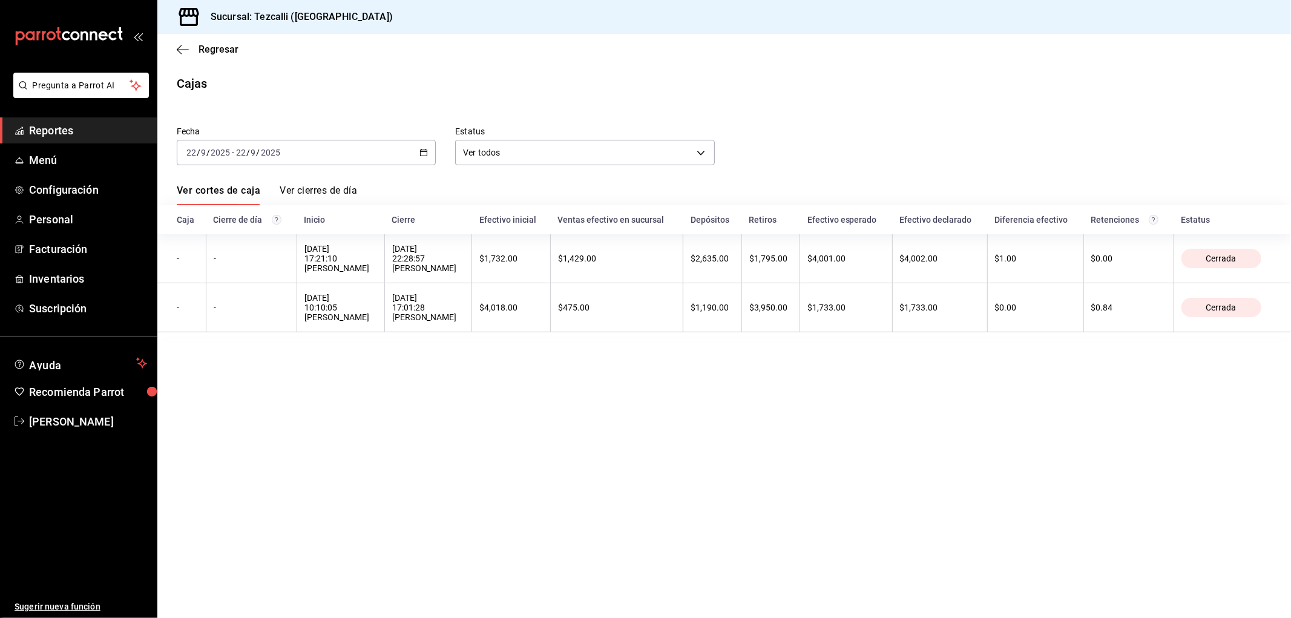
click at [89, 129] on span "Reportes" at bounding box center [88, 130] width 118 height 16
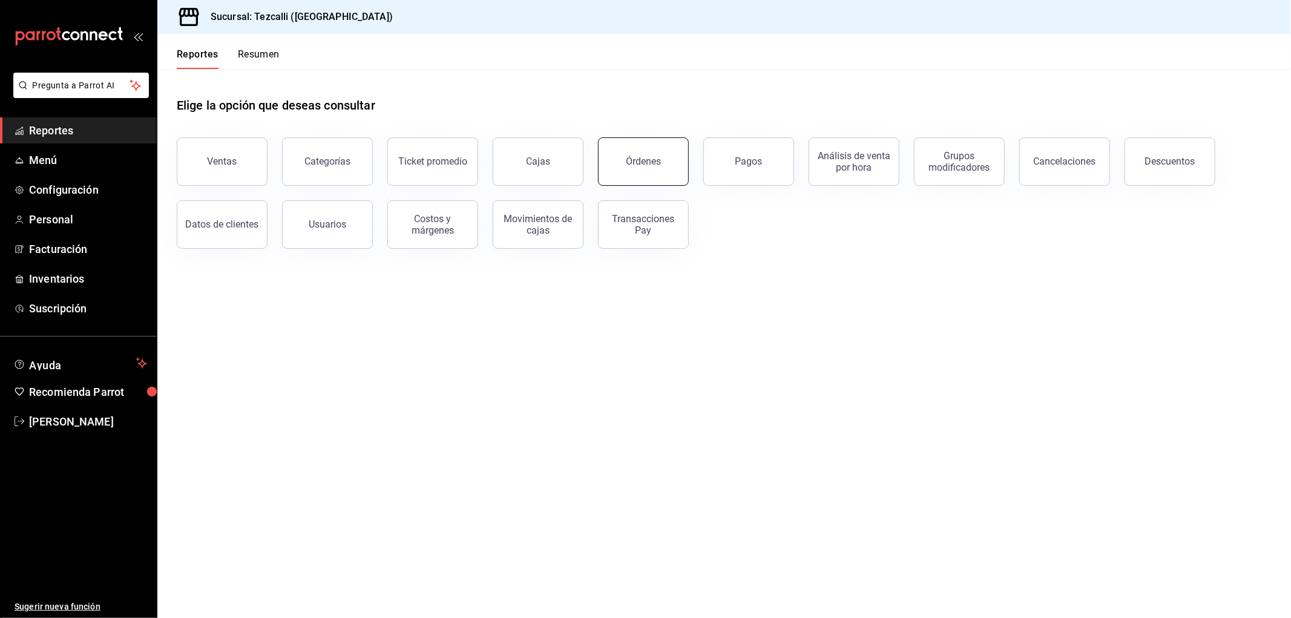
click at [663, 171] on button "Órdenes" at bounding box center [643, 161] width 91 height 48
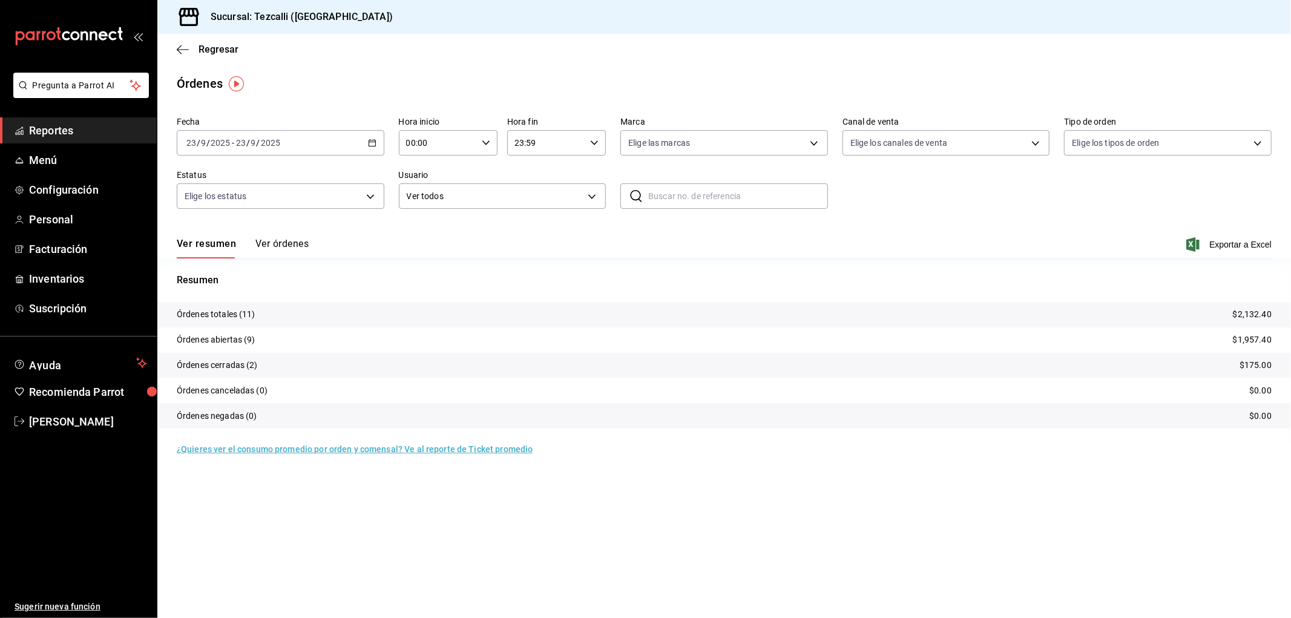
click at [288, 247] on button "Ver órdenes" at bounding box center [281, 248] width 53 height 21
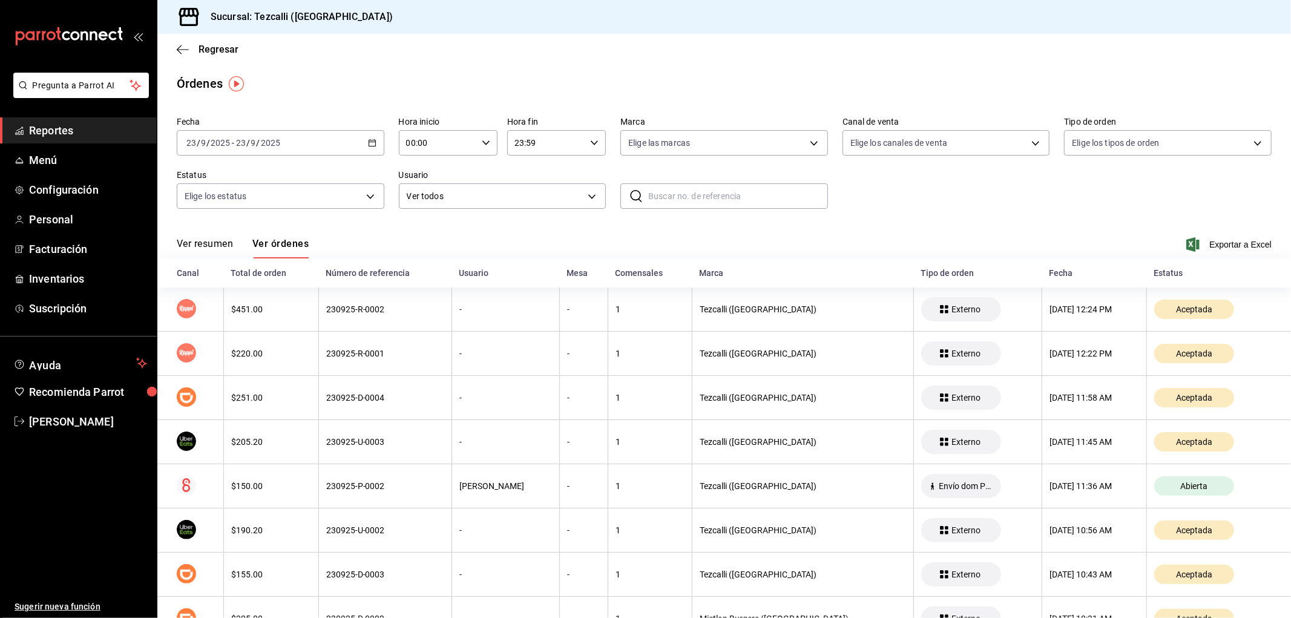
click at [214, 244] on button "Ver resumen" at bounding box center [205, 248] width 56 height 21
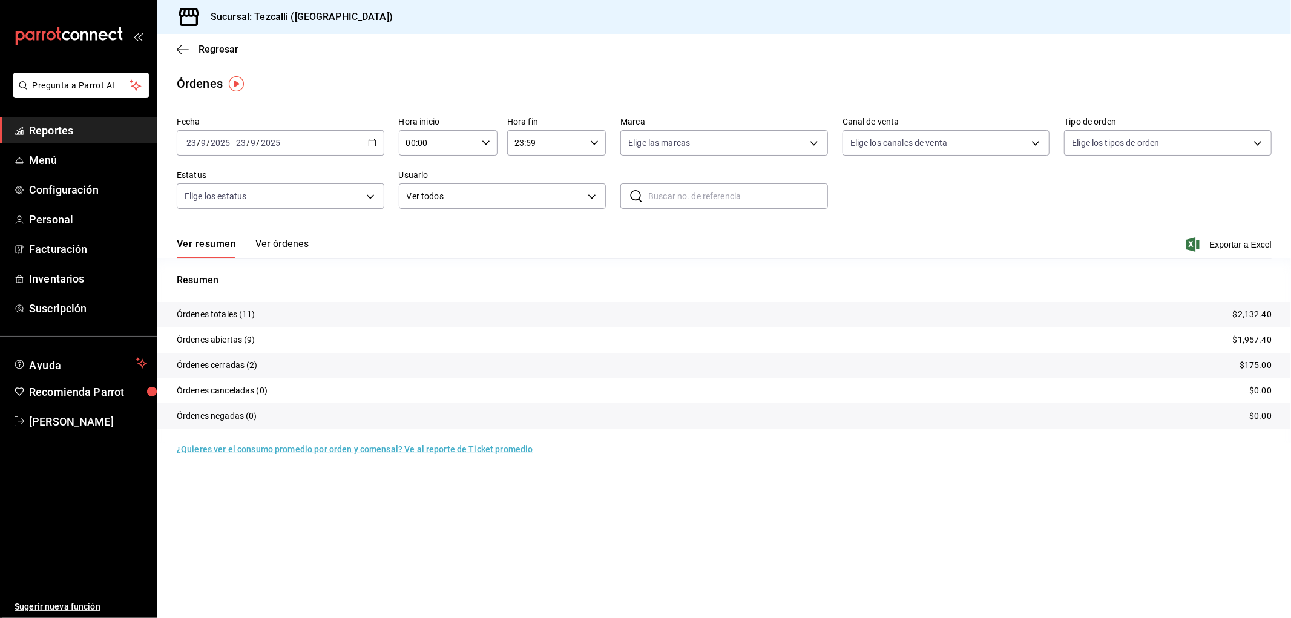
click at [278, 252] on button "Ver órdenes" at bounding box center [281, 248] width 53 height 21
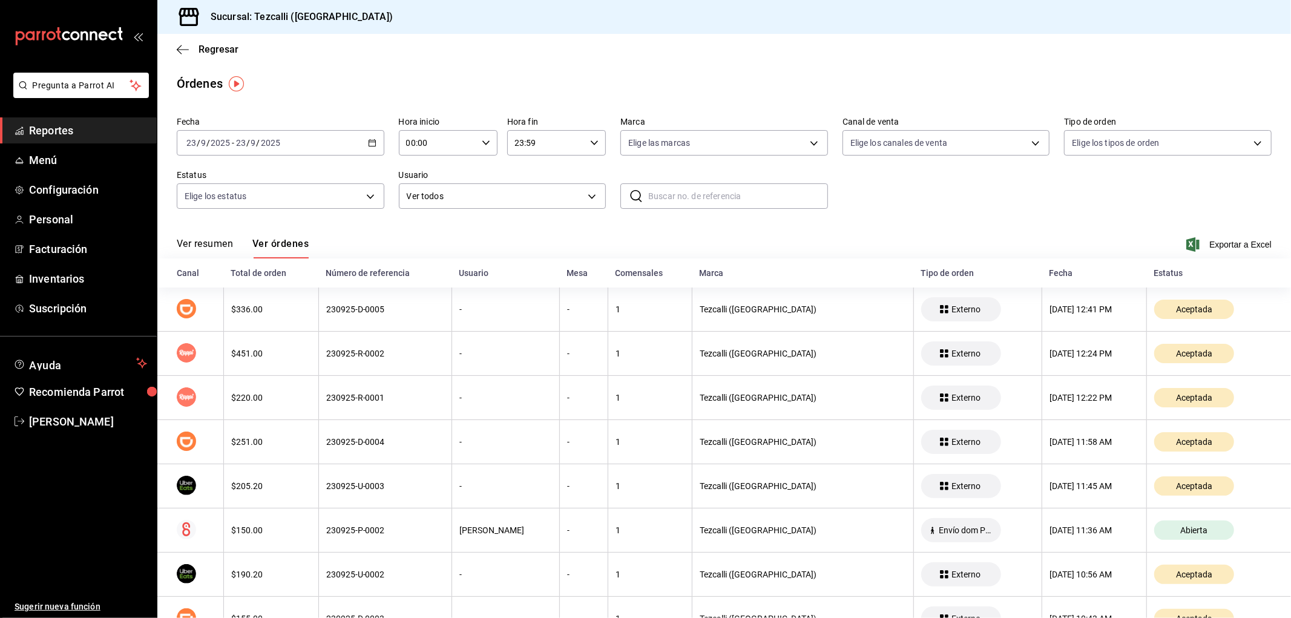
click at [204, 248] on button "Ver resumen" at bounding box center [205, 248] width 56 height 21
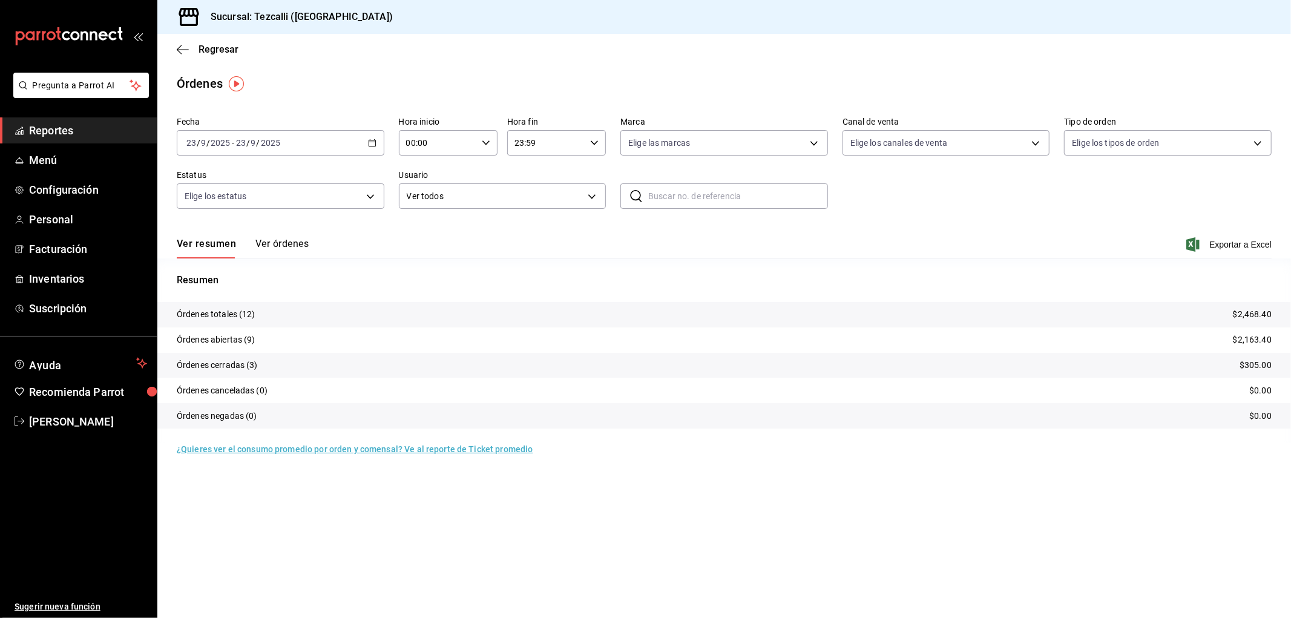
click at [283, 246] on button "Ver órdenes" at bounding box center [281, 248] width 53 height 21
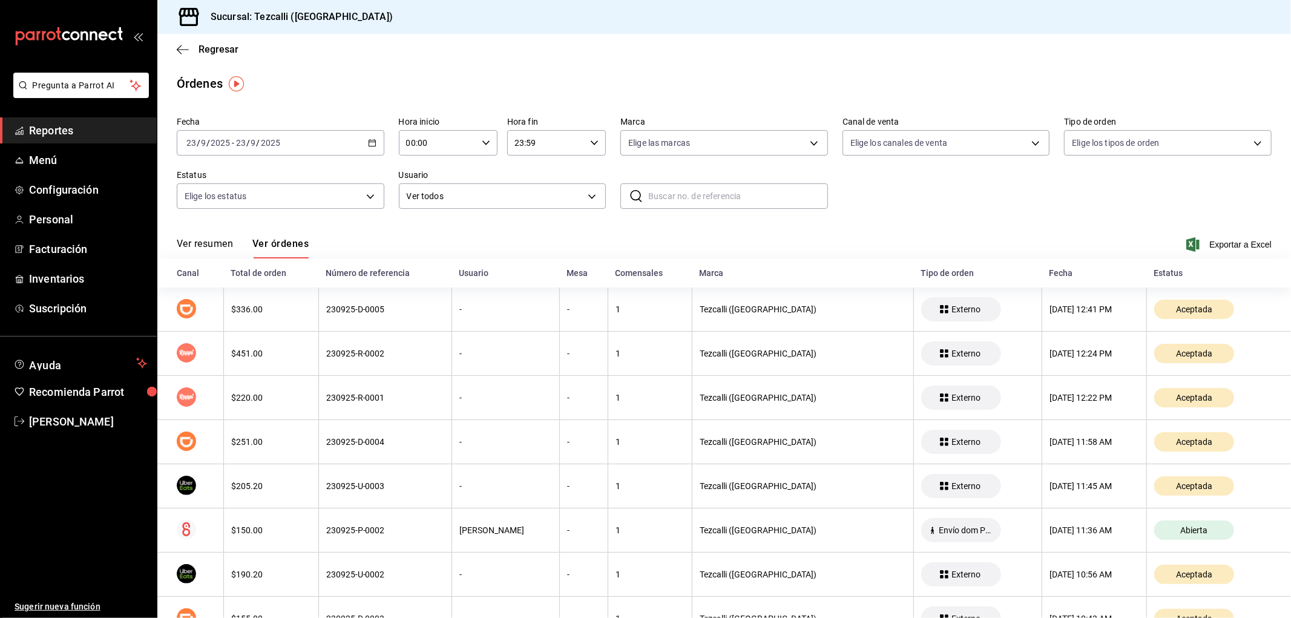
click at [207, 246] on button "Ver resumen" at bounding box center [205, 248] width 56 height 21
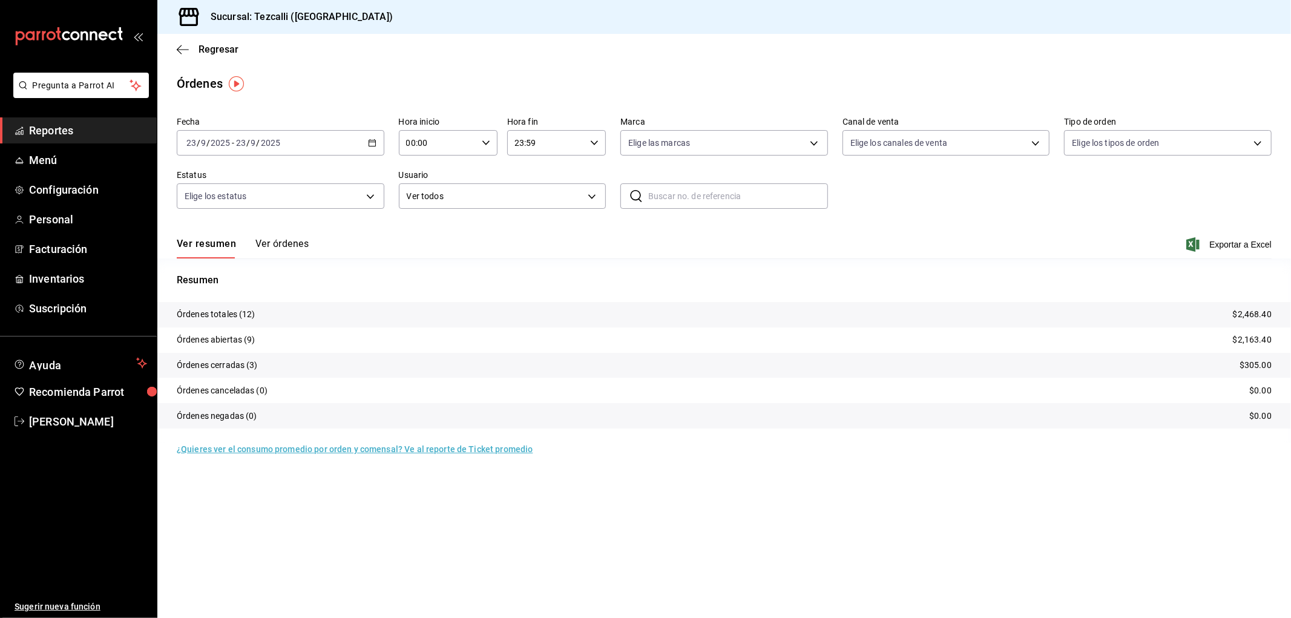
click at [284, 238] on button "Ver órdenes" at bounding box center [281, 248] width 53 height 21
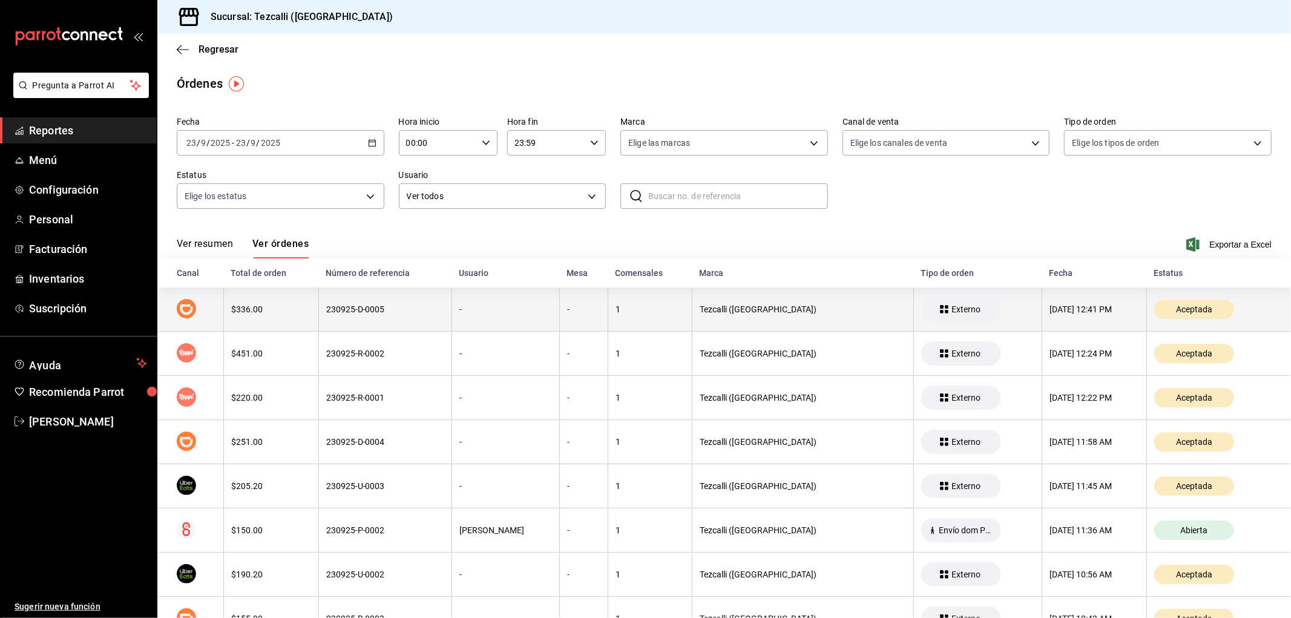
click at [303, 323] on th "$336.00" at bounding box center [270, 309] width 95 height 44
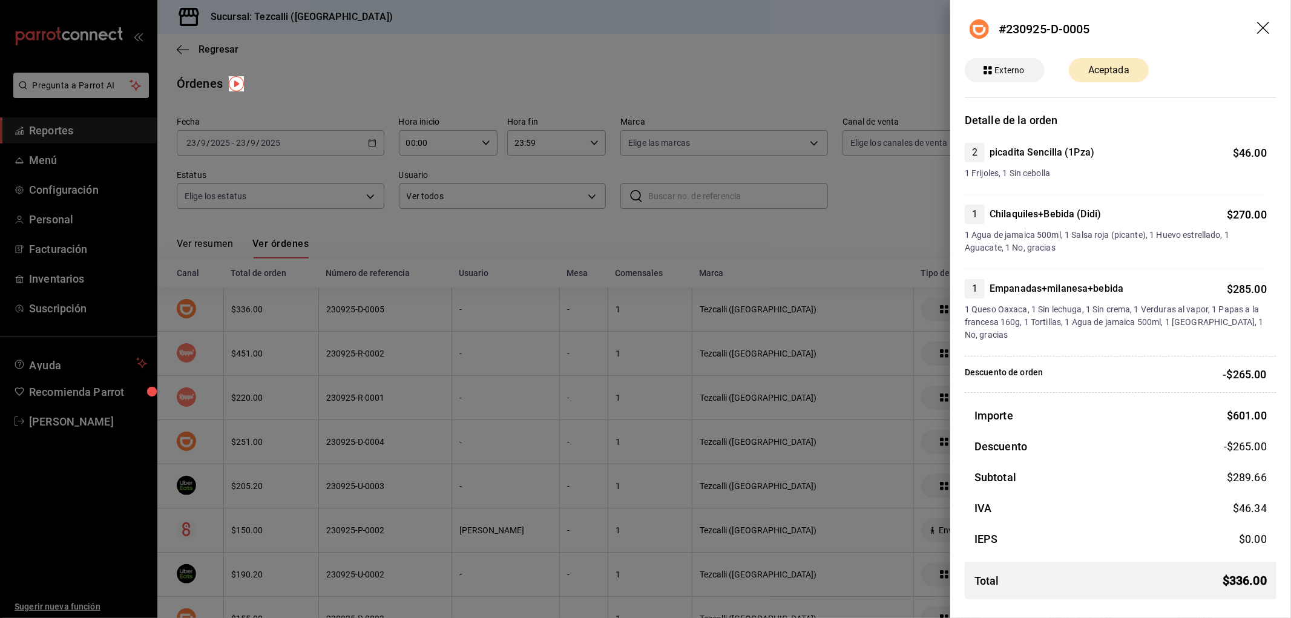
click at [433, 337] on div at bounding box center [645, 309] width 1291 height 618
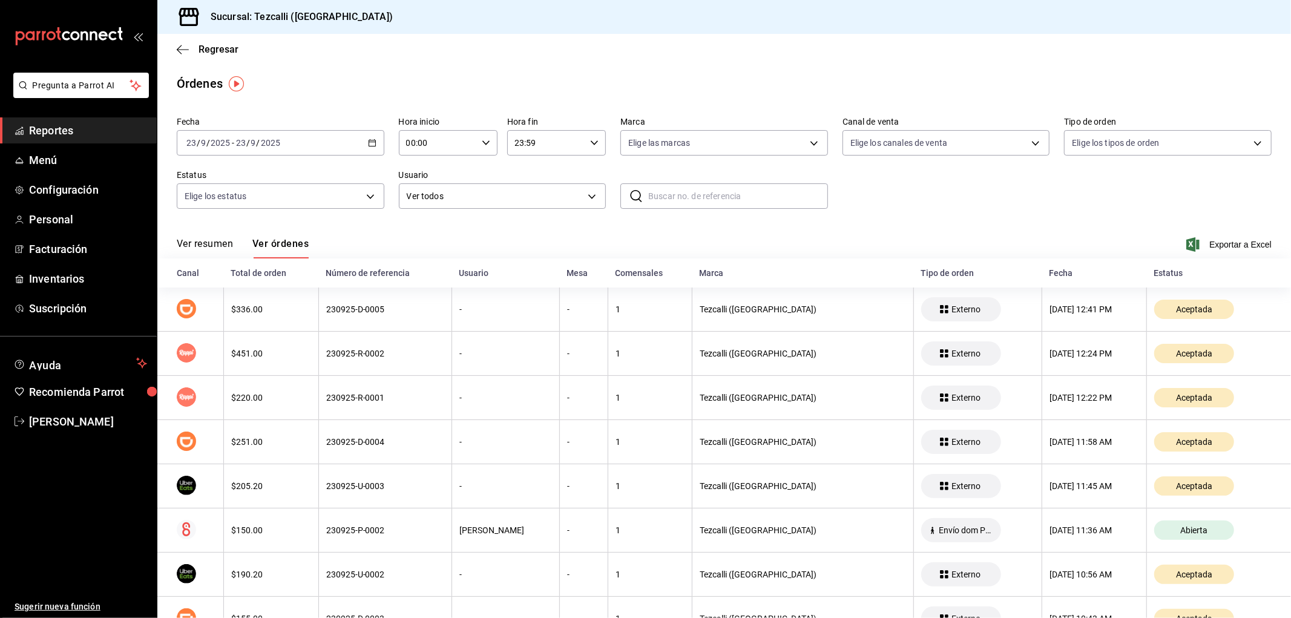
click at [195, 249] on button "Ver resumen" at bounding box center [205, 248] width 56 height 21
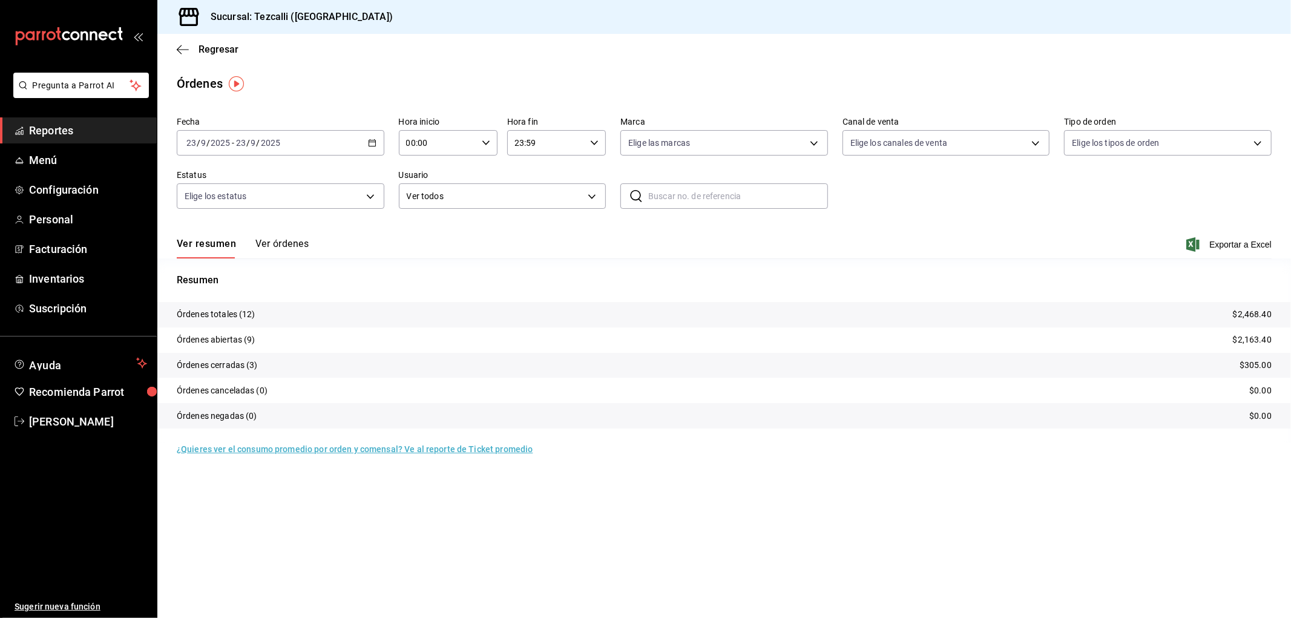
click at [300, 247] on button "Ver órdenes" at bounding box center [281, 248] width 53 height 21
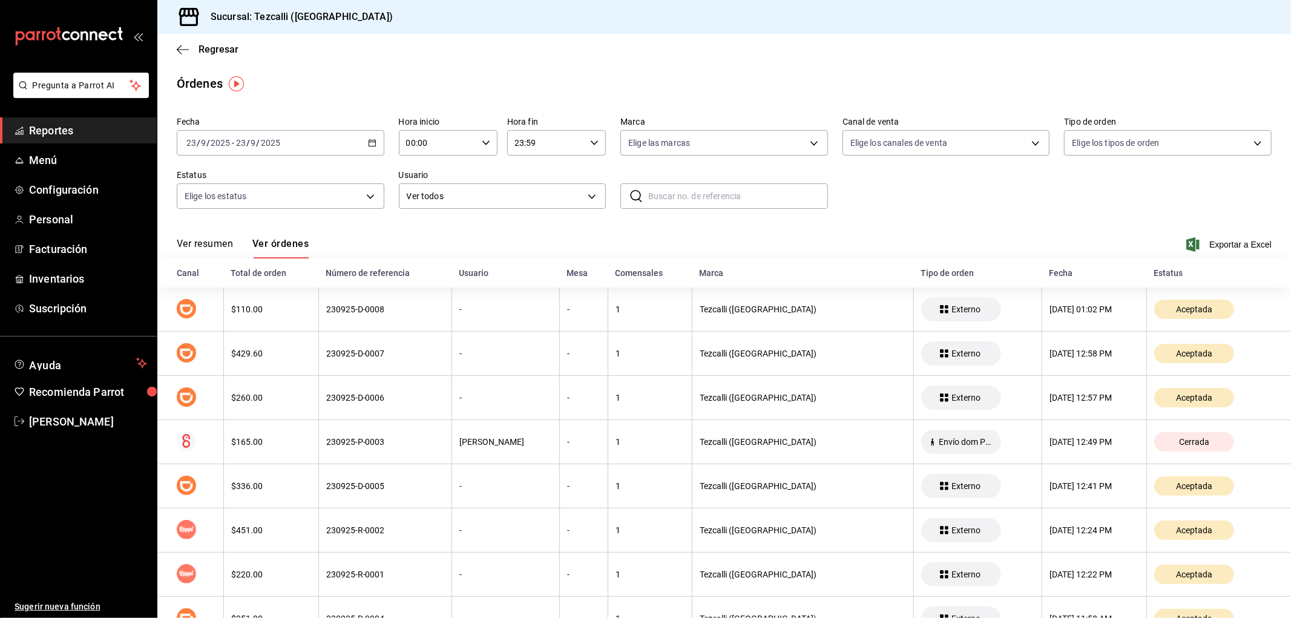
click at [196, 239] on button "Ver resumen" at bounding box center [205, 248] width 56 height 21
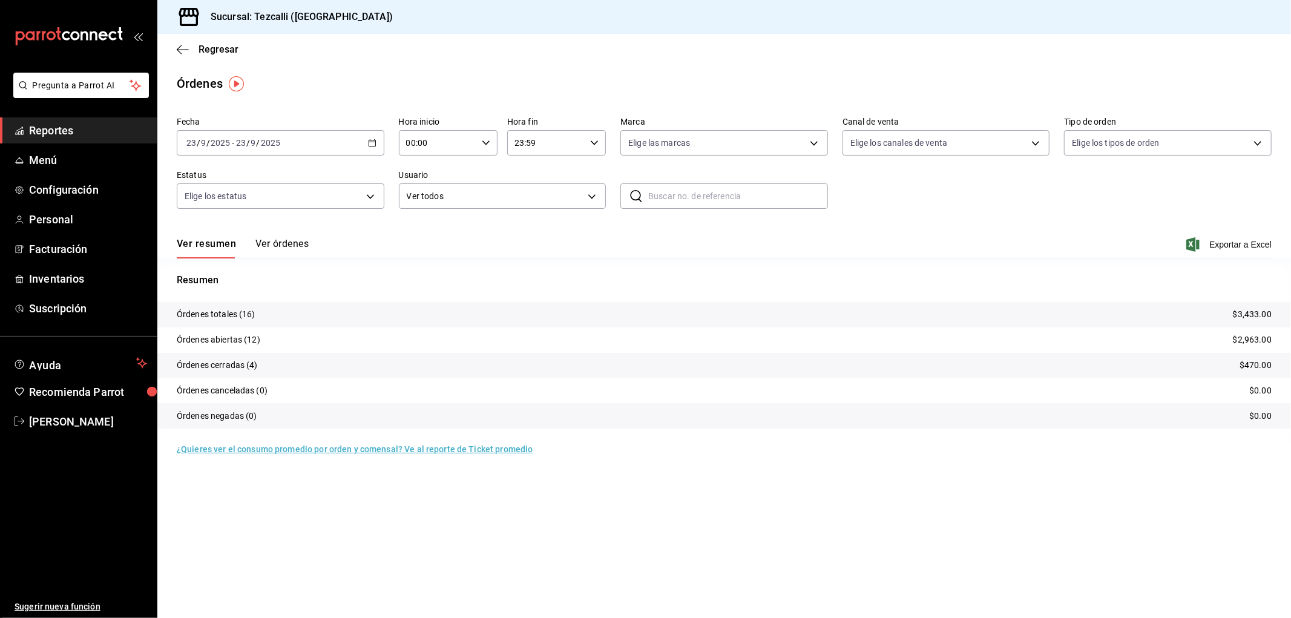
click at [501, 249] on div "Ver resumen Ver órdenes Exportar a Excel" at bounding box center [724, 240] width 1095 height 35
